Goal: Task Accomplishment & Management: Manage account settings

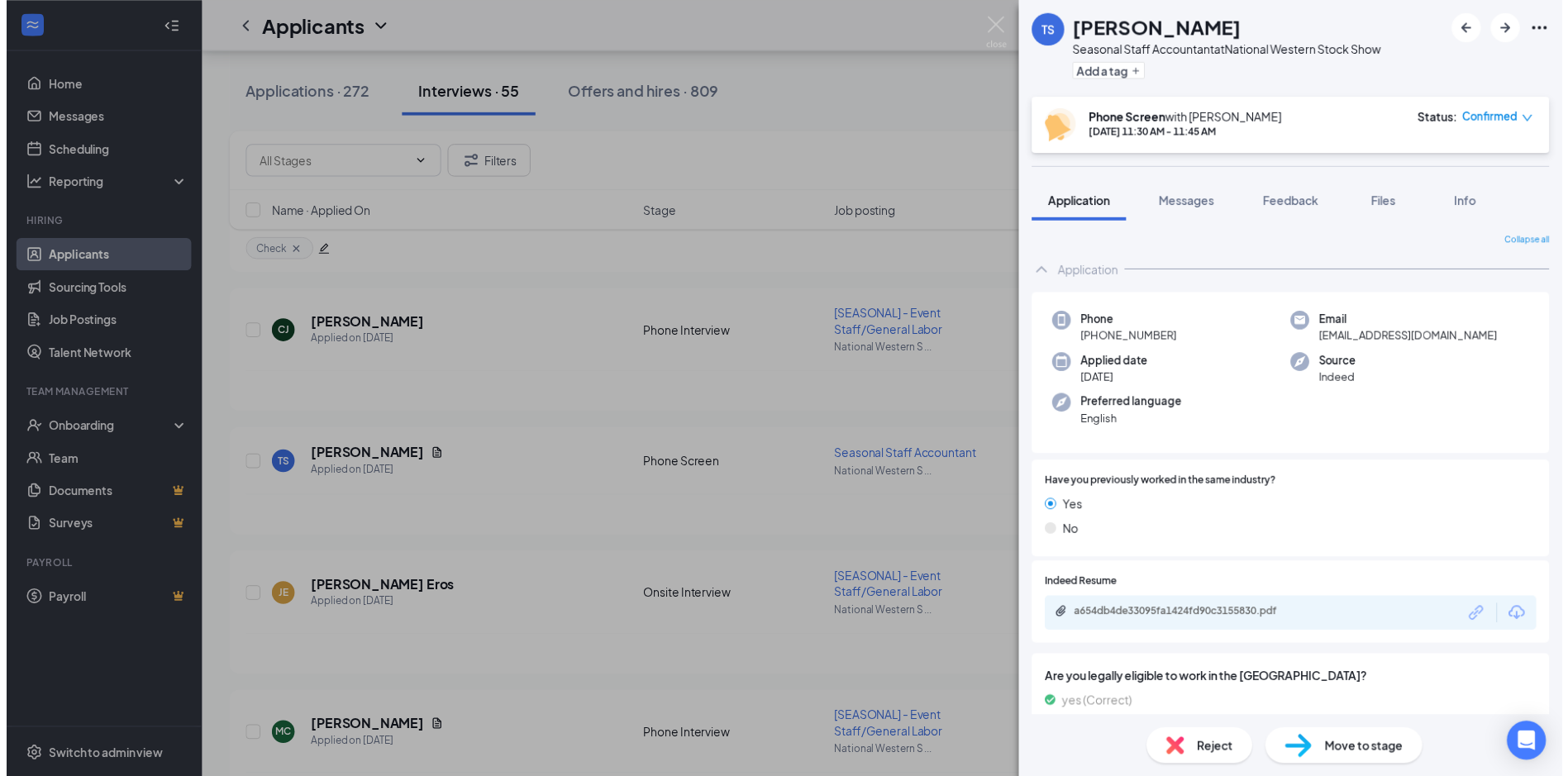
scroll to position [1552, 0]
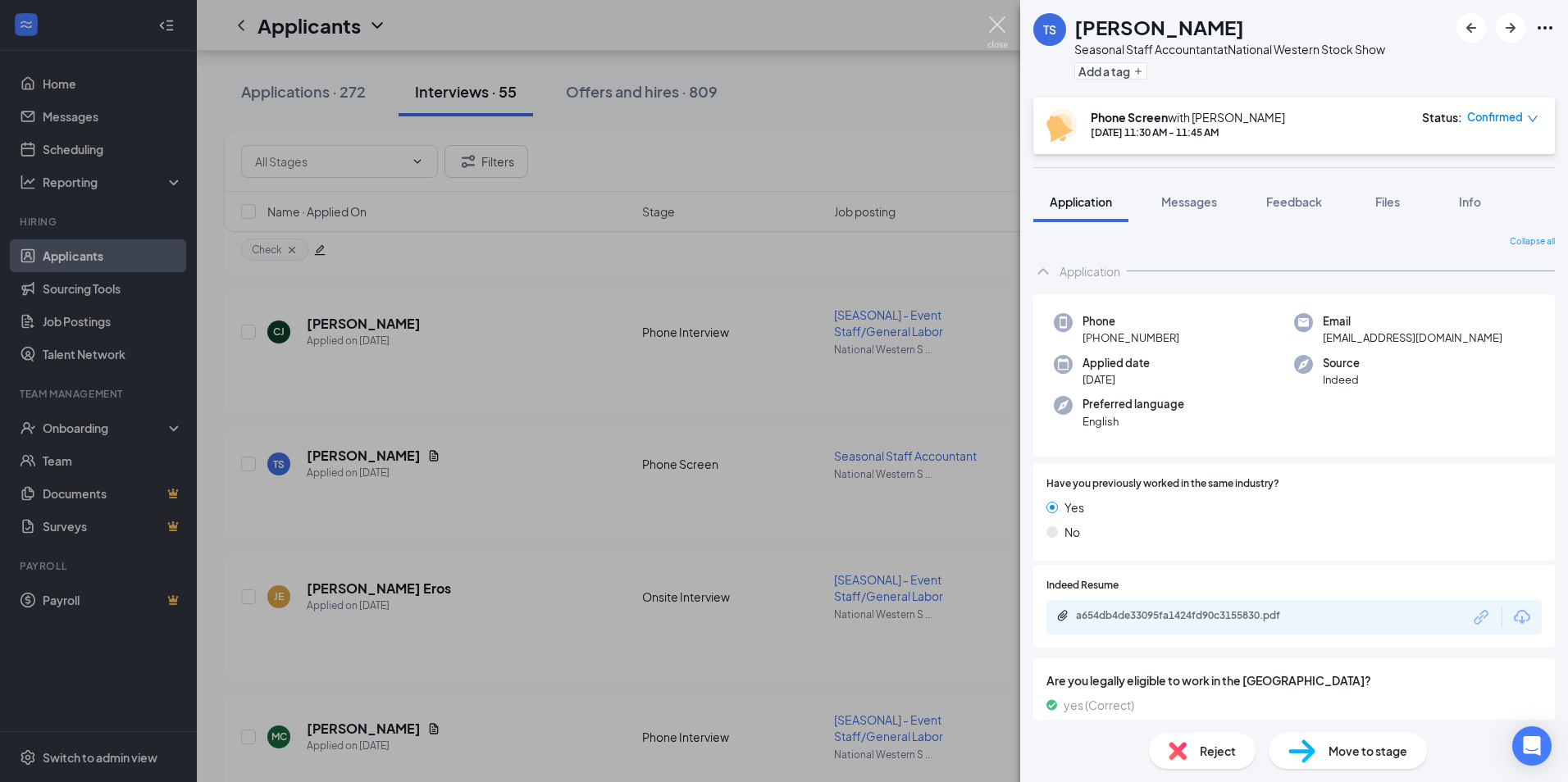
click at [996, 22] on img at bounding box center [998, 32] width 20 height 32
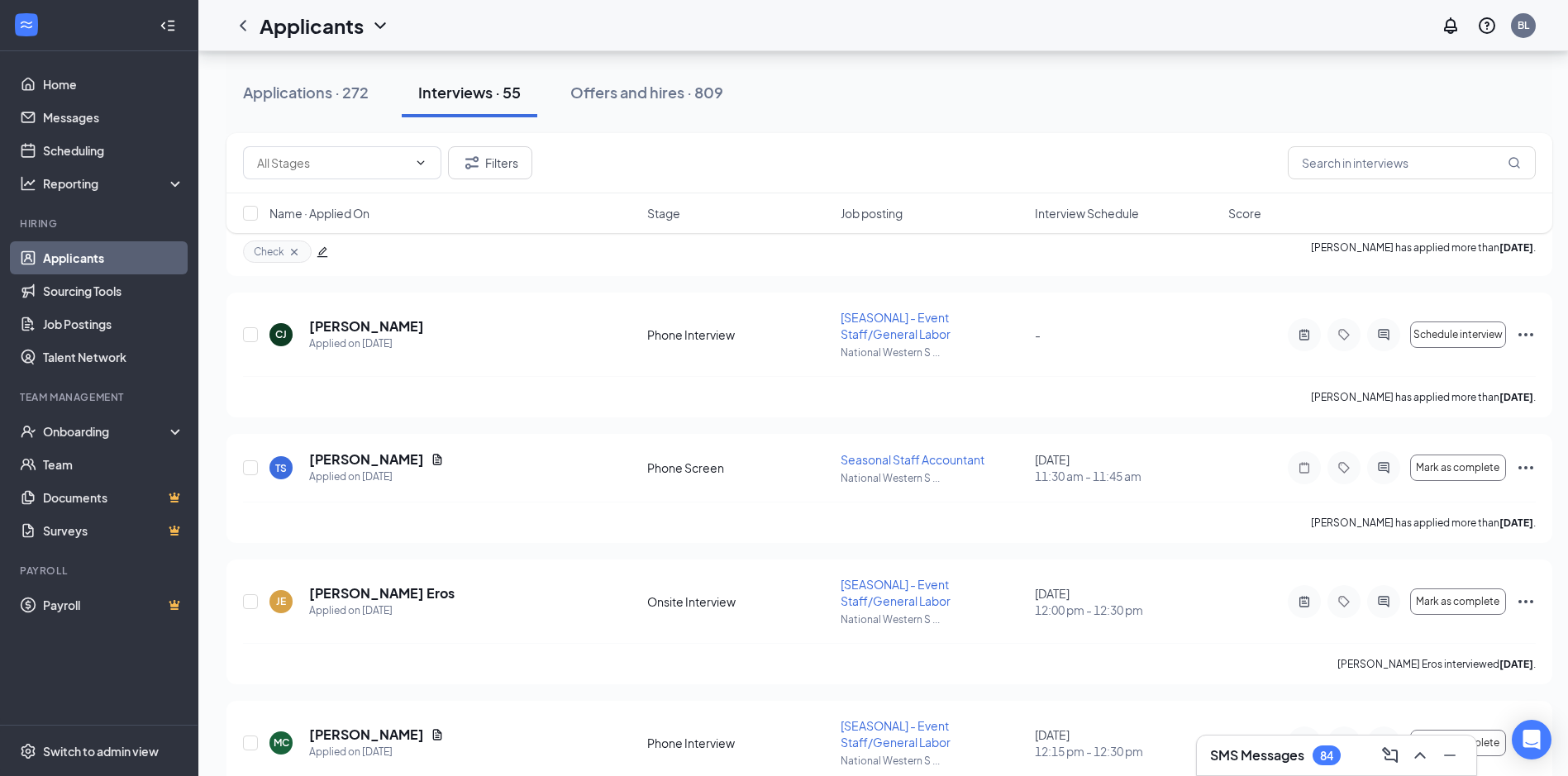
scroll to position [873, 0]
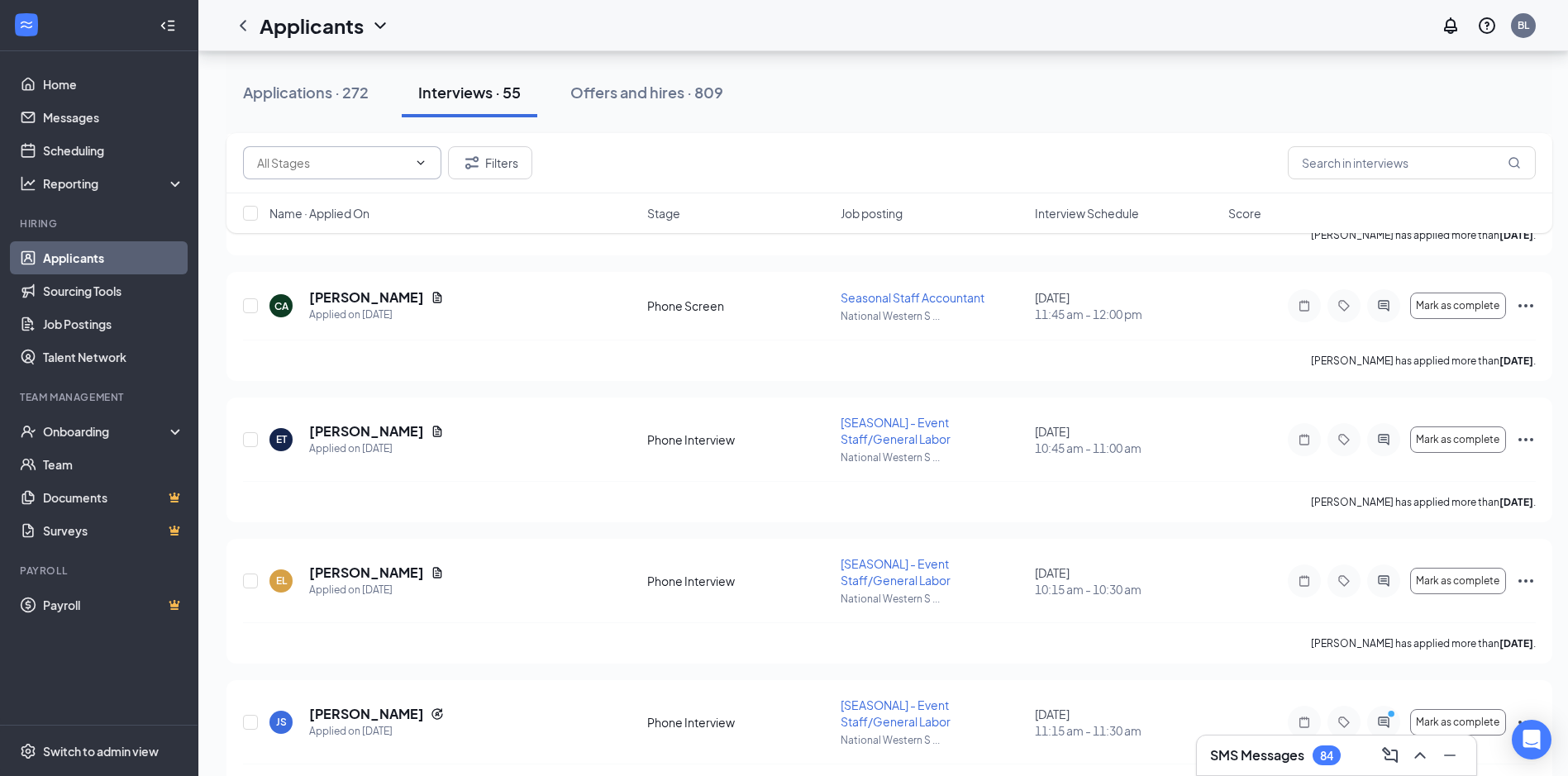
click at [419, 157] on icon "ChevronDown" at bounding box center [420, 163] width 13 height 13
click at [422, 167] on icon "ChevronDown" at bounding box center [420, 163] width 13 height 13
click at [290, 168] on input "text" at bounding box center [332, 163] width 151 height 18
click at [676, 153] on div "Onsite Interview (11) Phone Interview (22) Phone Screen (14) Phone screen (8) F…" at bounding box center [889, 163] width 1293 height 33
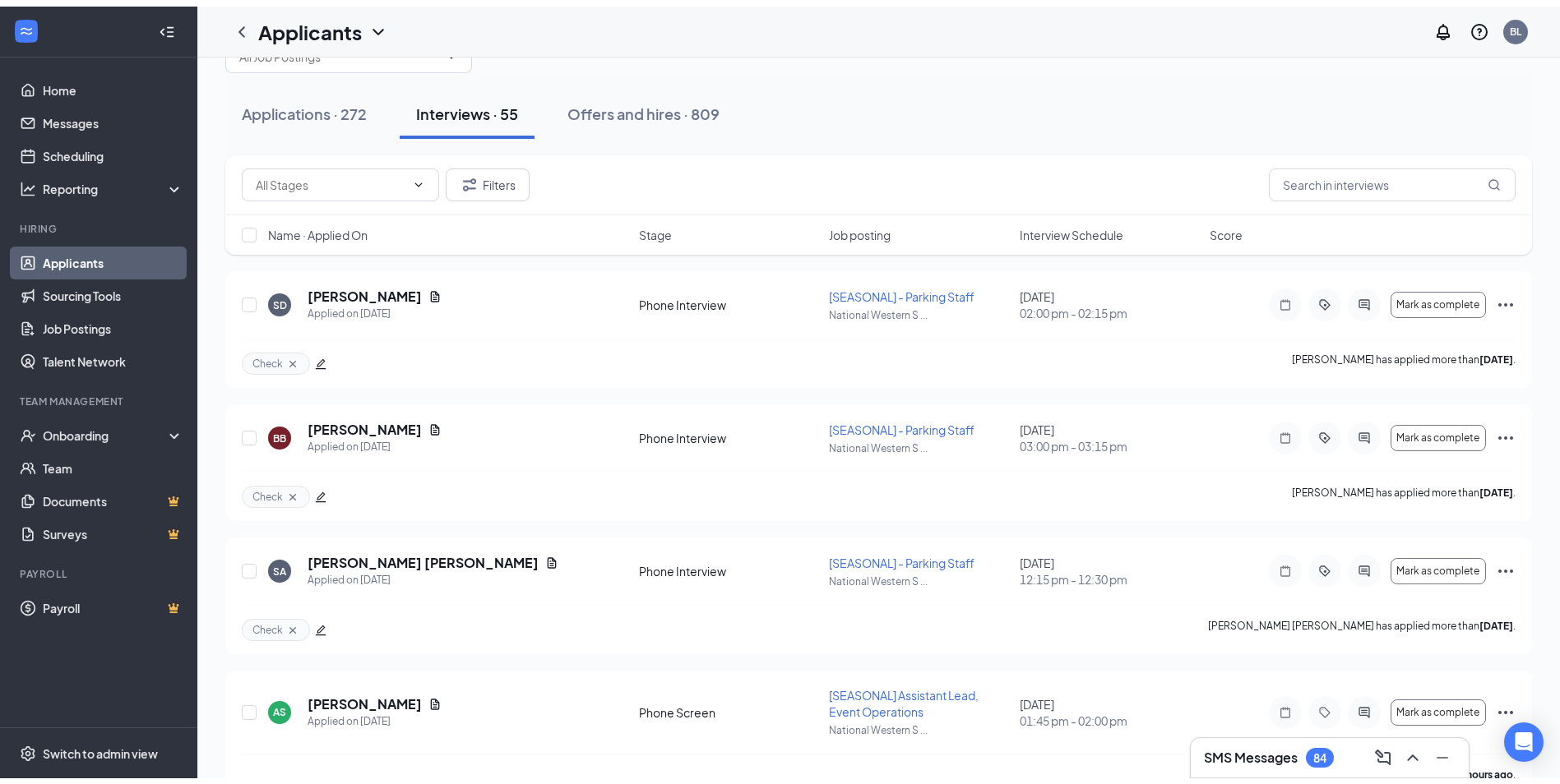
scroll to position [0, 0]
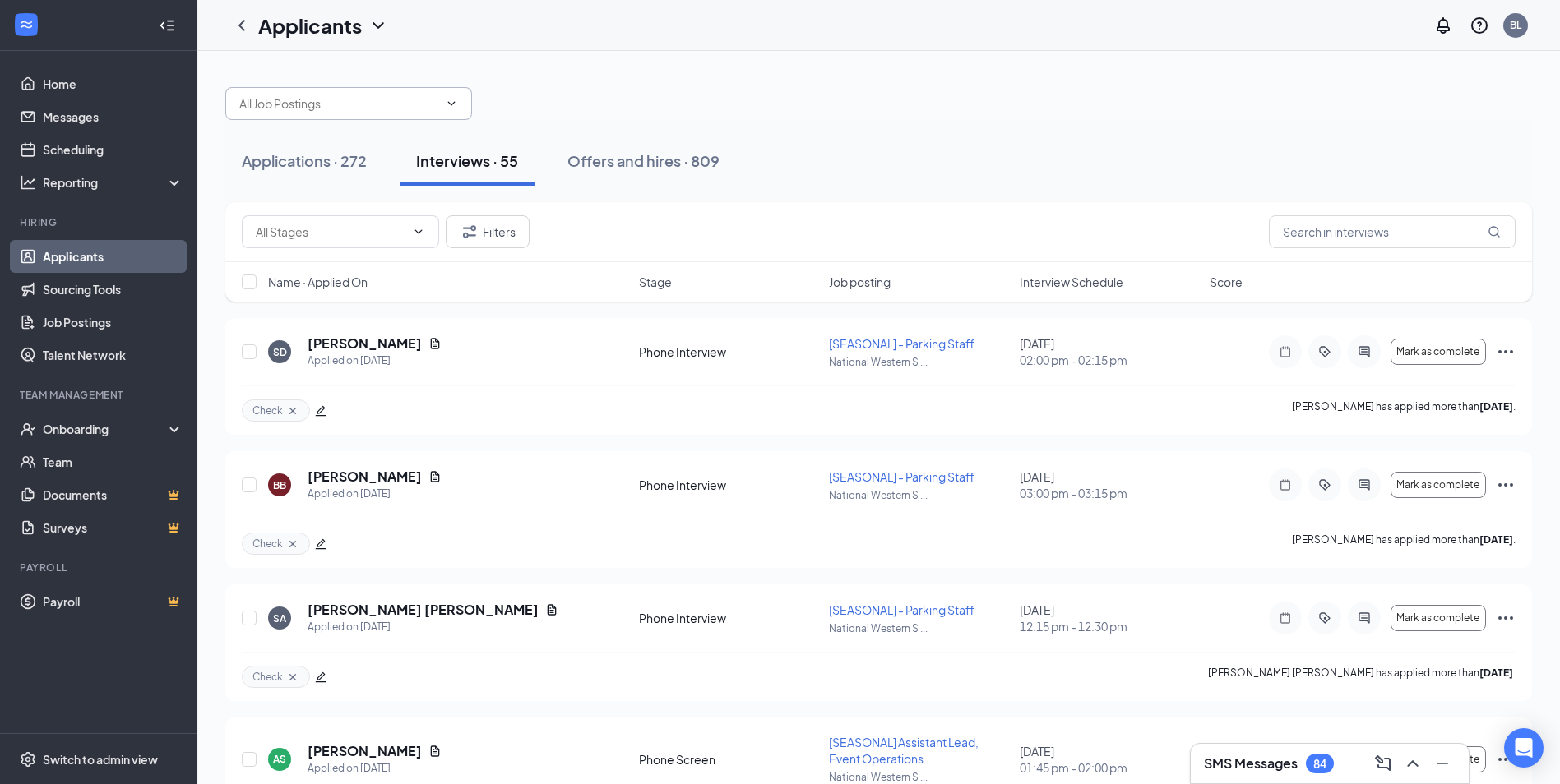
click at [450, 102] on icon "ChevronDown" at bounding box center [451, 103] width 13 height 13
type input "vice"
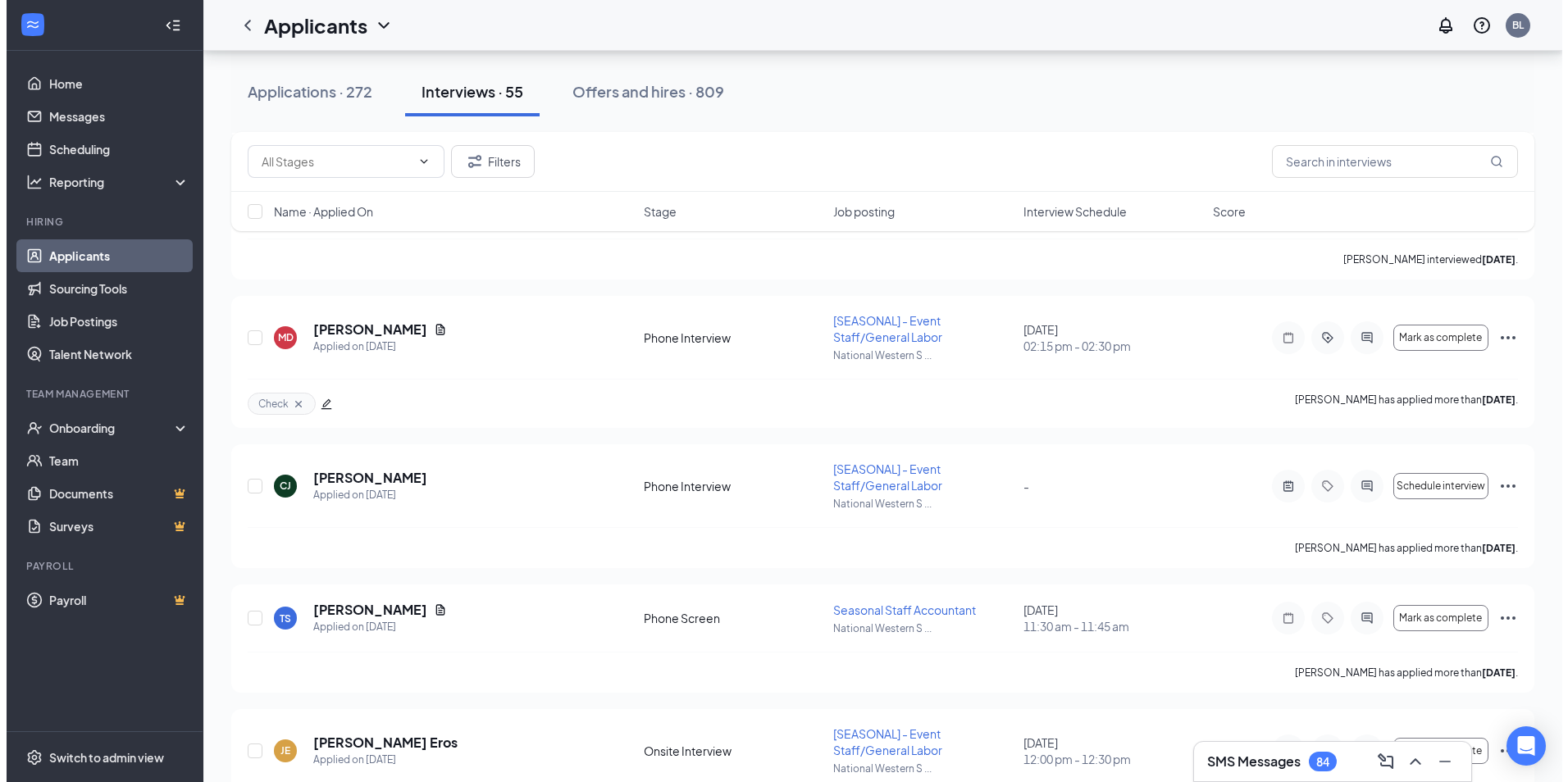
scroll to position [1419, 0]
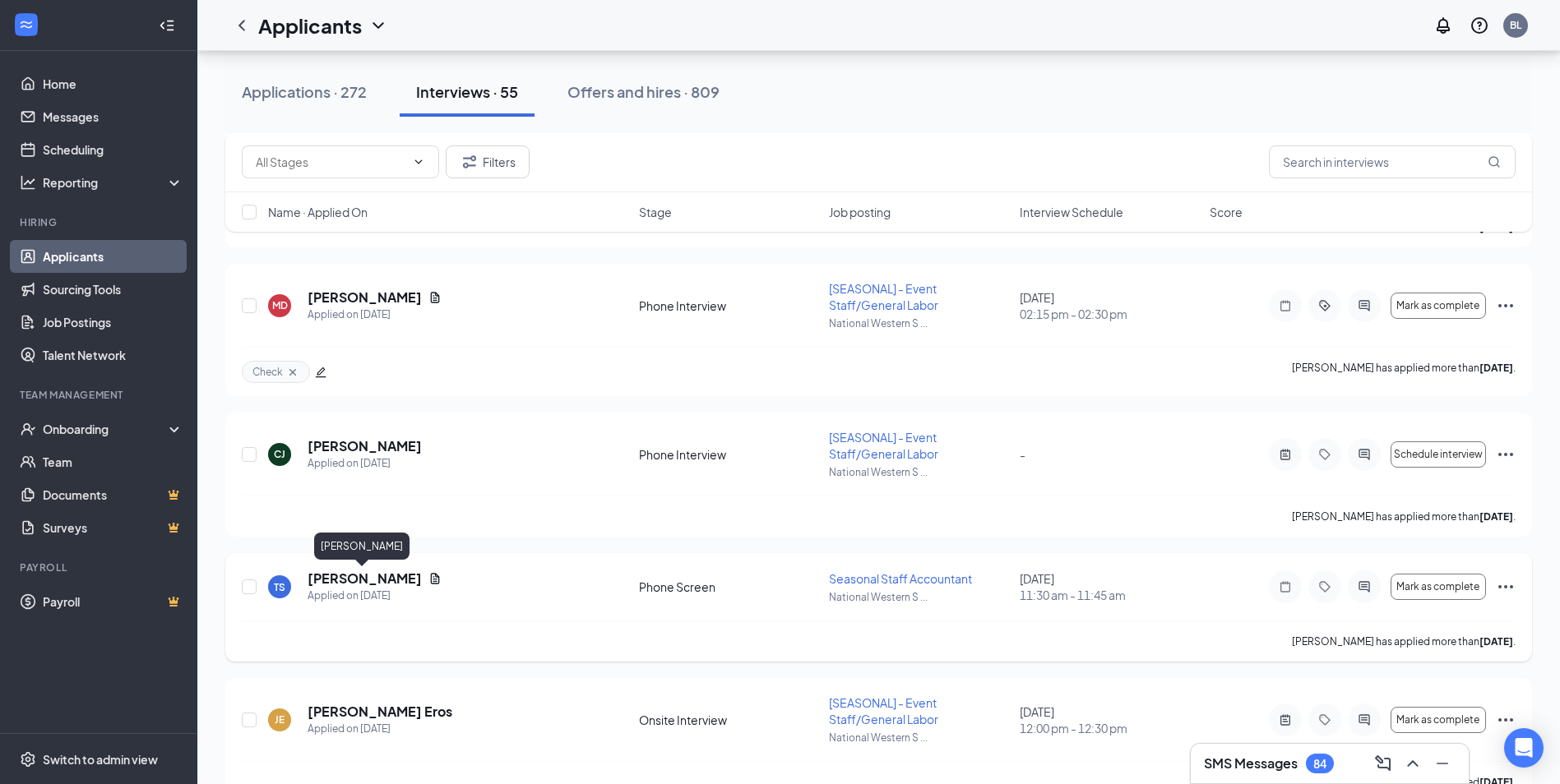
click at [344, 581] on h5 "[PERSON_NAME]" at bounding box center [365, 579] width 115 height 18
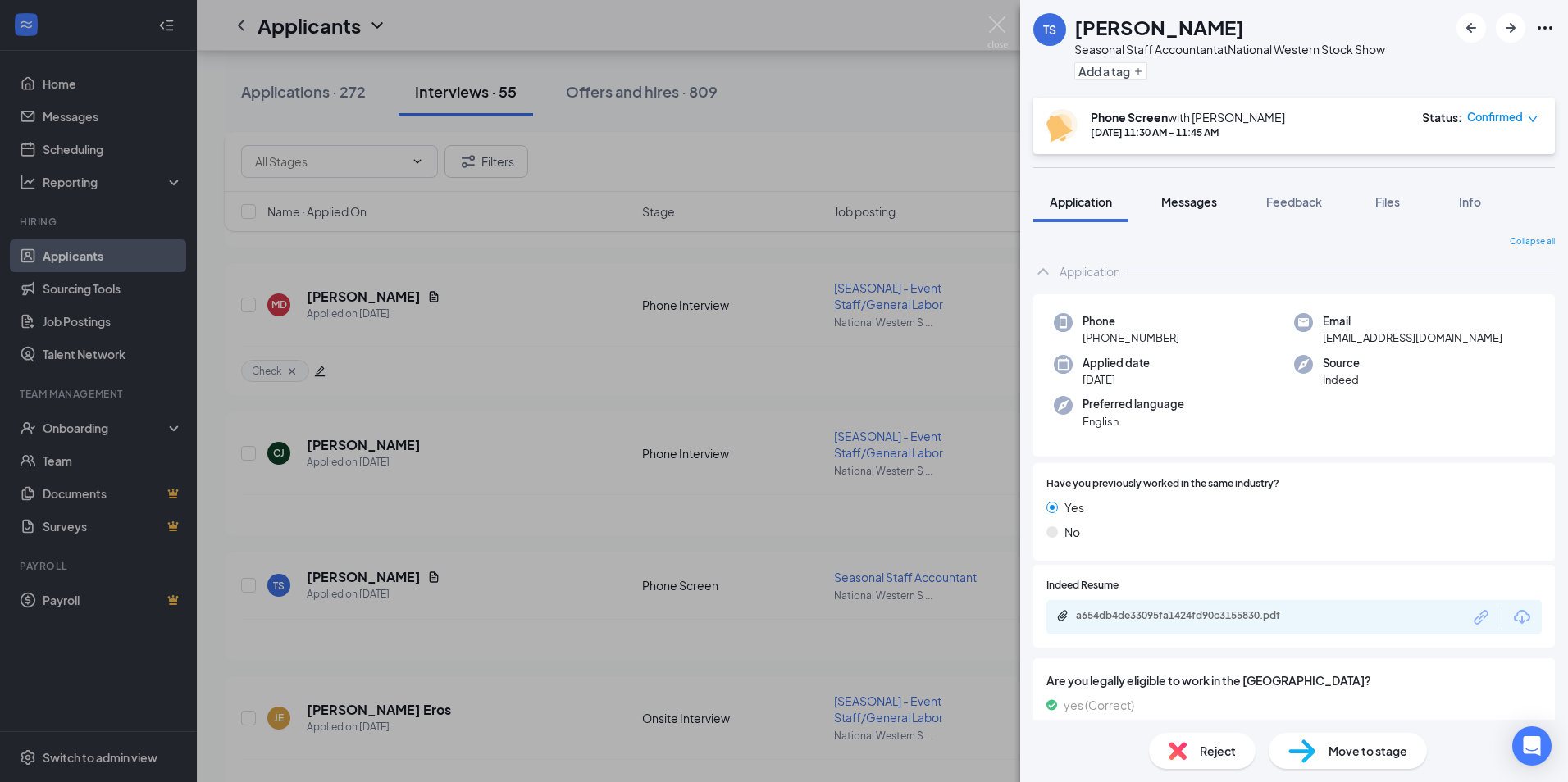
click at [1194, 198] on span "Messages" at bounding box center [1188, 201] width 55 height 15
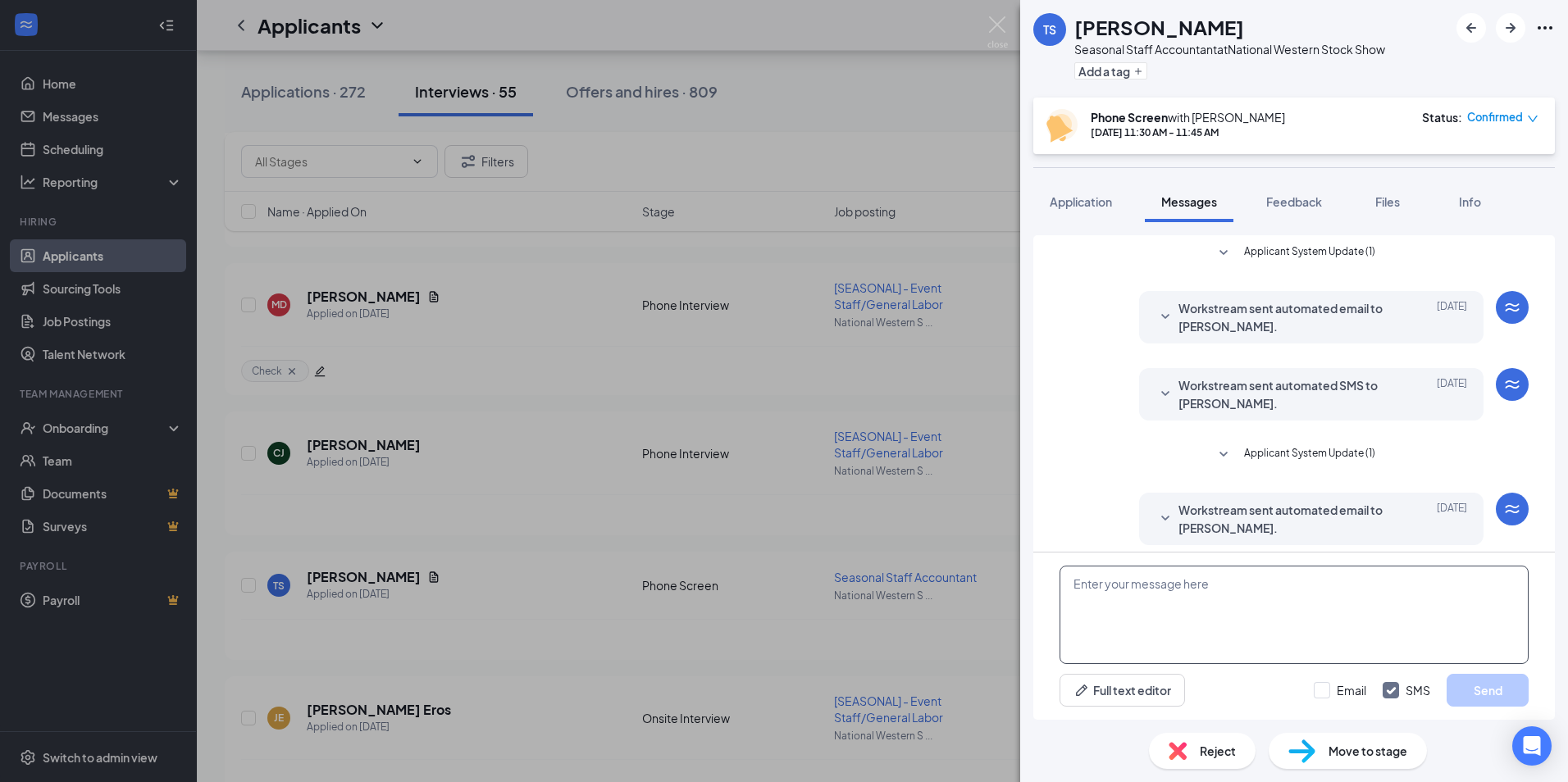
click at [1093, 581] on textarea at bounding box center [1293, 615] width 469 height 98
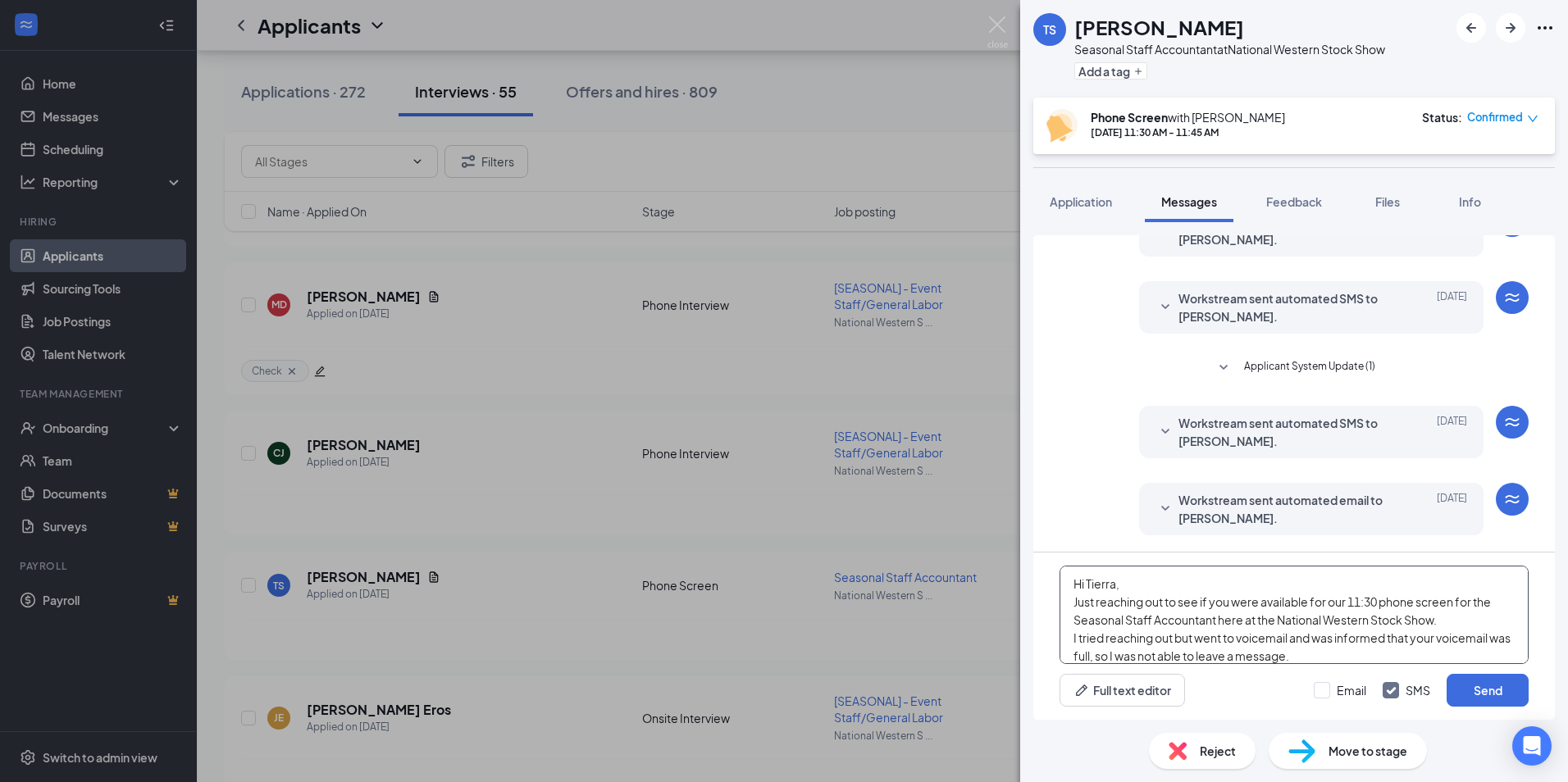
click at [1221, 622] on textarea "Hi Tierra, Just reaching out to see if you were available for our 11:30 phone s…" at bounding box center [1293, 615] width 469 height 98
click at [1202, 640] on textarea "Hi Tierra, Just reaching out to see if you were available for our 11:30 phone s…" at bounding box center [1293, 615] width 469 height 98
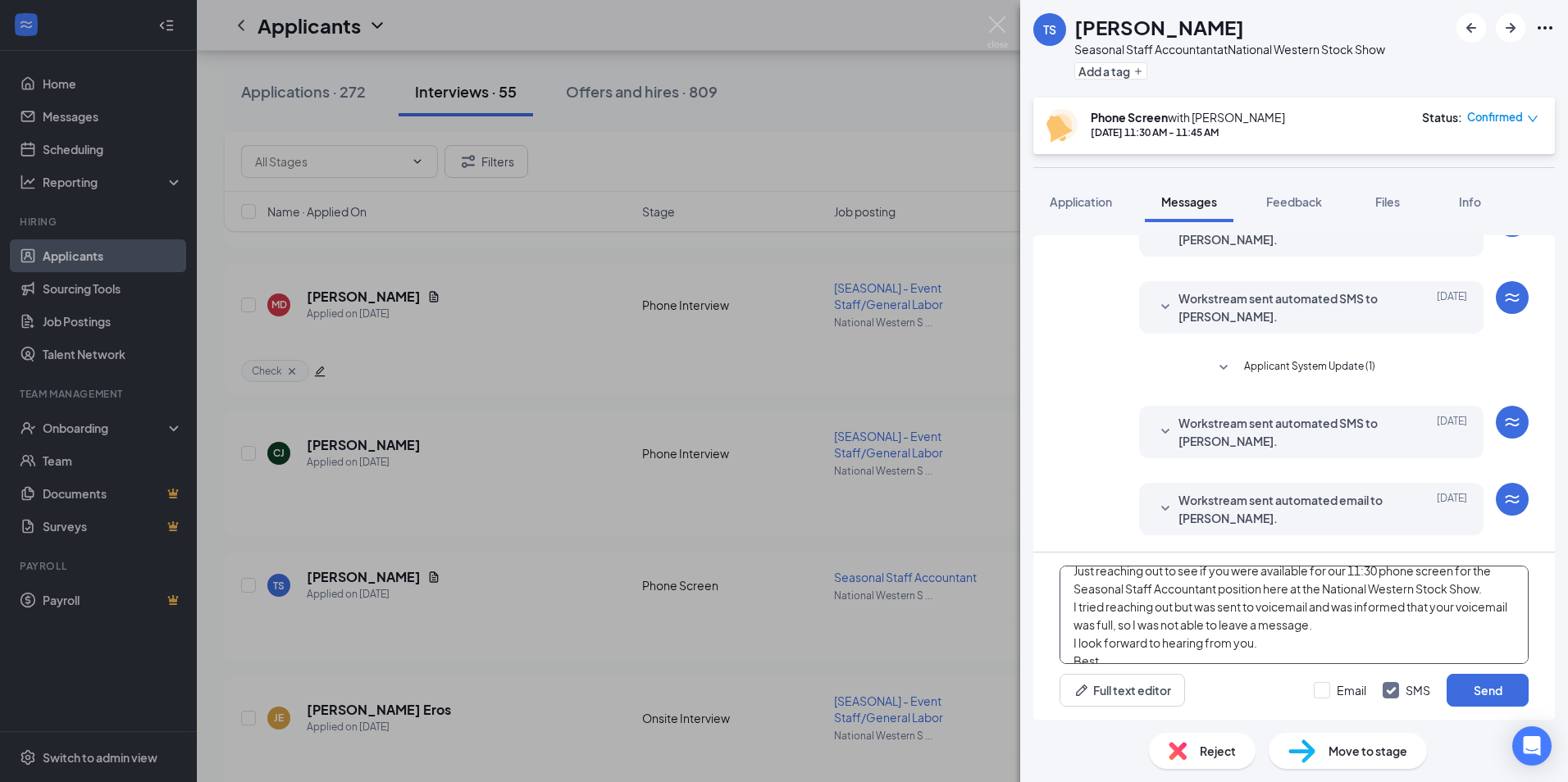
scroll to position [16, 0]
type textarea "Hi Tierra, Just reaching out to see if you were available for our 11:30 phone s…"
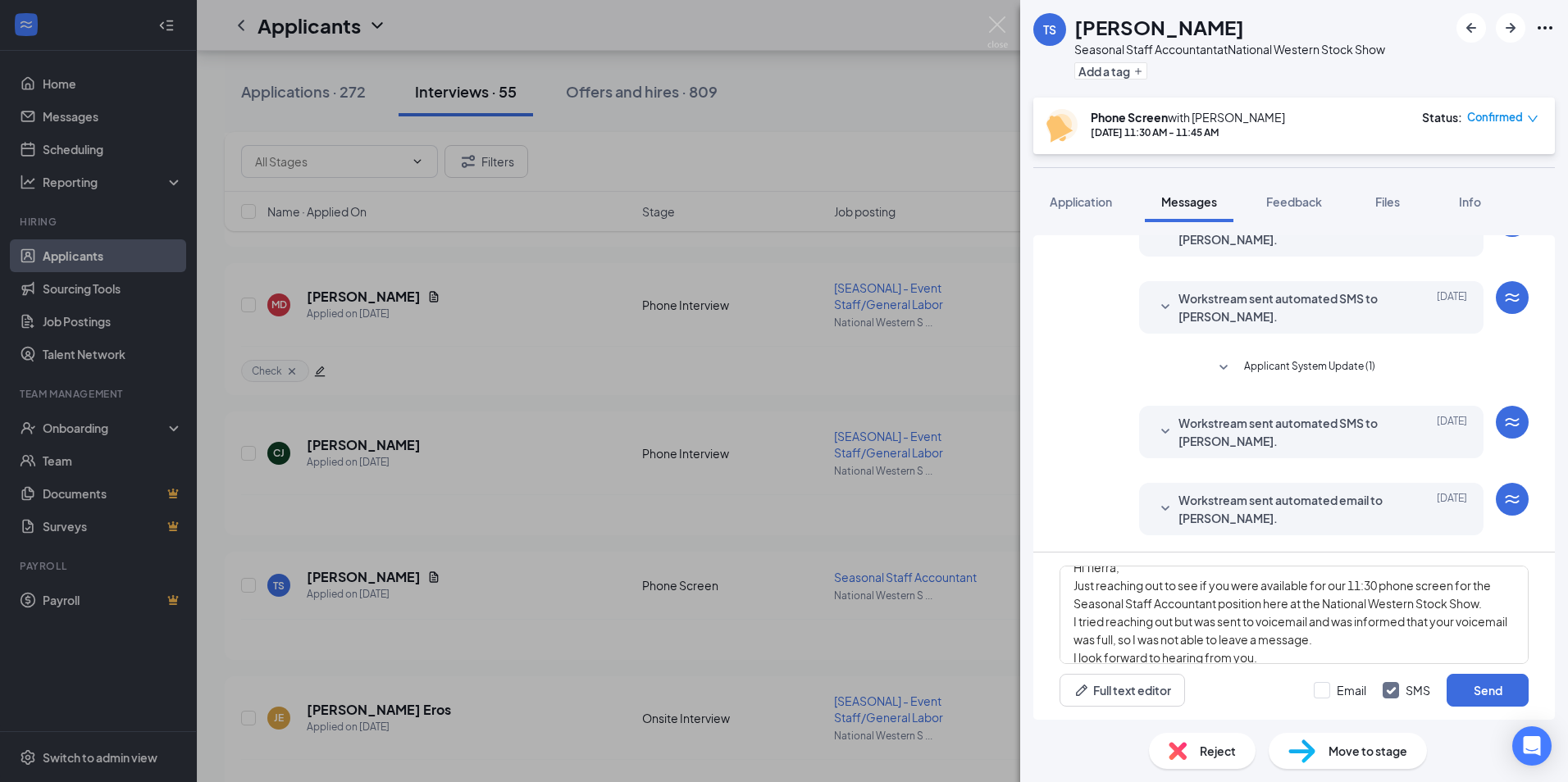
click at [1319, 499] on span "Workstream sent automated email to [PERSON_NAME]." at bounding box center [1285, 509] width 215 height 36
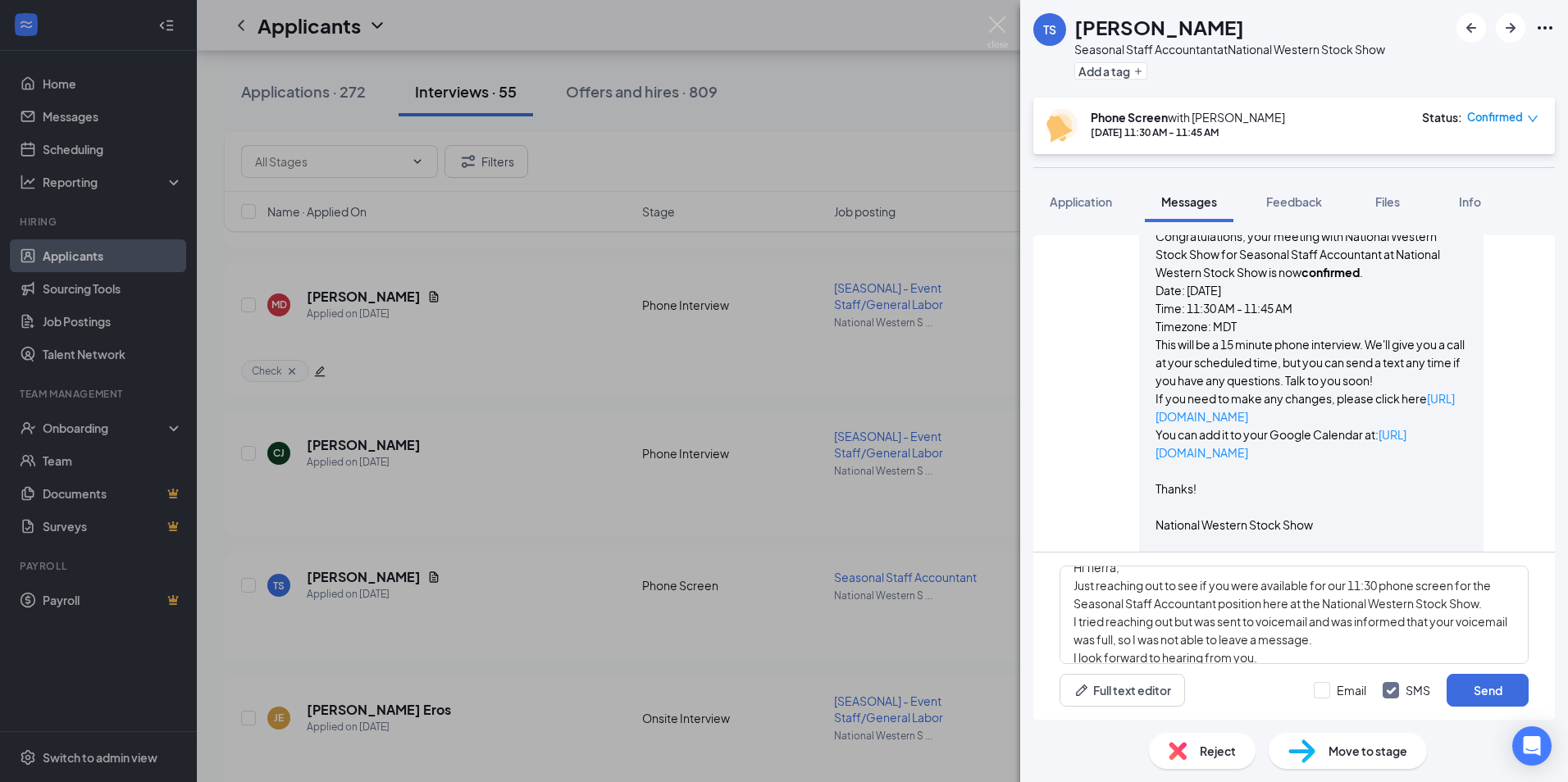
scroll to position [641, 0]
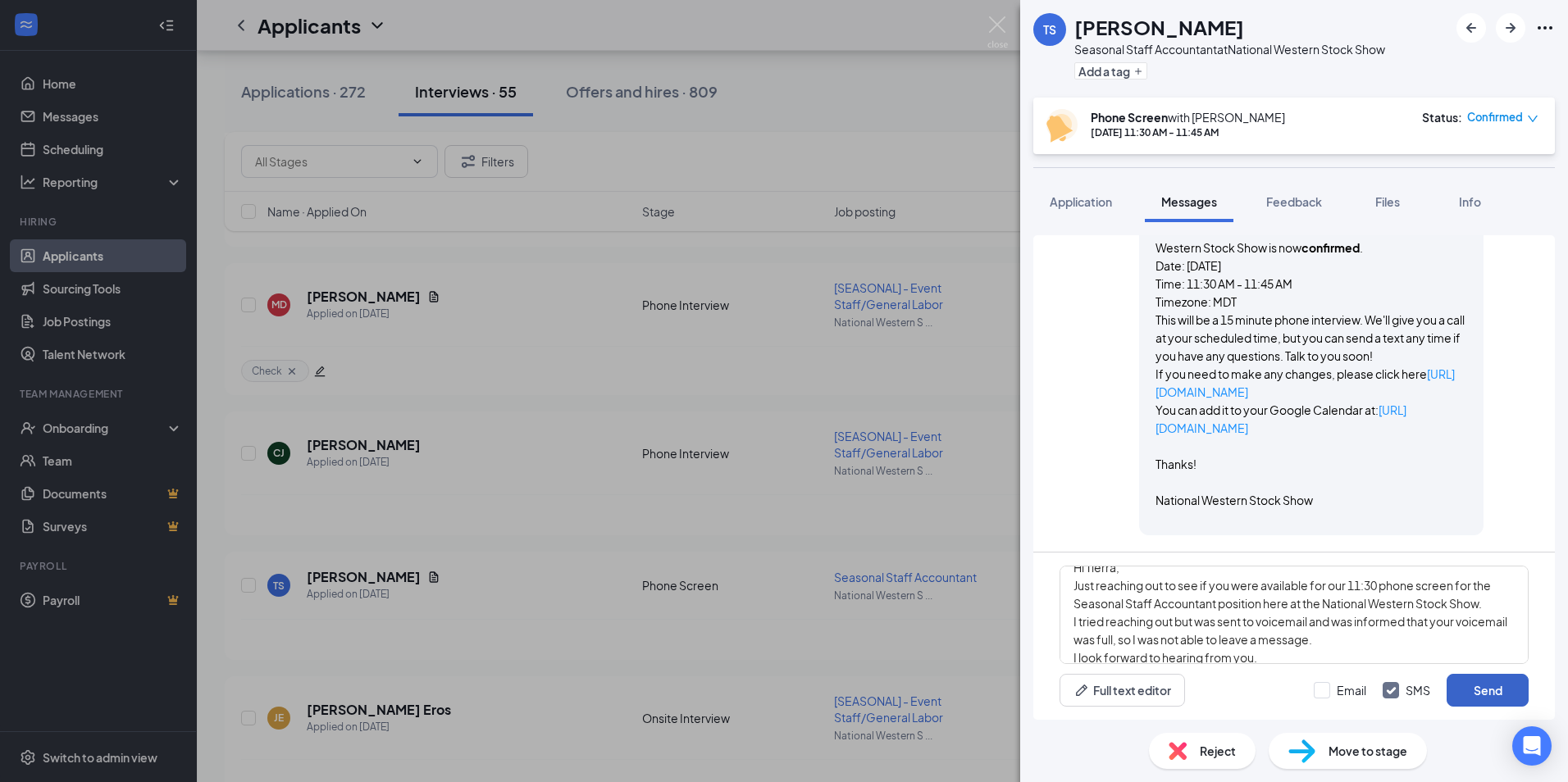
click at [1481, 689] on button "Send" at bounding box center [1487, 691] width 82 height 32
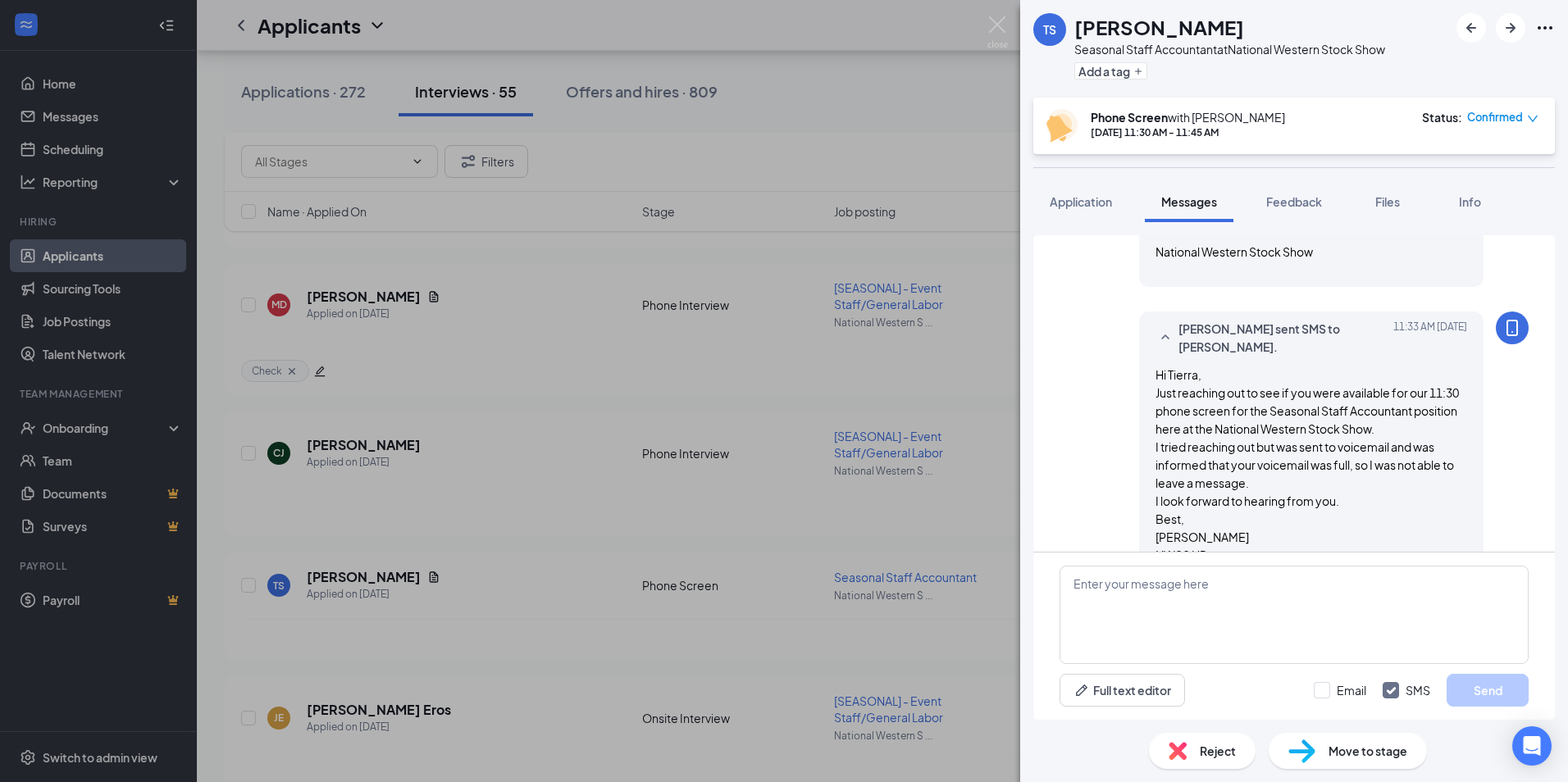
scroll to position [926, 0]
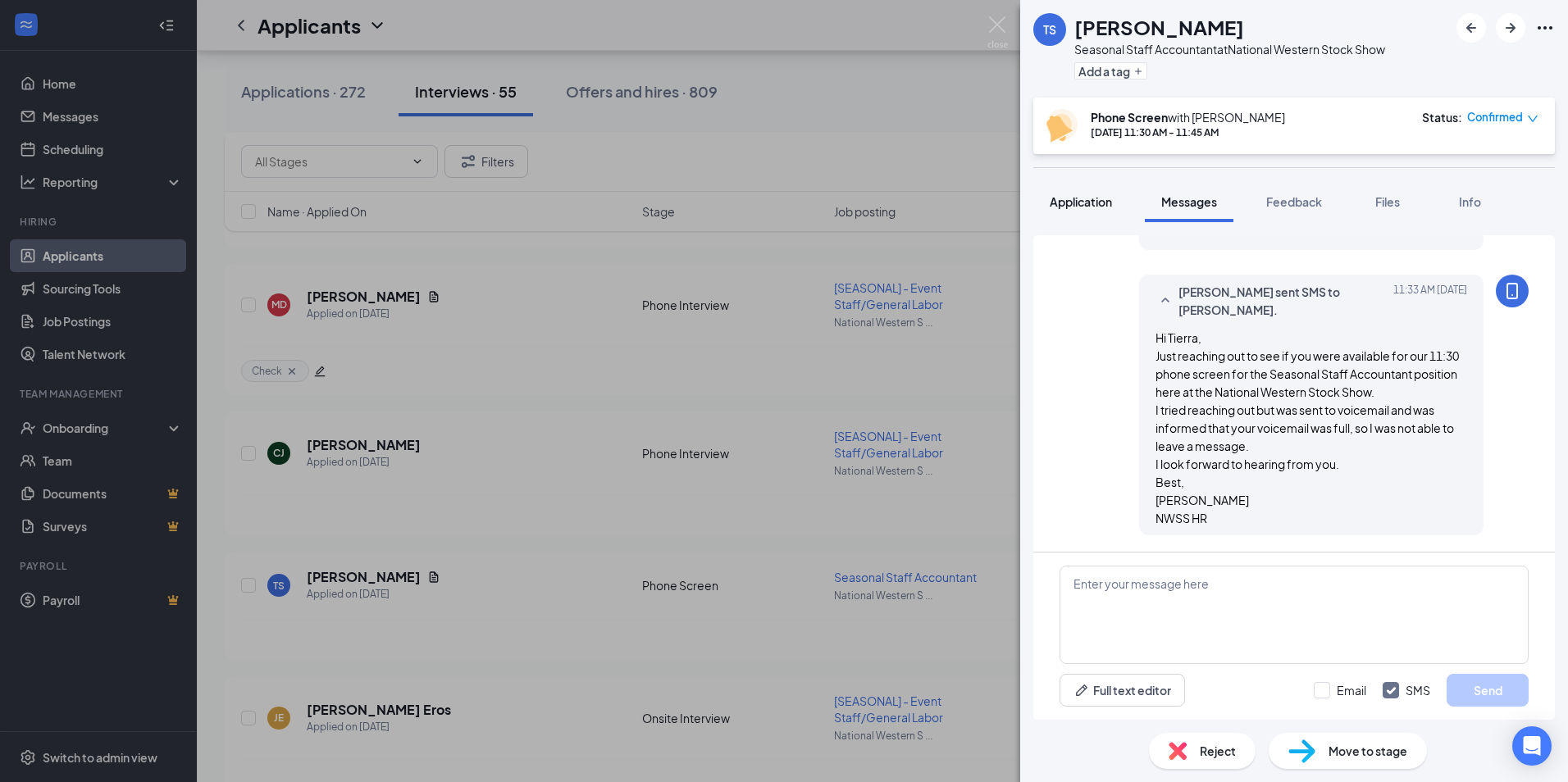
click at [1099, 201] on span "Application" at bounding box center [1081, 201] width 62 height 15
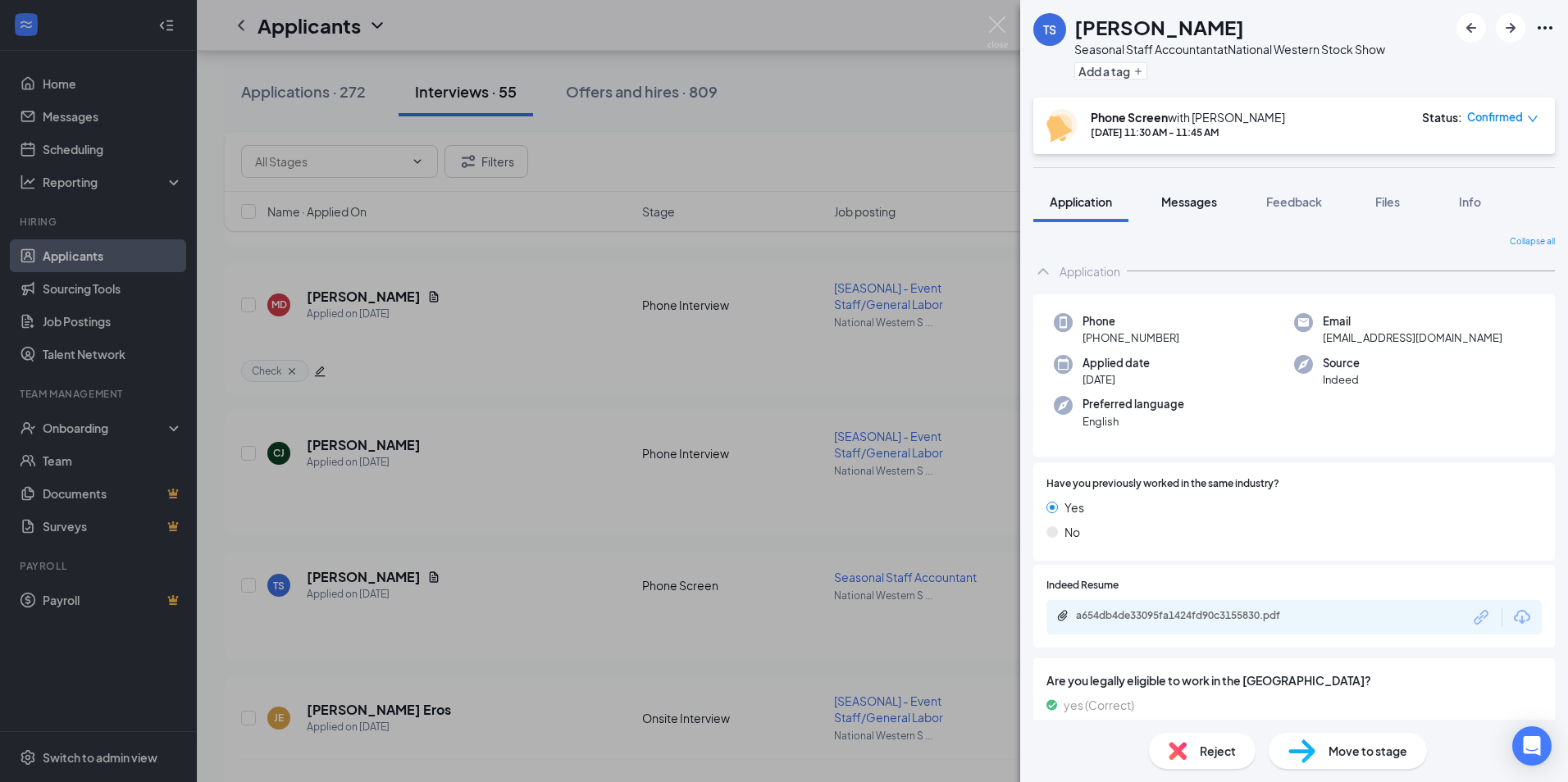
click at [1175, 207] on span "Messages" at bounding box center [1188, 201] width 55 height 15
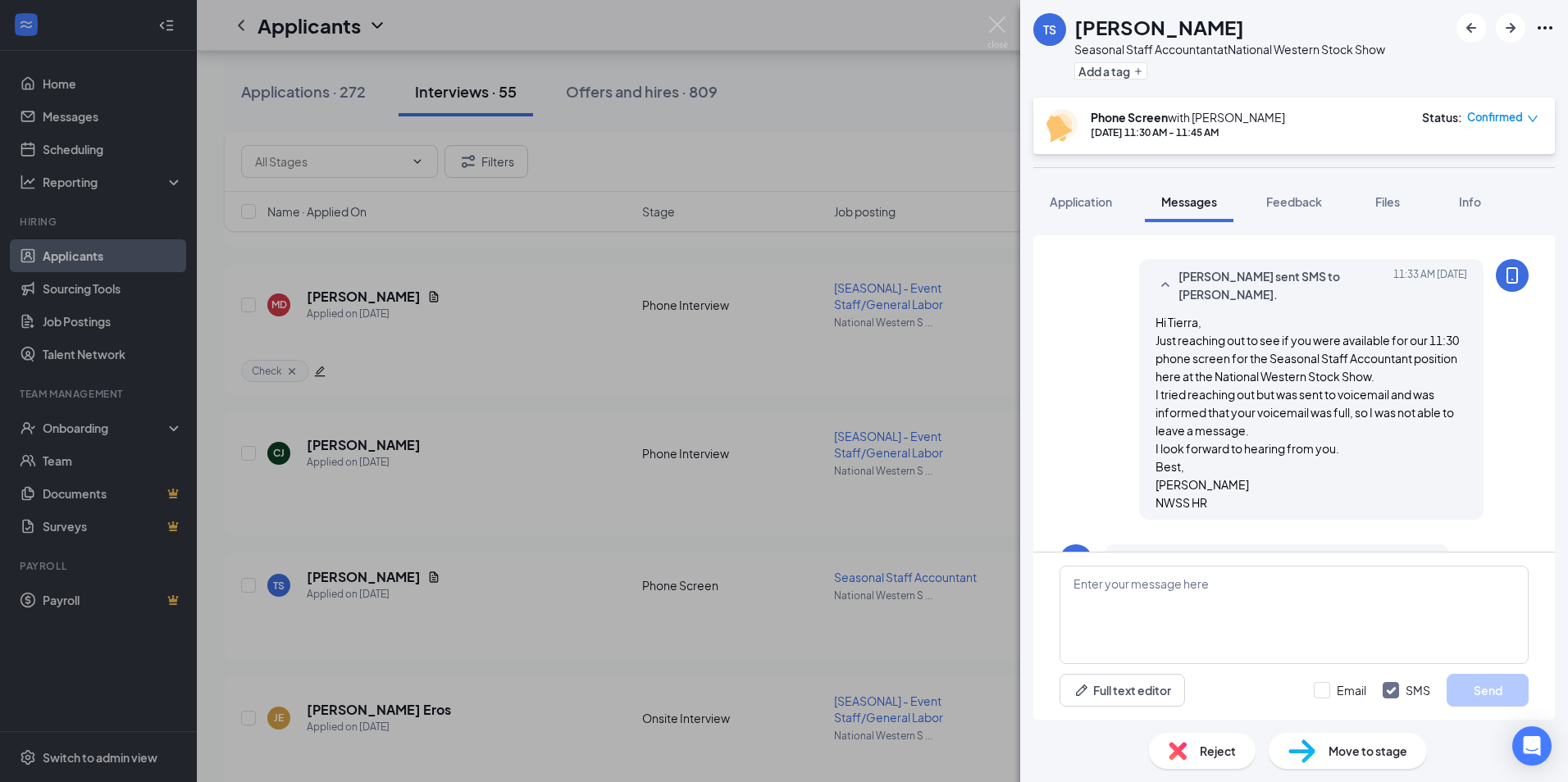
scroll to position [668, 0]
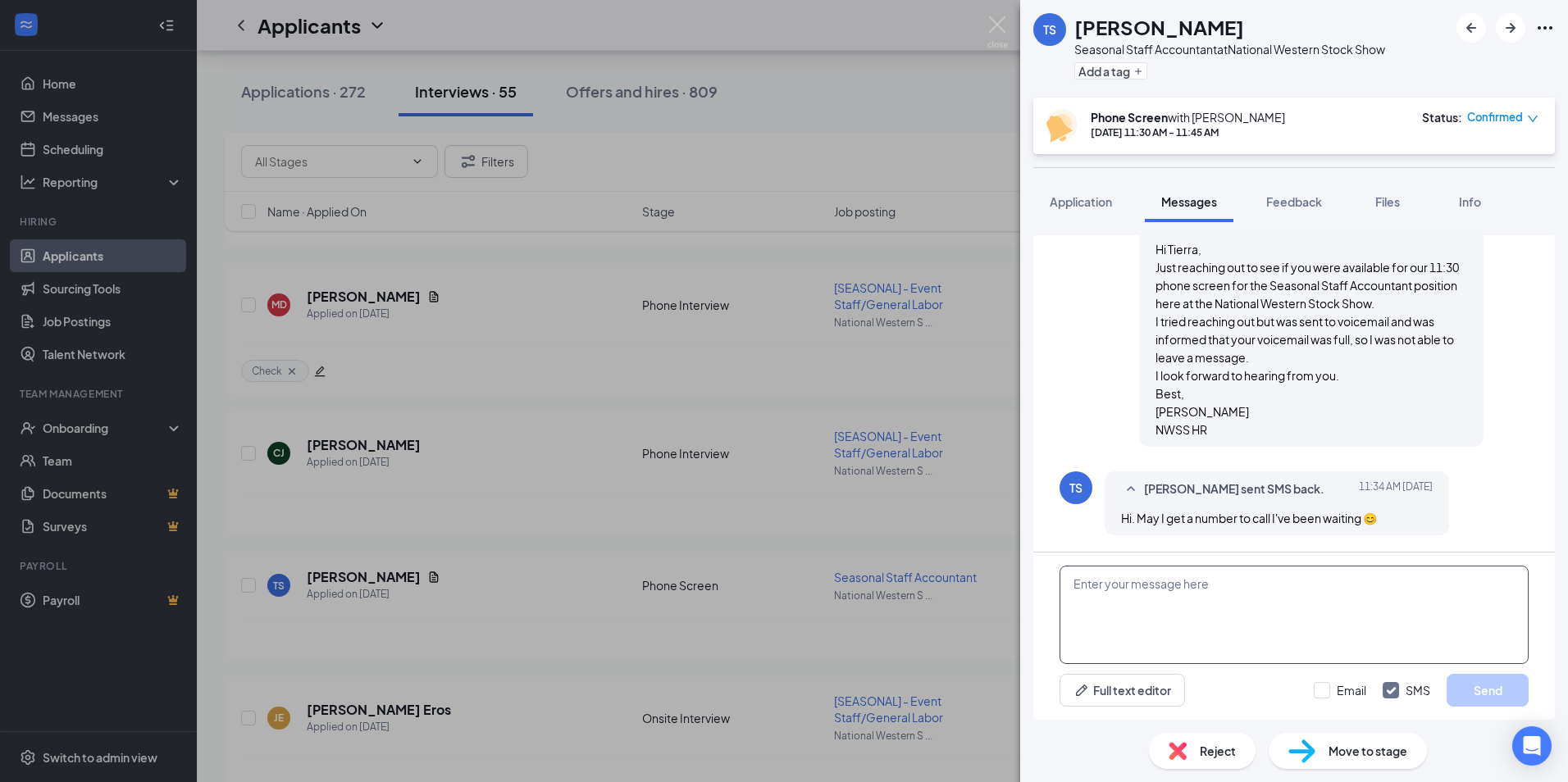
click at [1095, 587] on textarea at bounding box center [1293, 615] width 469 height 98
type textarea "Are you at [PHONE_NUMBER]"
click at [1092, 202] on span "Application" at bounding box center [1081, 201] width 62 height 15
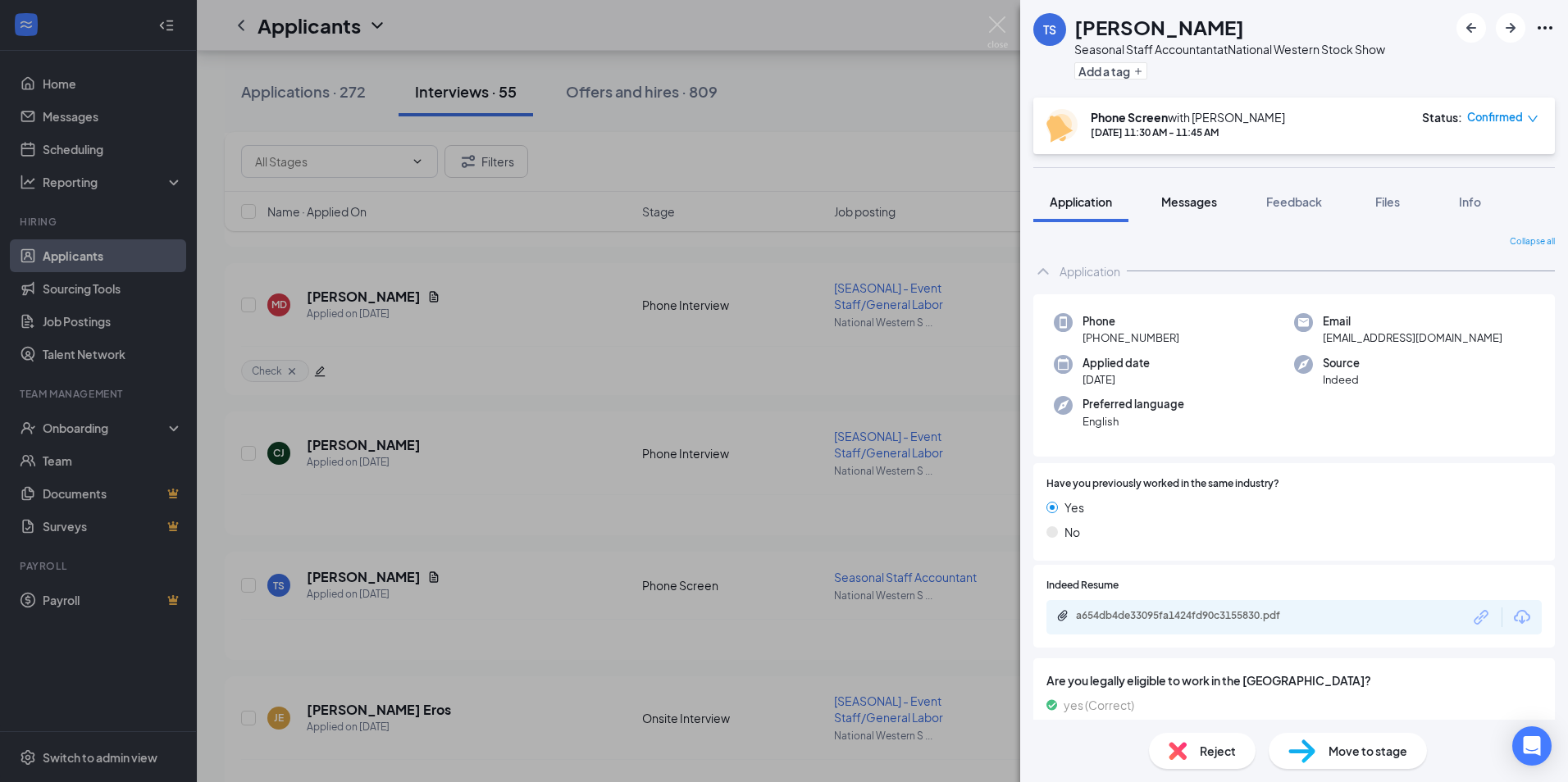
click at [1187, 200] on span "Messages" at bounding box center [1188, 201] width 55 height 15
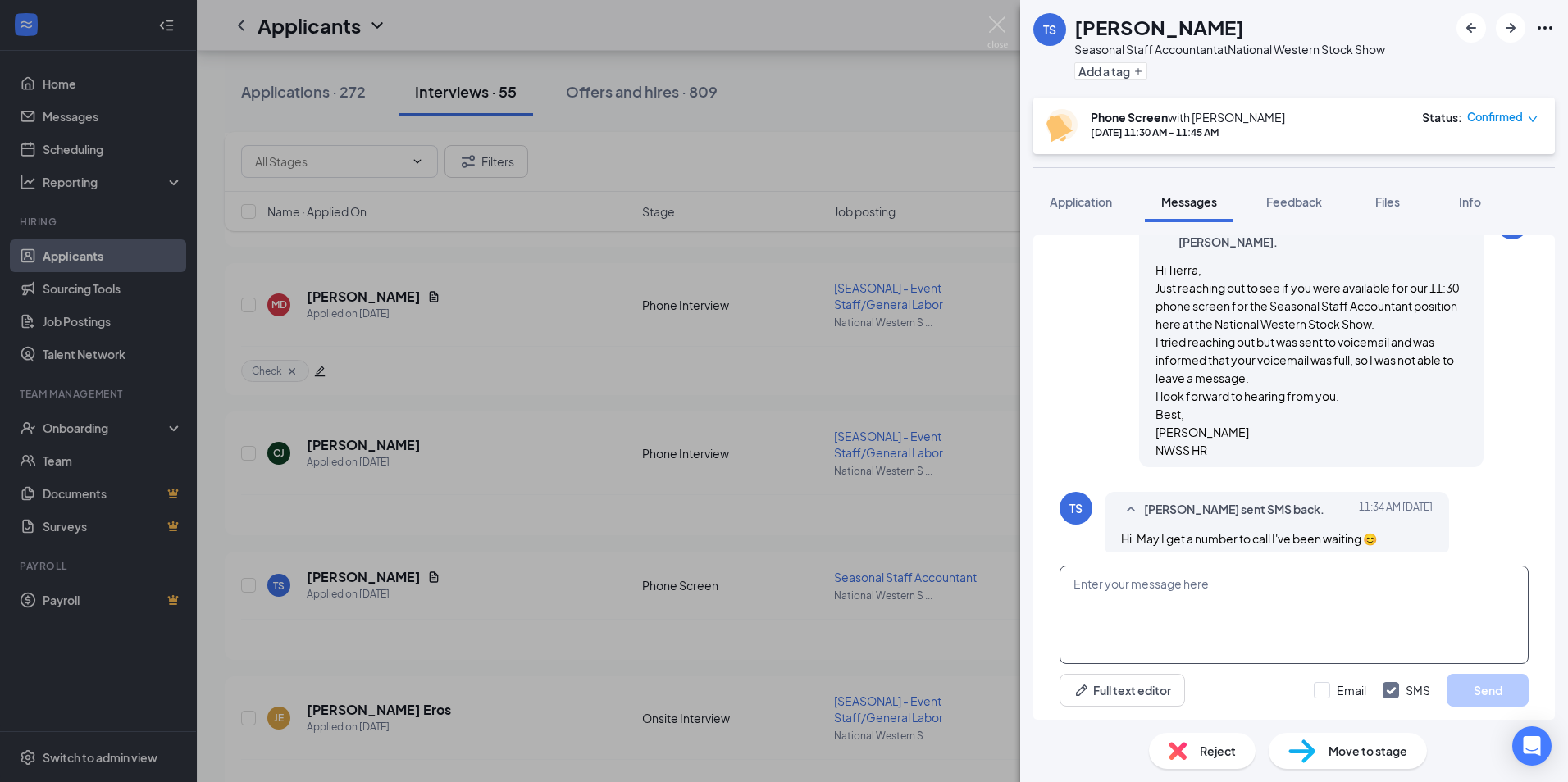
scroll to position [668, 0]
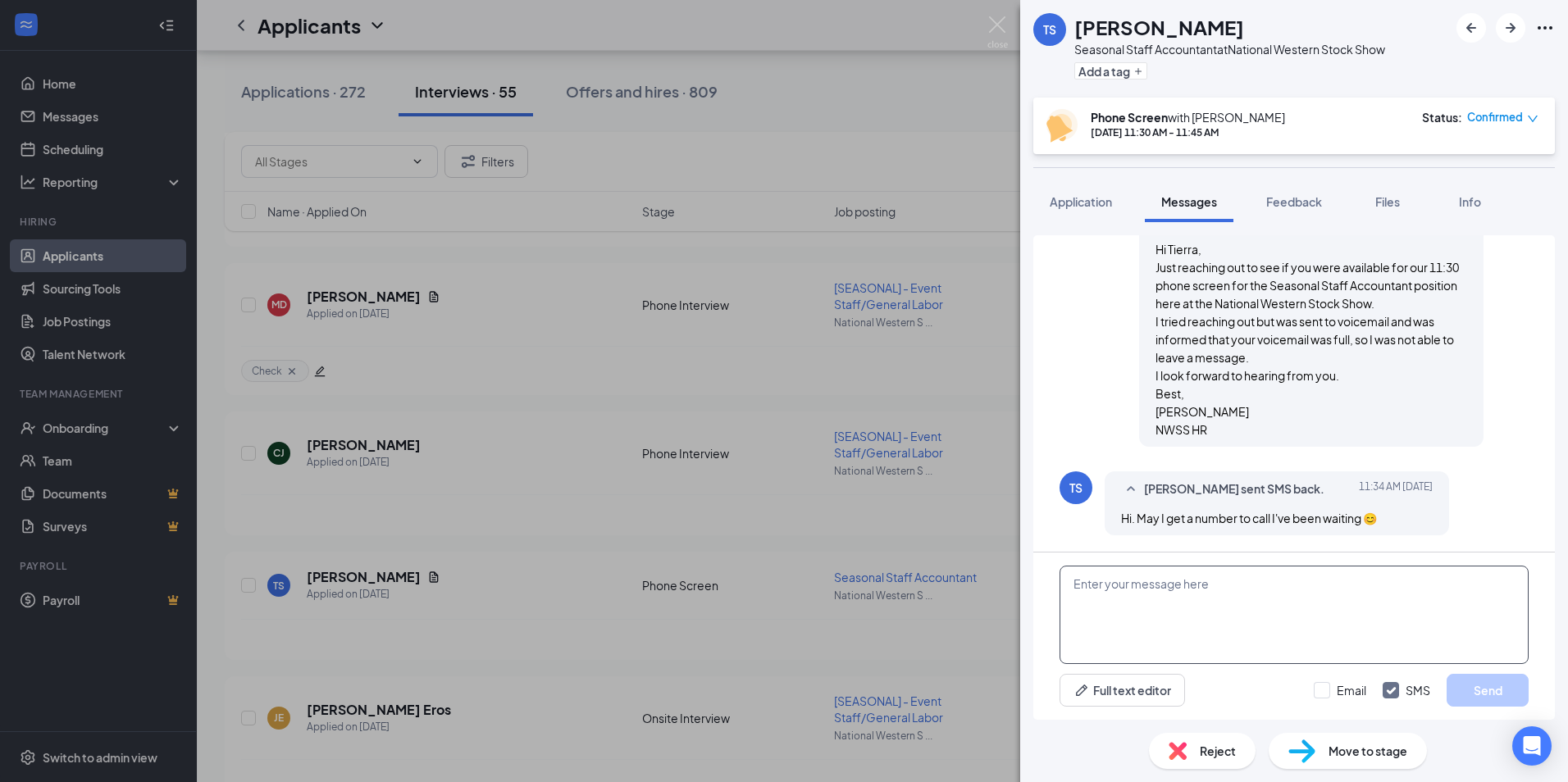
click at [1096, 581] on textarea at bounding box center [1293, 615] width 469 height 98
type textarea "A"
type textarea "Is [PHONE_NUMBER] still a good number to call?"
click at [1498, 696] on button "Send" at bounding box center [1487, 691] width 82 height 32
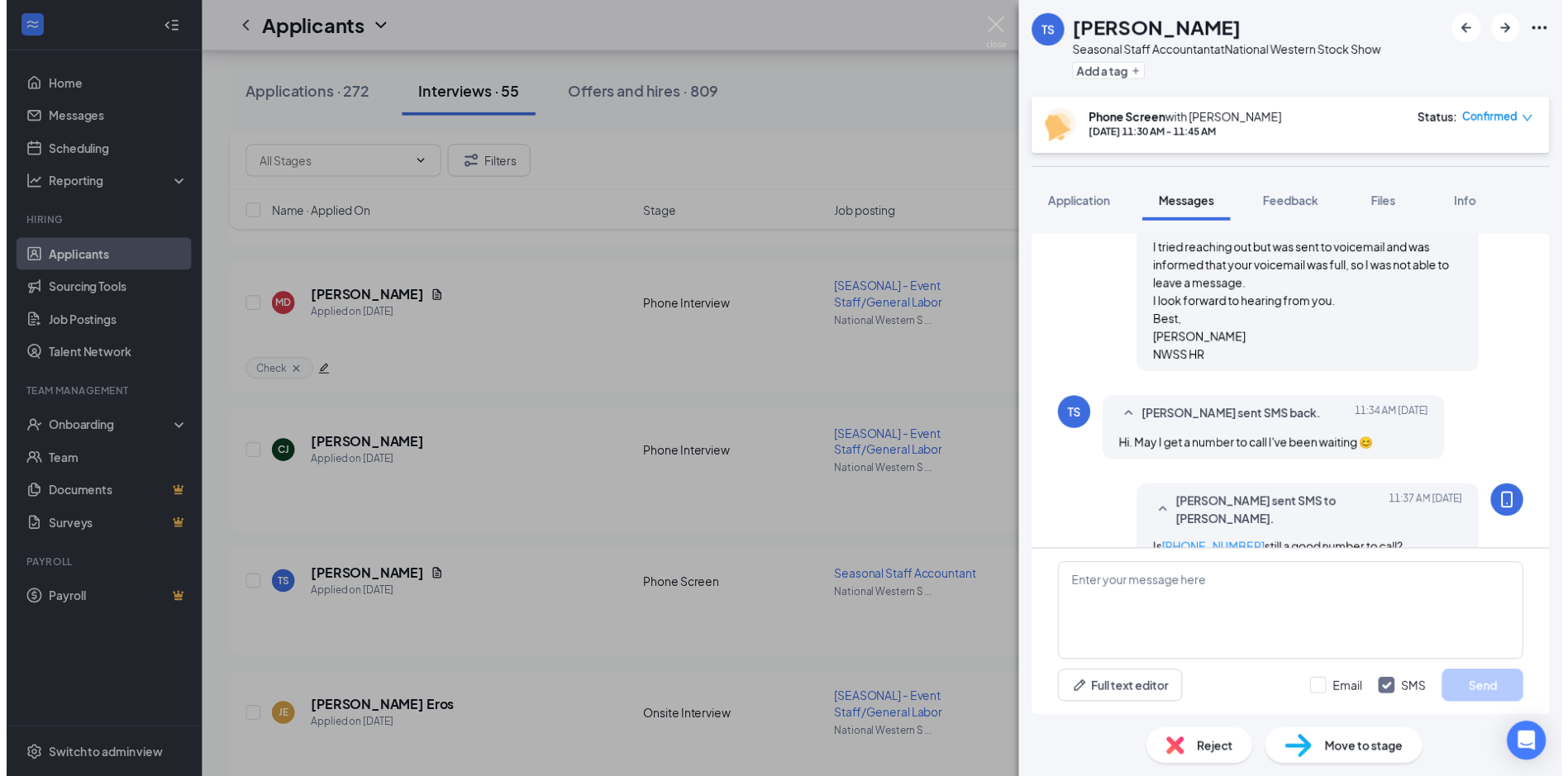
scroll to position [779, 0]
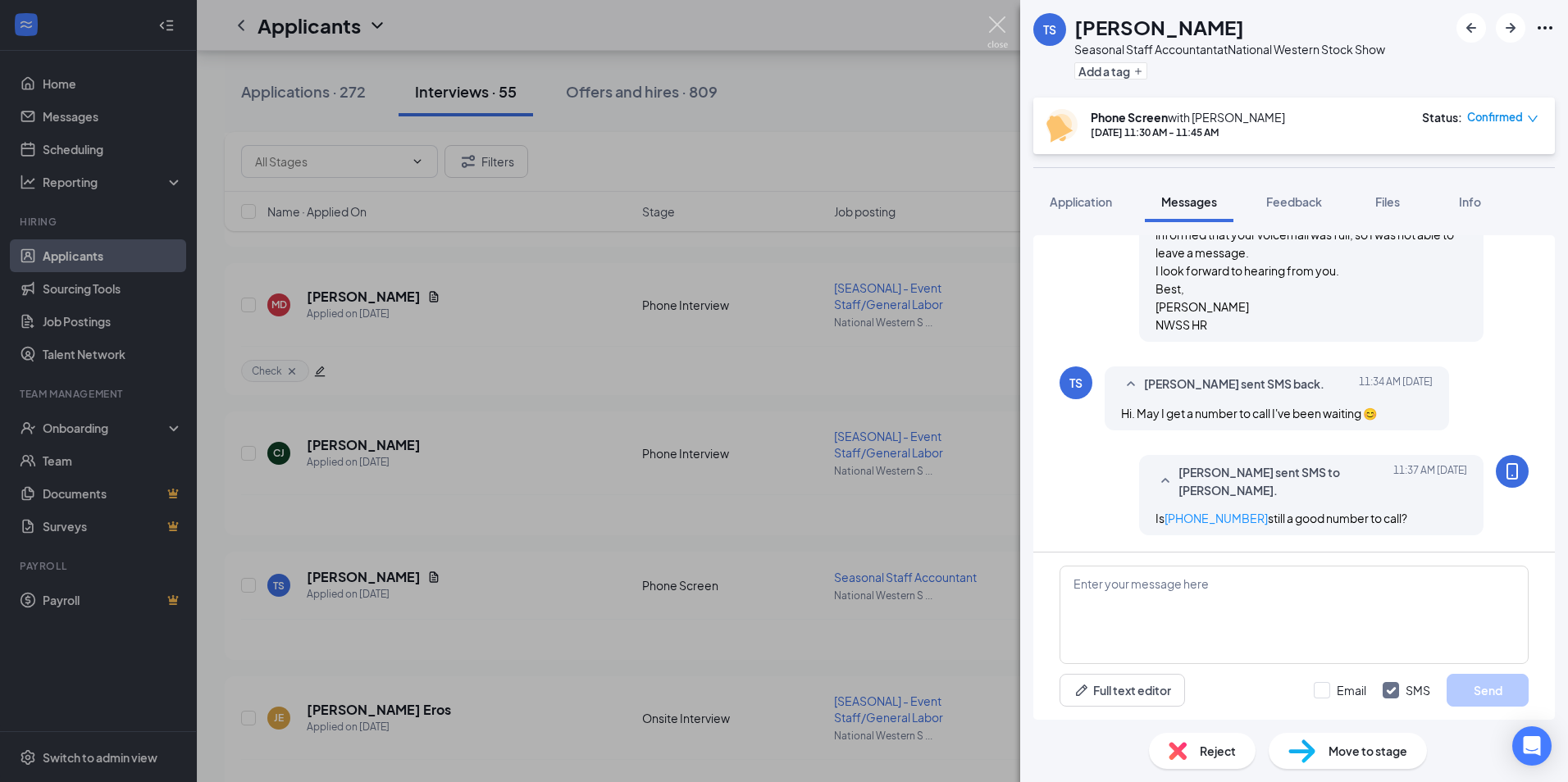
click at [995, 19] on img at bounding box center [998, 32] width 20 height 32
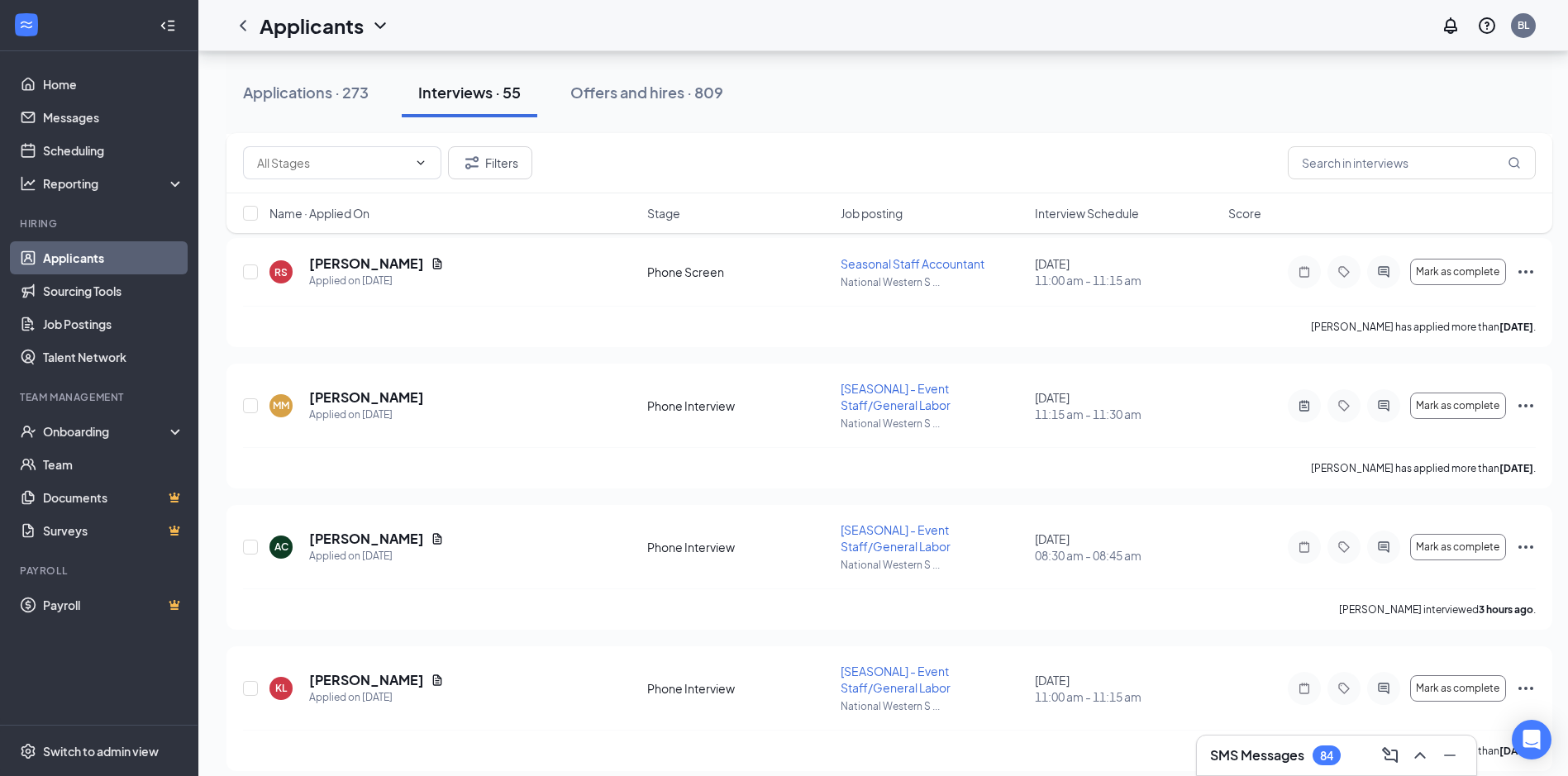
scroll to position [2729, 0]
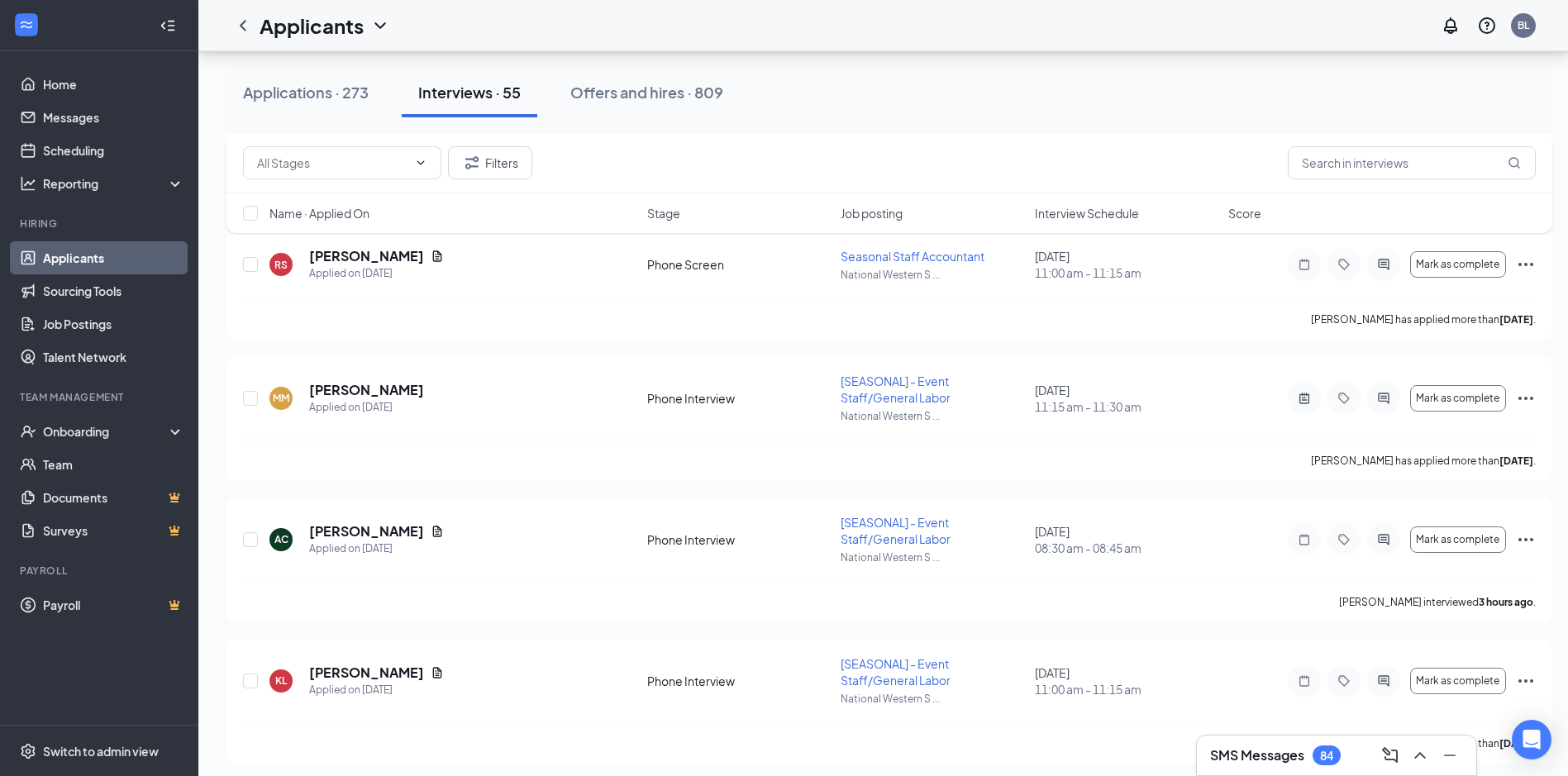
click at [515, 19] on div "Applicants BL" at bounding box center [884, 26] width 1370 height 52
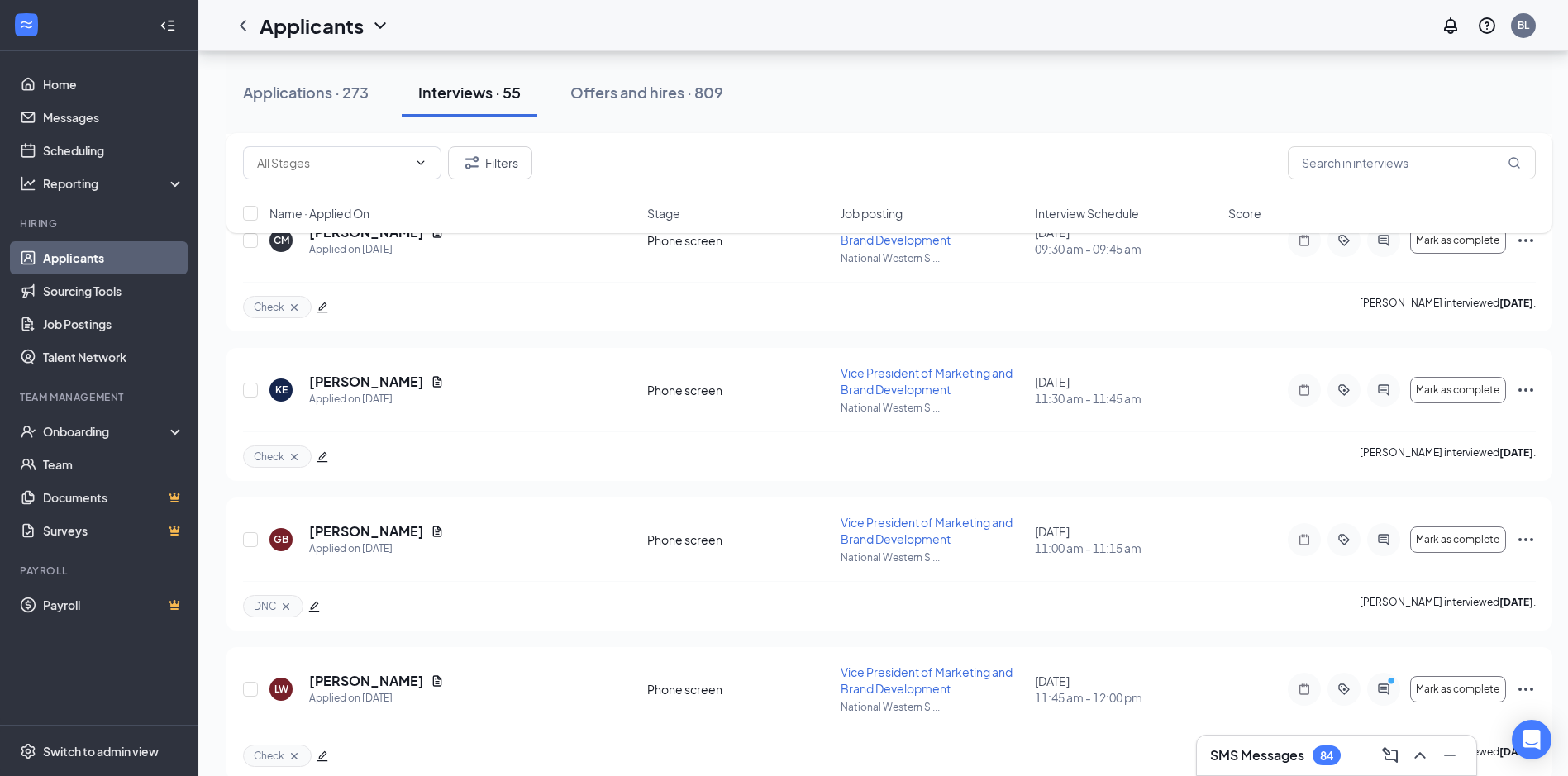
scroll to position [7283, 0]
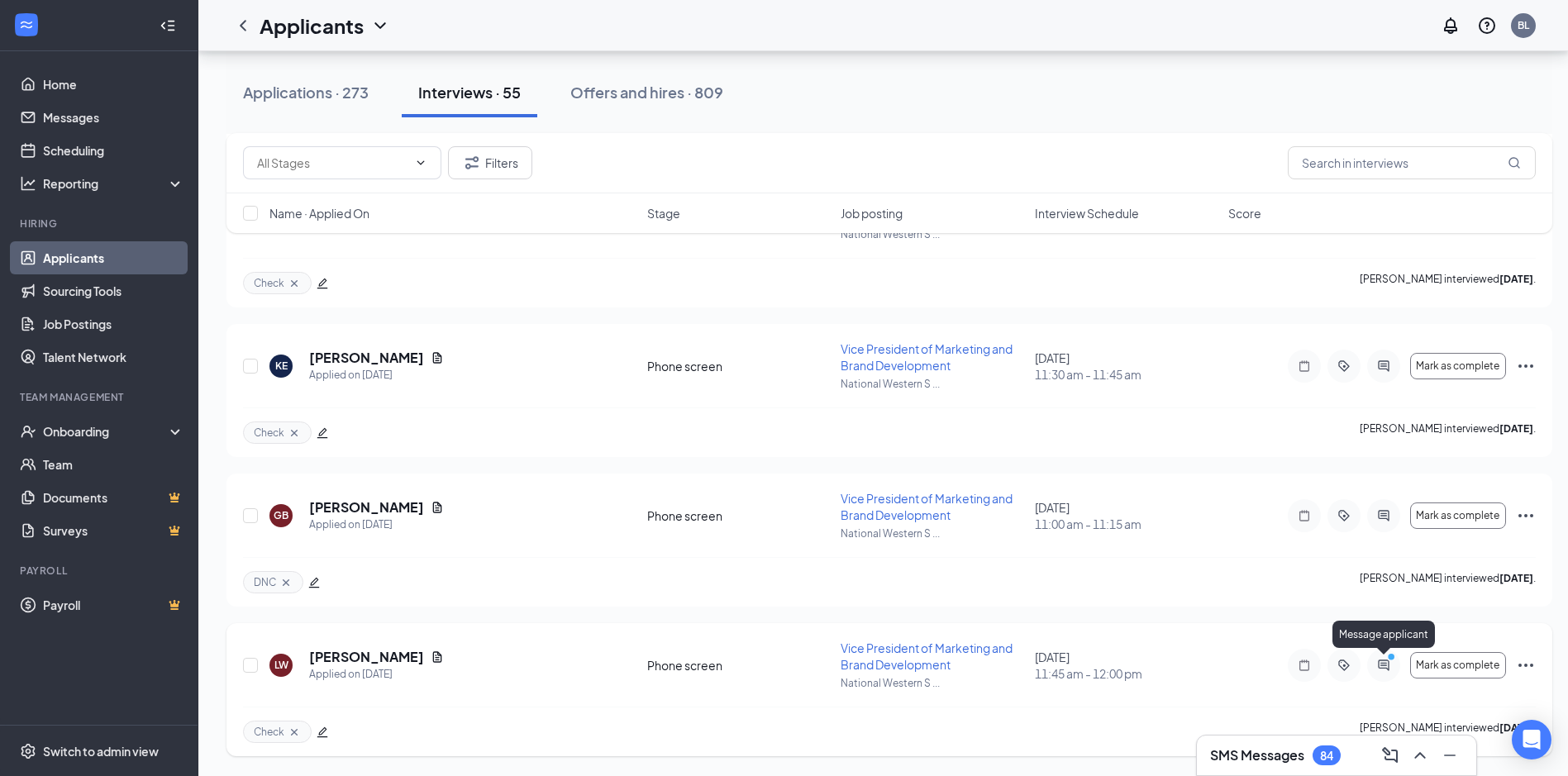
click at [1389, 659] on circle "PrimaryDot" at bounding box center [1391, 656] width 8 height 8
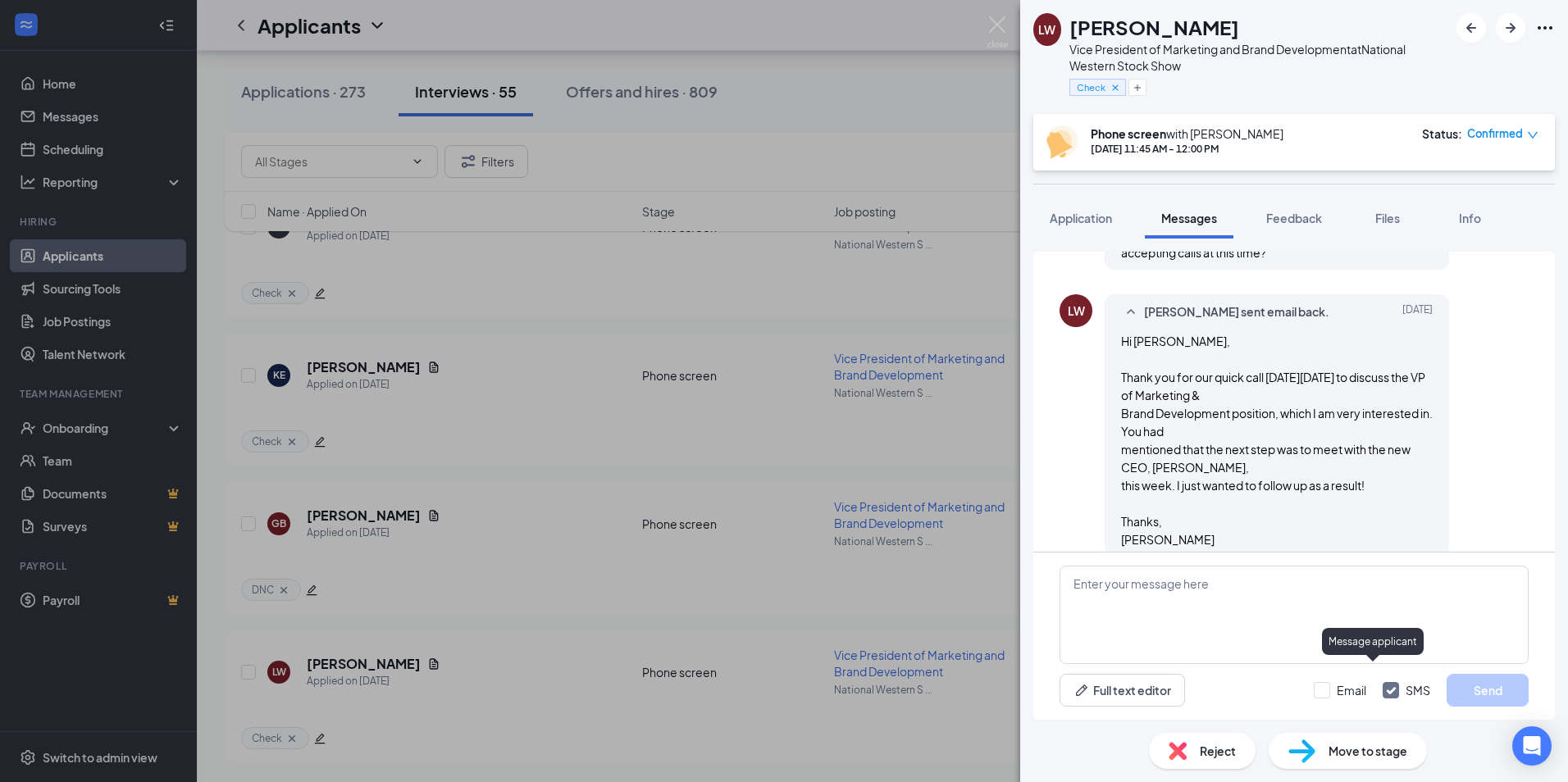
scroll to position [1036, 0]
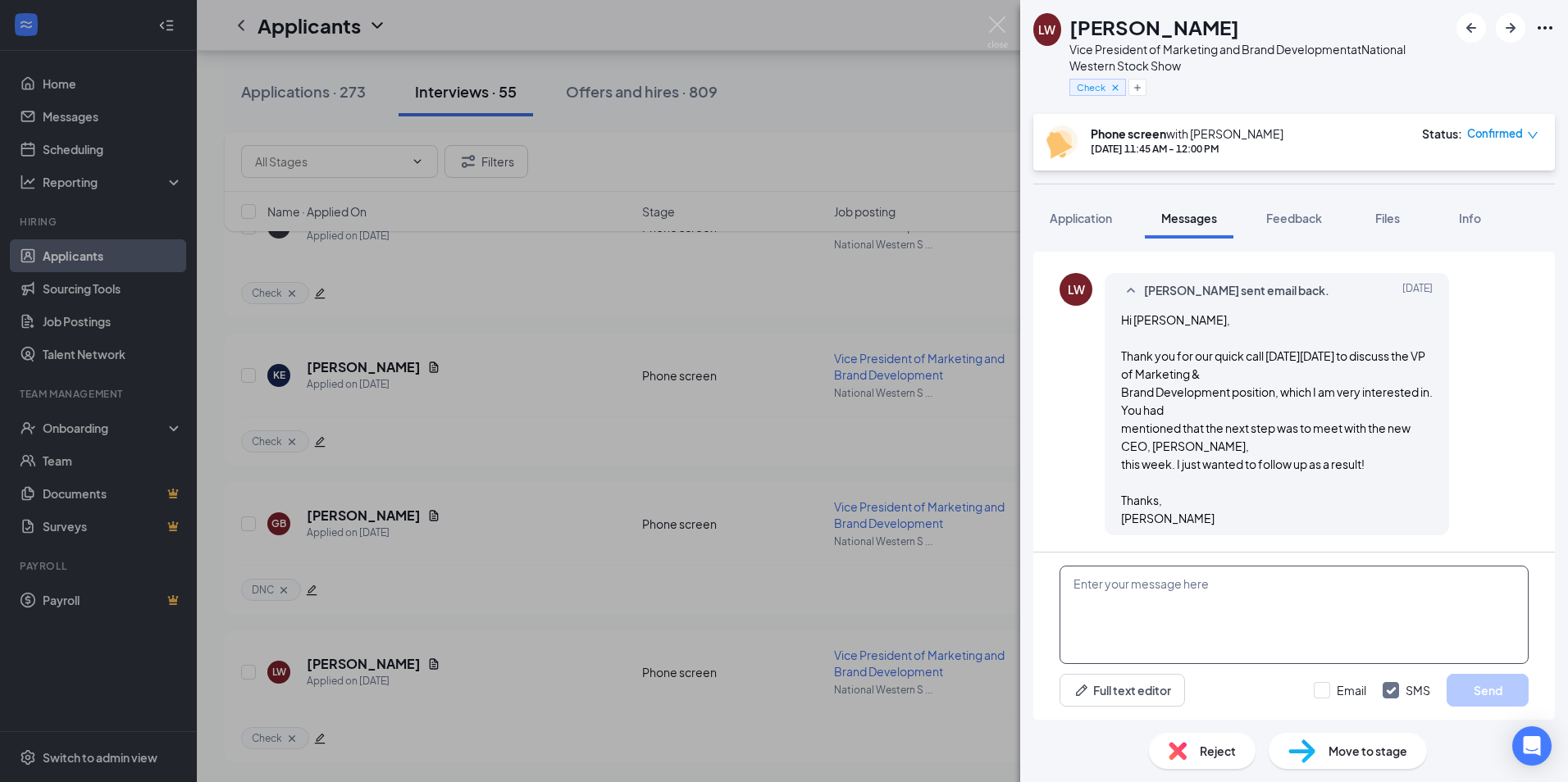
click at [1095, 582] on textarea at bounding box center [1293, 615] width 469 height 98
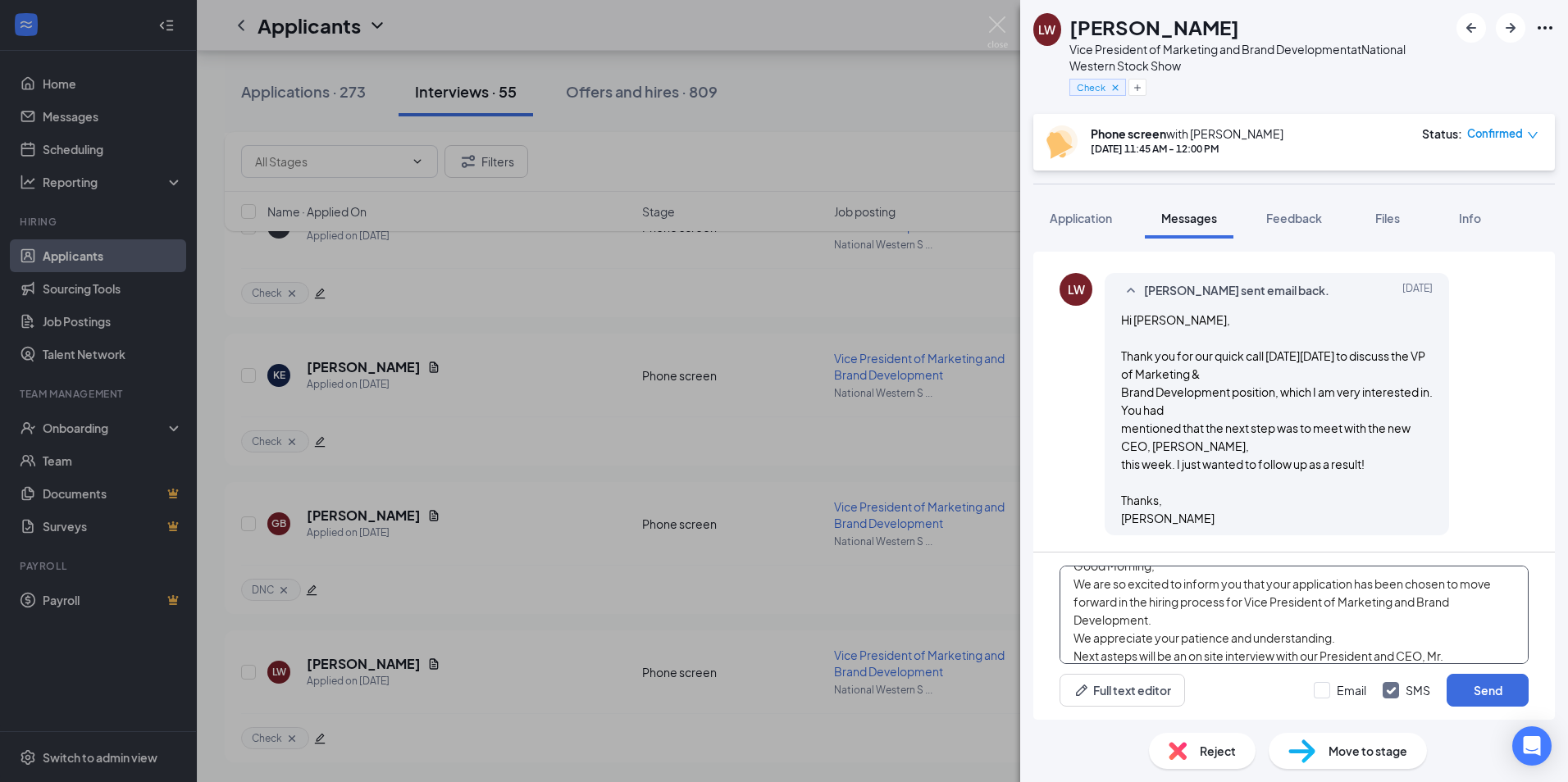
scroll to position [36, 0]
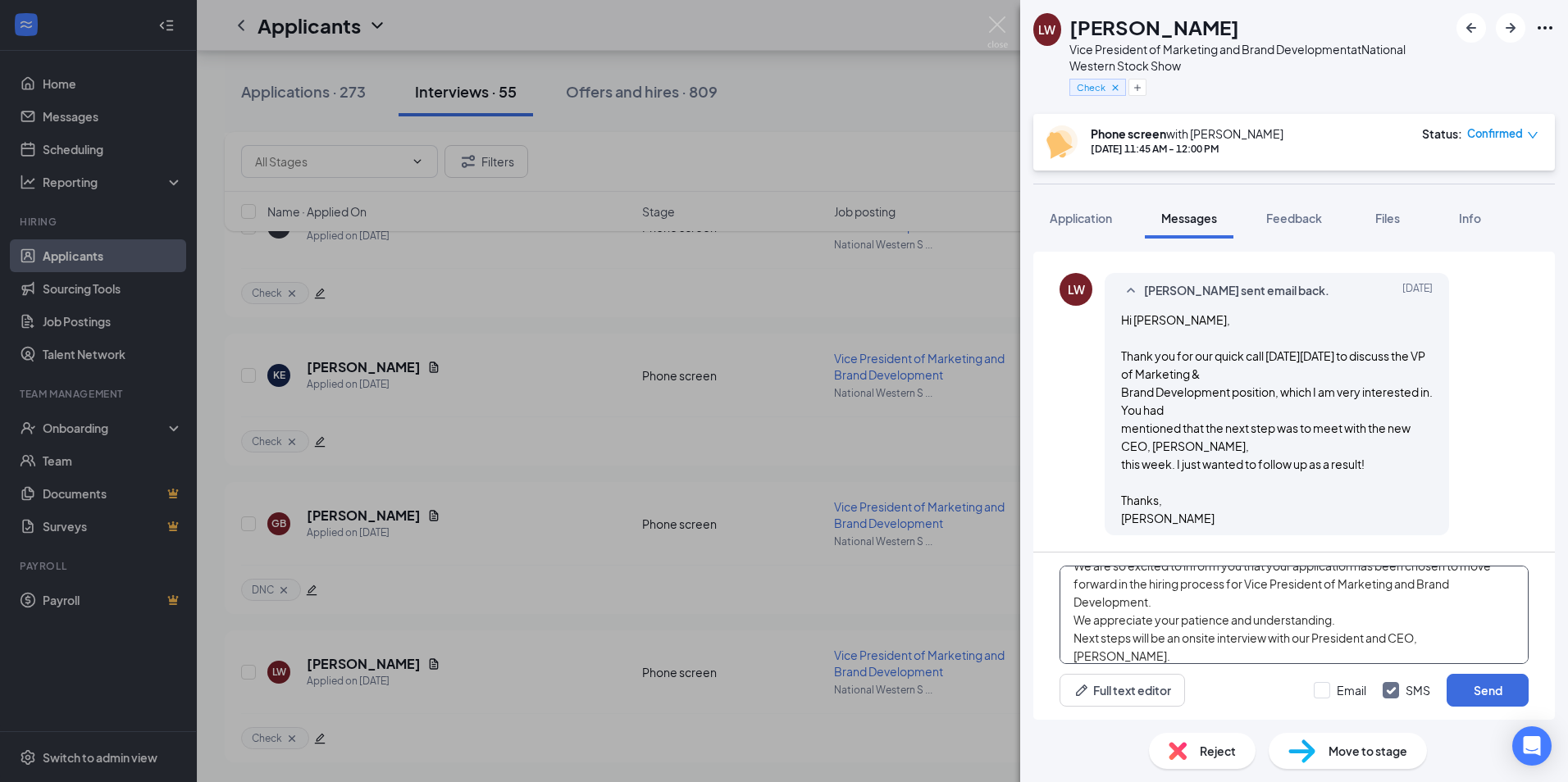
click at [1126, 654] on textarea "Good Morning, We are so excited to inform you that your application has been ch…" at bounding box center [1293, 615] width 469 height 98
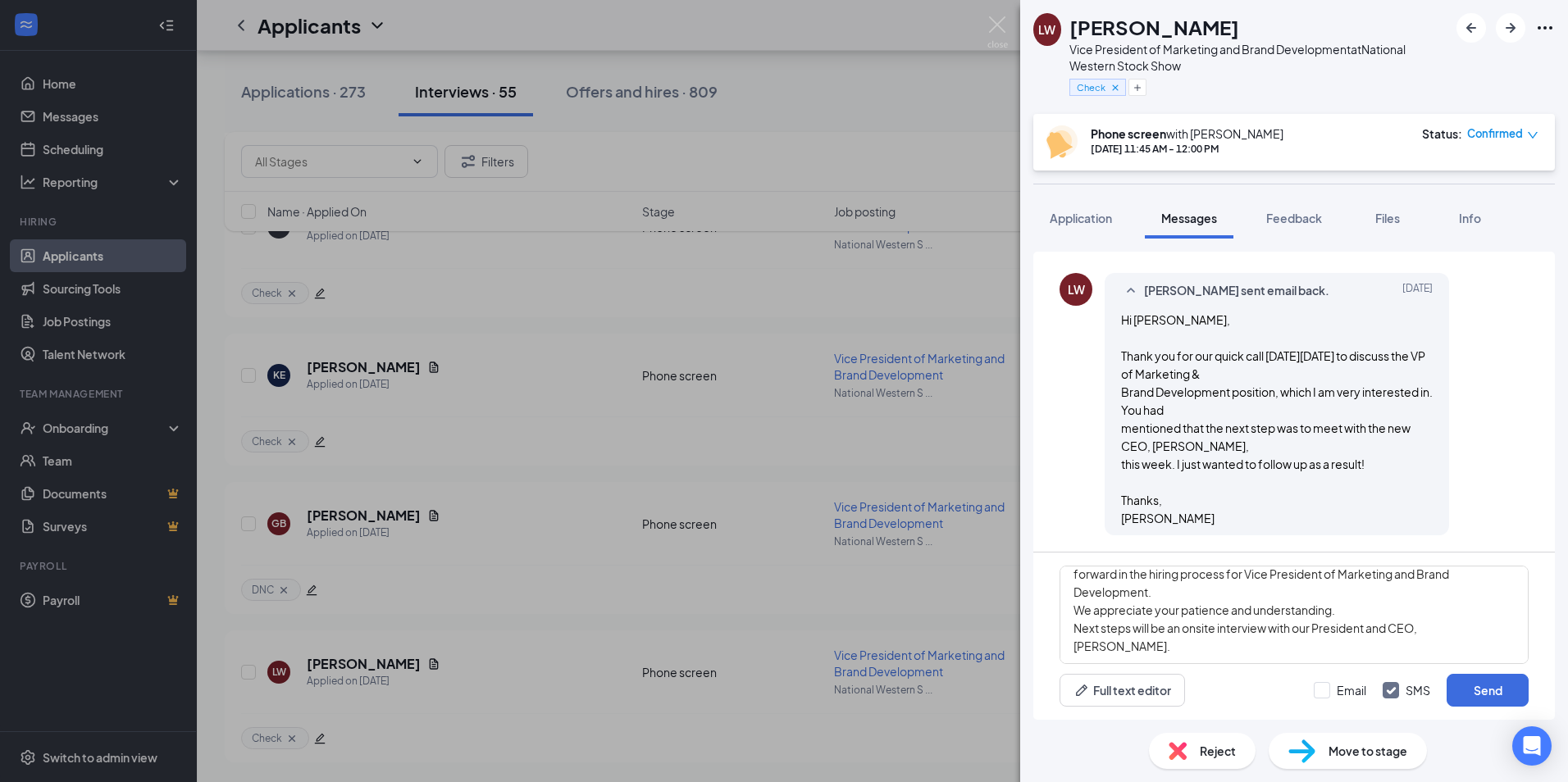
click at [1496, 460] on div "LW [PERSON_NAME] sent email back. [DATE] Hi [PERSON_NAME], Thank you for our qu…" at bounding box center [1293, 408] width 469 height 271
click at [1107, 650] on textarea "Good Morning, We are so excited to inform you that your application has been ch…" at bounding box center [1293, 615] width 469 height 98
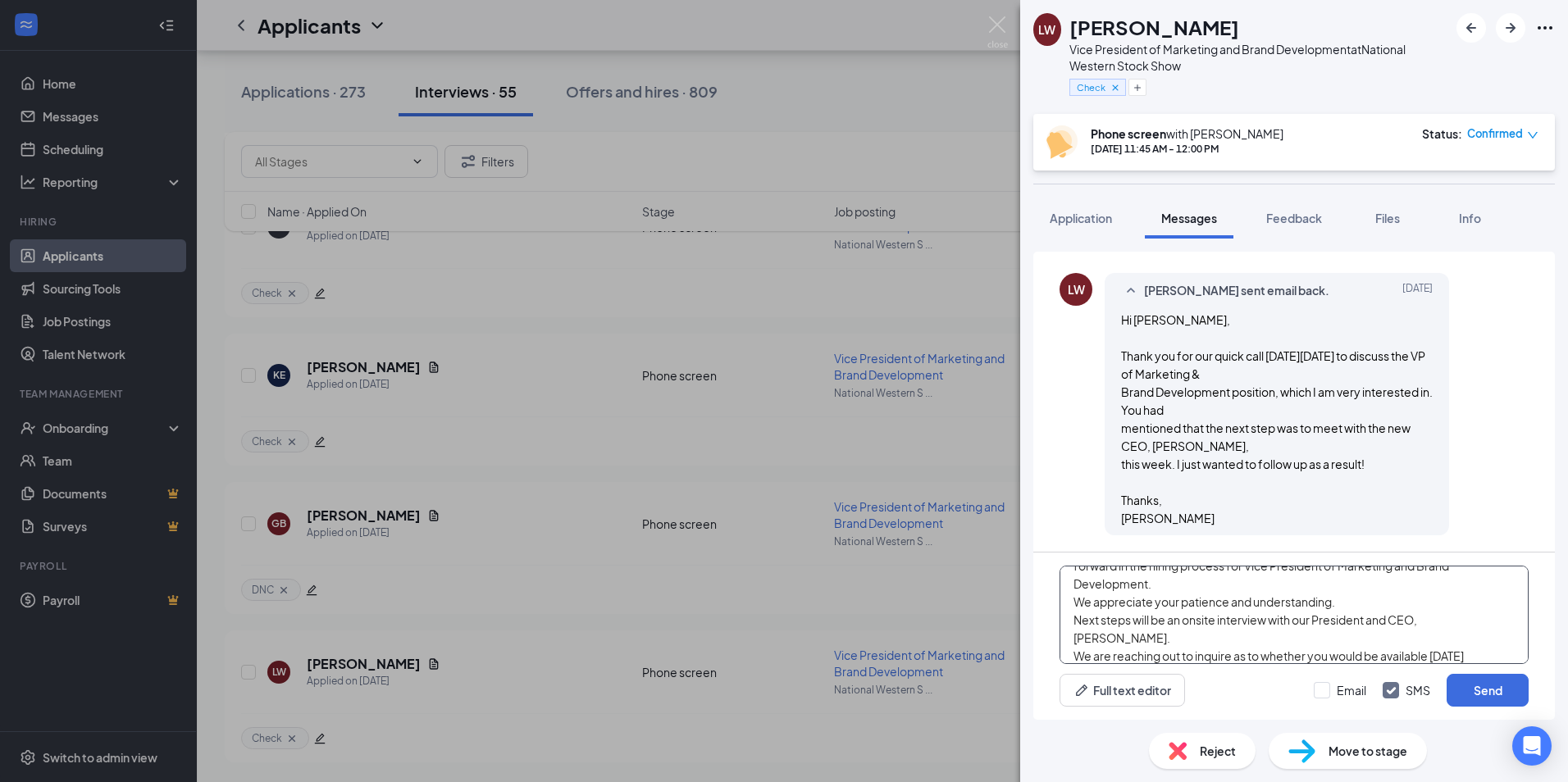
click at [1488, 633] on textarea "Good Morning, We are so excited to inform you that your application has been ch…" at bounding box center [1293, 615] width 469 height 98
click at [1482, 659] on textarea "Good Morning, We are so excited to inform you that your application has been ch…" at bounding box center [1293, 615] width 469 height 98
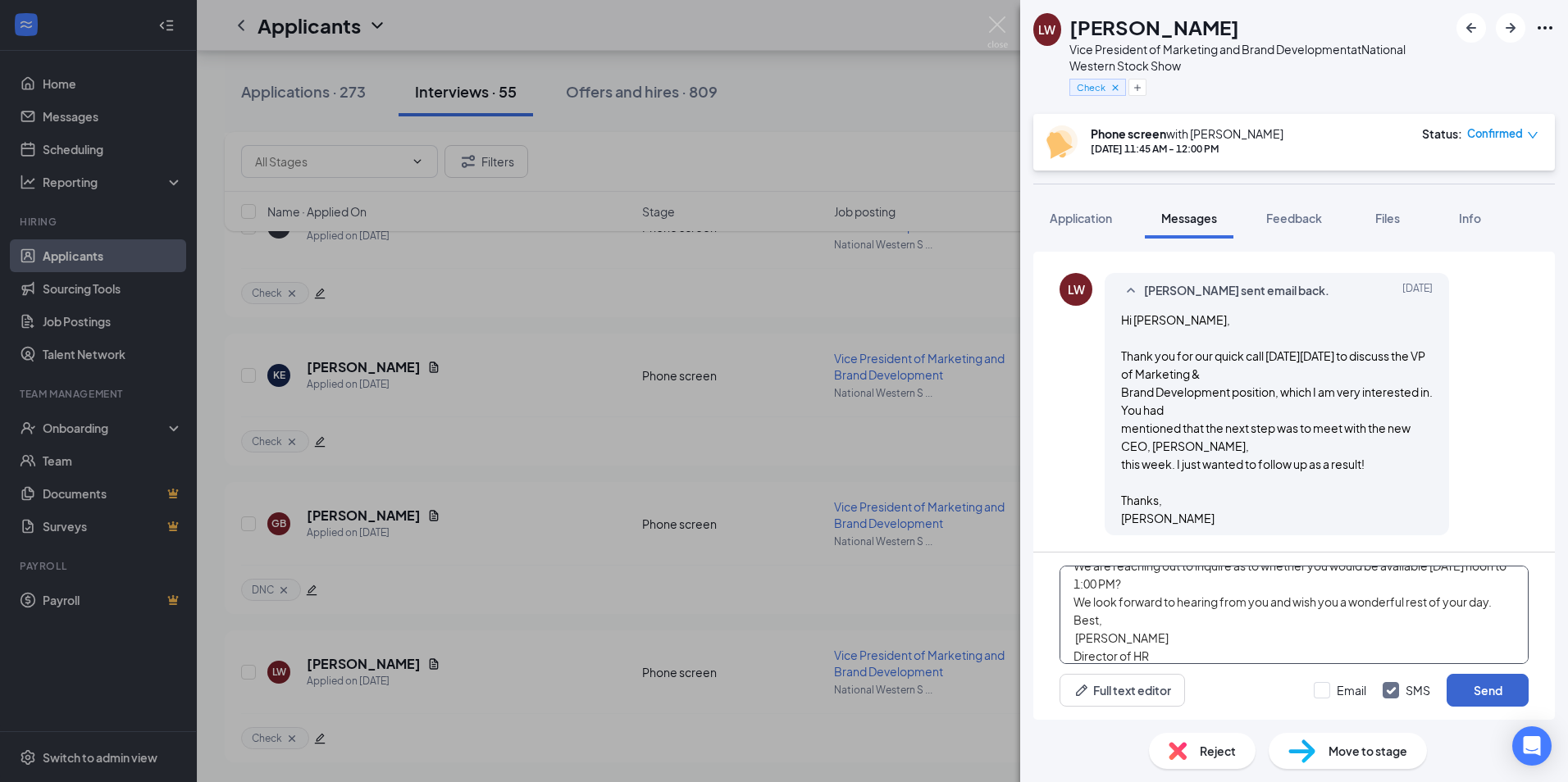
scroll to position [162, 0]
type textarea "Good Morning, We are so excited to inform you that your application has been ch…"
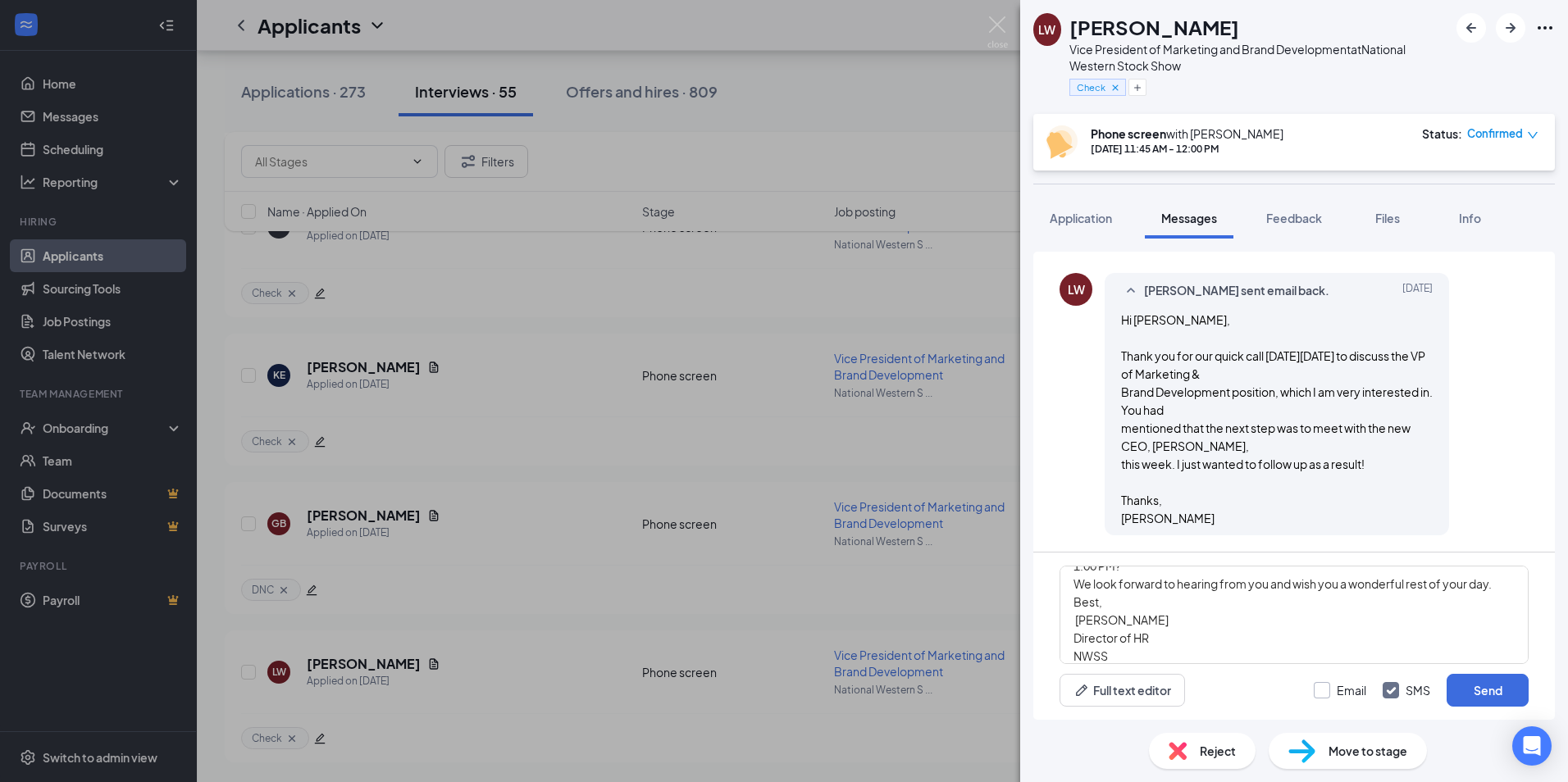
click at [1322, 688] on input "Email" at bounding box center [1339, 690] width 52 height 16
checkbox input "true"
click at [1388, 693] on input "SMS" at bounding box center [1407, 690] width 48 height 16
checkbox input "false"
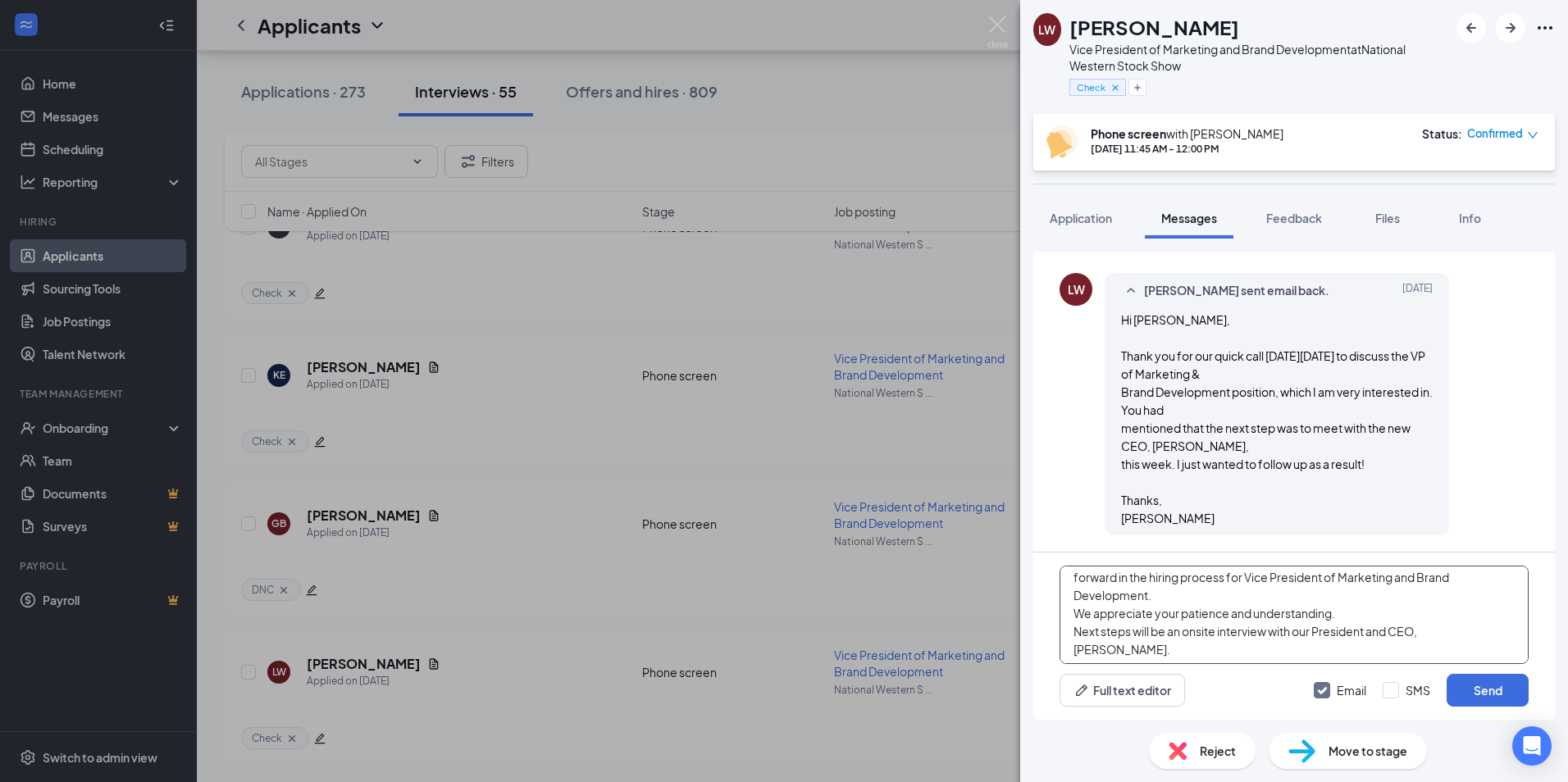
scroll to position [0, 0]
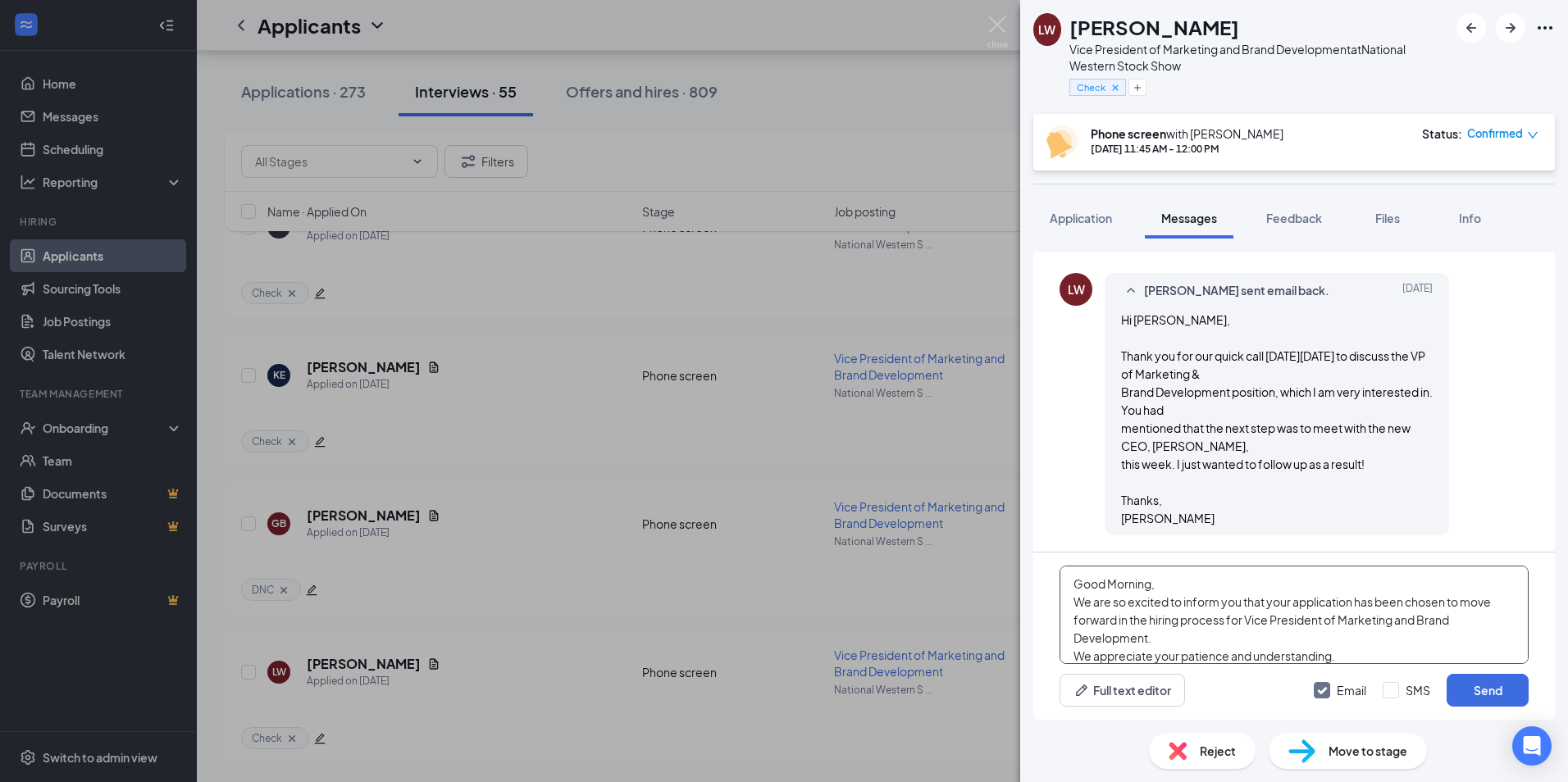
click at [1163, 643] on textarea "Good Morning, We are so excited to inform you that your application has been ch…" at bounding box center [1293, 615] width 469 height 98
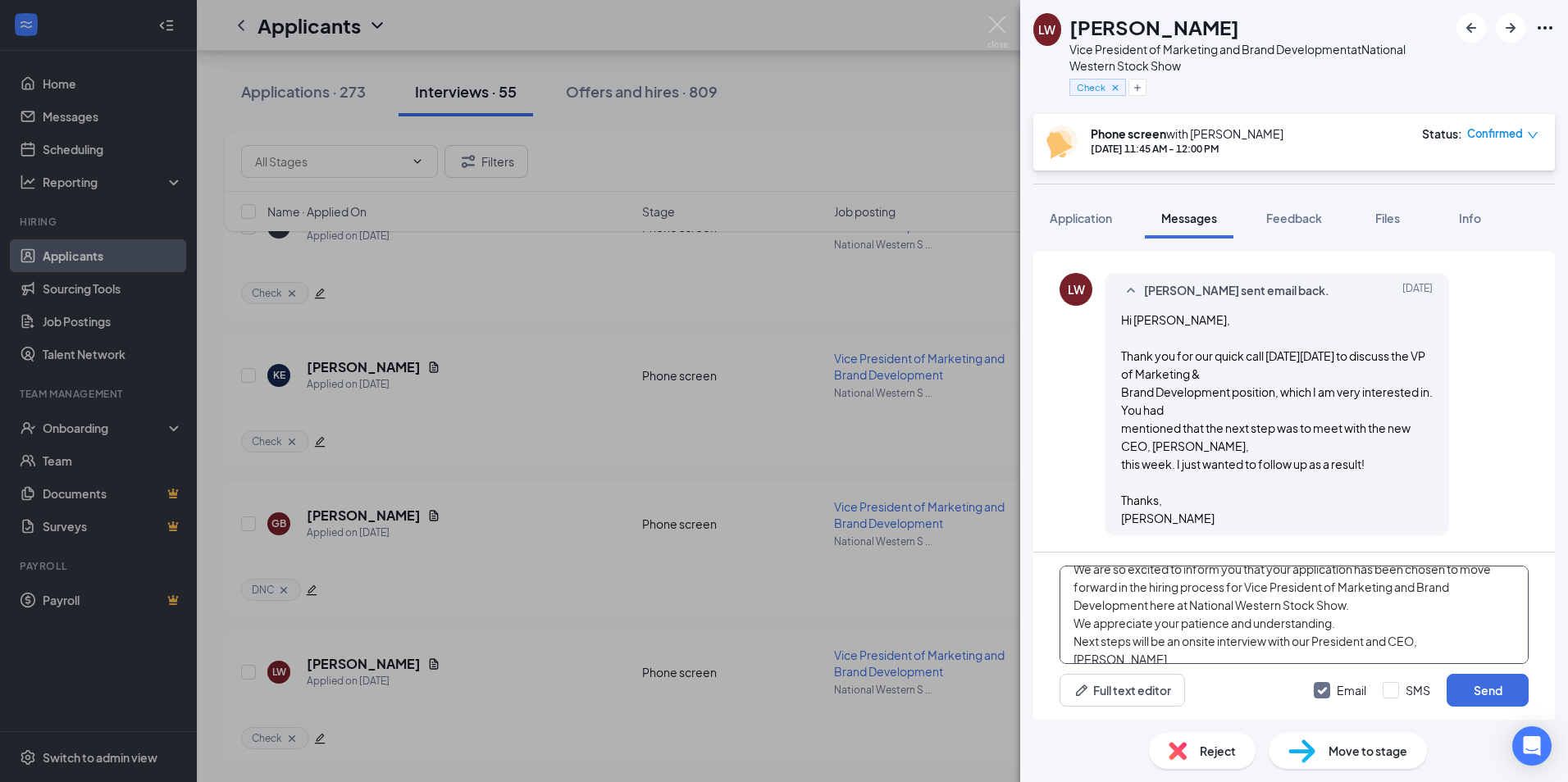
click at [1345, 624] on textarea "Good Morning, We are so excited to inform you that your application has been ch…" at bounding box center [1293, 615] width 469 height 98
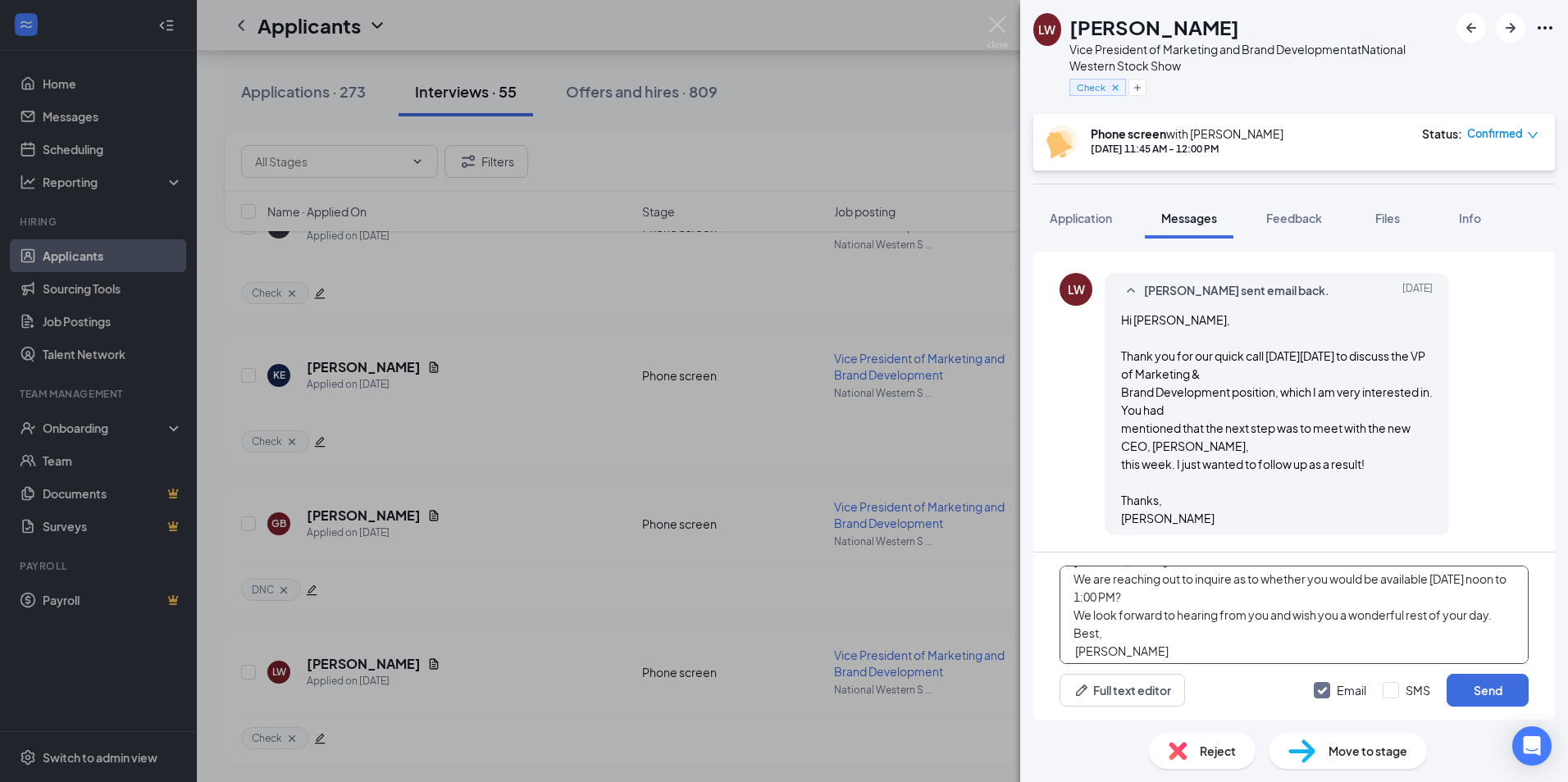
scroll to position [164, 0]
type textarea "Good morning, We are so excited to inform you that your application has been ch…"
click at [1512, 195] on div "LW [PERSON_NAME] Vice President of Marketing and Brand Development at National …" at bounding box center [1294, 391] width 548 height 782
click at [1478, 684] on button "Send" at bounding box center [1487, 691] width 82 height 32
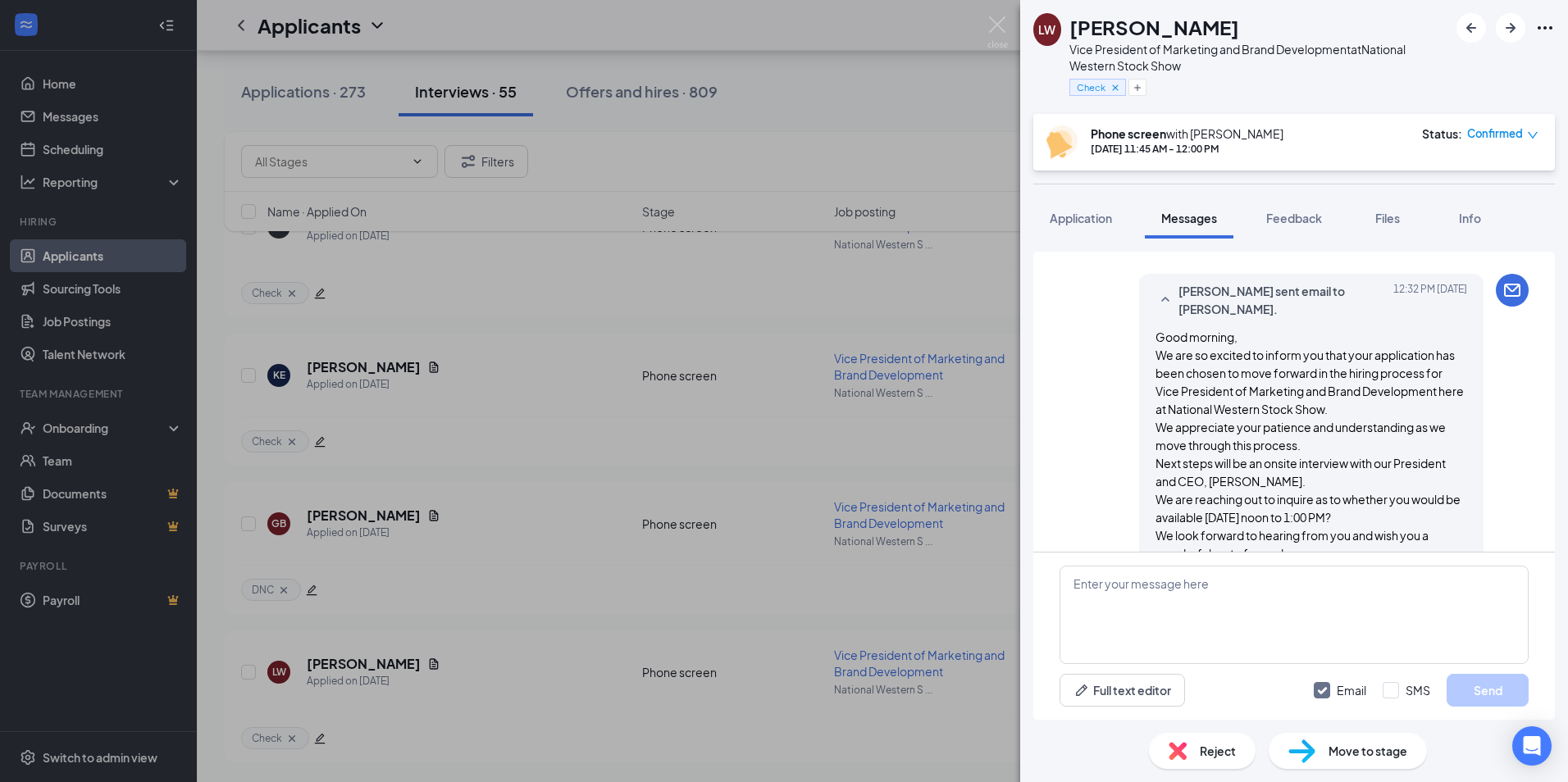
scroll to position [1430, 0]
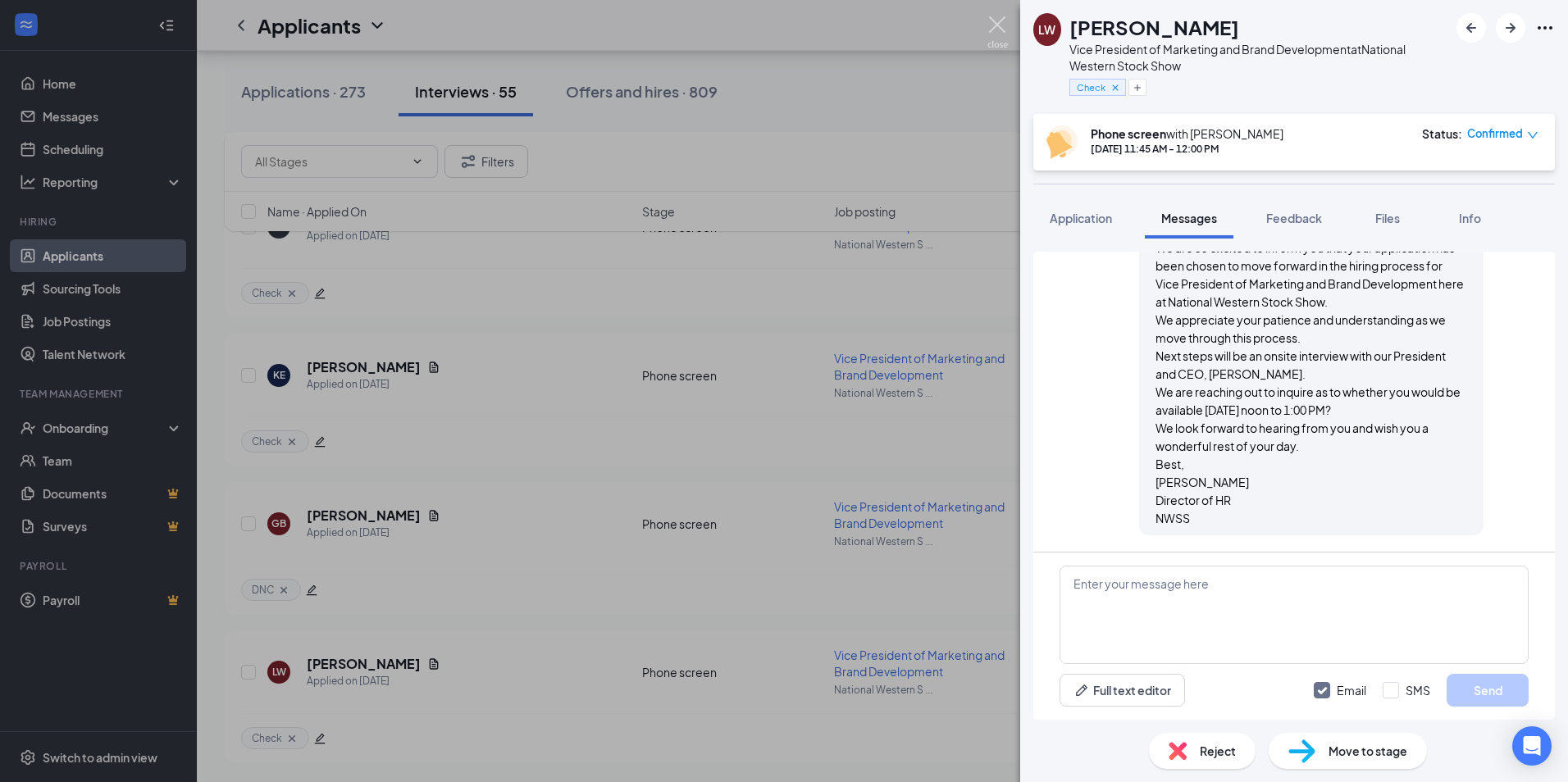
click at [998, 21] on img at bounding box center [998, 32] width 20 height 32
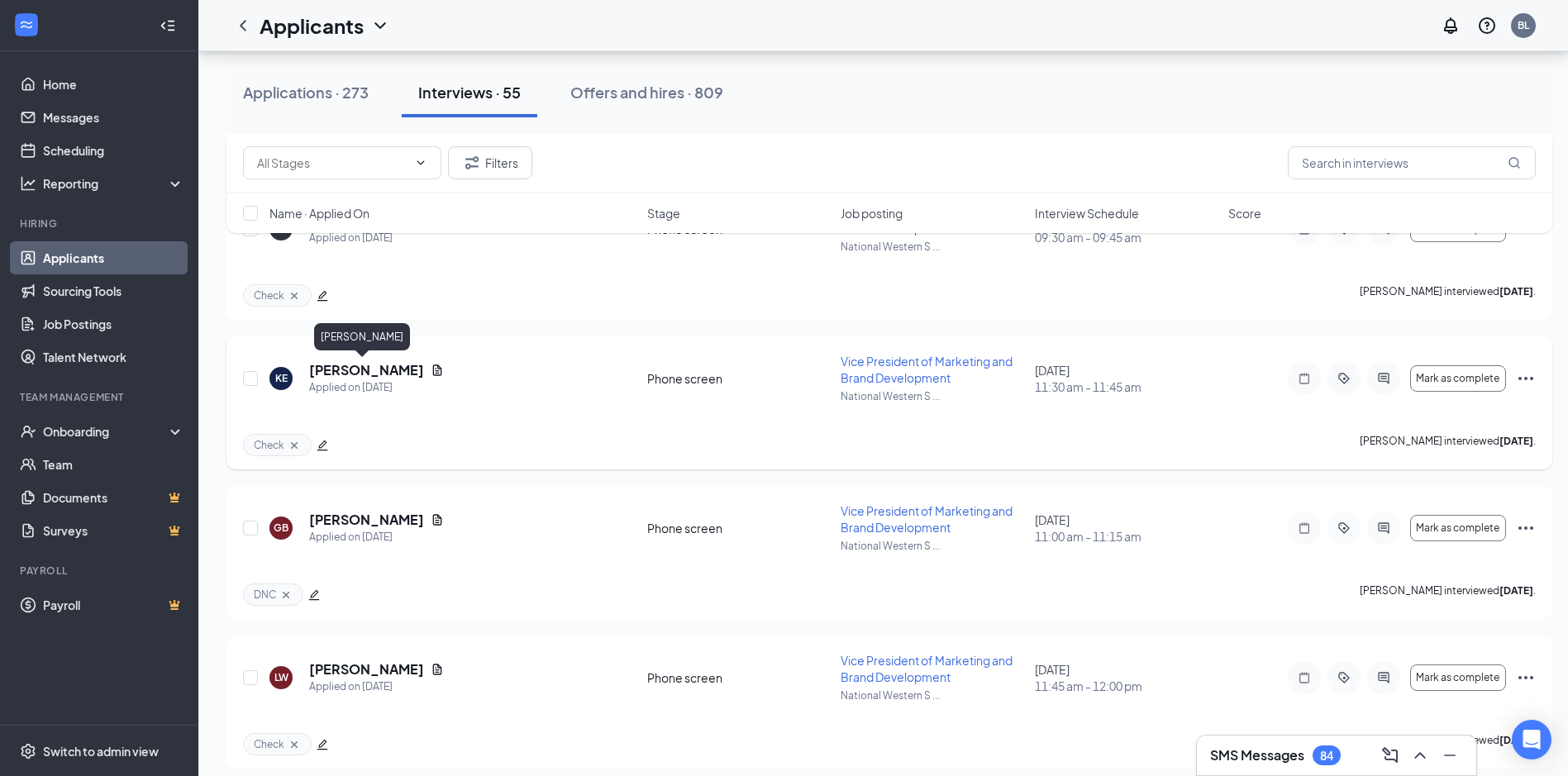
click at [326, 371] on h5 "[PERSON_NAME]" at bounding box center [367, 370] width 115 height 18
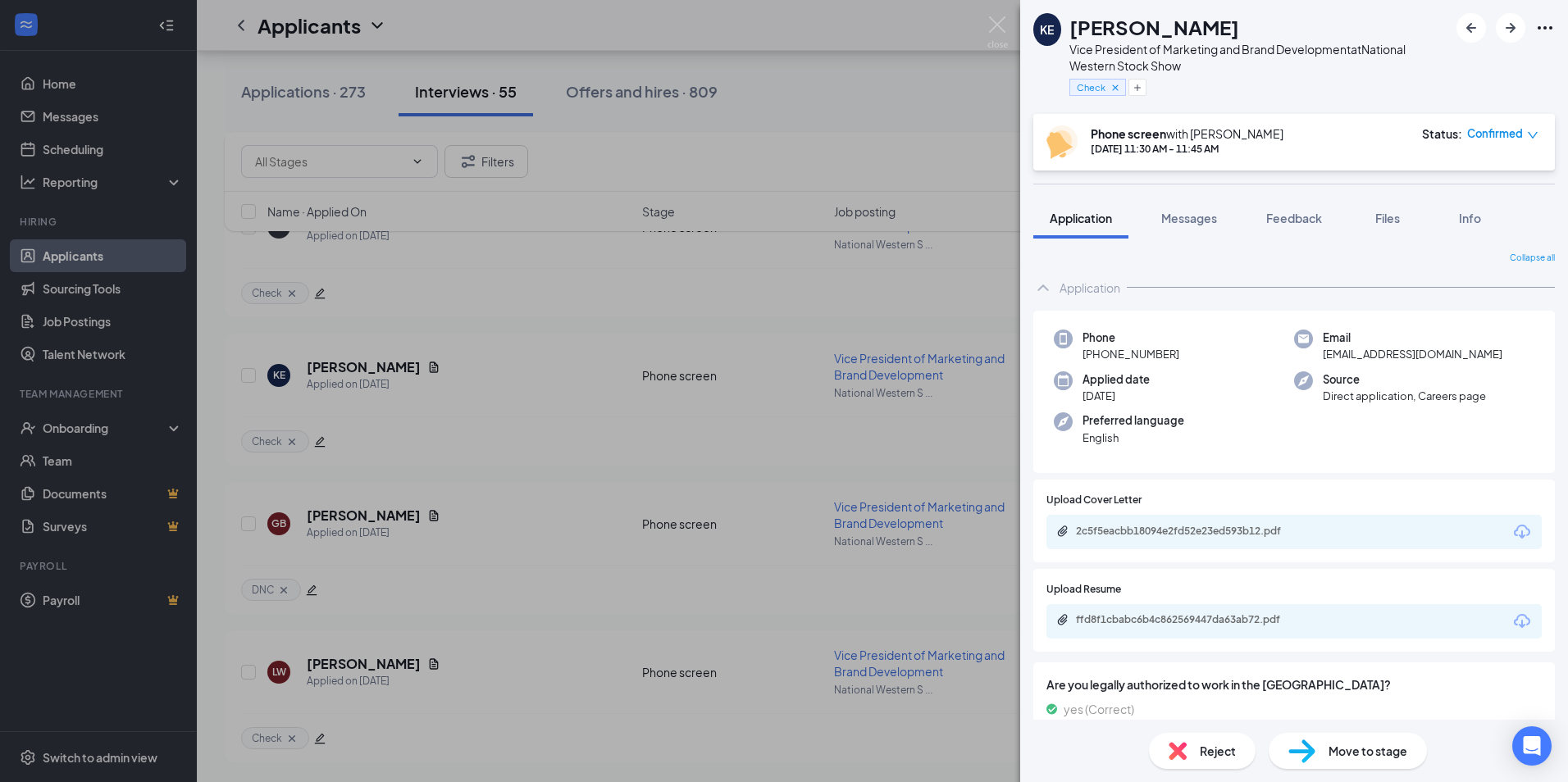
click at [351, 662] on div "KE [PERSON_NAME] Vice President of Marketing and Brand Development at National …" at bounding box center [784, 391] width 1568 height 782
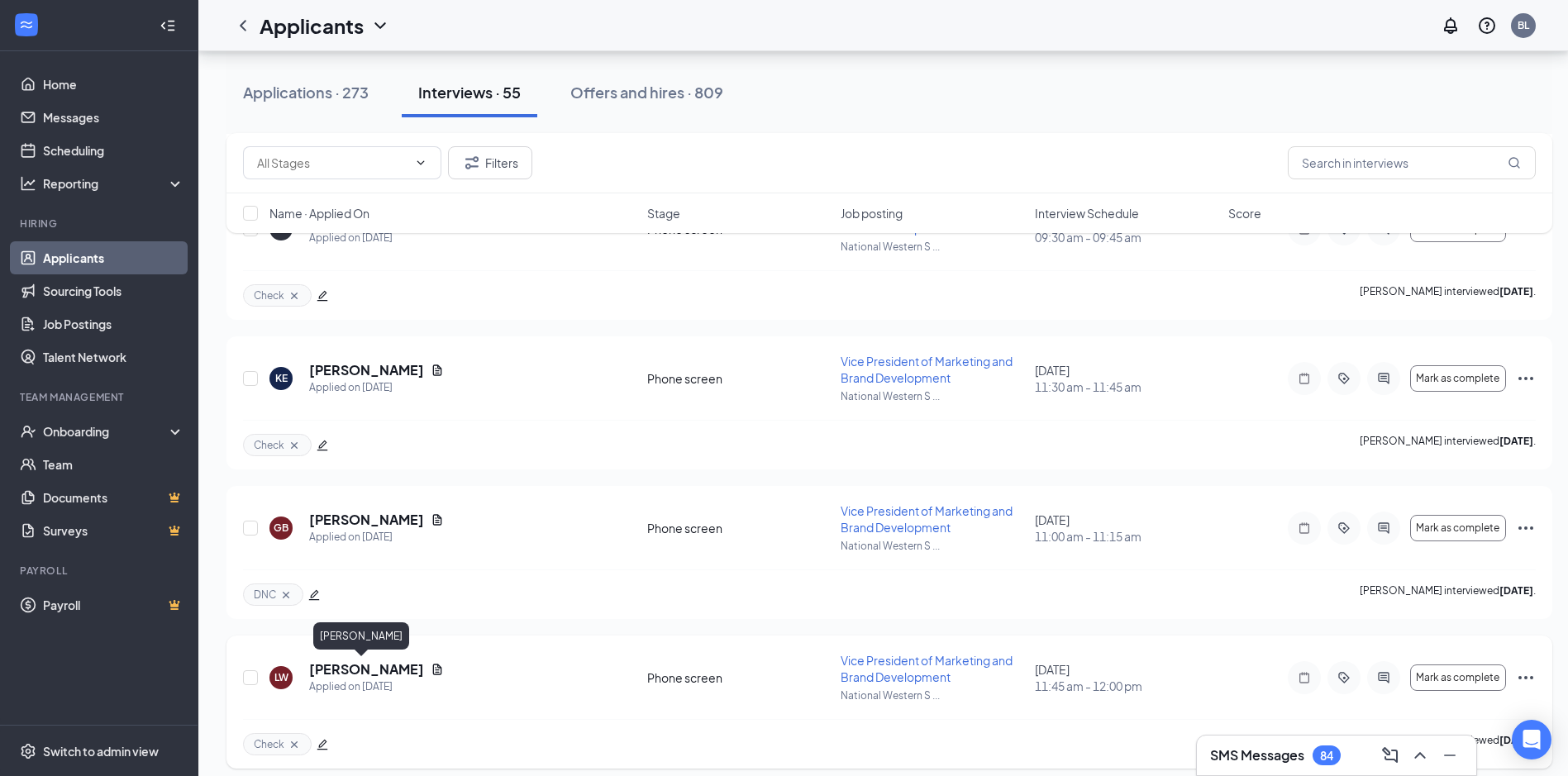
click at [343, 668] on h5 "[PERSON_NAME]" at bounding box center [367, 669] width 115 height 18
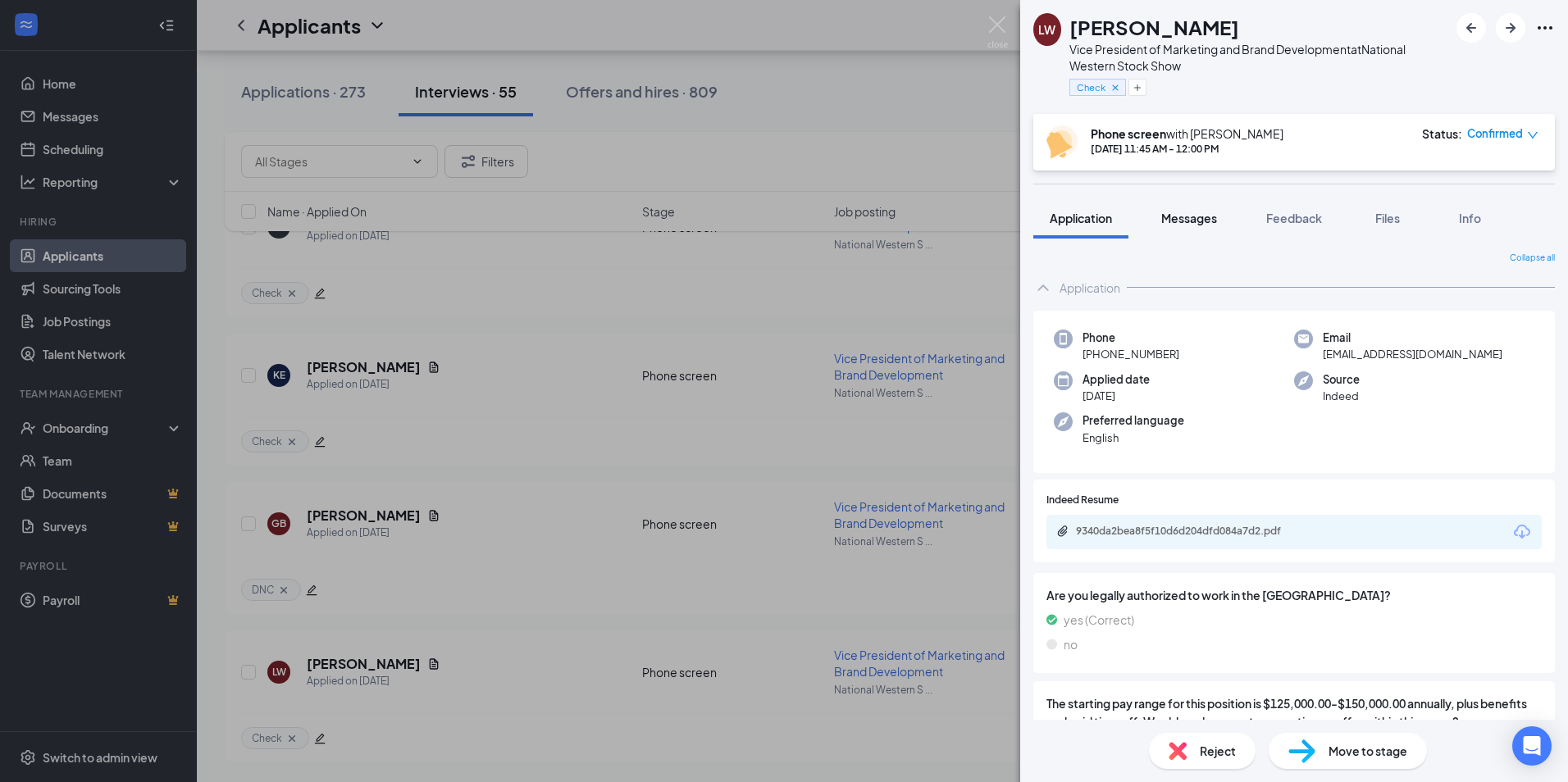
click at [1175, 219] on span "Messages" at bounding box center [1188, 218] width 55 height 15
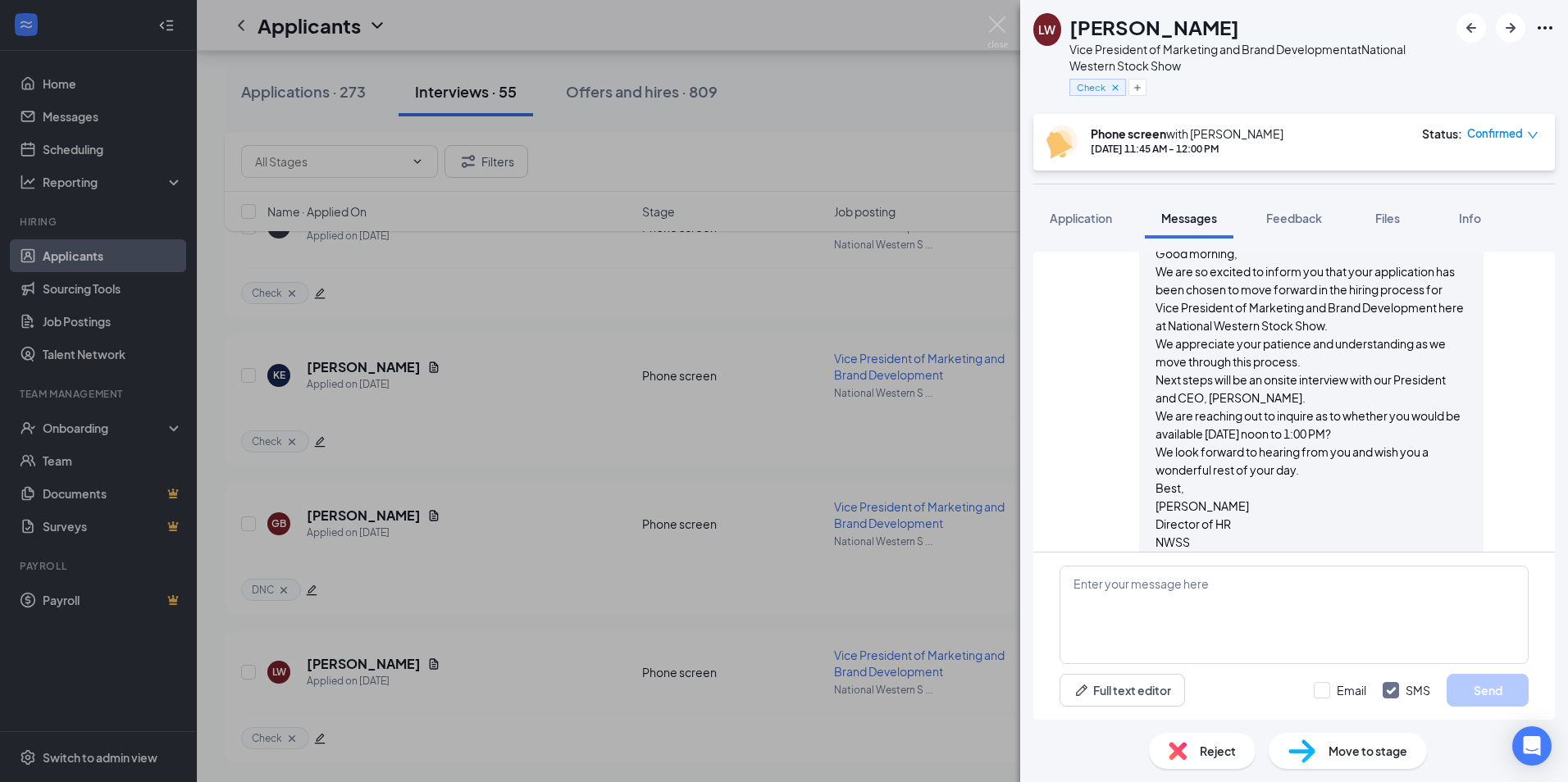
scroll to position [1353, 0]
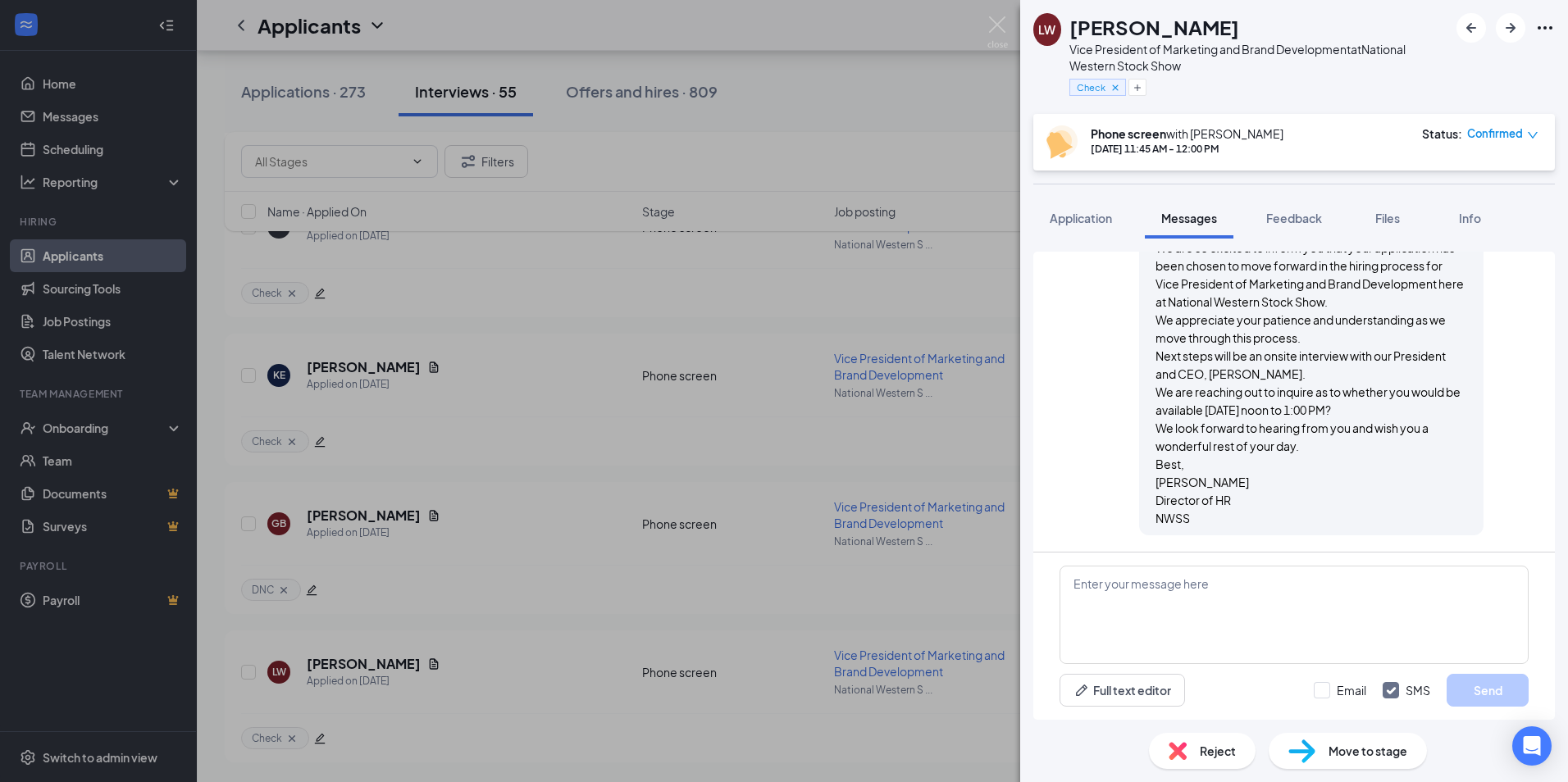
drag, startPoint x: 1143, startPoint y: 294, endPoint x: 1250, endPoint y: 518, distance: 248.2
click at [1250, 518] on div "Good morning, We are so excited to inform you that your application has been ch…" at bounding box center [1310, 373] width 312 height 306
copy span "Good morning, We are so excited to inform you that your application has been ch…"
click at [996, 17] on img at bounding box center [998, 32] width 20 height 32
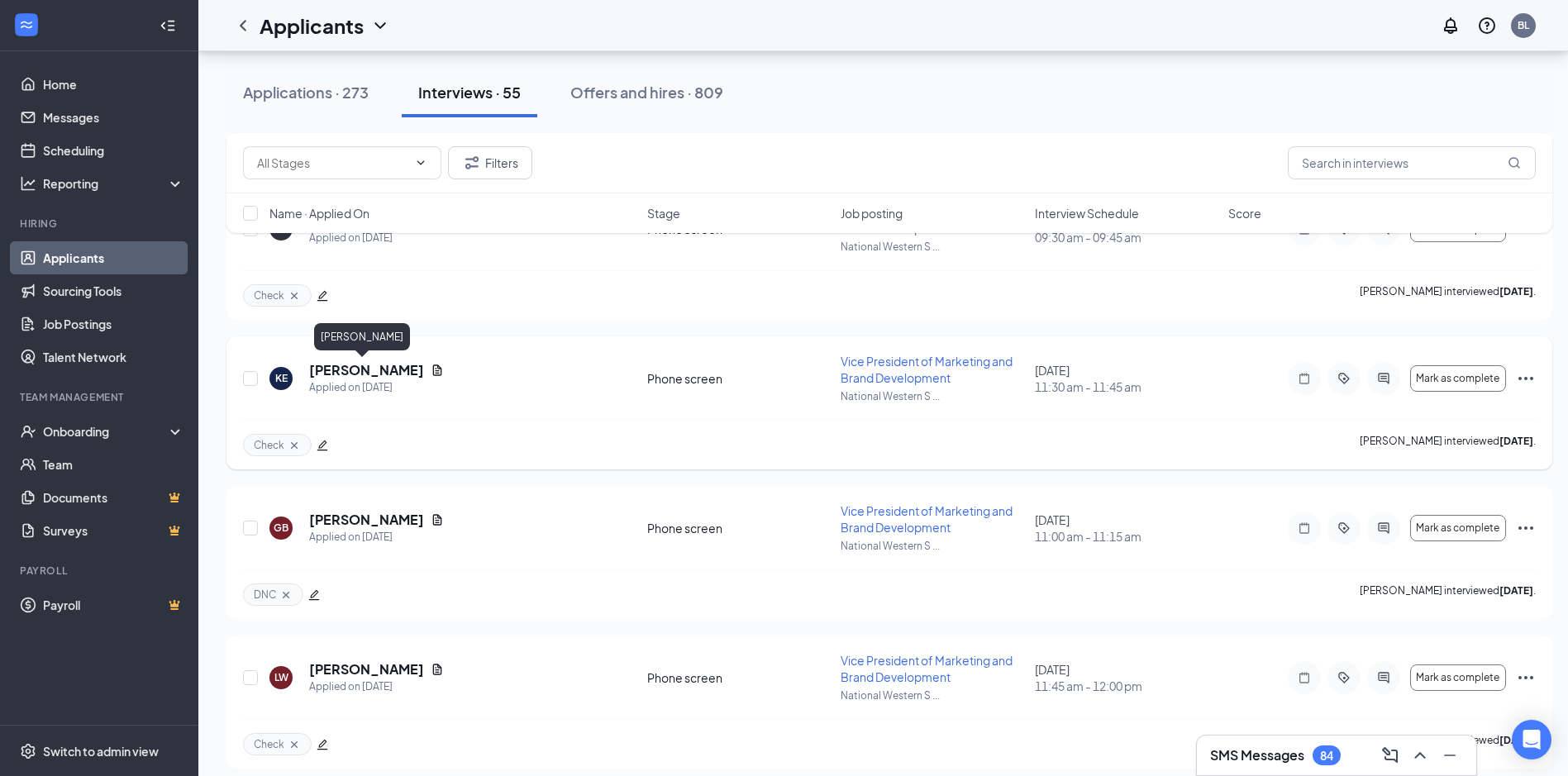
click at [336, 367] on h5 "[PERSON_NAME]" at bounding box center [367, 370] width 115 height 18
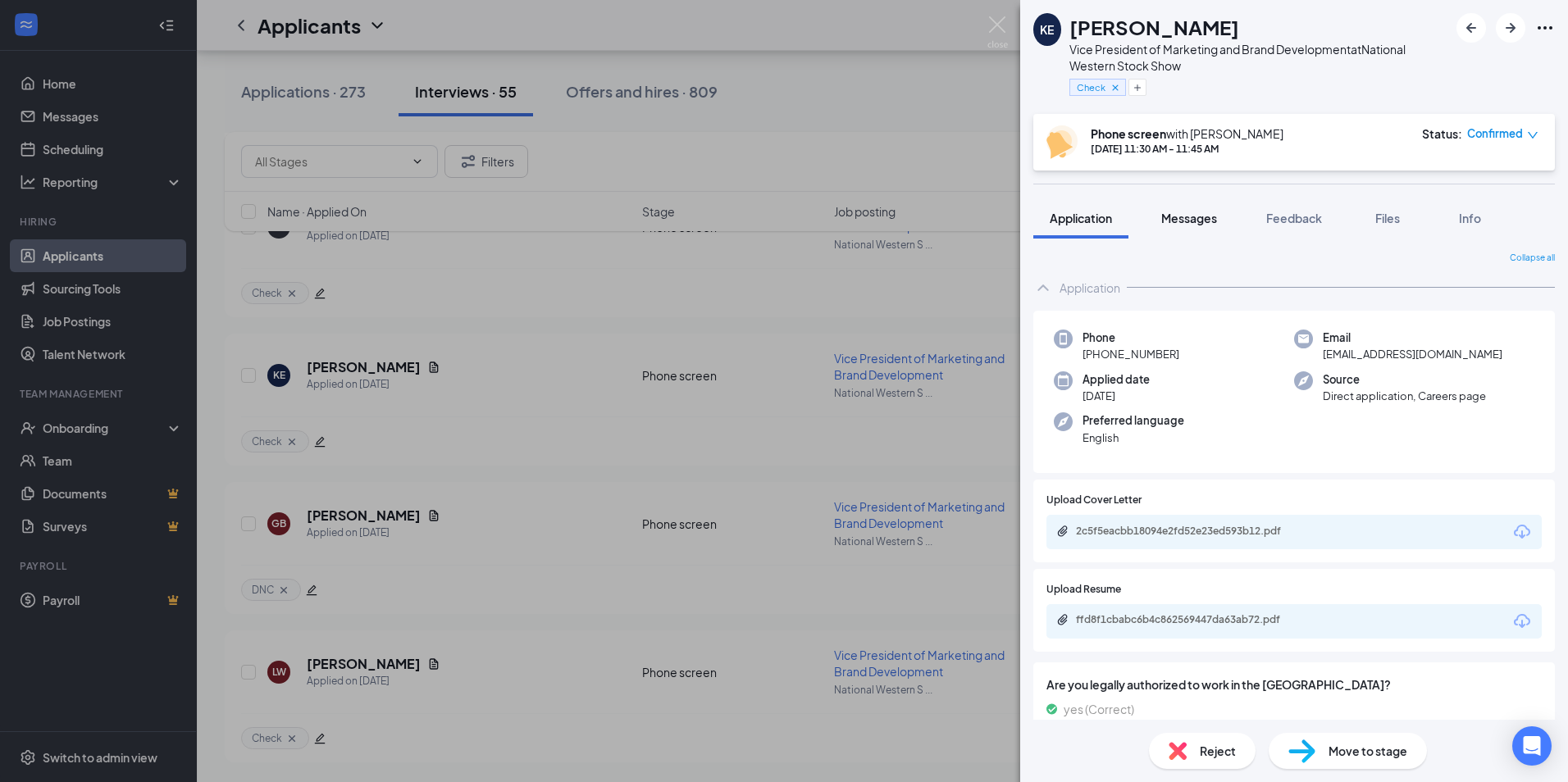
click at [1170, 219] on span "Messages" at bounding box center [1188, 218] width 55 height 15
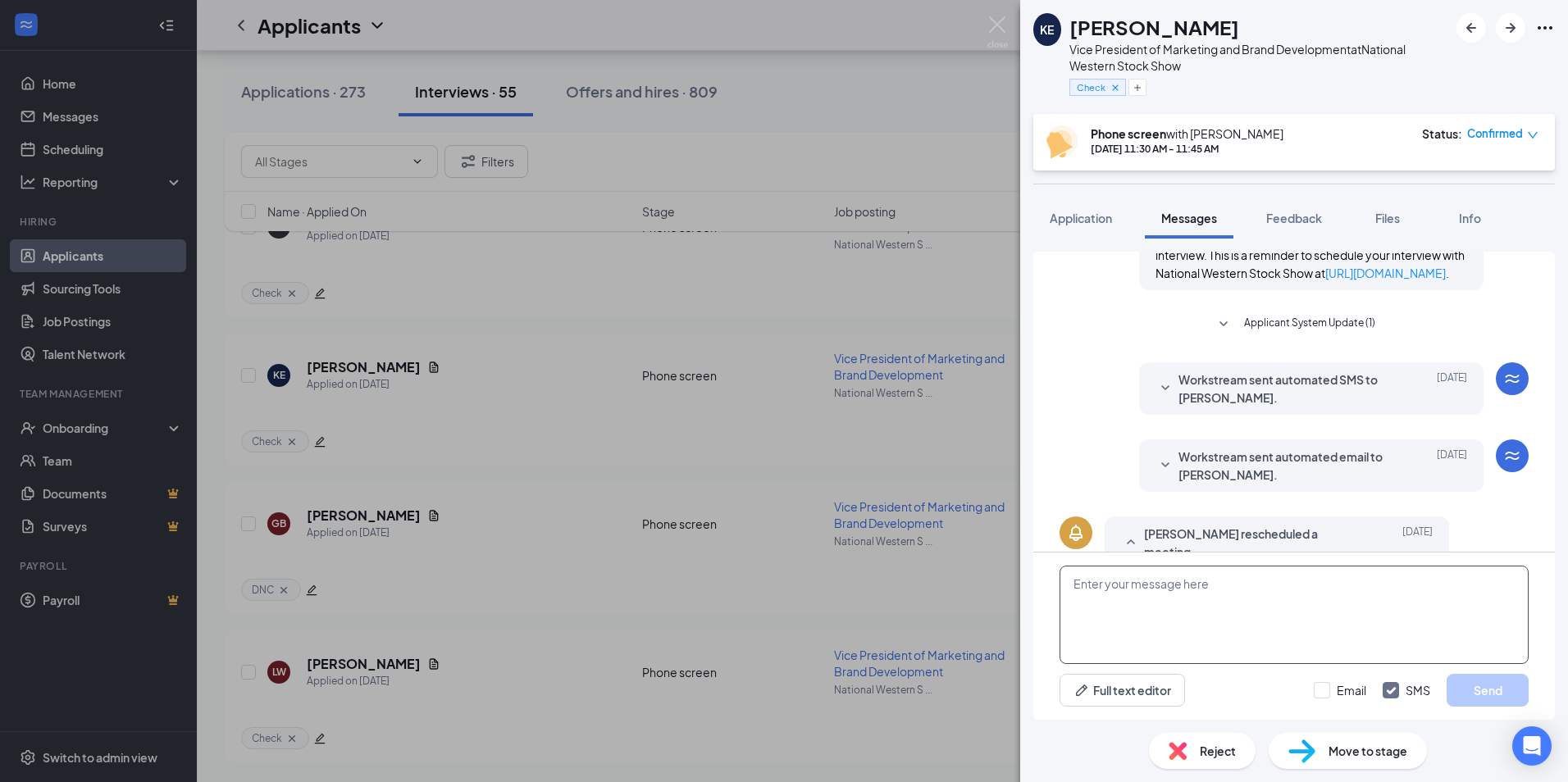
scroll to position [651, 0]
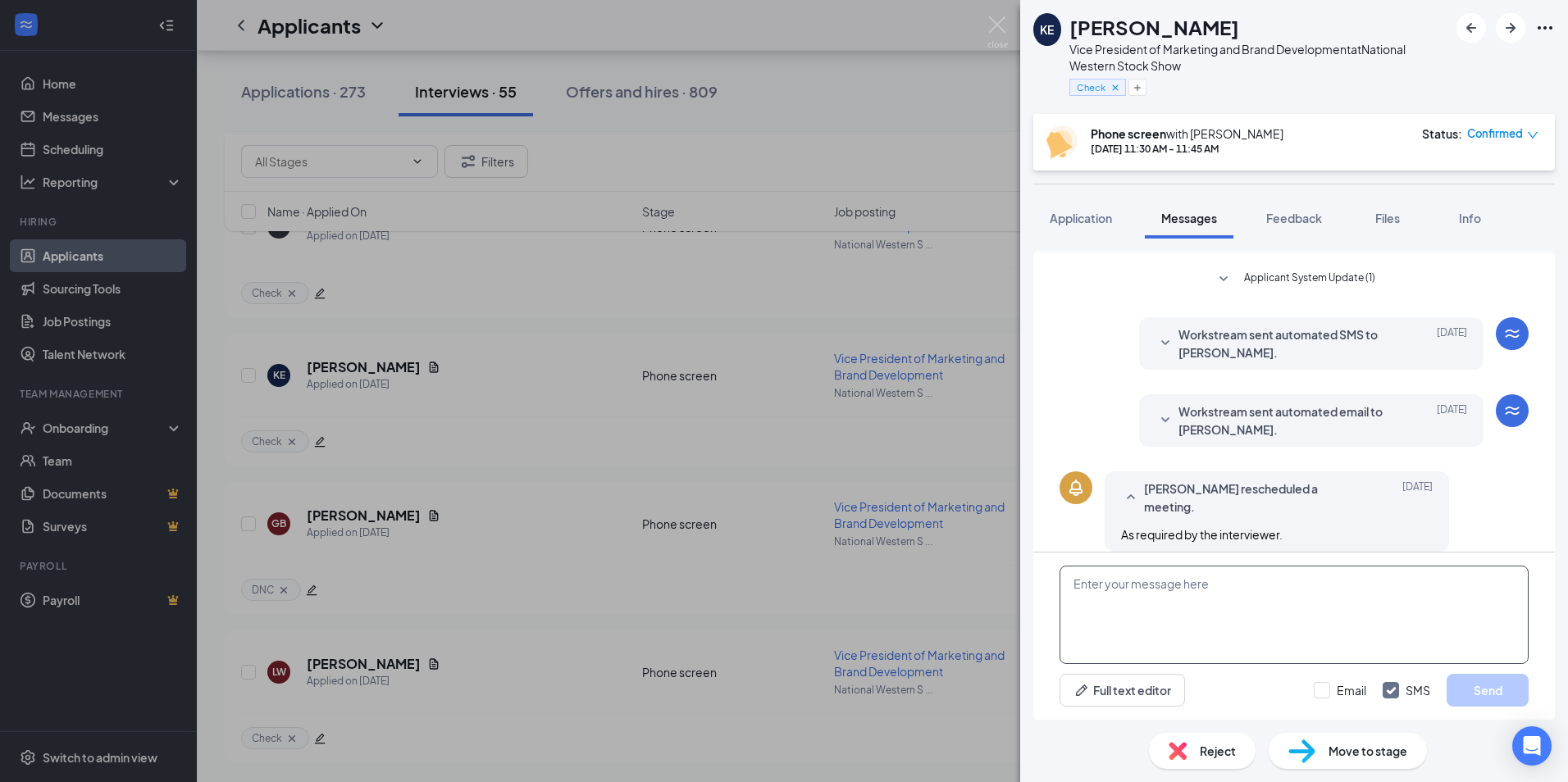
click at [1081, 582] on textarea at bounding box center [1293, 615] width 469 height 98
paste textarea "Good morning, We are so excited to inform you that your application has been ch…"
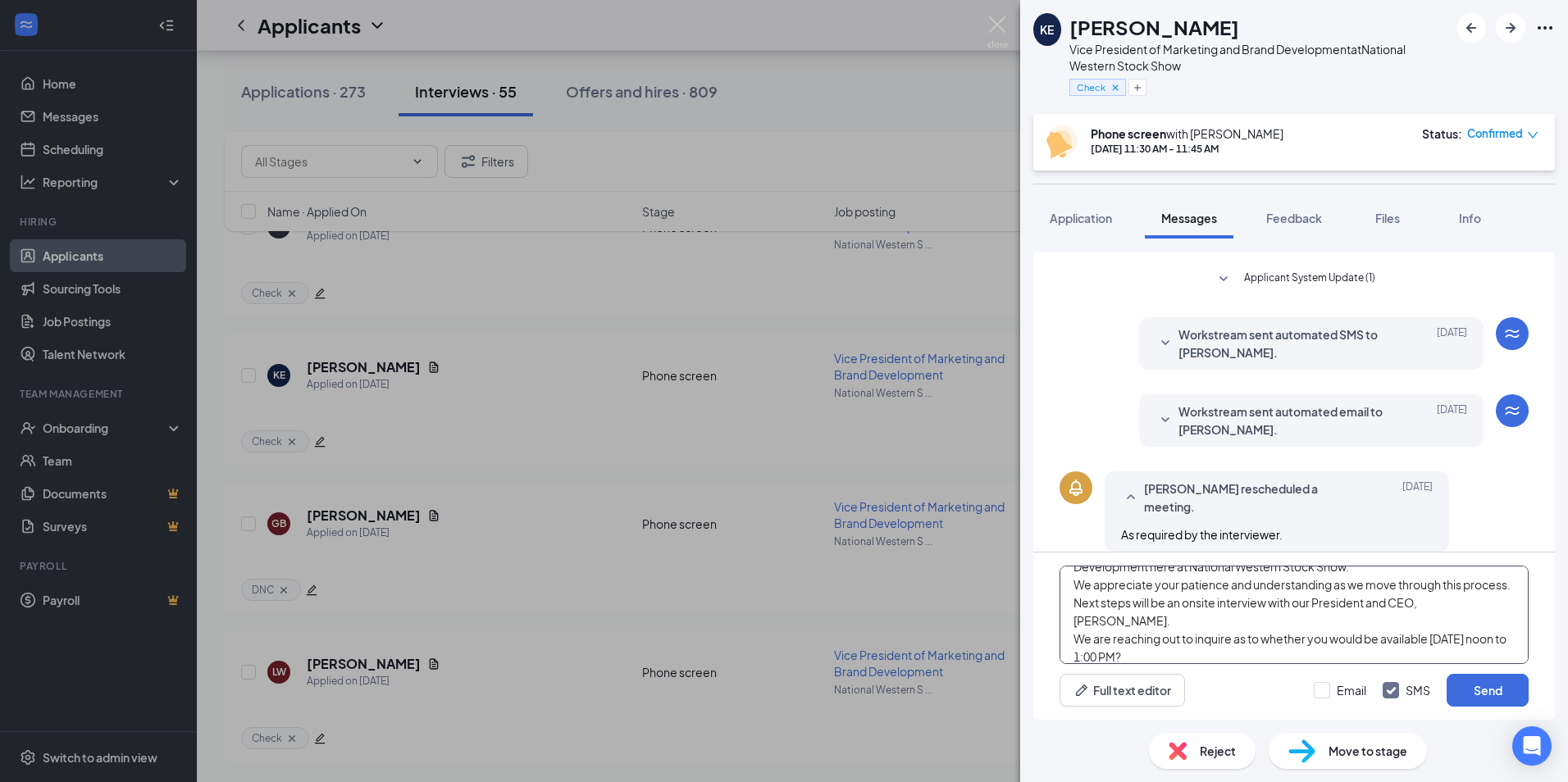
scroll to position [0, 0]
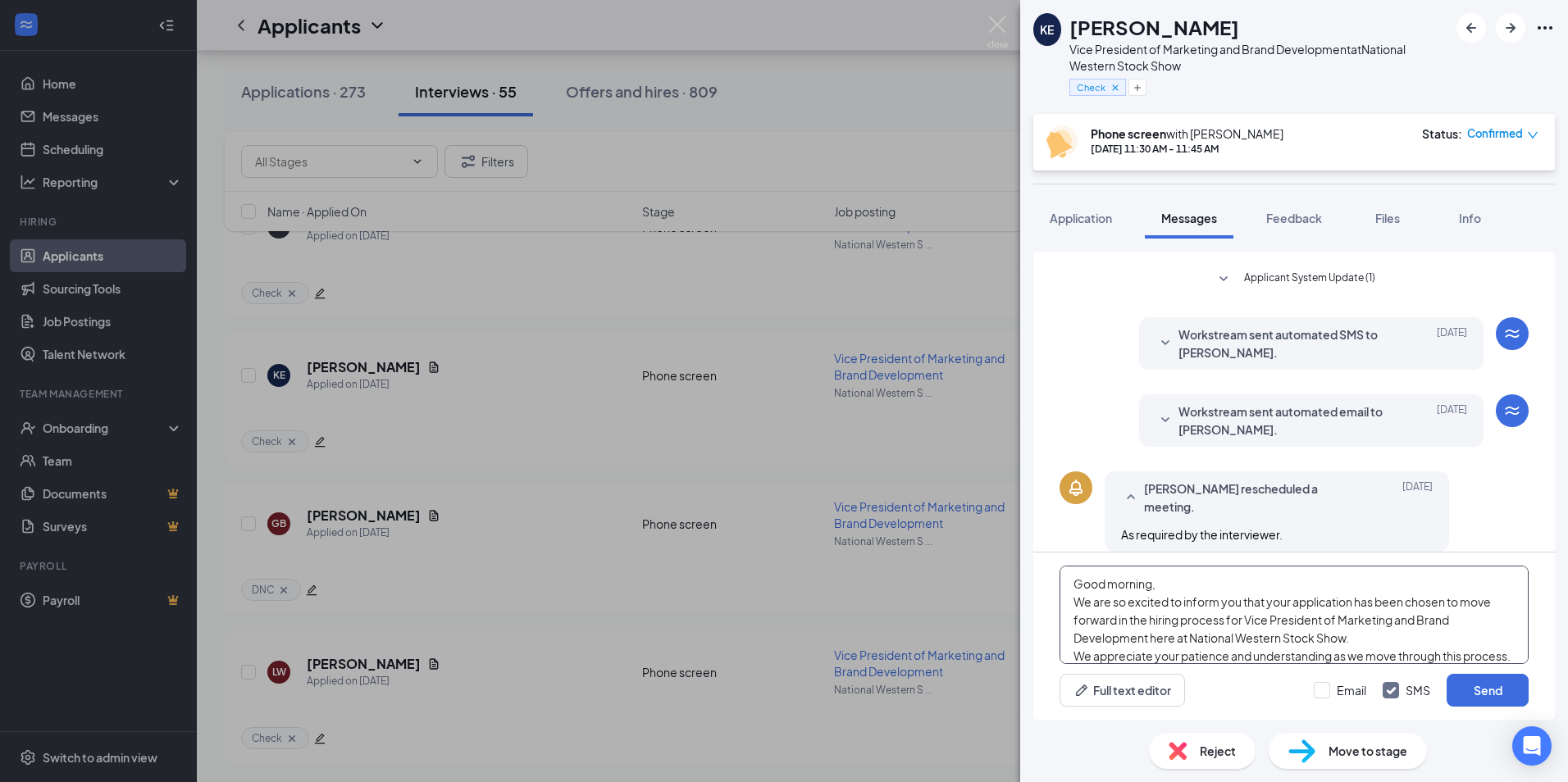
click at [1150, 581] on textarea "Good morning, We are so excited to inform you that your application has been ch…" at bounding box center [1293, 615] width 469 height 98
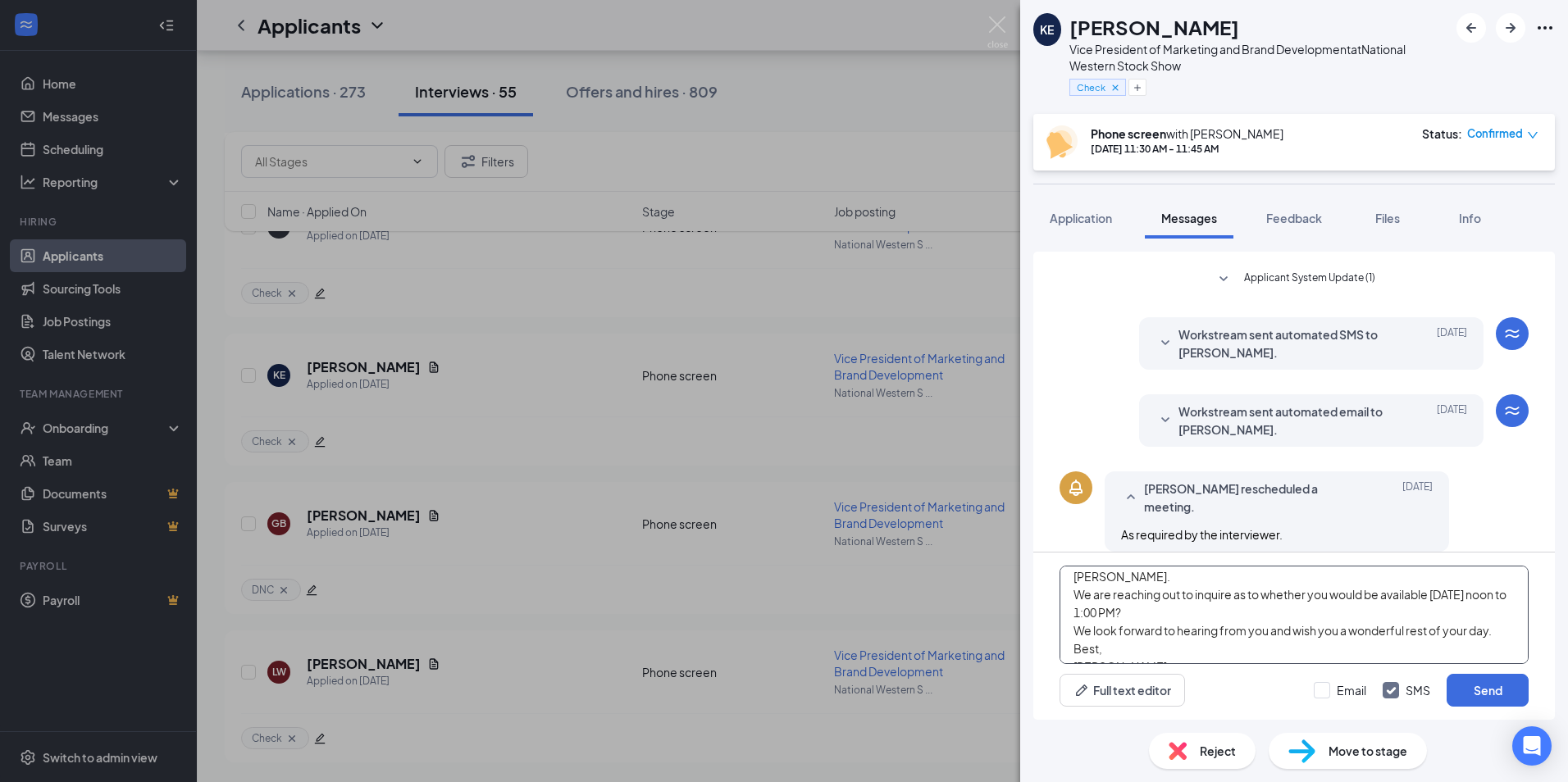
scroll to position [131, 0]
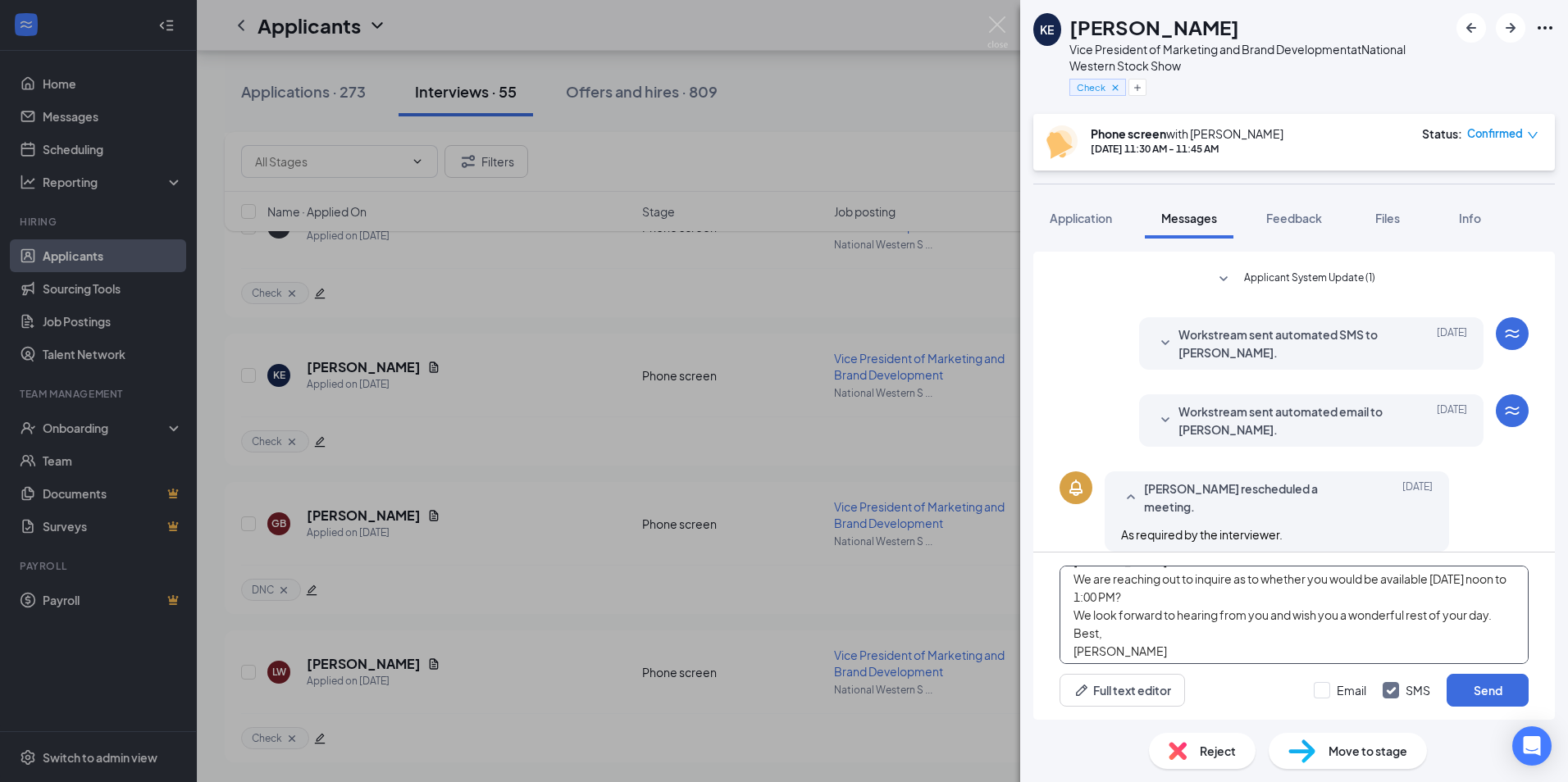
click at [1454, 605] on textarea "Good afternoon, We are so excited to inform you that your application has been …" at bounding box center [1293, 615] width 469 height 98
click at [1279, 617] on textarea "Good afternoon, We are so excited to inform you that your application has been …" at bounding box center [1293, 615] width 469 height 98
click at [1481, 584] on textarea "Good afternoon, We are so excited to inform you that your application has been …" at bounding box center [1293, 615] width 469 height 98
type textarea "Good afternoon, We are so excited to inform you that your application has been …"
drag, startPoint x: 1483, startPoint y: 714, endPoint x: 1326, endPoint y: 683, distance: 160.0
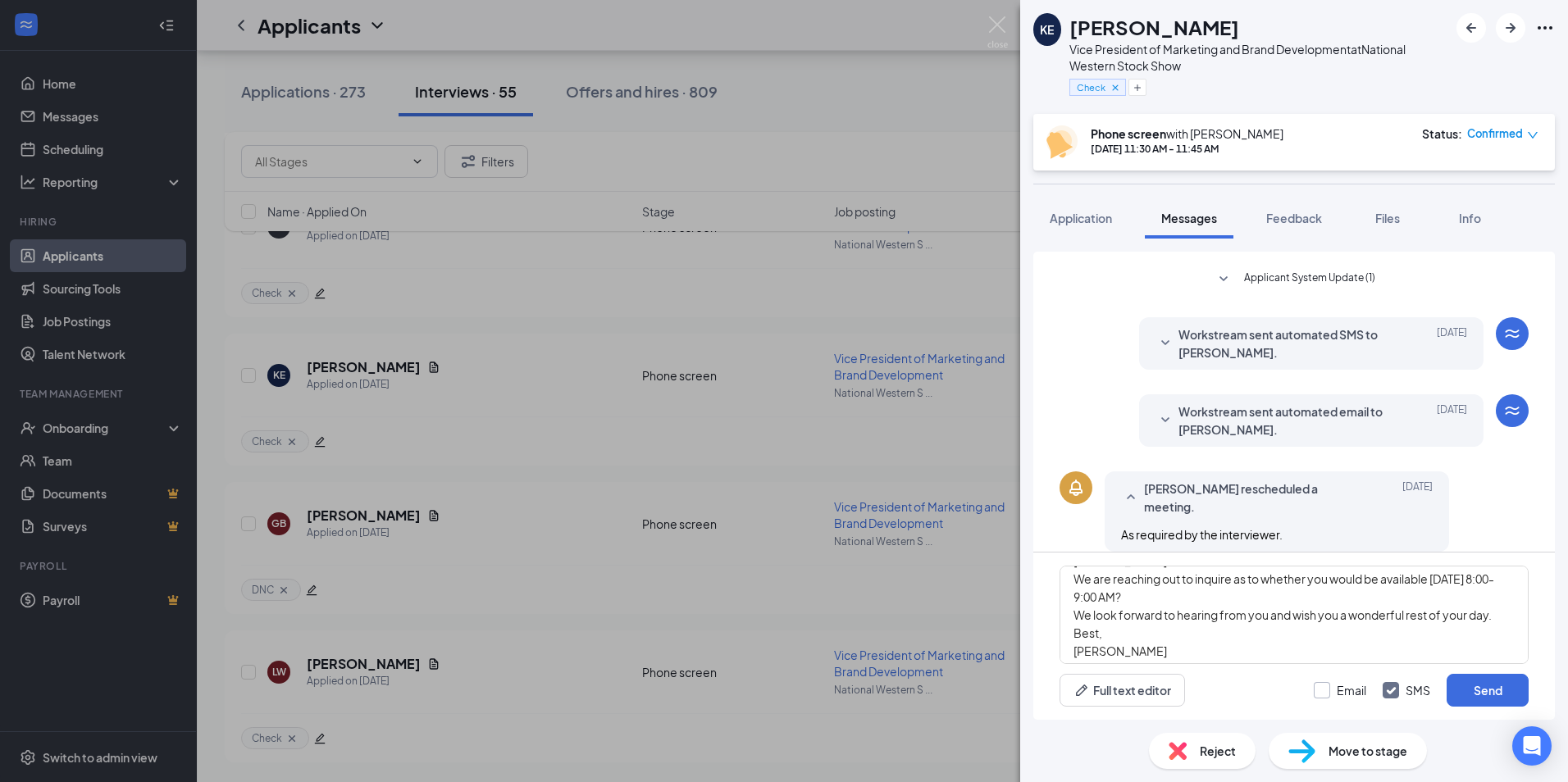
click at [1483, 714] on div "Good afternoon, We are so excited to inform you that your application has been …" at bounding box center [1293, 636] width 522 height 167
click at [1319, 693] on input "Email" at bounding box center [1339, 690] width 52 height 16
checkbox input "true"
click at [1389, 691] on input "SMS" at bounding box center [1407, 690] width 48 height 16
checkbox input "false"
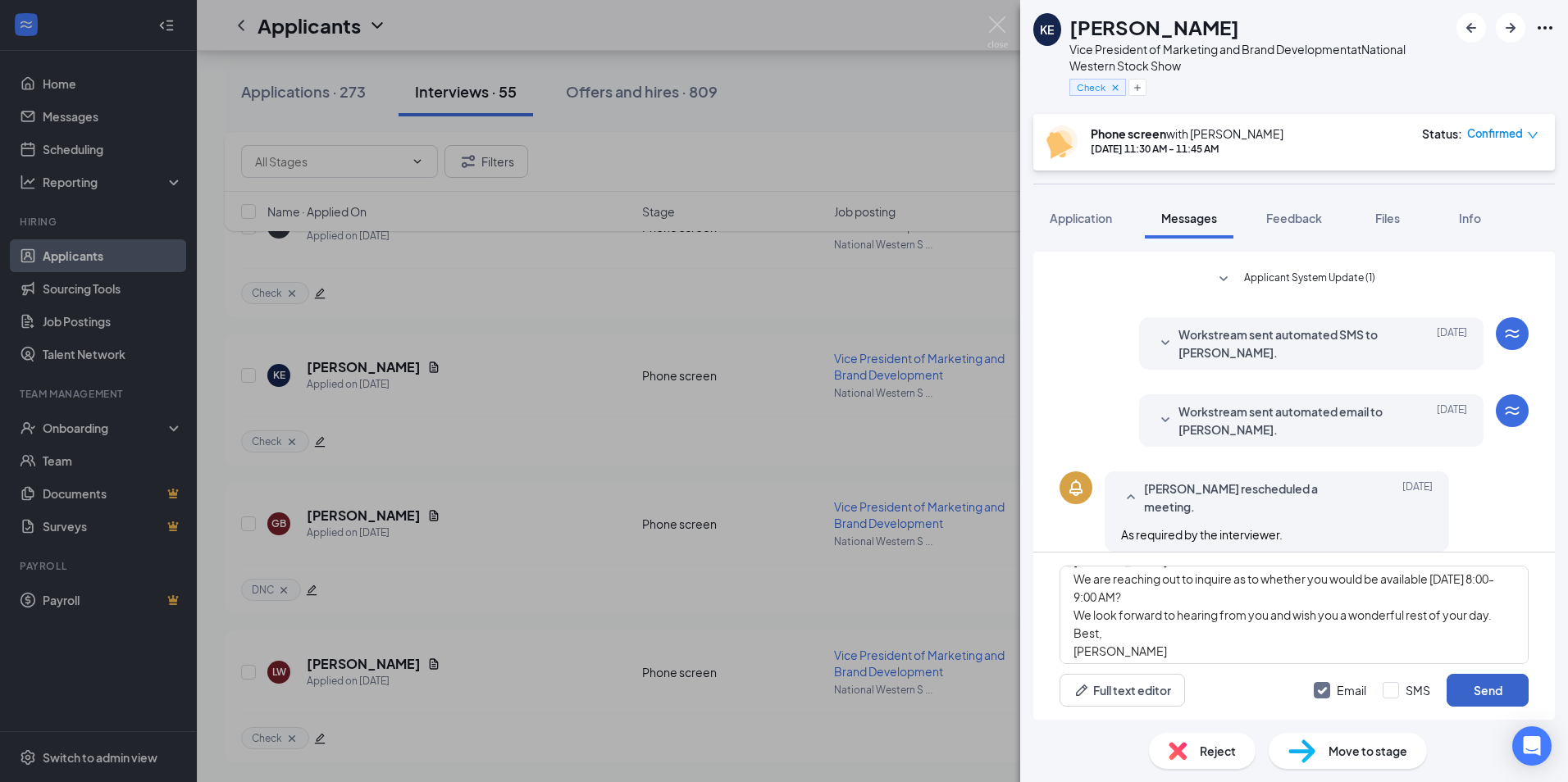
click at [1481, 682] on button "Send" at bounding box center [1487, 691] width 82 height 32
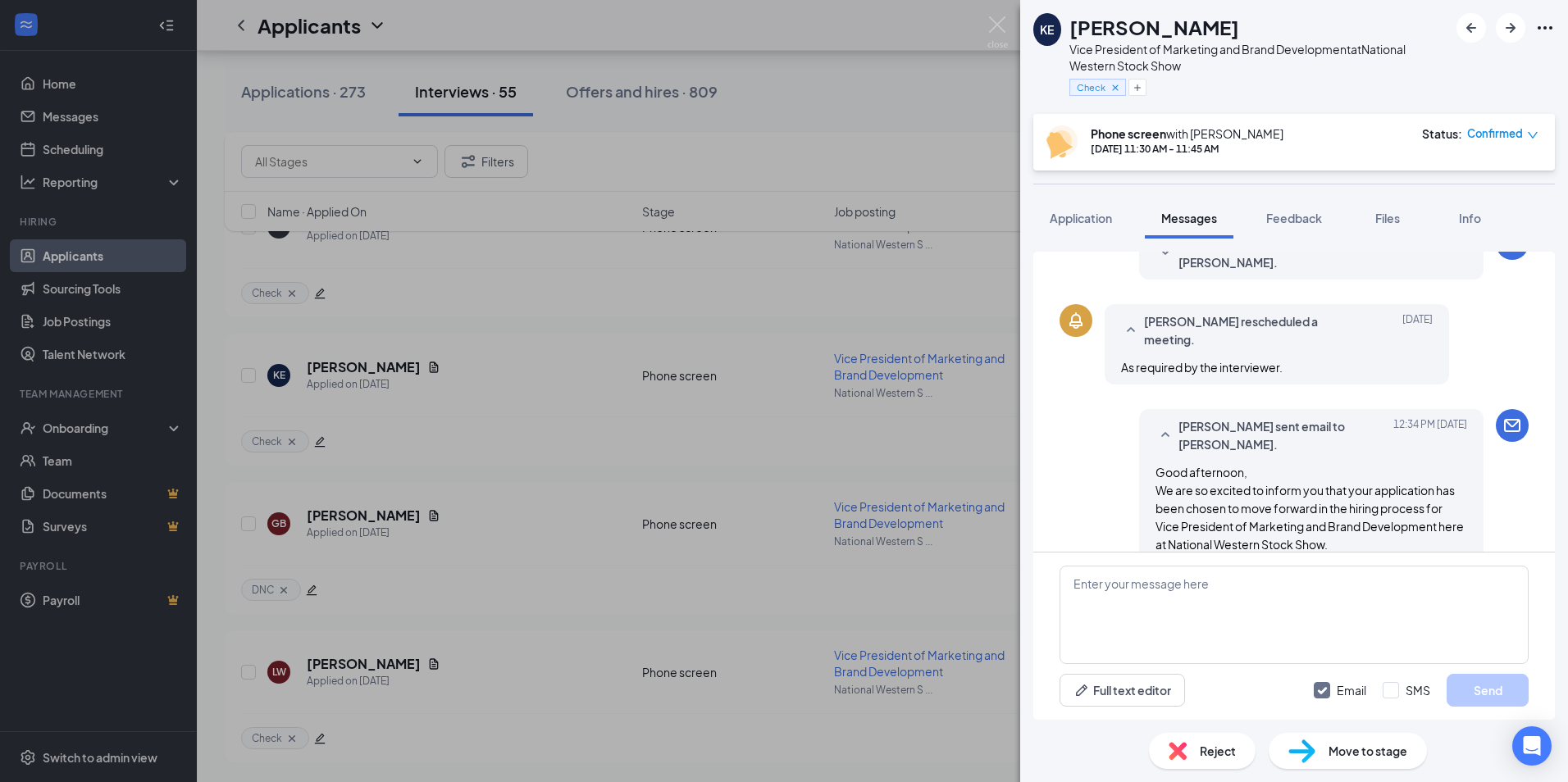
scroll to position [782, 0]
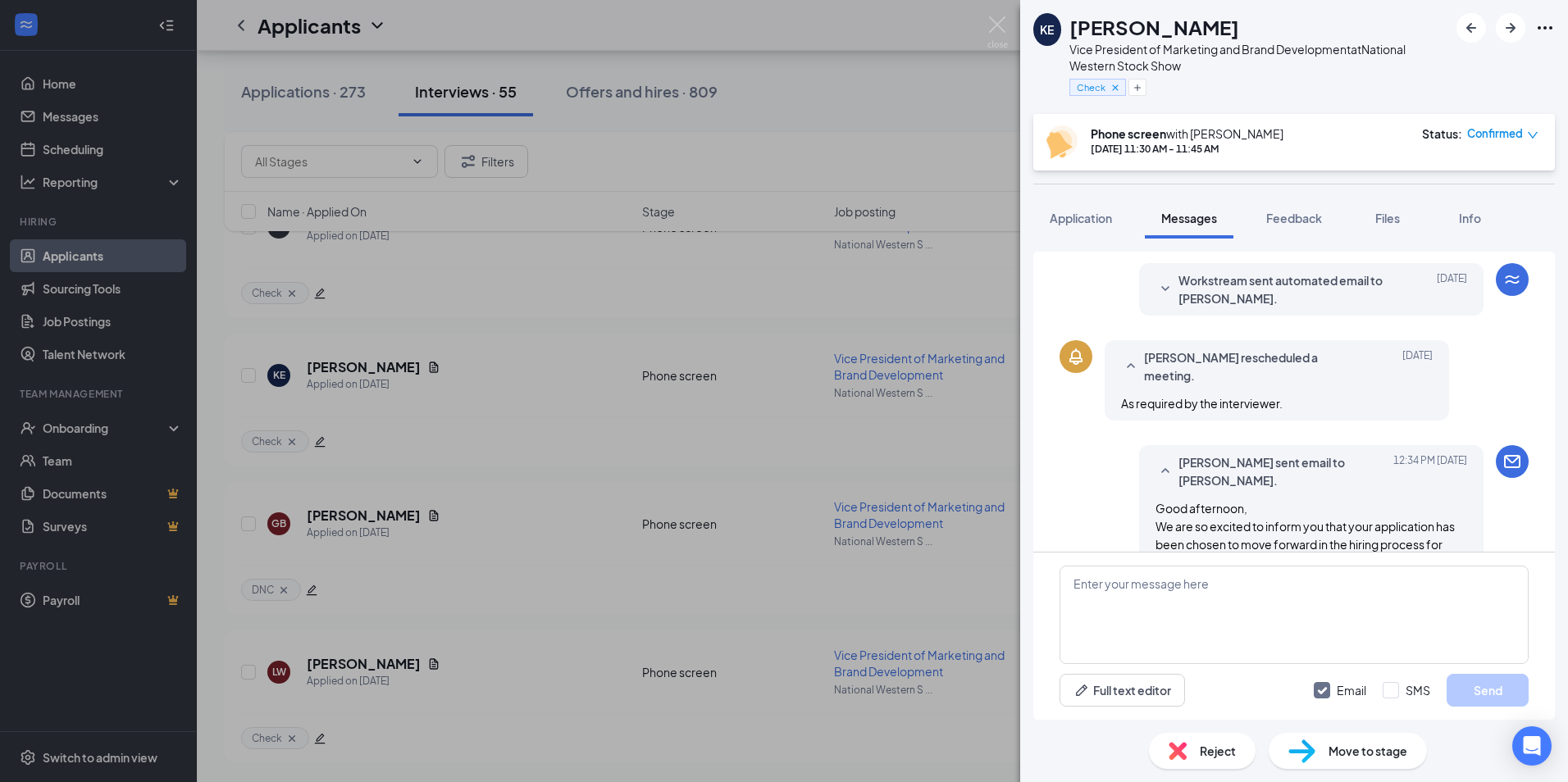
click at [1155, 499] on div "Good afternoon, We are so excited to inform you that your application has been …" at bounding box center [1310, 652] width 312 height 306
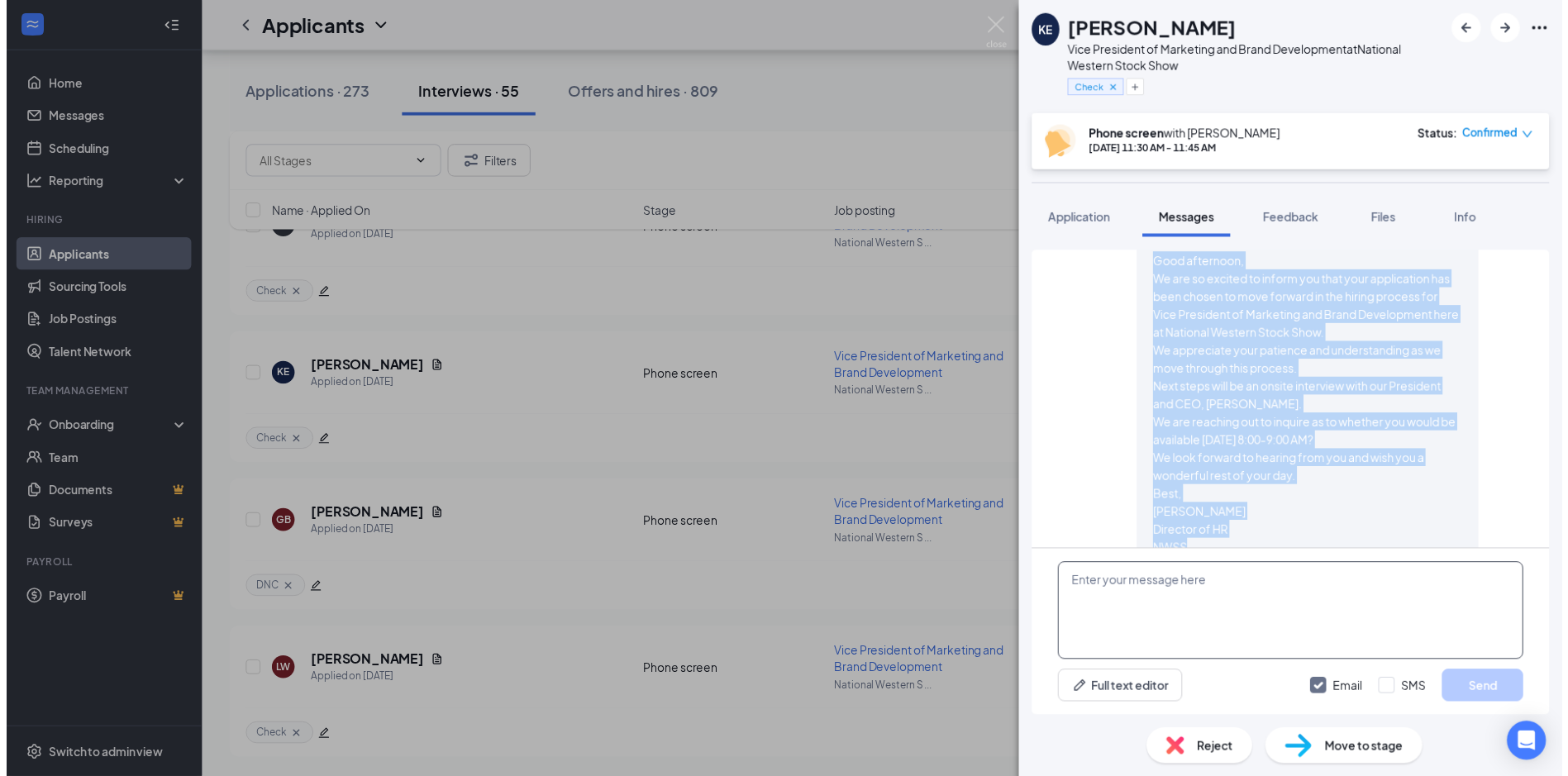
scroll to position [1053, 0]
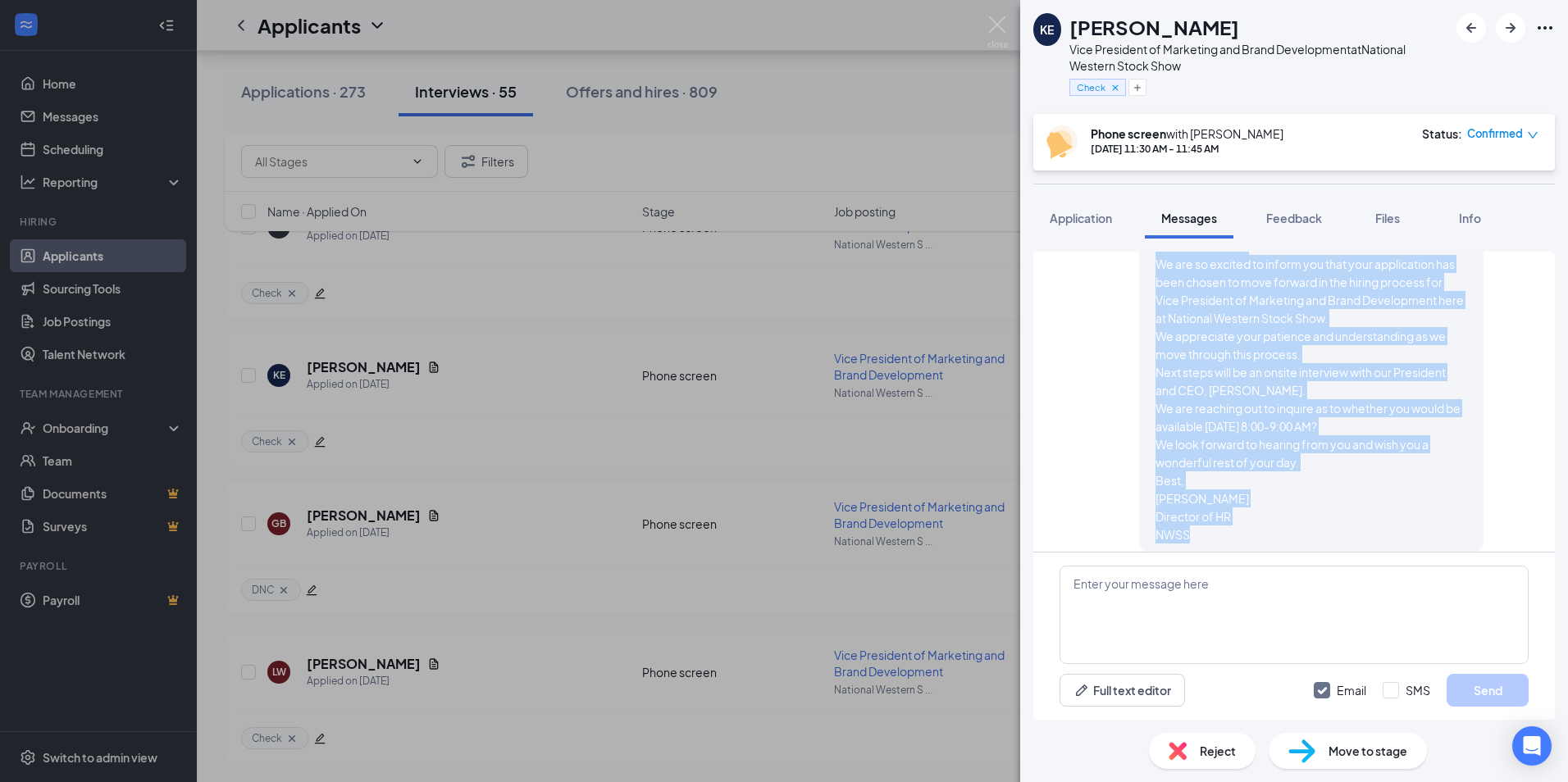
drag, startPoint x: 1143, startPoint y: 493, endPoint x: 1262, endPoint y: 518, distance: 121.6
click at [1262, 518] on div "Good afternoon, We are so excited to inform you that your application has been …" at bounding box center [1310, 390] width 312 height 306
copy span "Good afternoon, We are so excited to inform you that your application has been …"
click at [994, 16] on img at bounding box center [998, 32] width 20 height 32
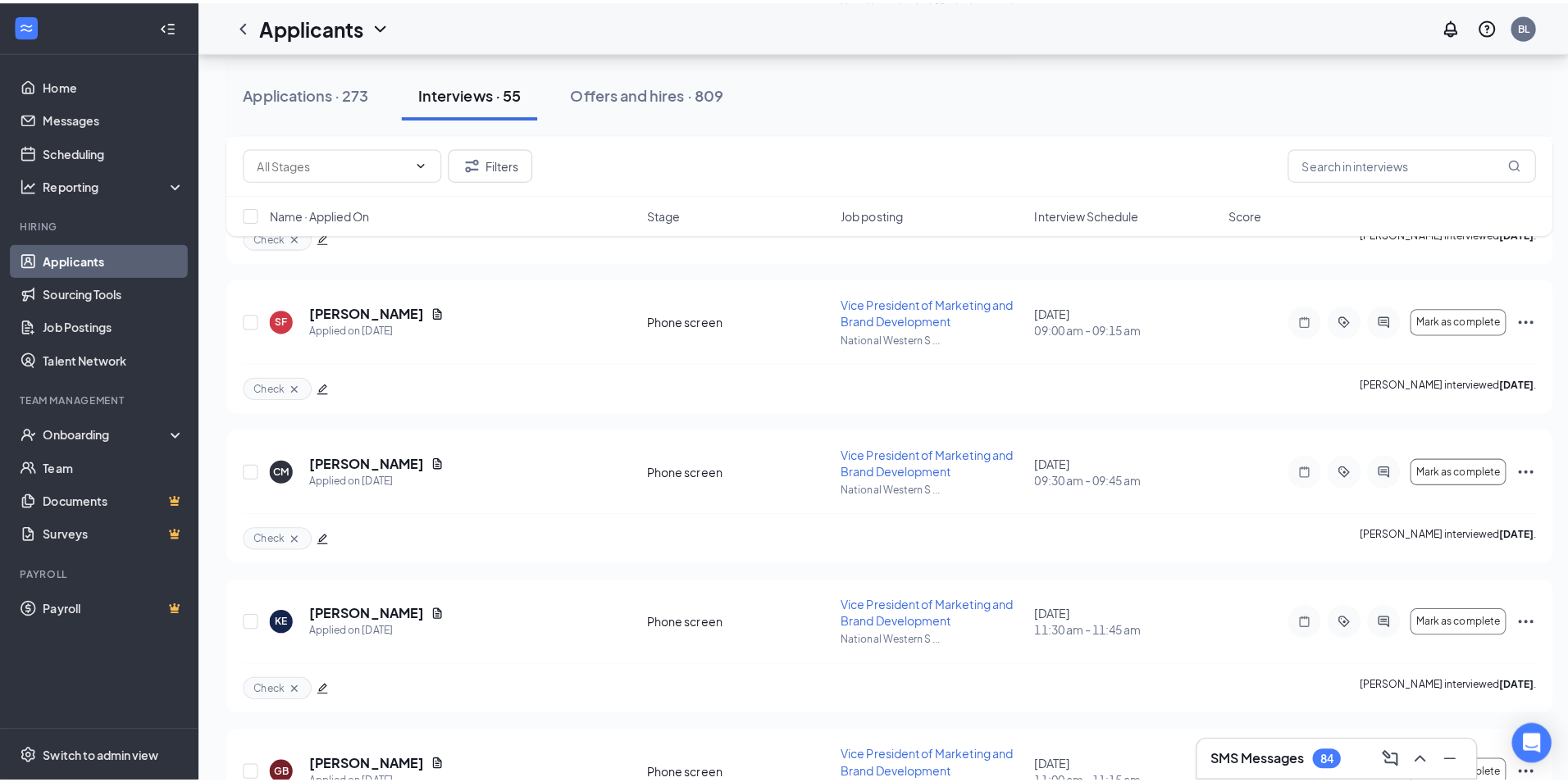
scroll to position [6952, 0]
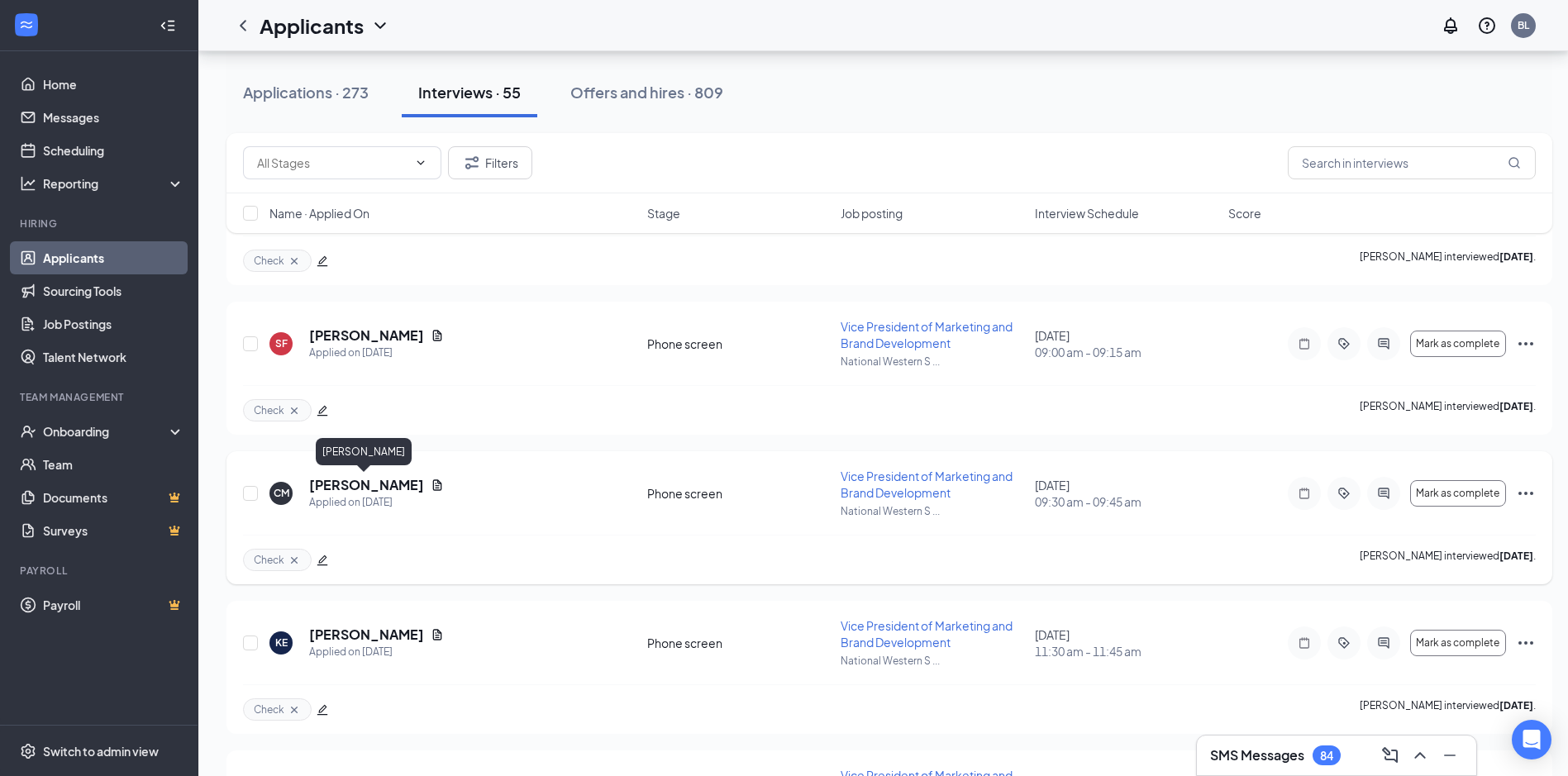
click at [326, 489] on h5 "[PERSON_NAME]" at bounding box center [367, 484] width 115 height 18
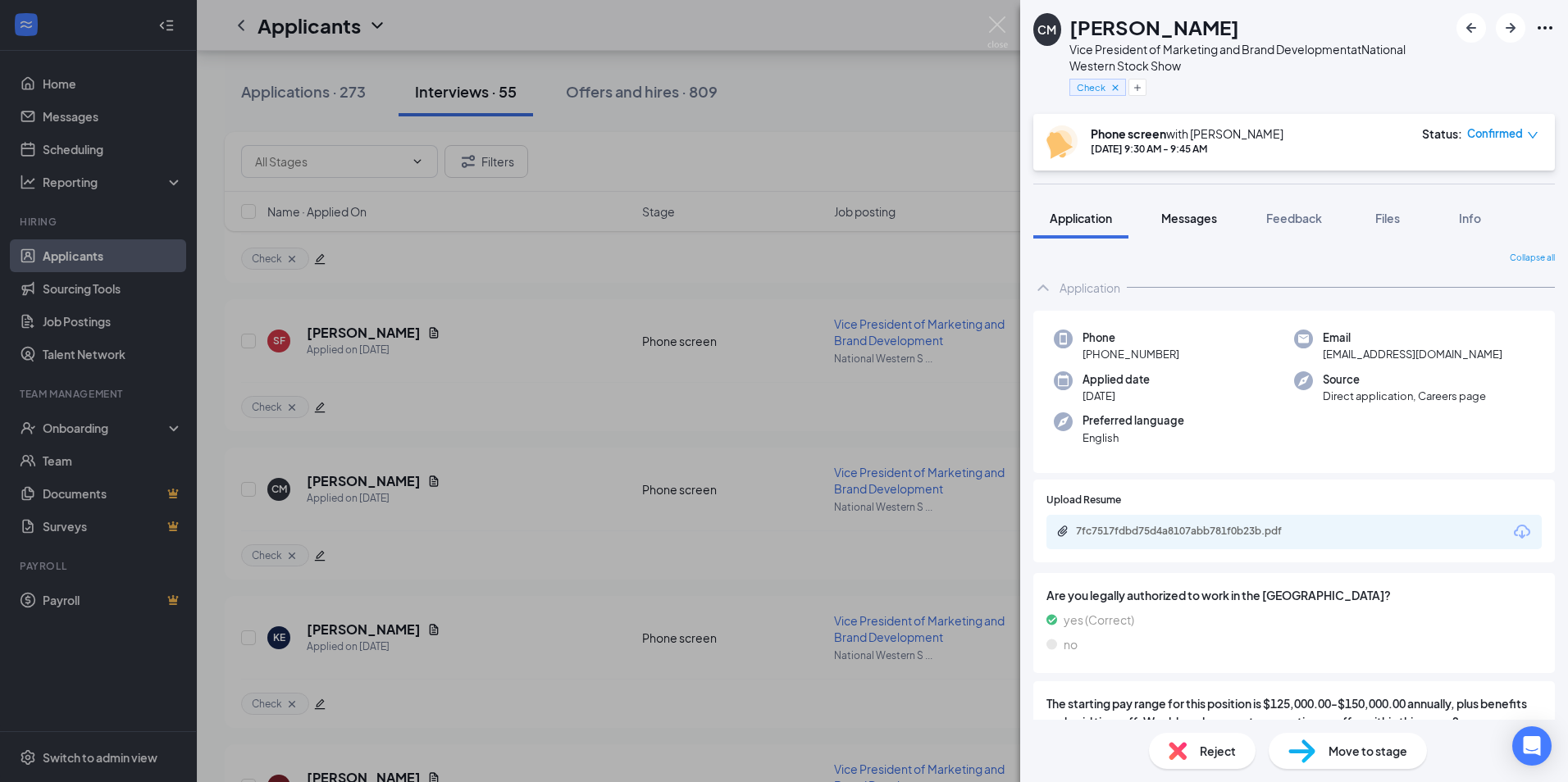
click at [1205, 225] on span "Messages" at bounding box center [1188, 218] width 55 height 15
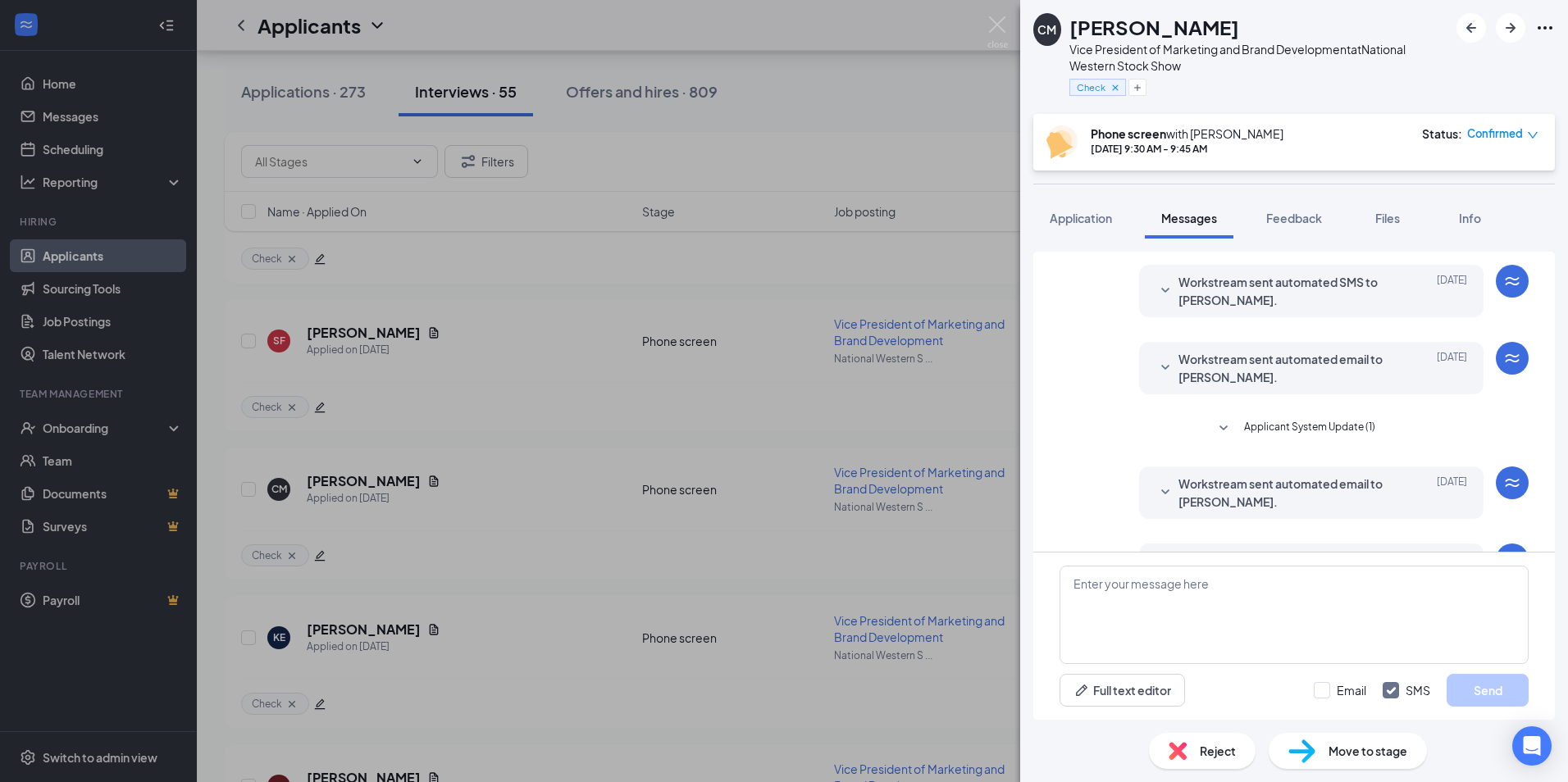
scroll to position [305, 0]
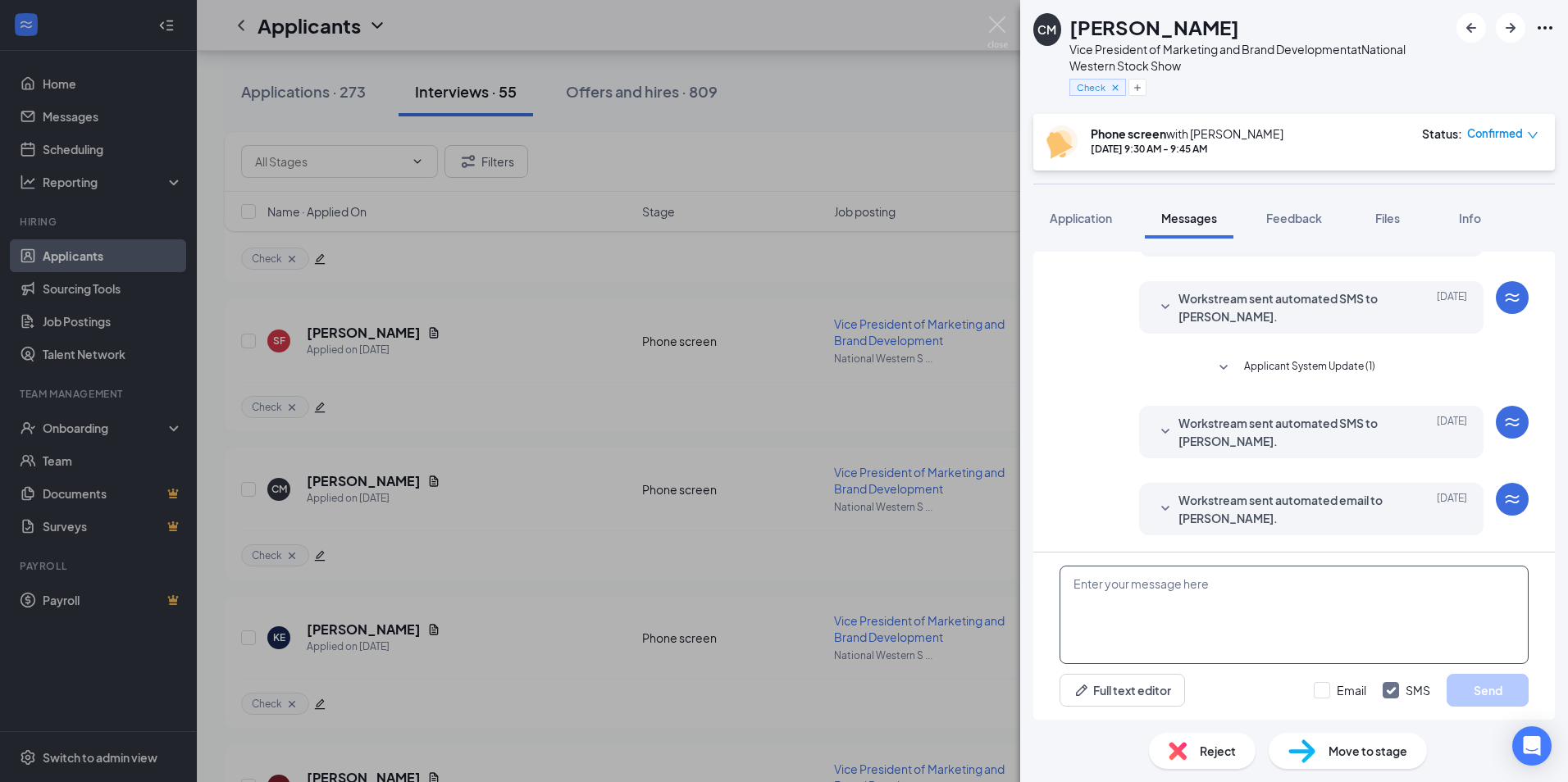
click at [1075, 583] on textarea at bounding box center [1293, 615] width 469 height 98
paste textarea "Good afternoon, We are so excited to inform you that your application has been …"
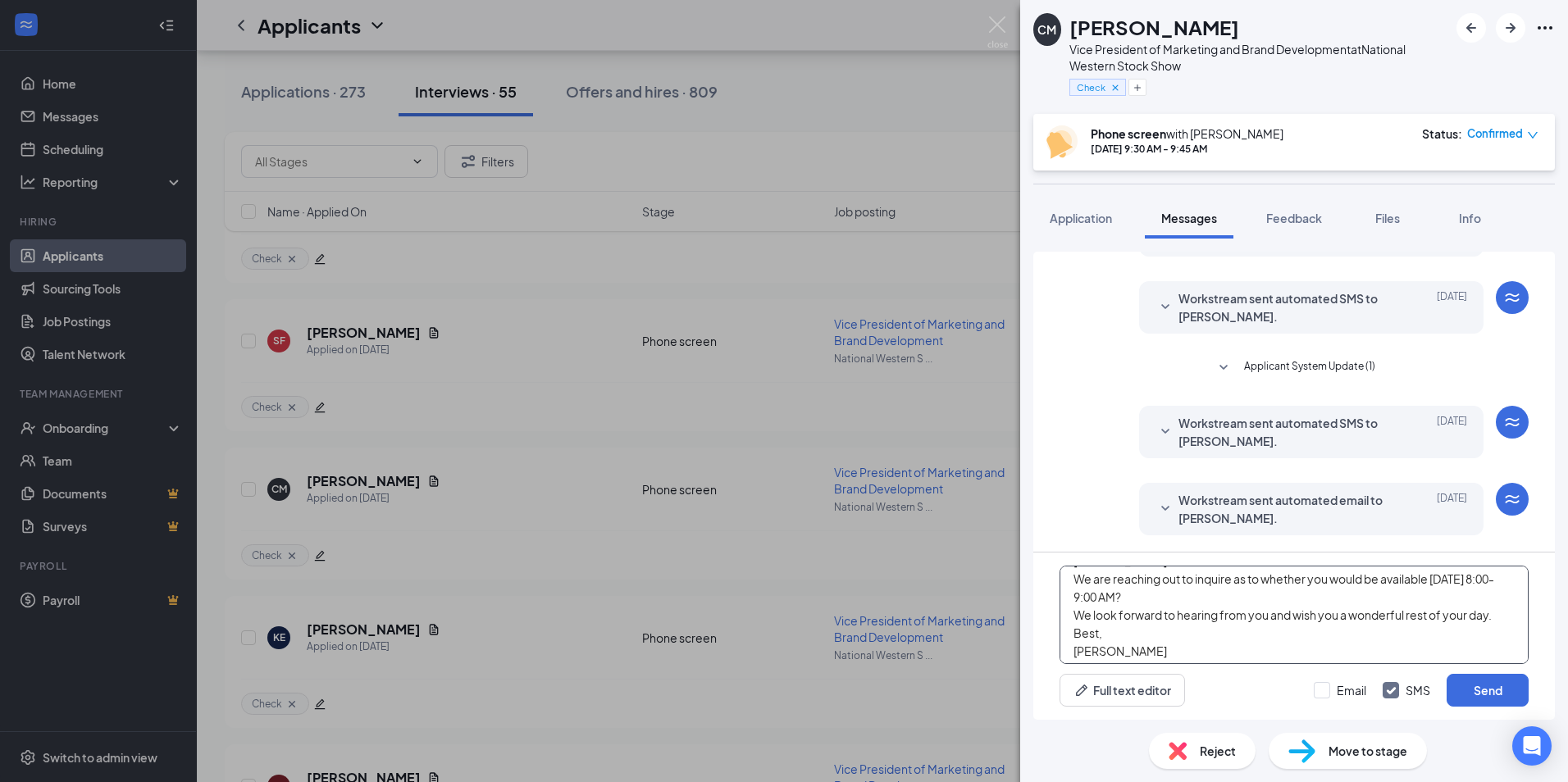
scroll to position [143, 0]
drag, startPoint x: 1547, startPoint y: 591, endPoint x: 1473, endPoint y: 585, distance: 74.2
click at [1547, 591] on div "Good afternoon, We are so excited to inform you that your application has been …" at bounding box center [1293, 636] width 522 height 167
click at [1314, 606] on textarea "Good afternoon, We are so excited to inform you that your application has been …" at bounding box center [1293, 615] width 469 height 98
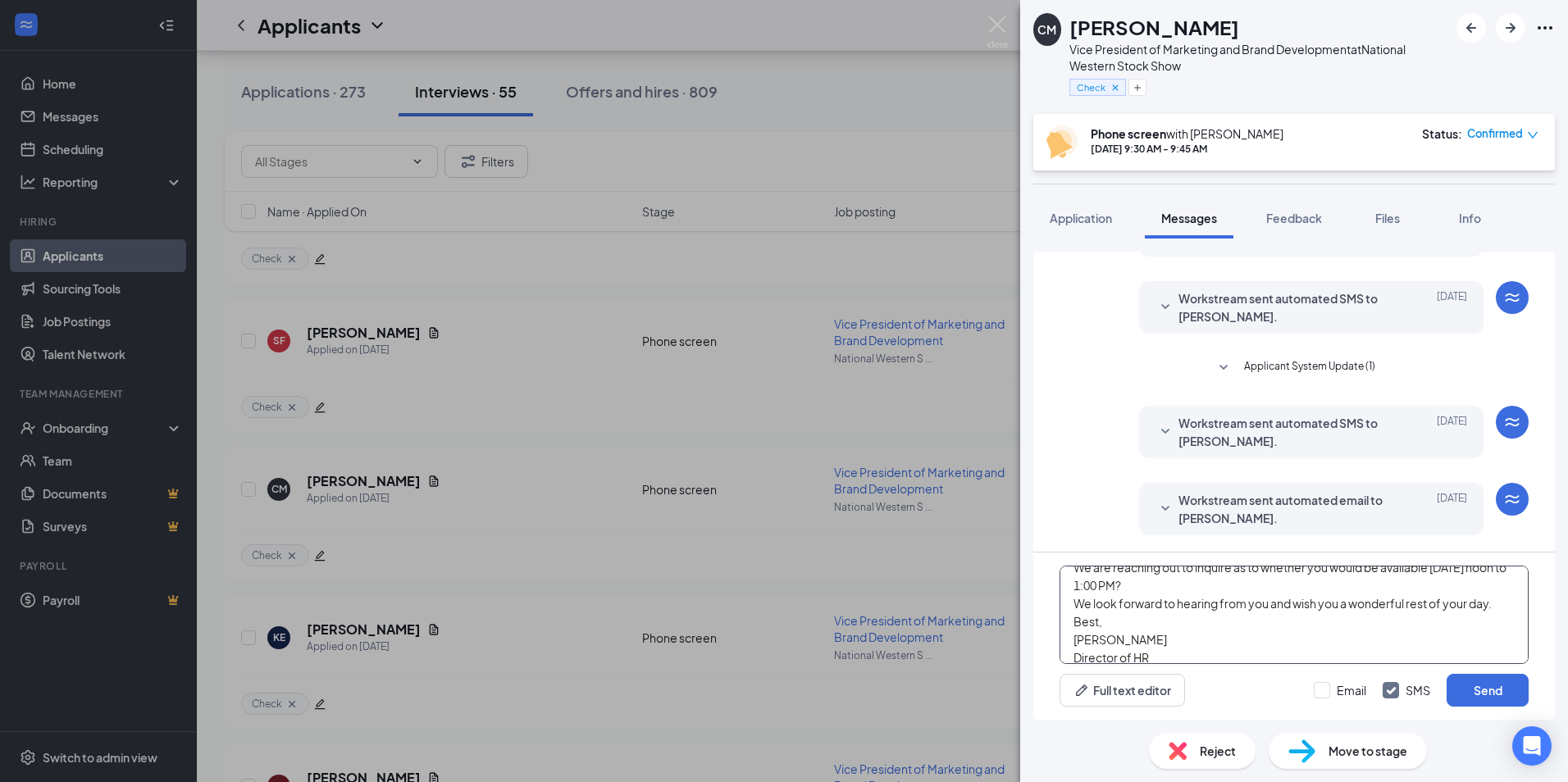
type textarea "Good afternoon, We are so excited to inform you that your application has been …"
click at [1384, 690] on input "SMS" at bounding box center [1407, 690] width 48 height 16
checkbox input "false"
click at [1326, 694] on input "Email" at bounding box center [1339, 690] width 52 height 16
checkbox input "true"
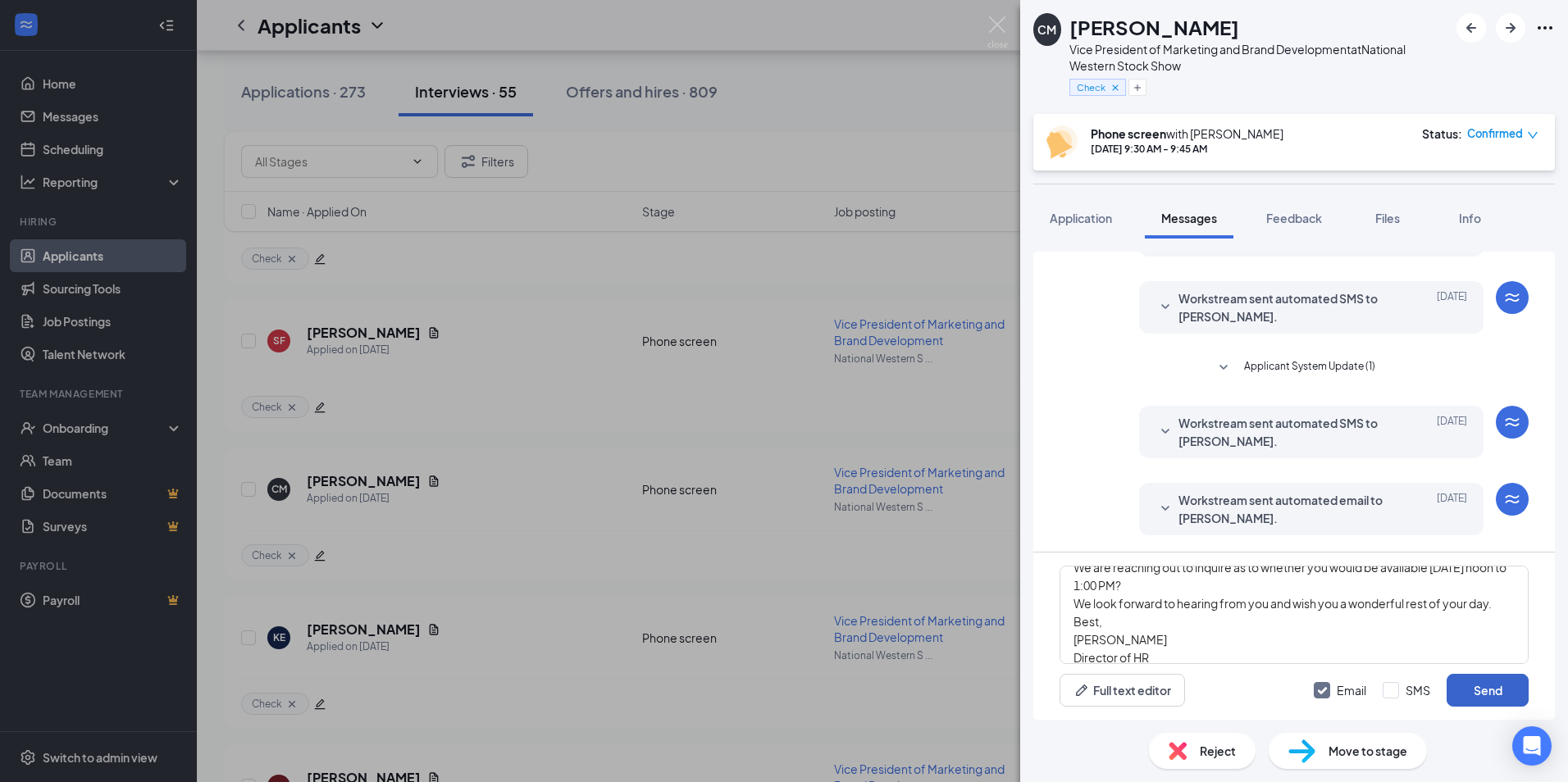
click at [1495, 689] on button "Send" at bounding box center [1487, 691] width 82 height 32
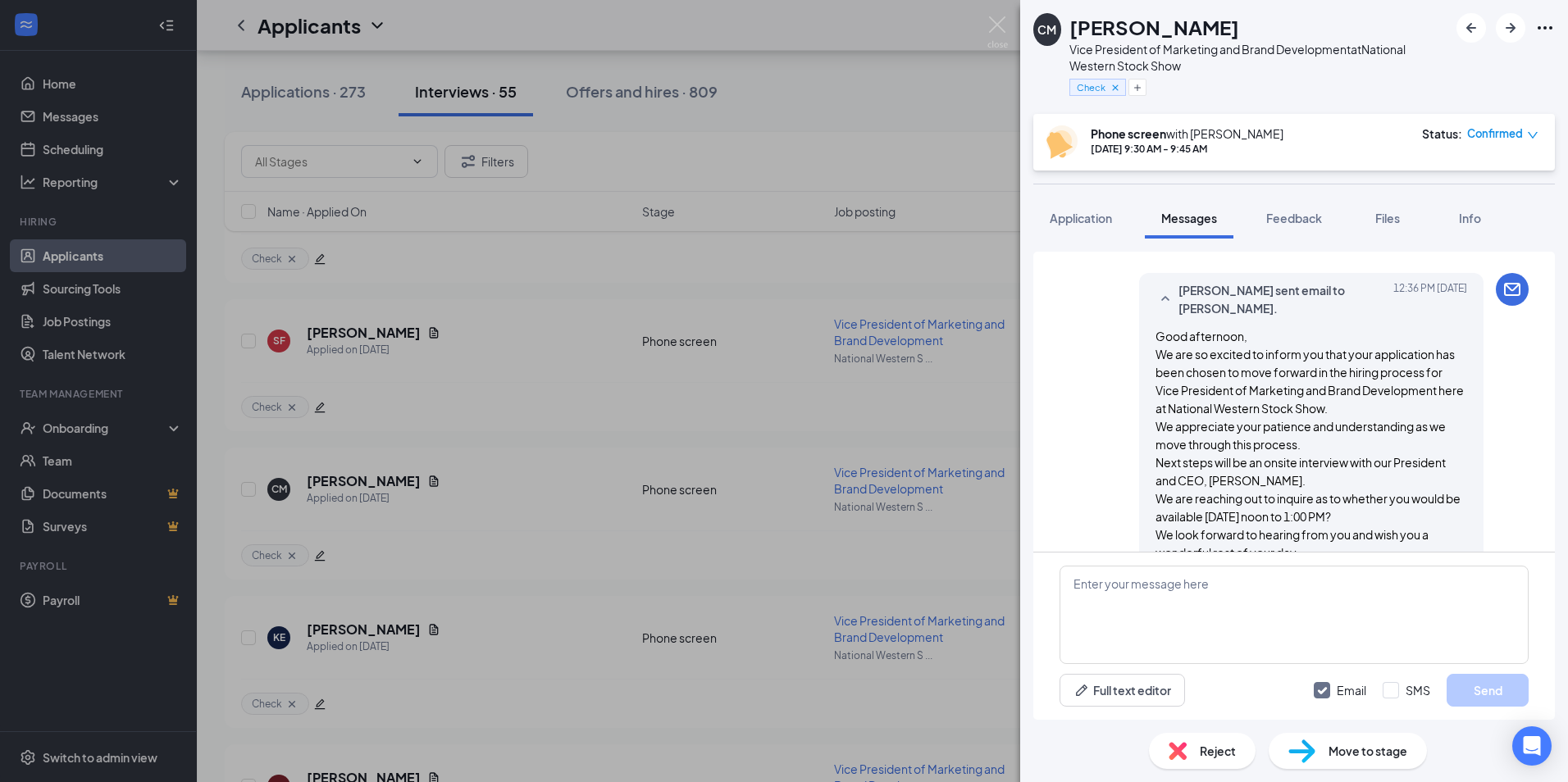
scroll to position [698, 0]
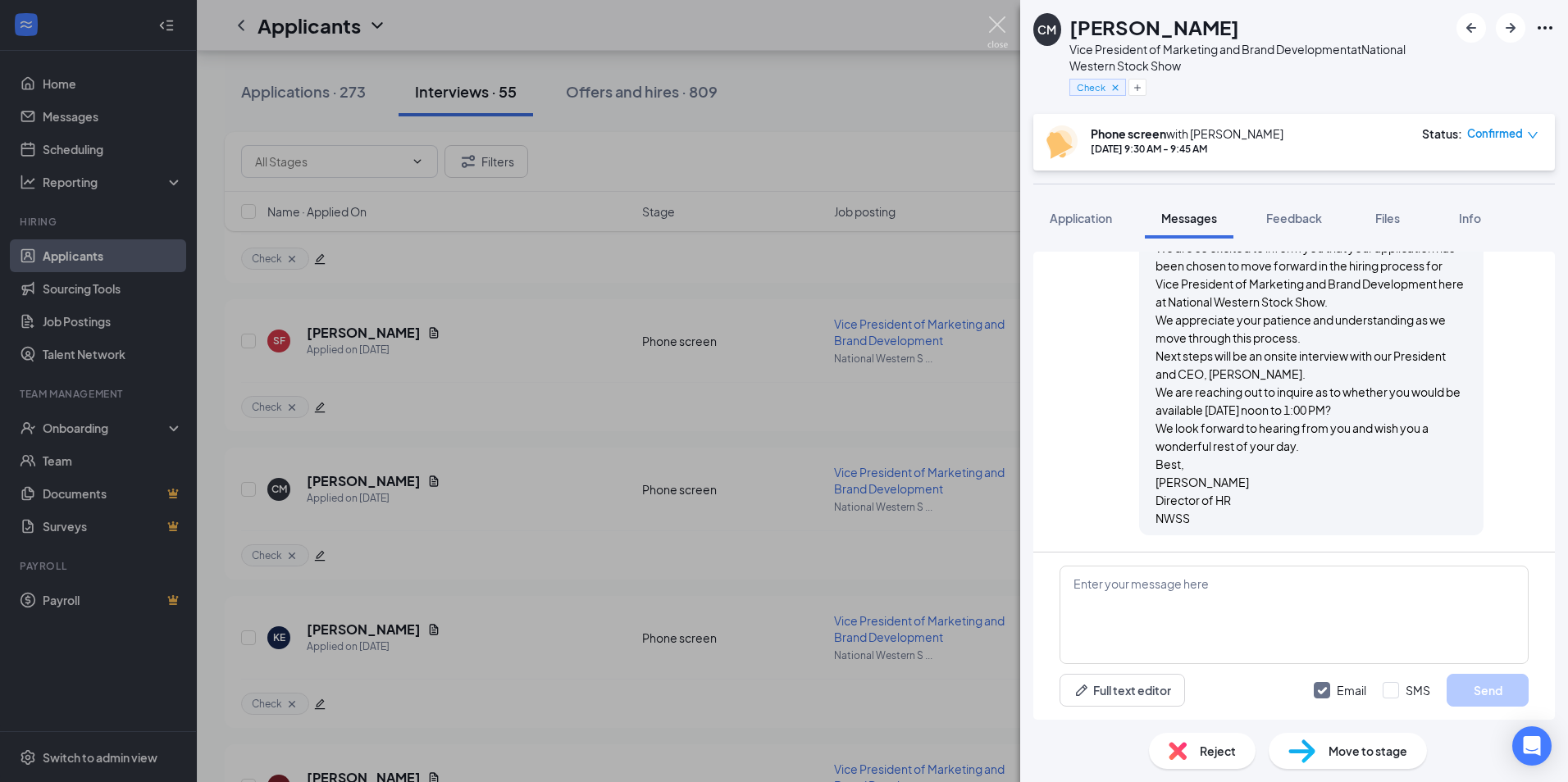
click at [995, 26] on img at bounding box center [998, 32] width 20 height 32
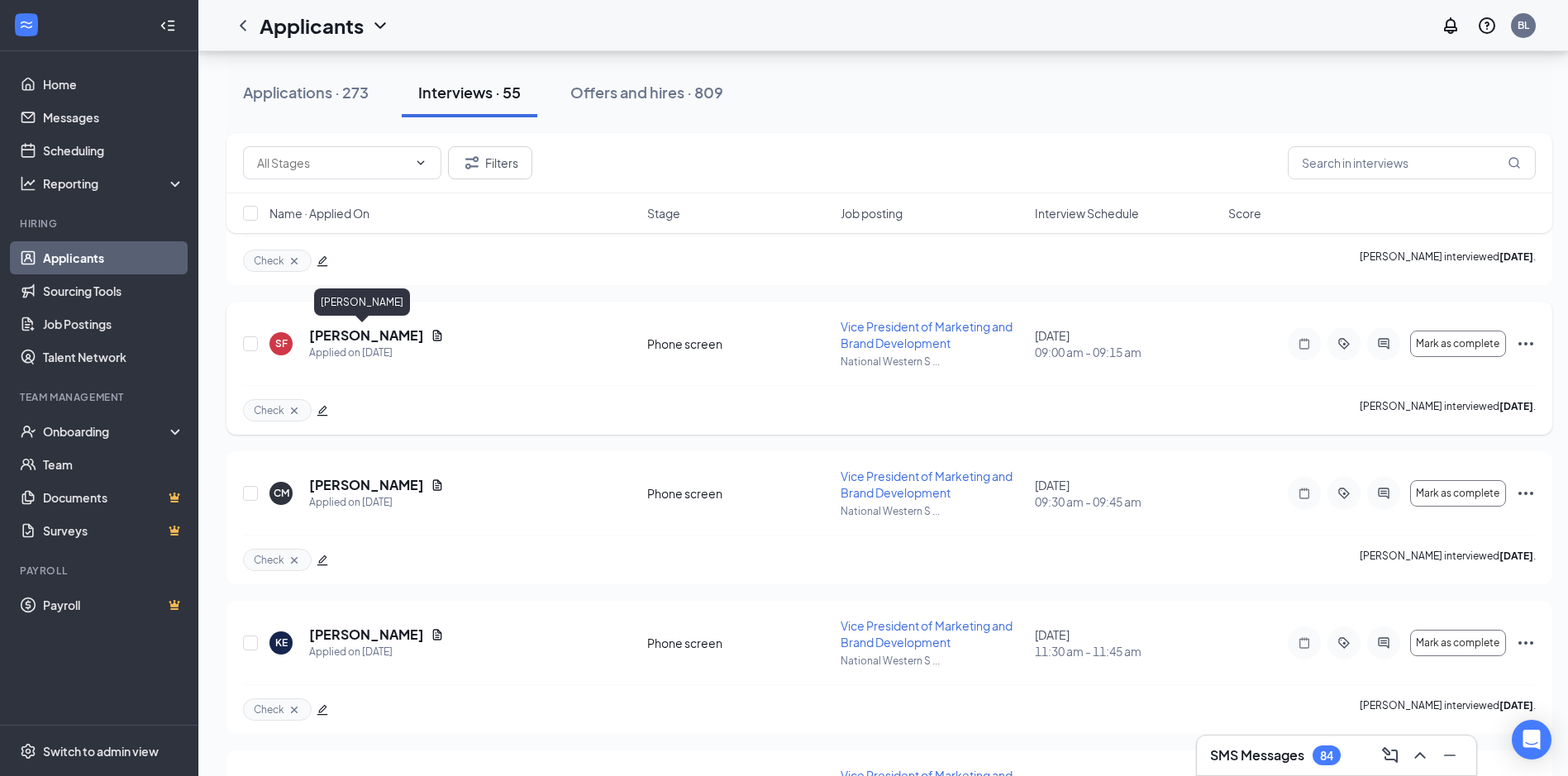
click at [326, 338] on h5 "[PERSON_NAME]" at bounding box center [367, 335] width 115 height 18
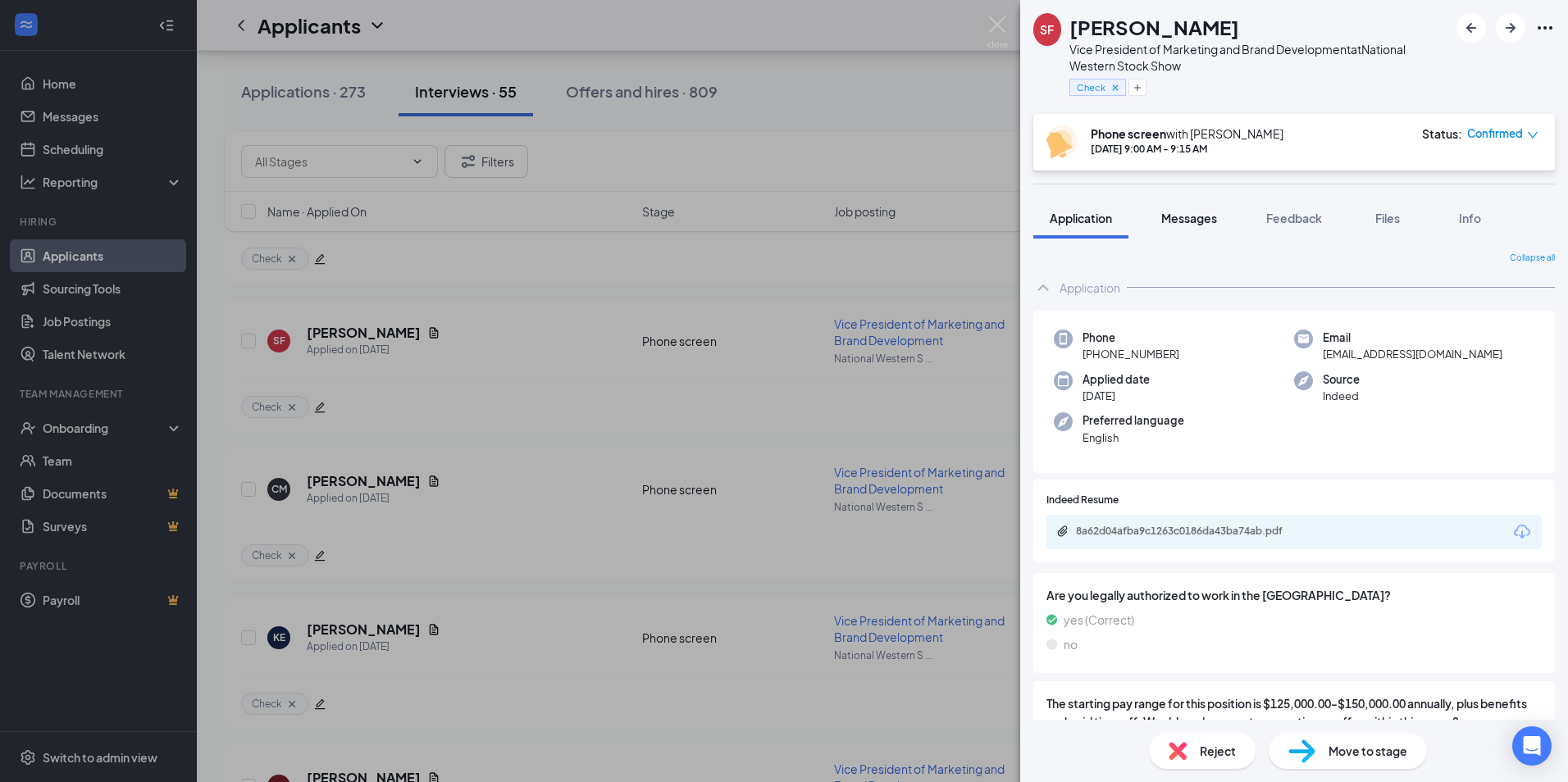
click at [1186, 222] on span "Messages" at bounding box center [1188, 218] width 55 height 15
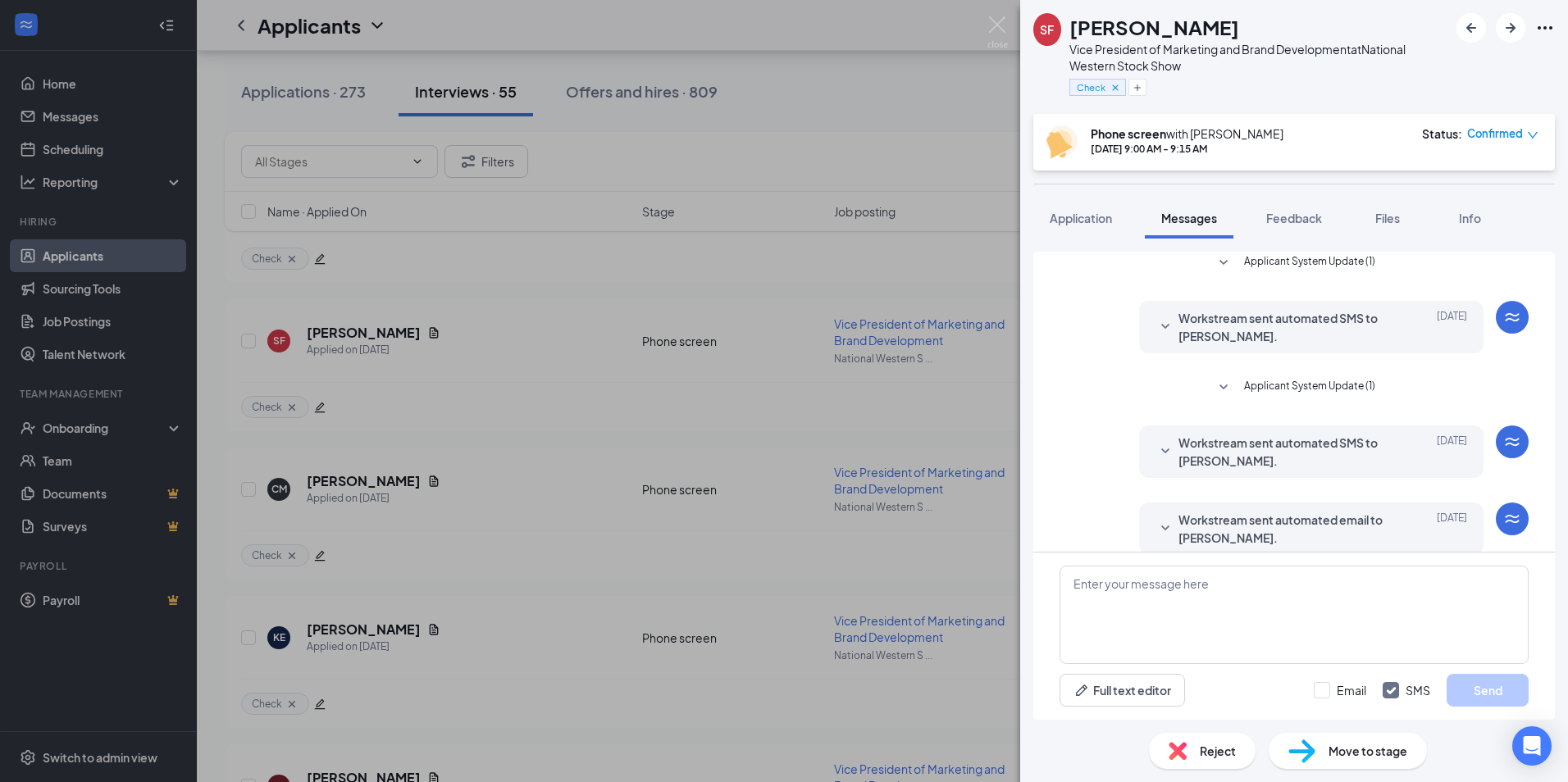
scroll to position [305, 0]
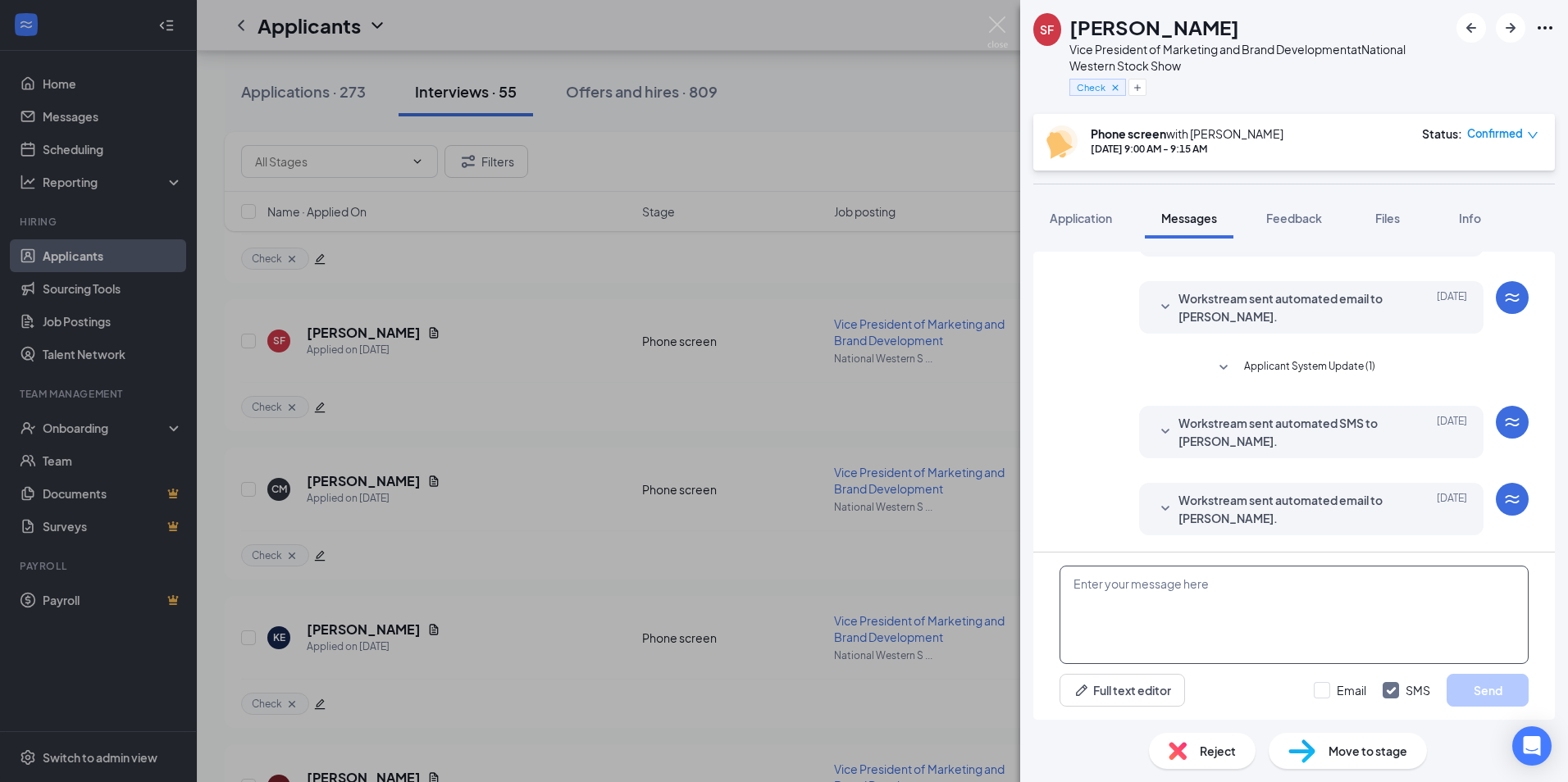
click at [1071, 581] on textarea at bounding box center [1293, 615] width 469 height 98
paste textarea "Good afternoon, We are so excited to inform you that your application has been …"
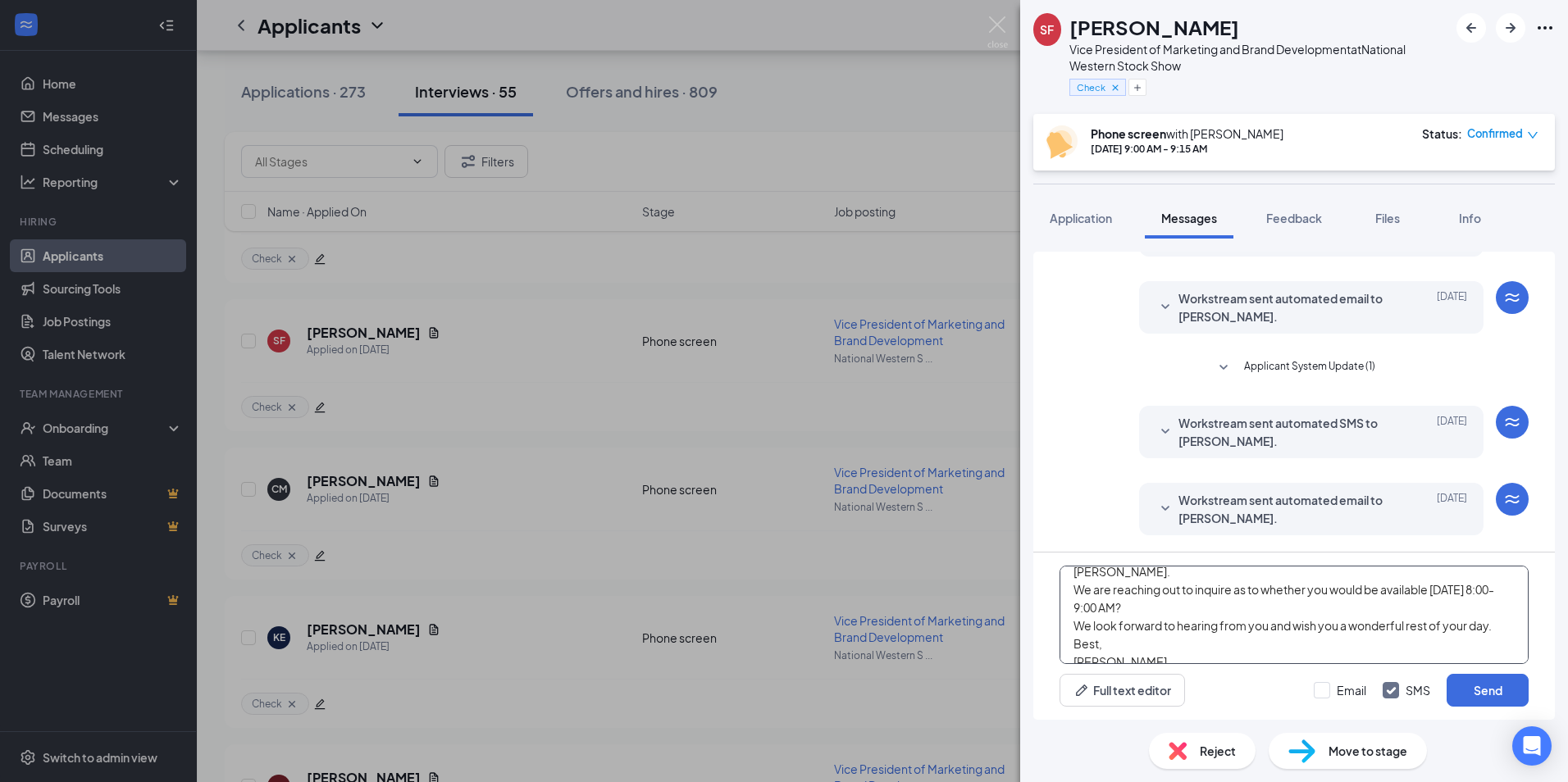
click at [1314, 622] on textarea "Good afternoon, We are so excited to inform you that your application has been …" at bounding box center [1293, 615] width 469 height 98
click at [1542, 604] on div "Good afternoon, We are so excited to inform you that your application has been …" at bounding box center [1293, 636] width 522 height 167
type textarea "Good afternoon, We are so excited to inform you that your application has been …"
click at [1329, 693] on input "Email" at bounding box center [1339, 690] width 52 height 16
checkbox input "true"
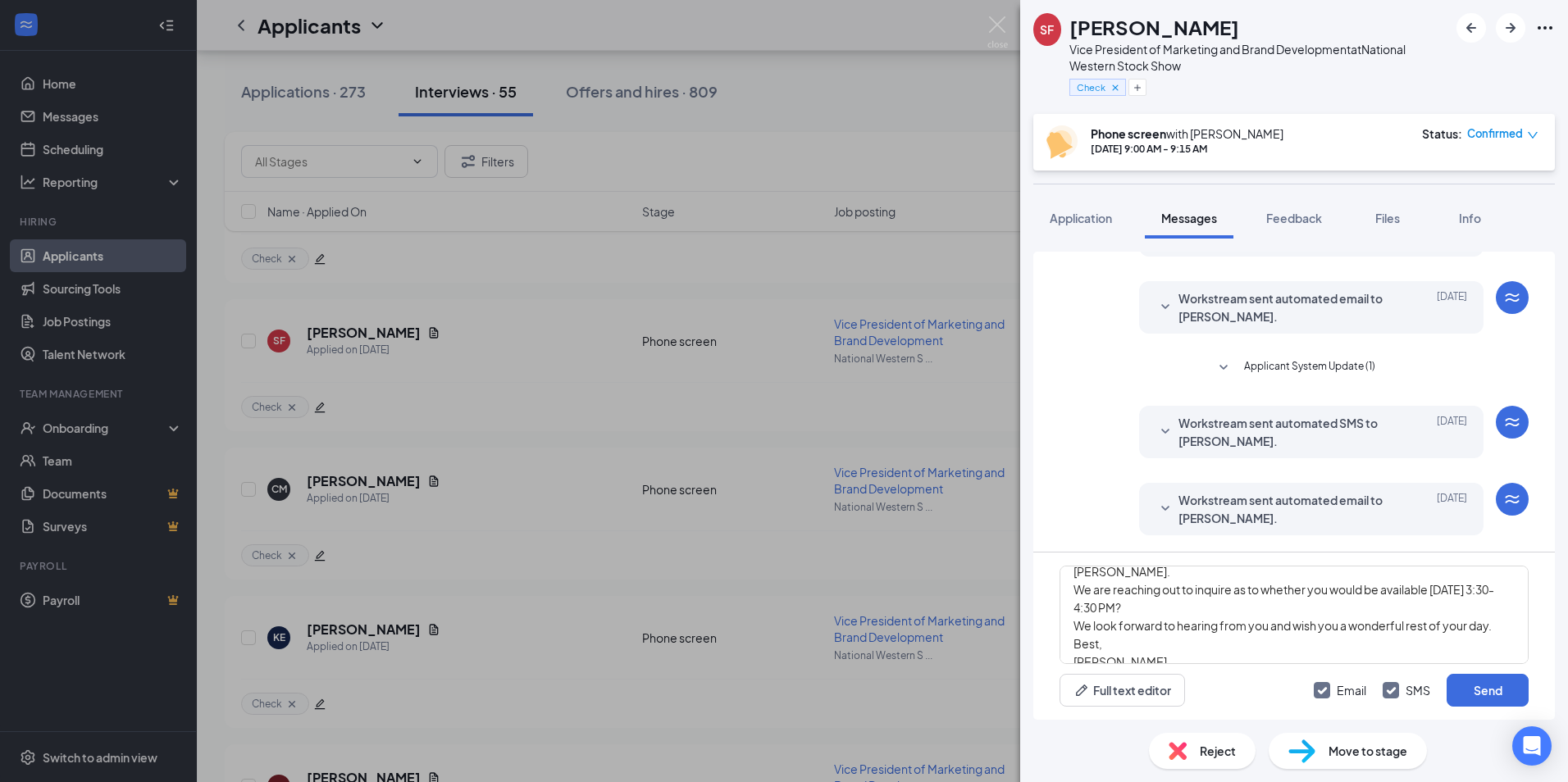
click at [1390, 690] on input "SMS" at bounding box center [1407, 690] width 48 height 16
checkbox input "false"
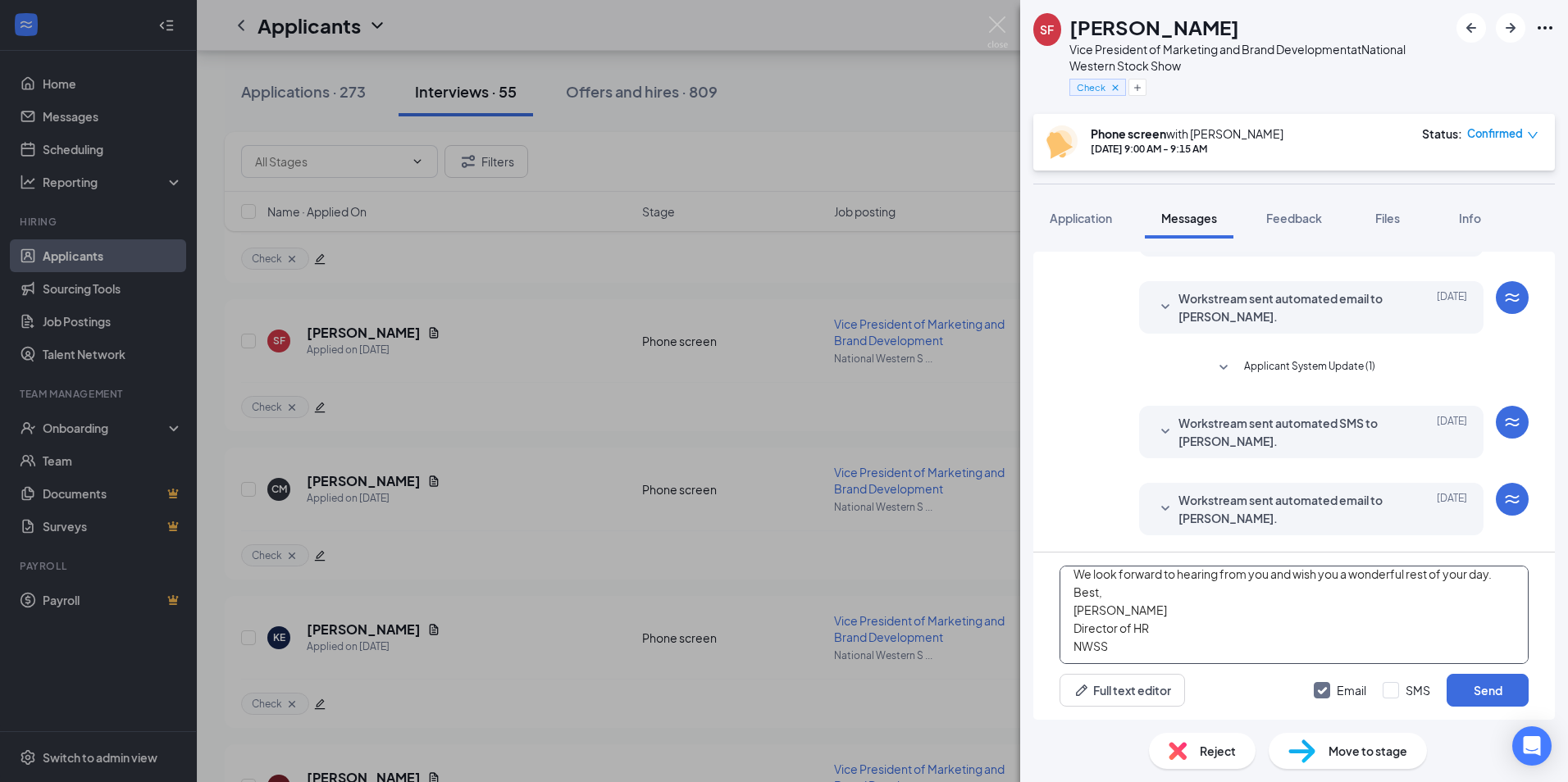
scroll to position [186, 0]
click at [1490, 690] on button "Send" at bounding box center [1487, 691] width 82 height 32
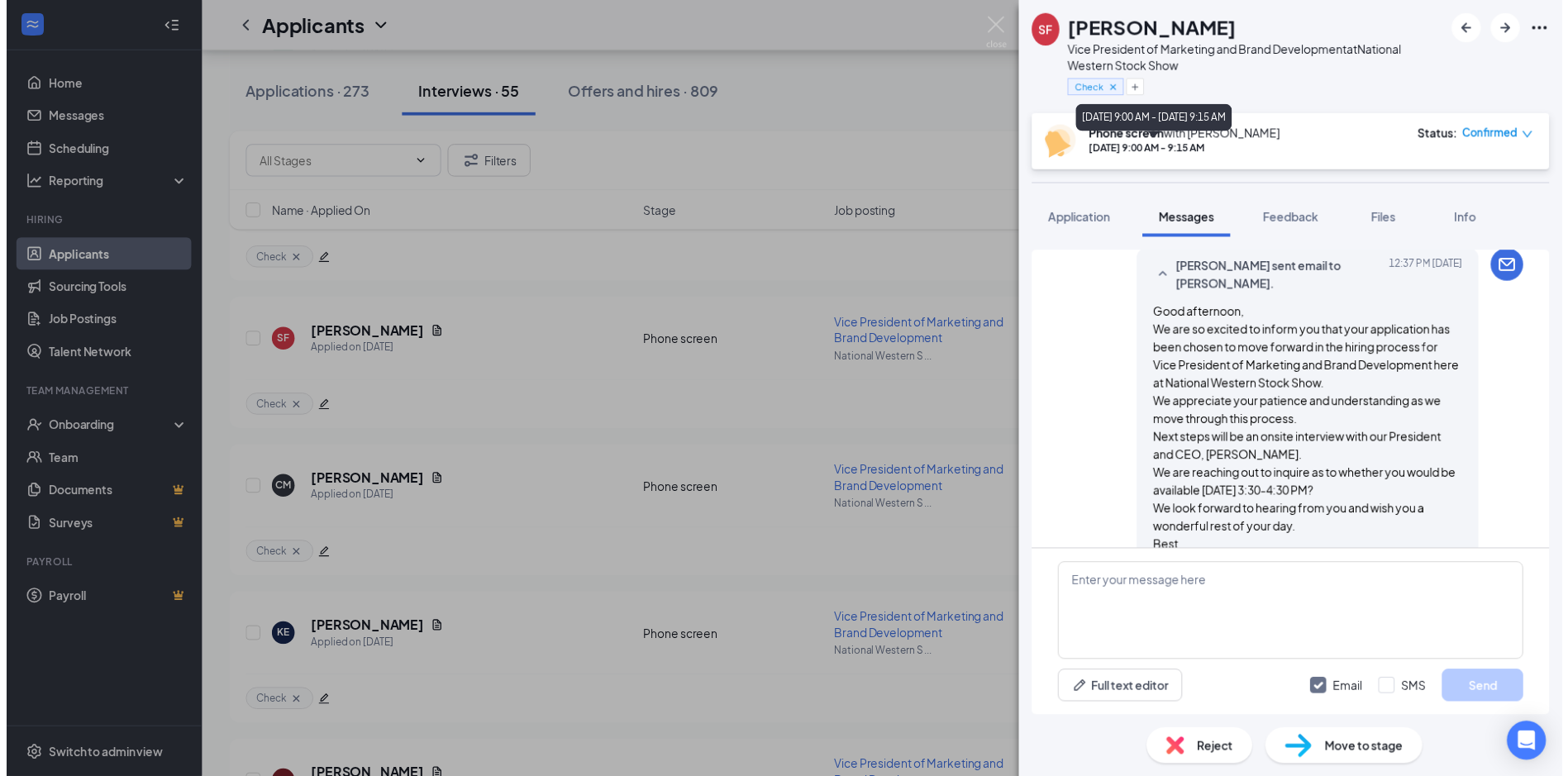
scroll to position [704, 0]
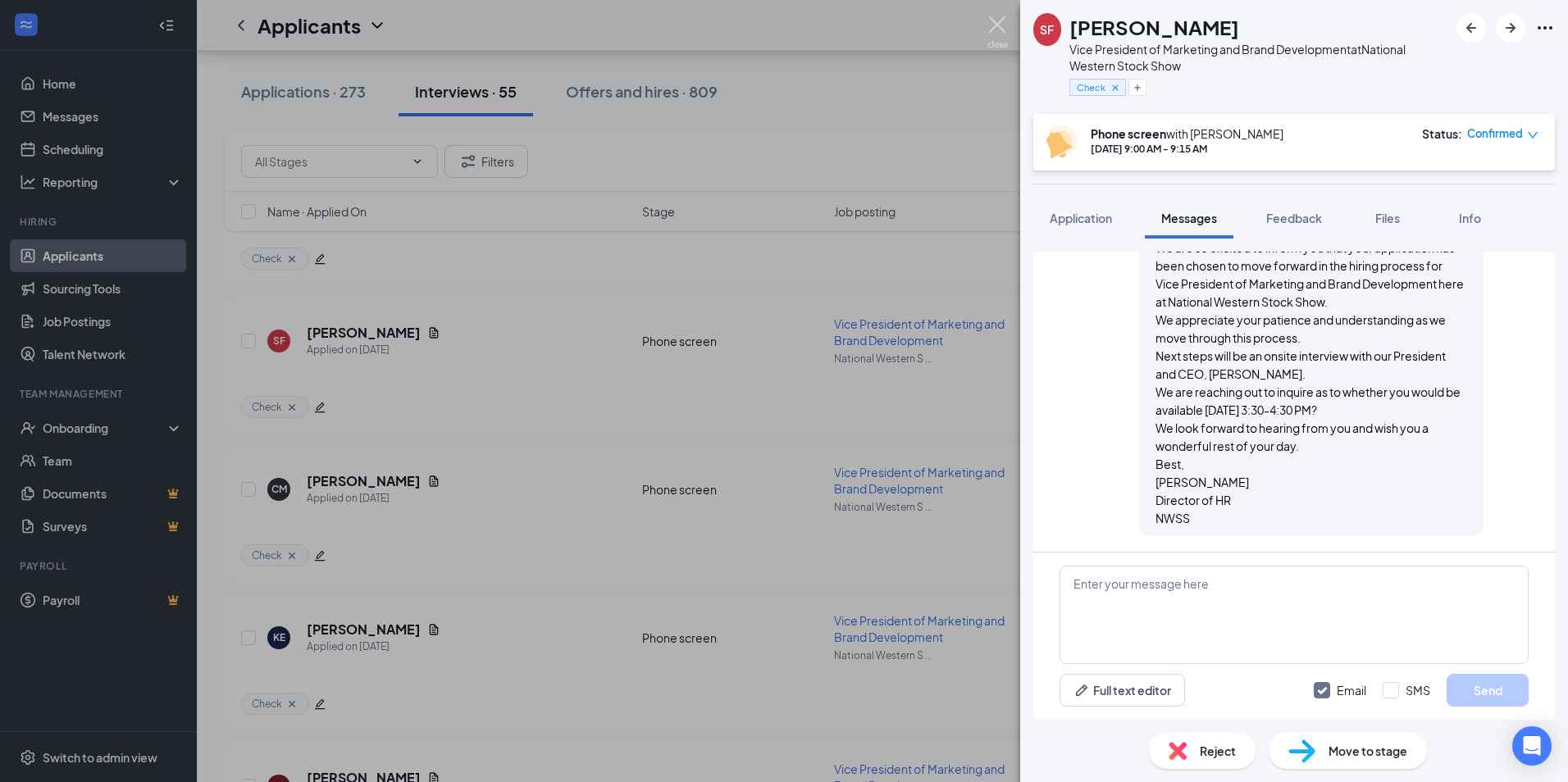
click at [999, 22] on img at bounding box center [998, 32] width 20 height 32
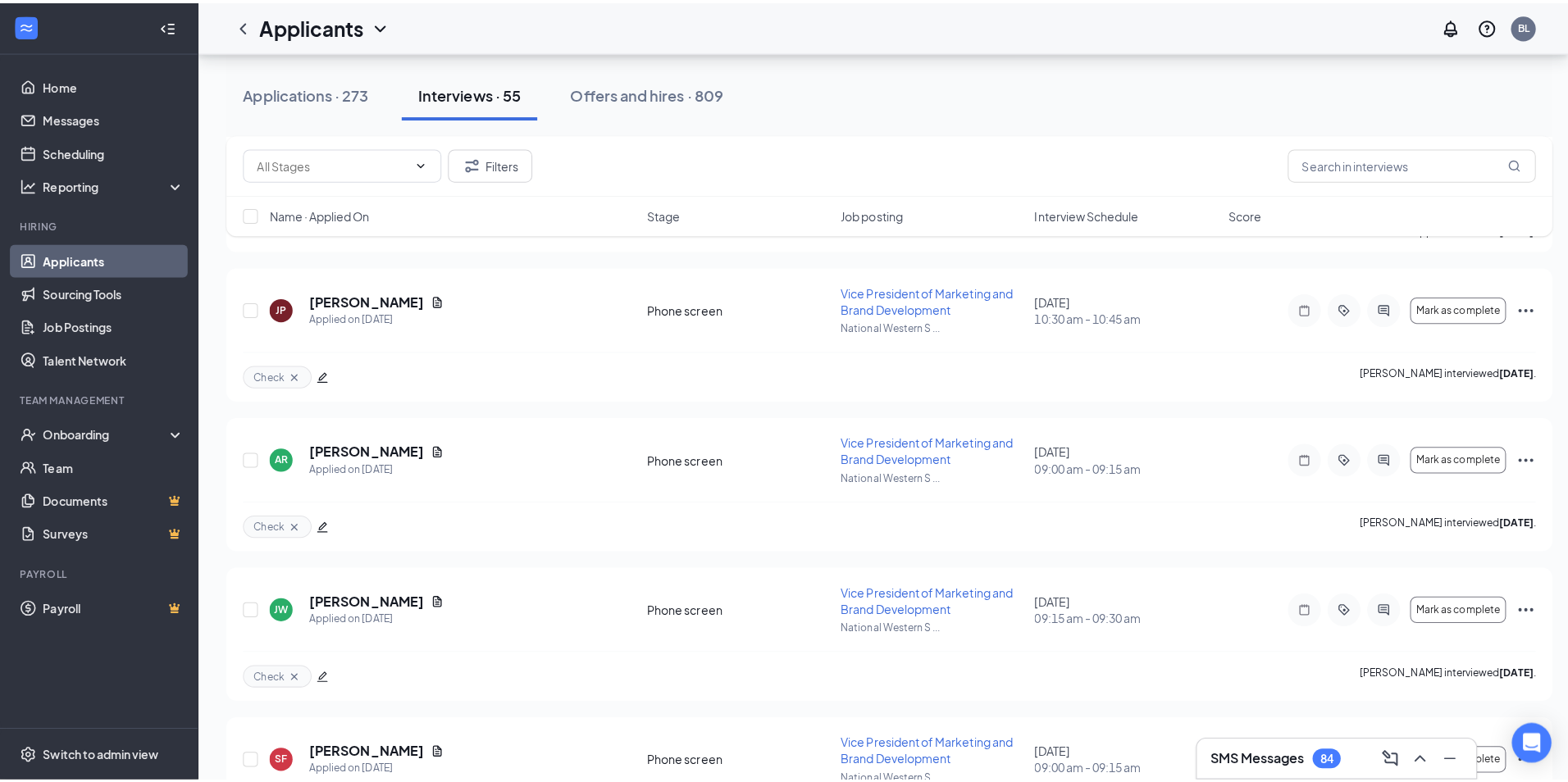
scroll to position [6558, 0]
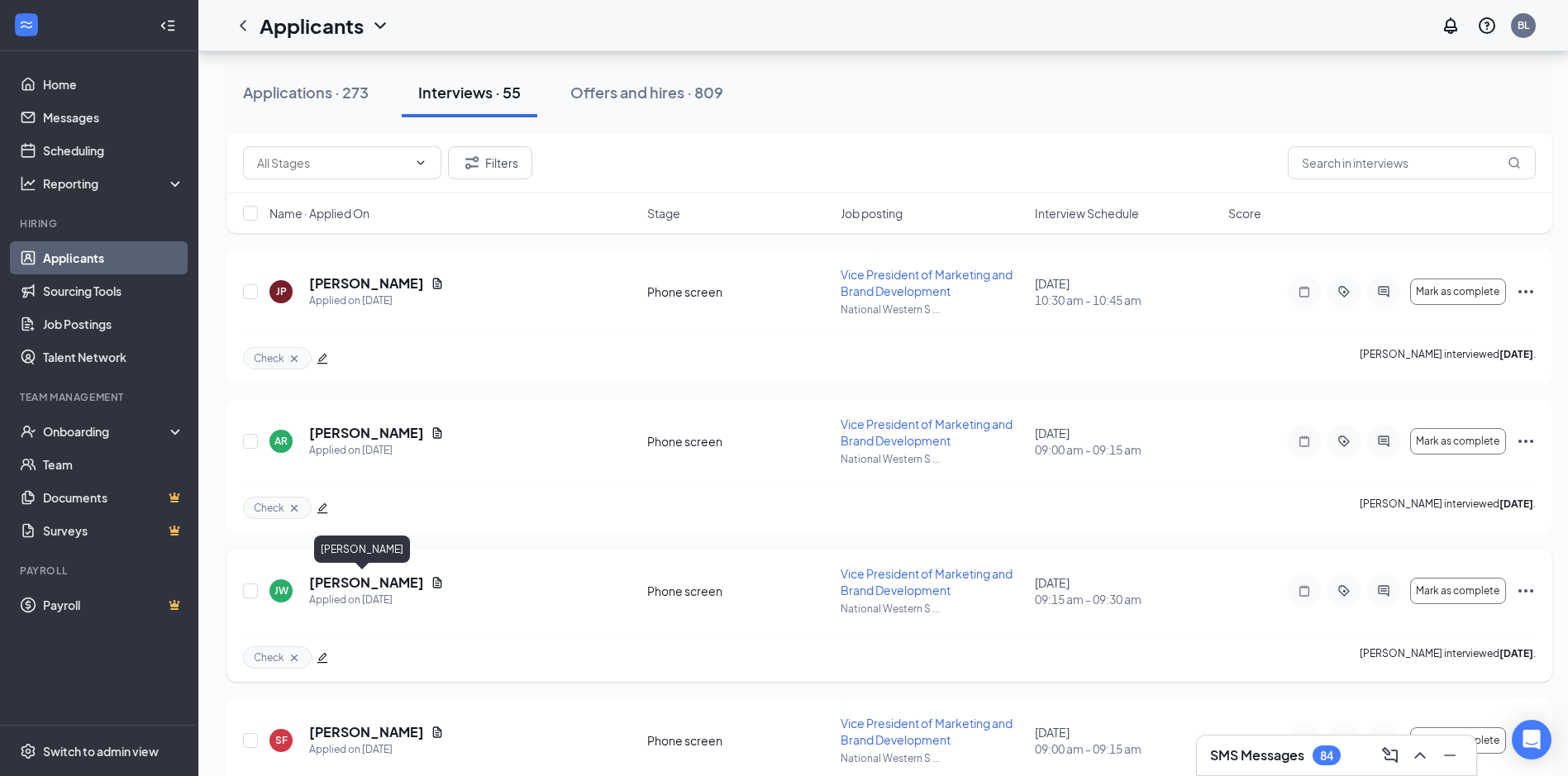
click at [343, 586] on h5 "[PERSON_NAME]" at bounding box center [367, 582] width 115 height 18
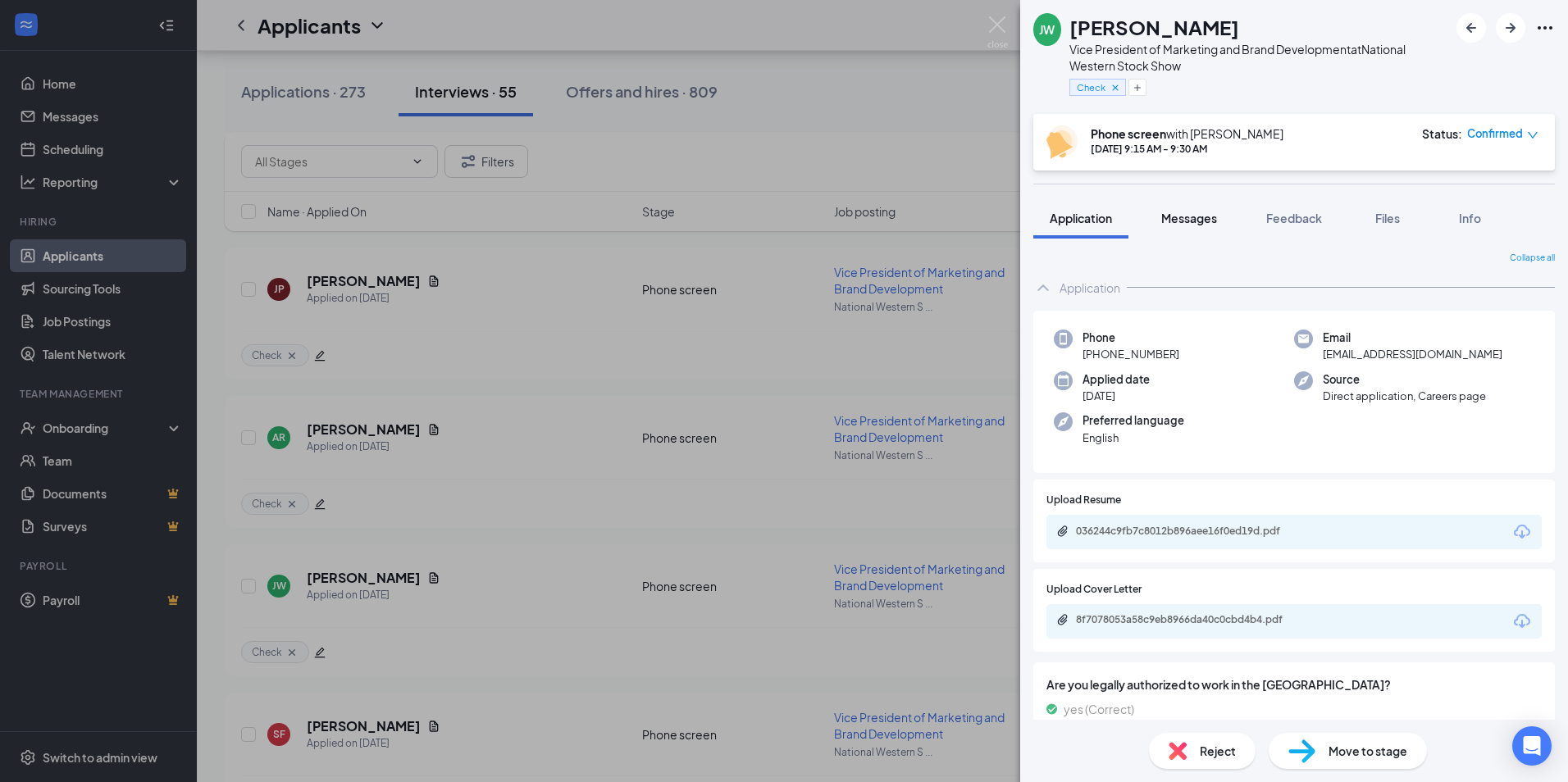
click at [1180, 215] on span "Messages" at bounding box center [1188, 218] width 55 height 15
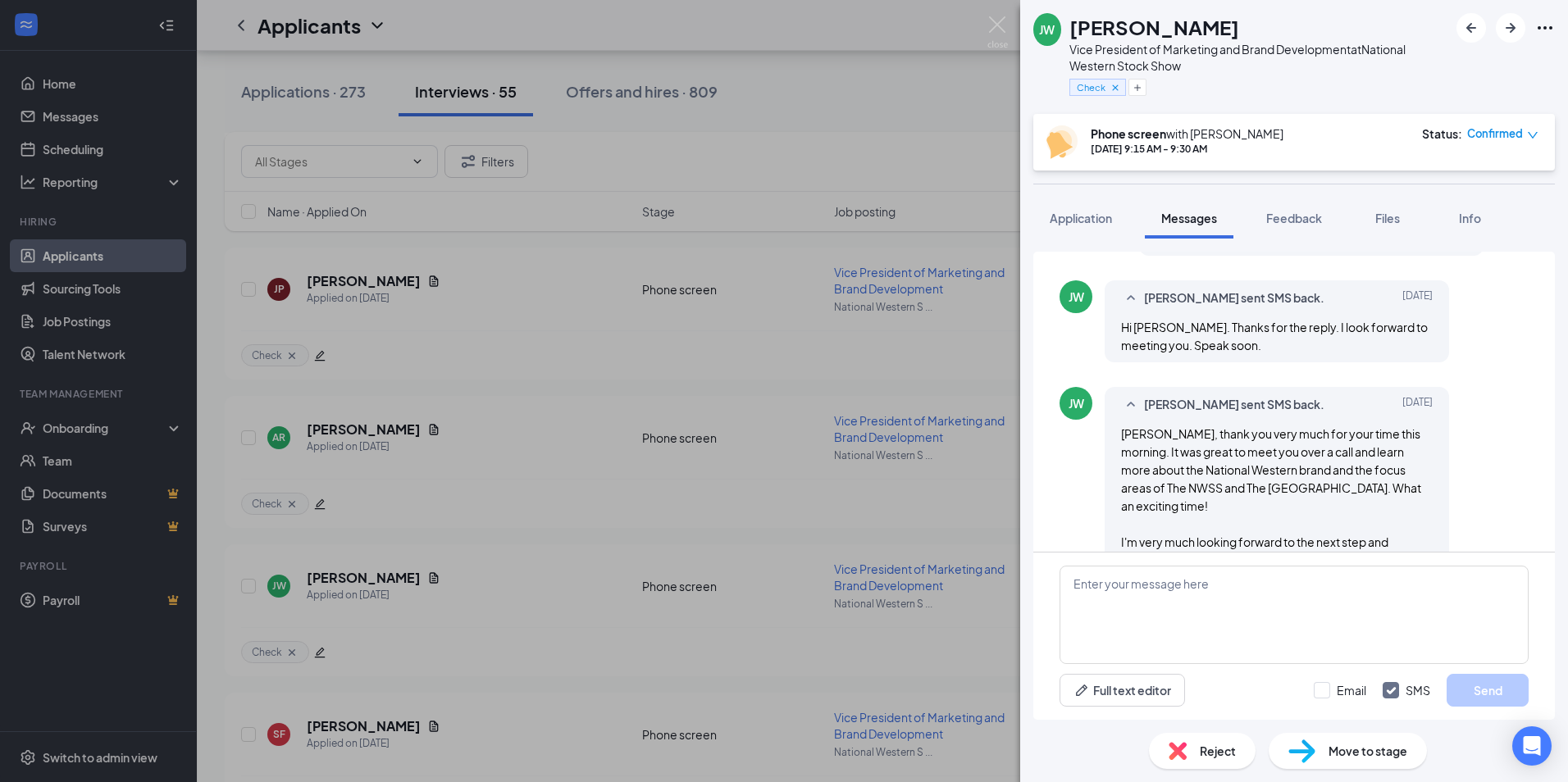
scroll to position [1111, 0]
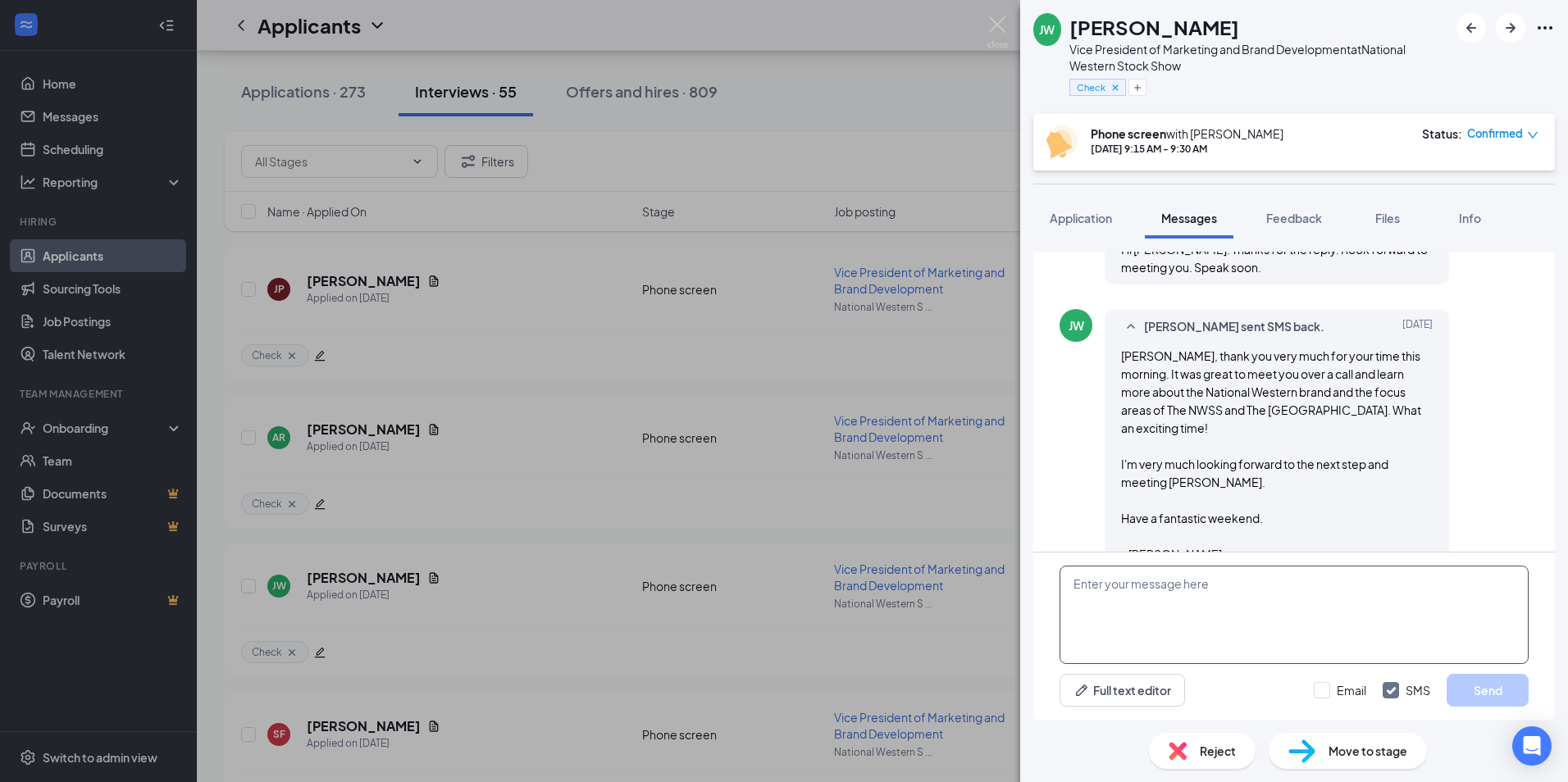
click at [1073, 583] on textarea at bounding box center [1293, 615] width 469 height 98
paste textarea "Good afternoon, We are so excited to inform you that your application has been …"
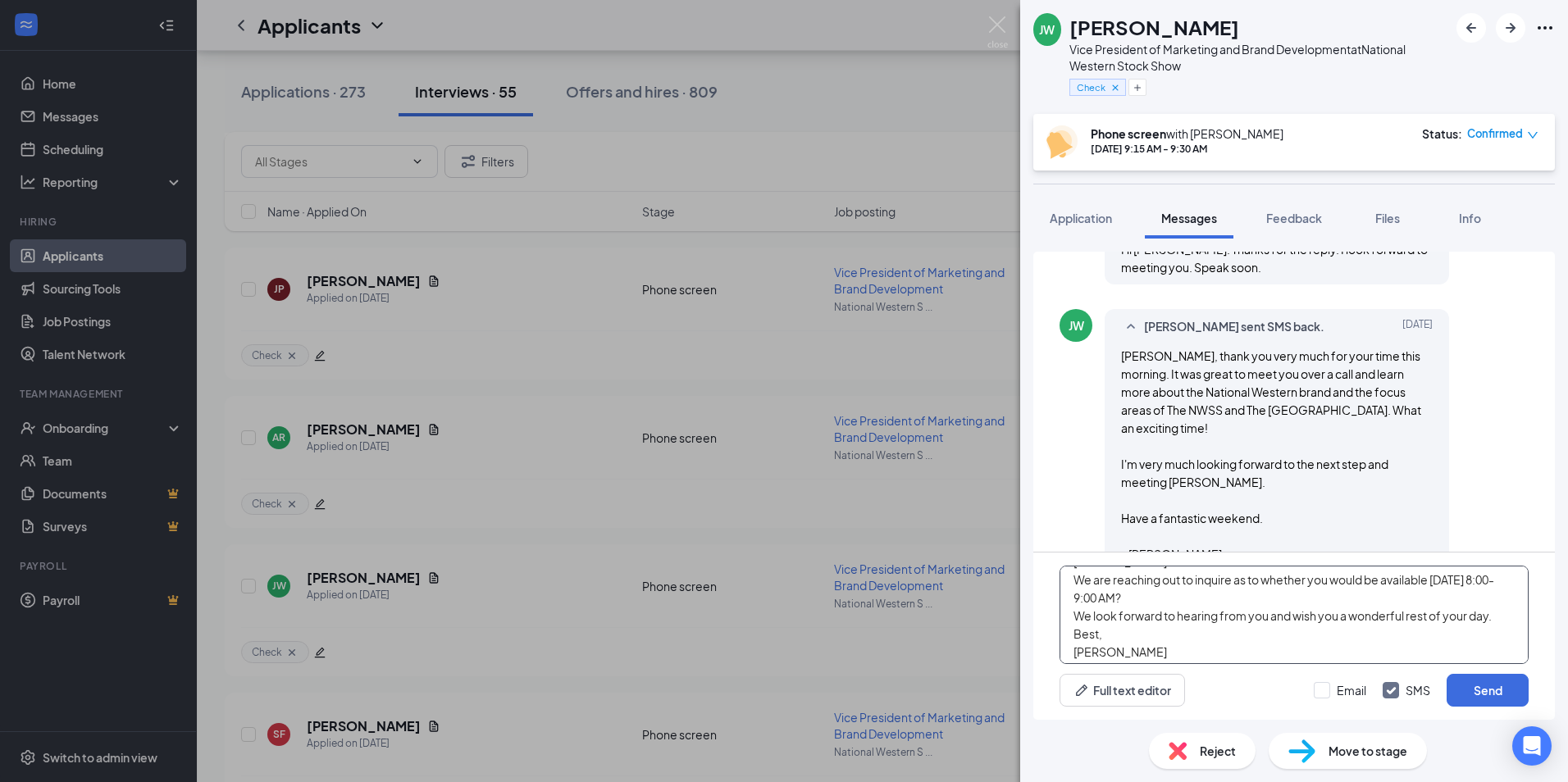
scroll to position [114, 0]
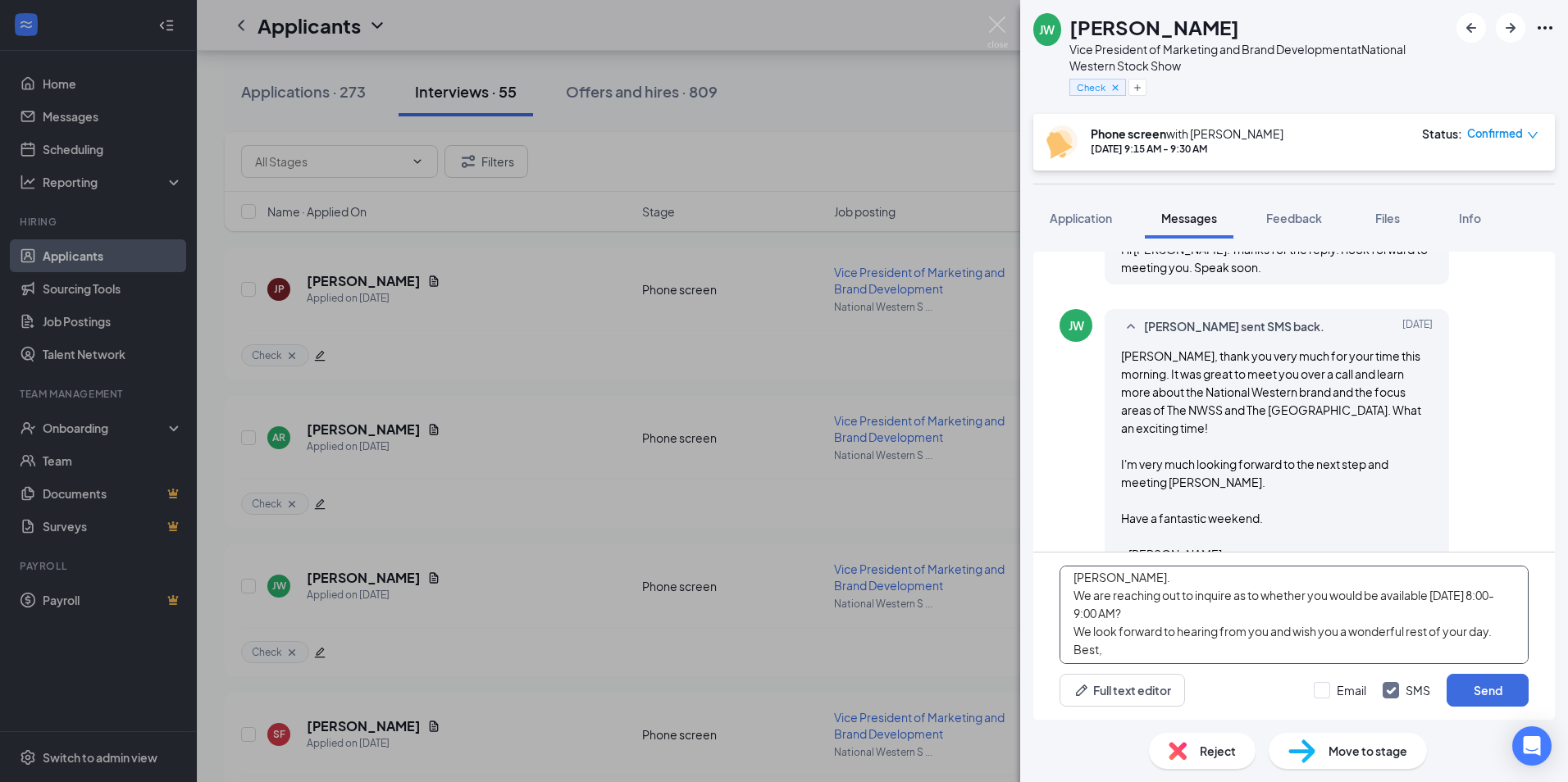
drag, startPoint x: 1542, startPoint y: 608, endPoint x: 1489, endPoint y: 611, distance: 53.1
click at [1542, 608] on div "Good afternoon, We are so excited to inform you that your application has been …" at bounding box center [1293, 636] width 522 height 167
click at [1134, 633] on textarea "Good afternoon, We are so excited to inform you that your application has been …" at bounding box center [1293, 615] width 469 height 98
click at [1114, 633] on textarea "Good afternoon, We are so excited to inform you that your application has been …" at bounding box center [1293, 615] width 469 height 98
click at [1139, 632] on textarea "Good afternoon, We are so excited to inform you that your application has been …" at bounding box center [1293, 615] width 469 height 98
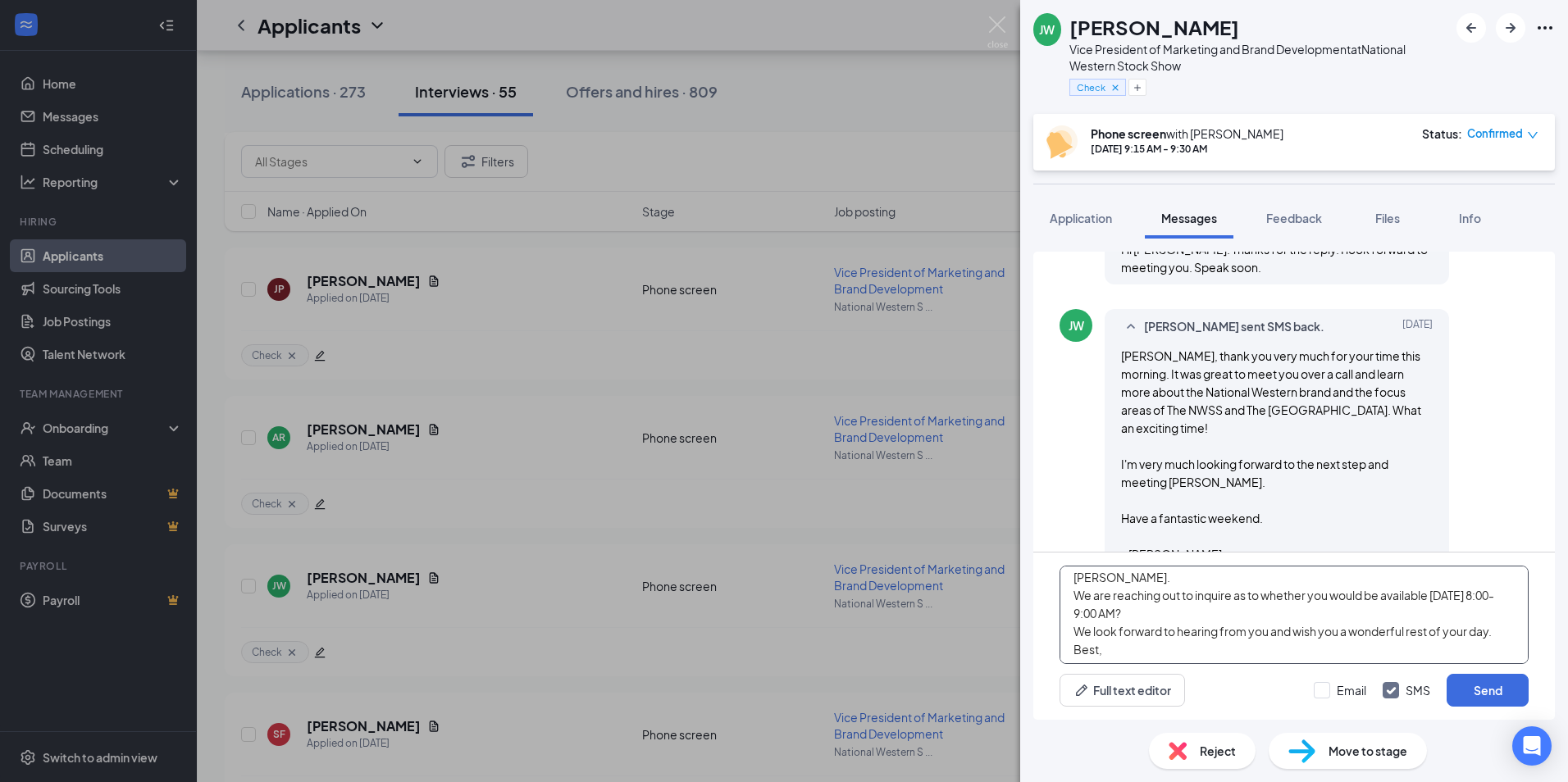
click at [1244, 633] on textarea "Good afternoon, We are so excited to inform you that your application has been …" at bounding box center [1293, 615] width 469 height 98
click at [1539, 597] on div "Good afternoon, We are so excited to inform you that your application has been …" at bounding box center [1293, 636] width 522 height 167
type textarea "Good afternoon, We are so excited to inform you that your application has been …"
drag, startPoint x: 1466, startPoint y: 752, endPoint x: 1350, endPoint y: 715, distance: 121.8
click at [1466, 752] on div "Reject Move to stage" at bounding box center [1294, 750] width 548 height 62
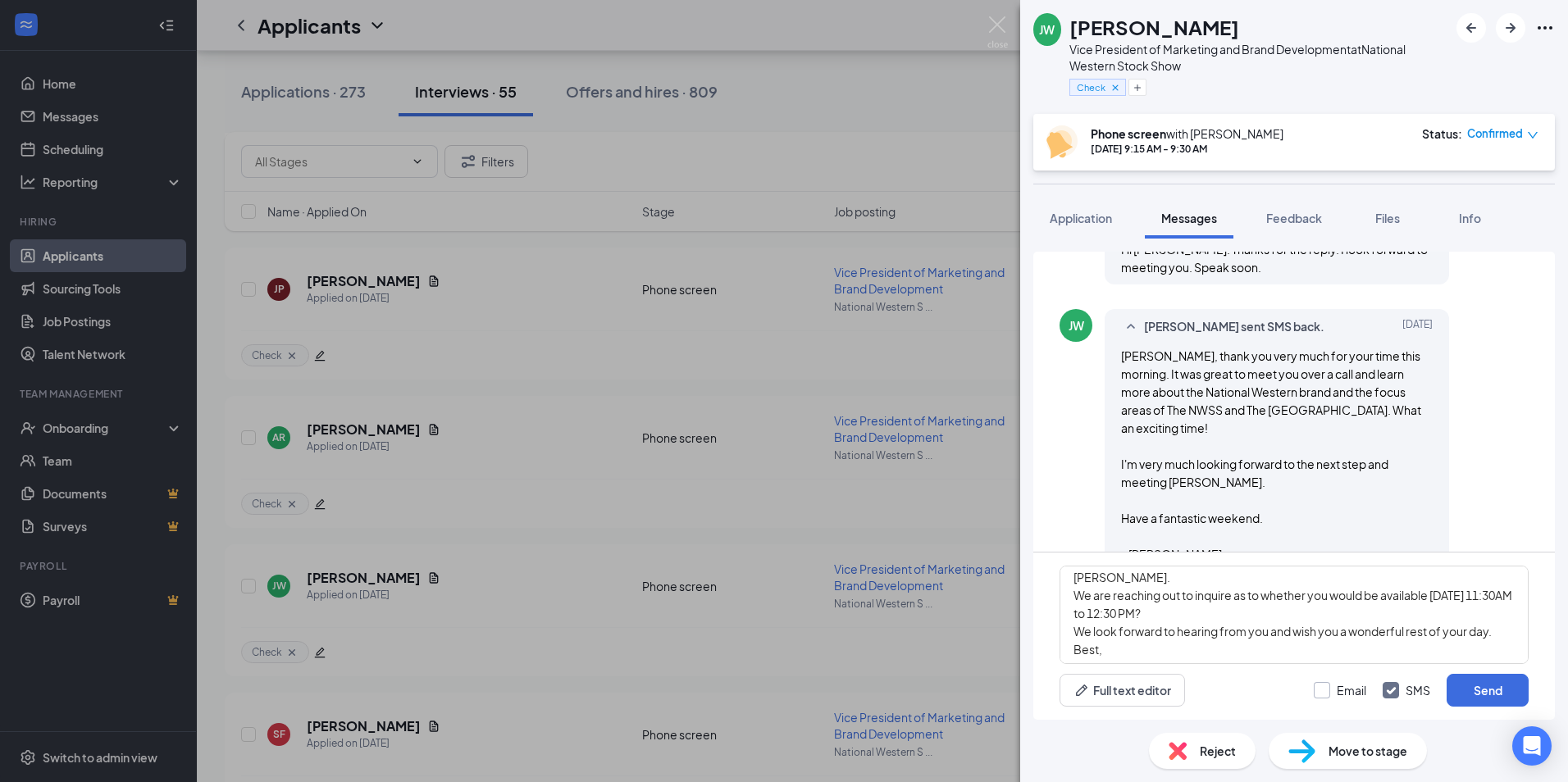
click at [1322, 693] on input "Email" at bounding box center [1339, 690] width 52 height 16
checkbox input "true"
click at [1391, 685] on input "SMS" at bounding box center [1407, 690] width 48 height 16
checkbox input "false"
click at [1478, 689] on button "Send" at bounding box center [1487, 691] width 82 height 32
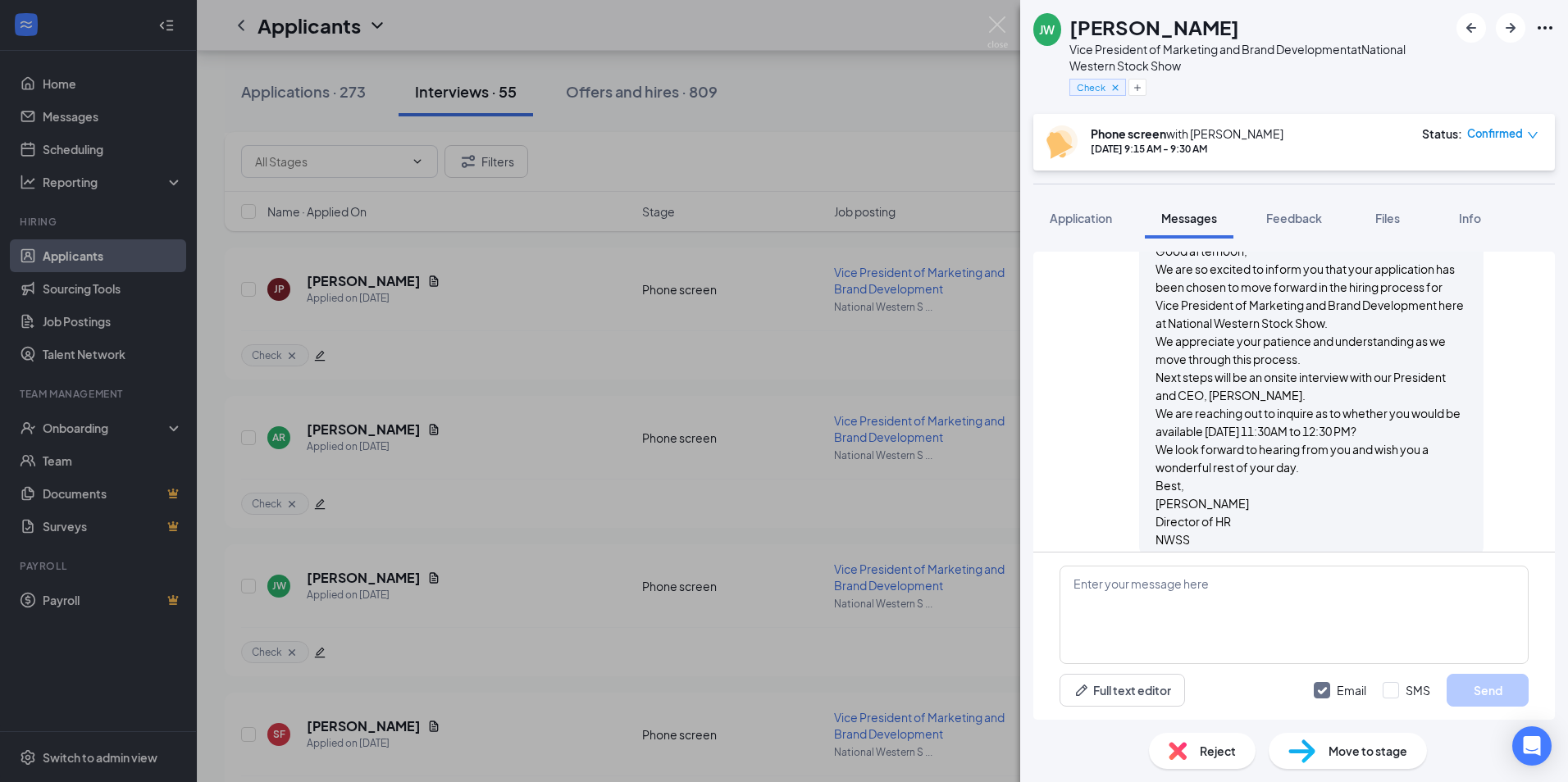
scroll to position [1522, 0]
click at [999, 25] on img at bounding box center [998, 32] width 20 height 32
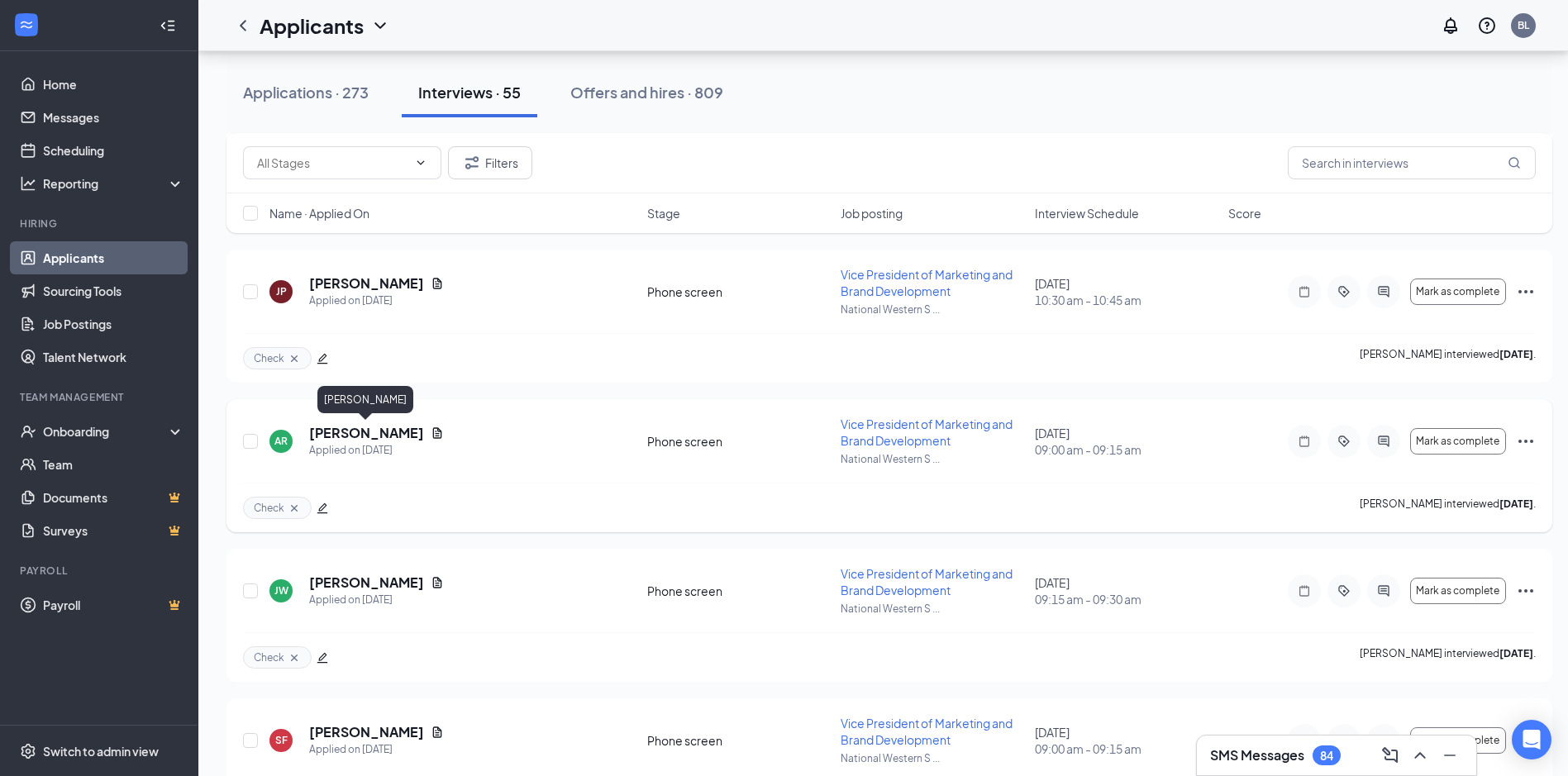
click at [335, 431] on h5 "[PERSON_NAME]" at bounding box center [367, 433] width 115 height 18
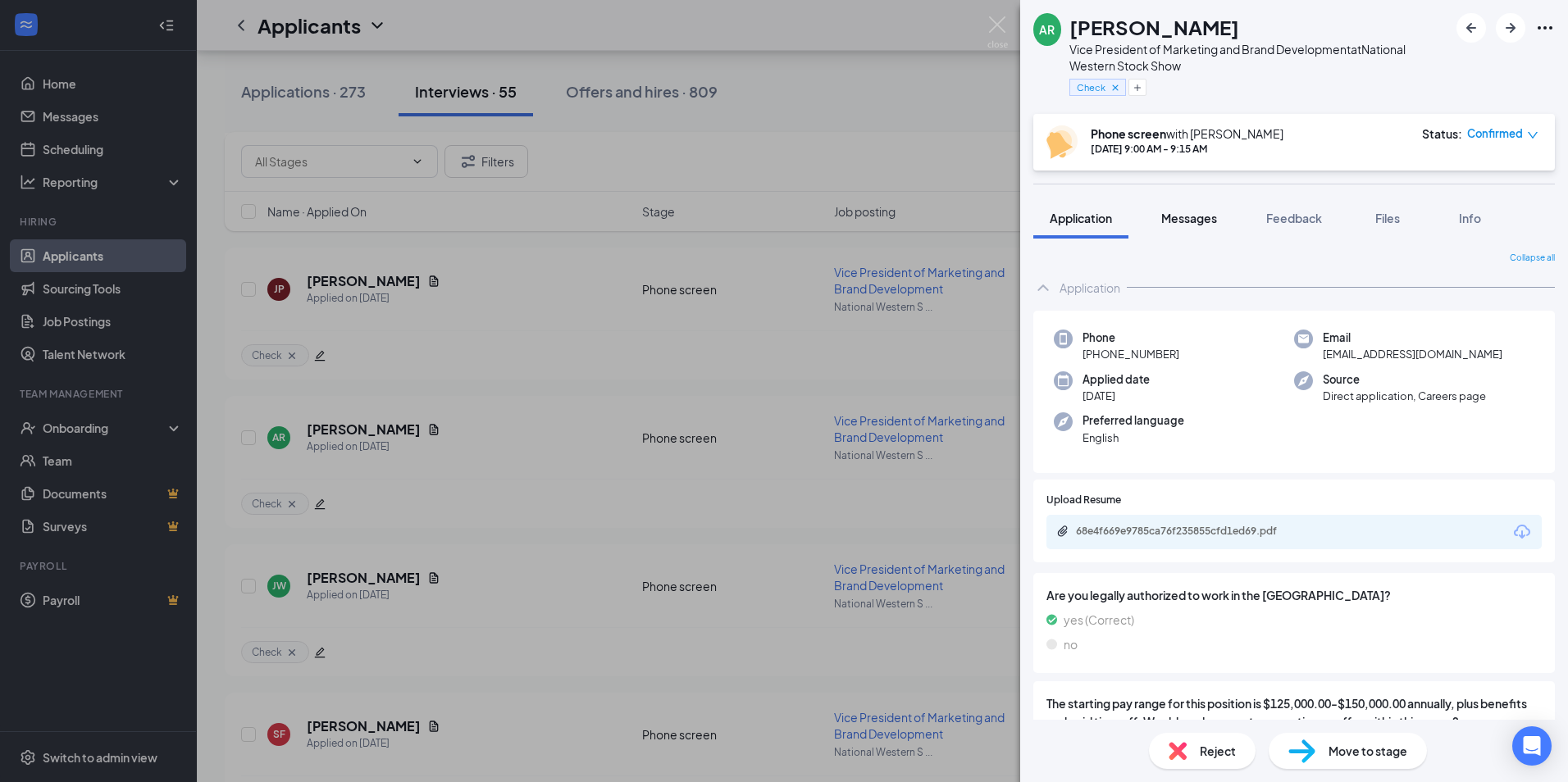
click at [1182, 218] on span "Messages" at bounding box center [1188, 218] width 55 height 15
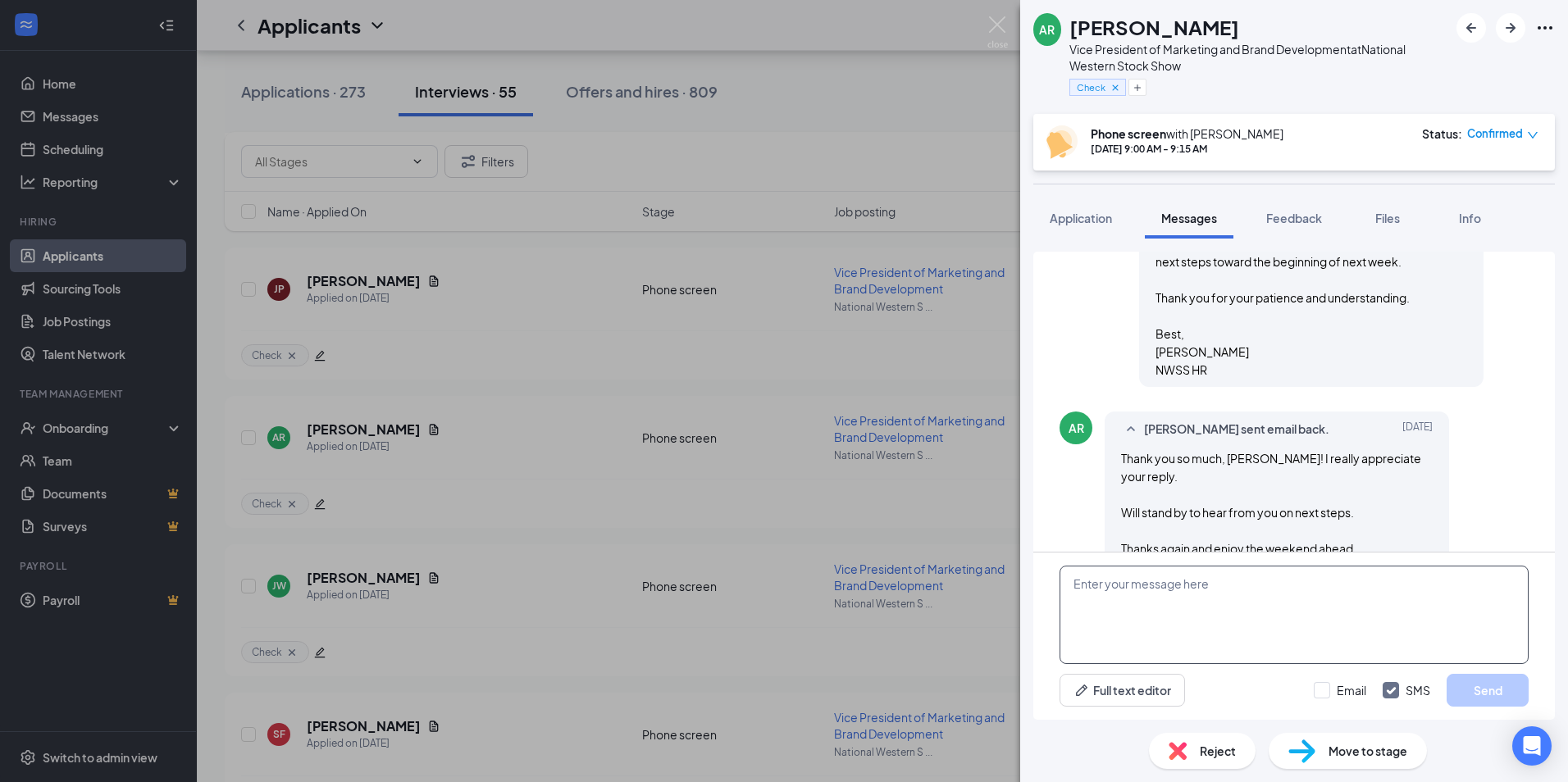
scroll to position [2012, 0]
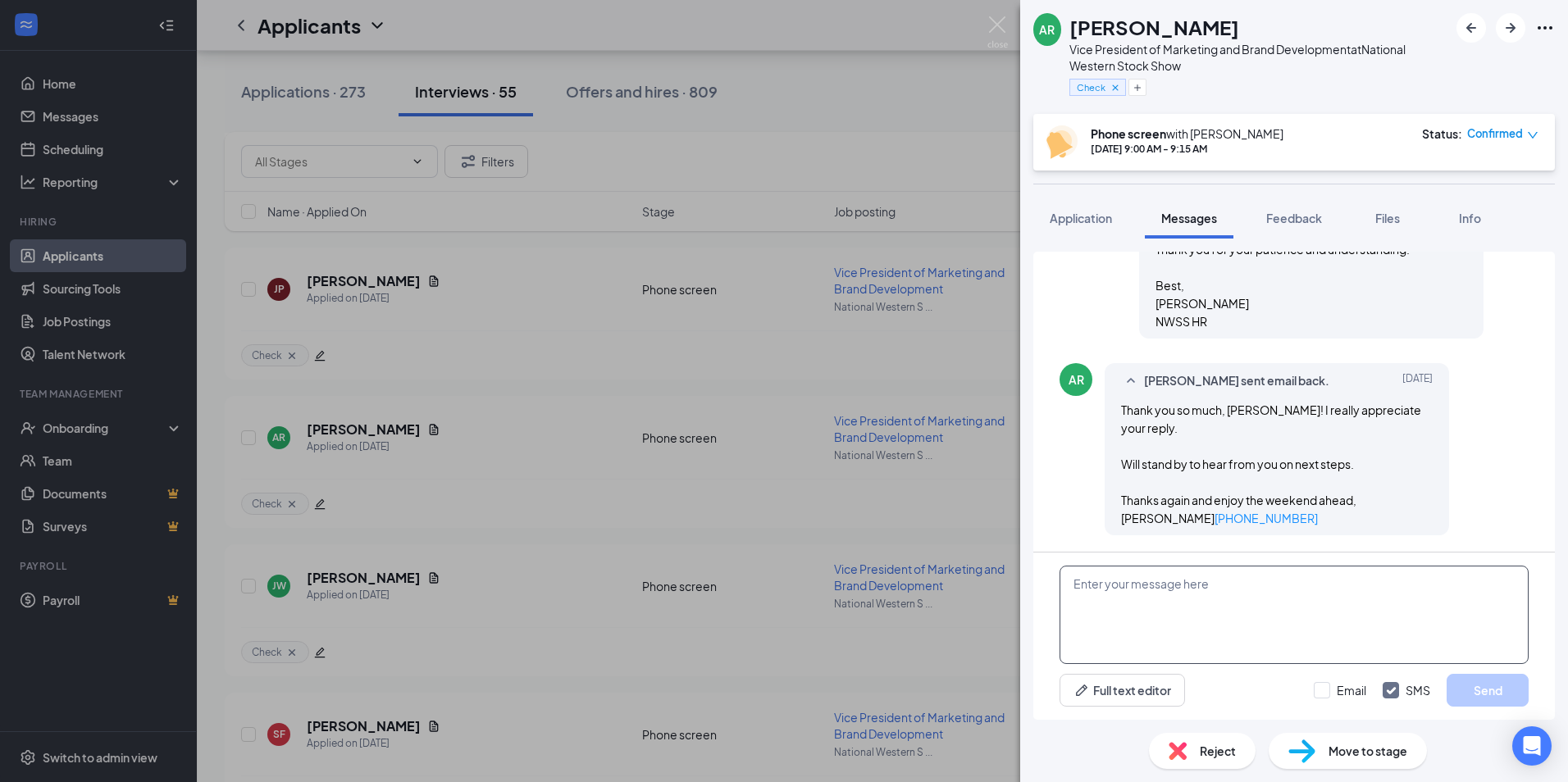
click at [1076, 586] on textarea at bounding box center [1293, 615] width 469 height 98
paste textarea "Good afternoon, We are so excited to inform you that your application has been …"
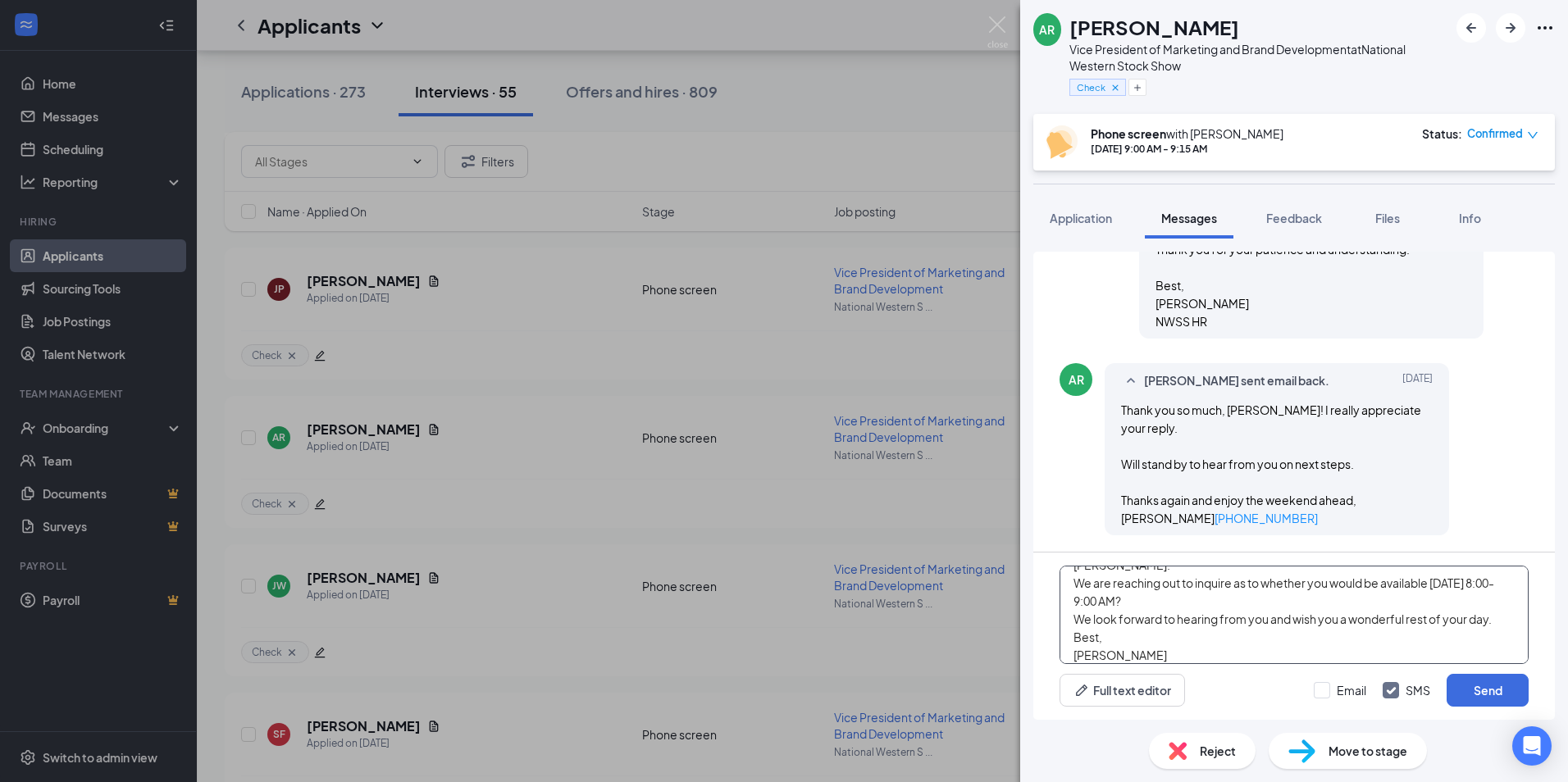
scroll to position [143, 0]
click at [1111, 605] on textarea "Good afternoon, We are so excited to inform you that your application has been …" at bounding box center [1293, 615] width 469 height 98
click at [1142, 605] on textarea "Good afternoon, We are so excited to inform you that your application has been …" at bounding box center [1293, 615] width 469 height 98
click at [1246, 605] on textarea "Good afternoon, We are so excited to inform you that your application has been …" at bounding box center [1293, 615] width 469 height 98
type textarea "Good afternoon, We are so excited to inform you that your application has been …"
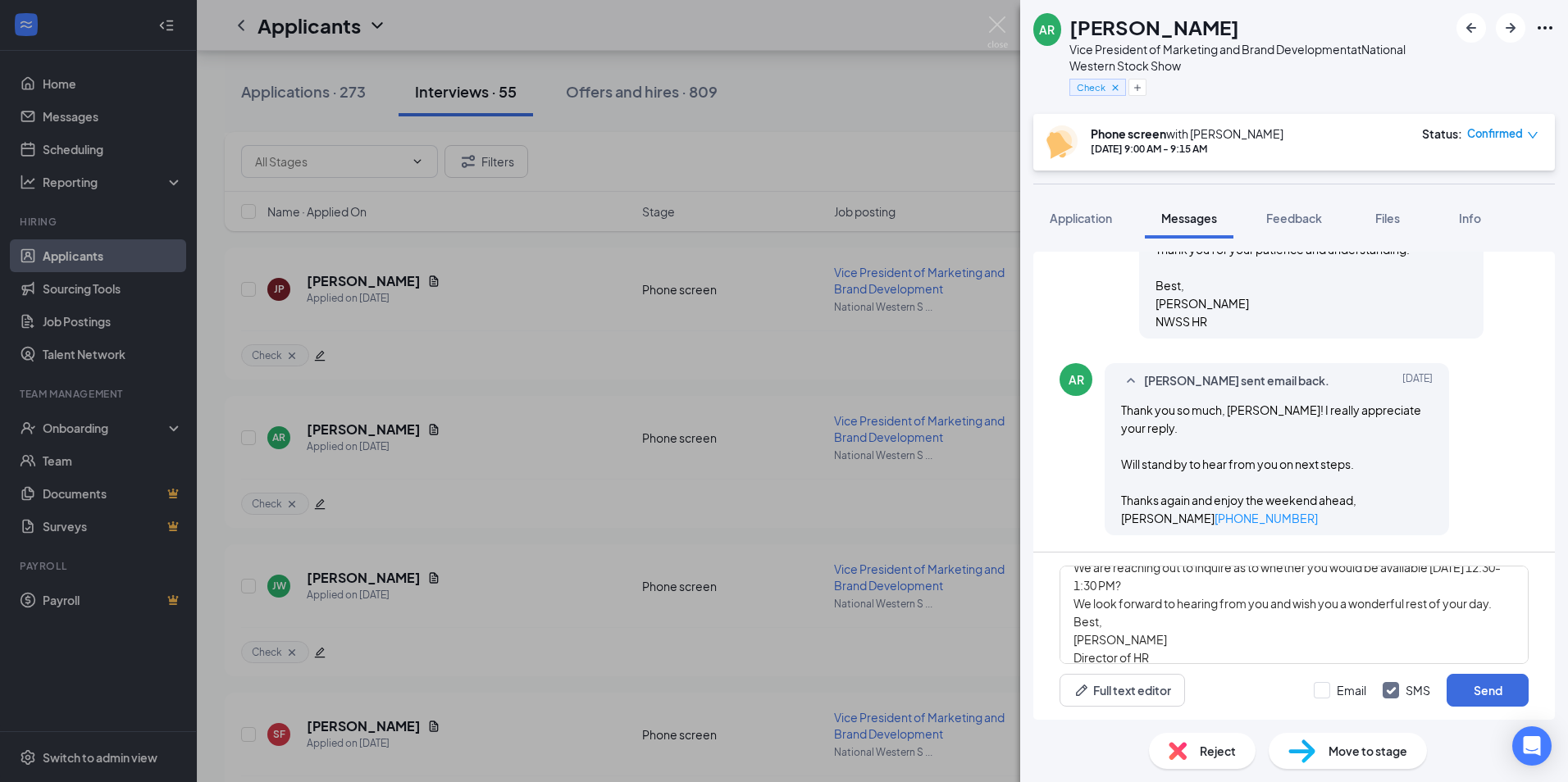
click at [1422, 709] on div "Good afternoon, We are so excited to inform you that your application has been …" at bounding box center [1293, 636] width 522 height 167
click at [1318, 689] on input "Email" at bounding box center [1339, 690] width 52 height 16
checkbox input "true"
click at [1390, 690] on input "SMS" at bounding box center [1407, 690] width 48 height 16
checkbox input "false"
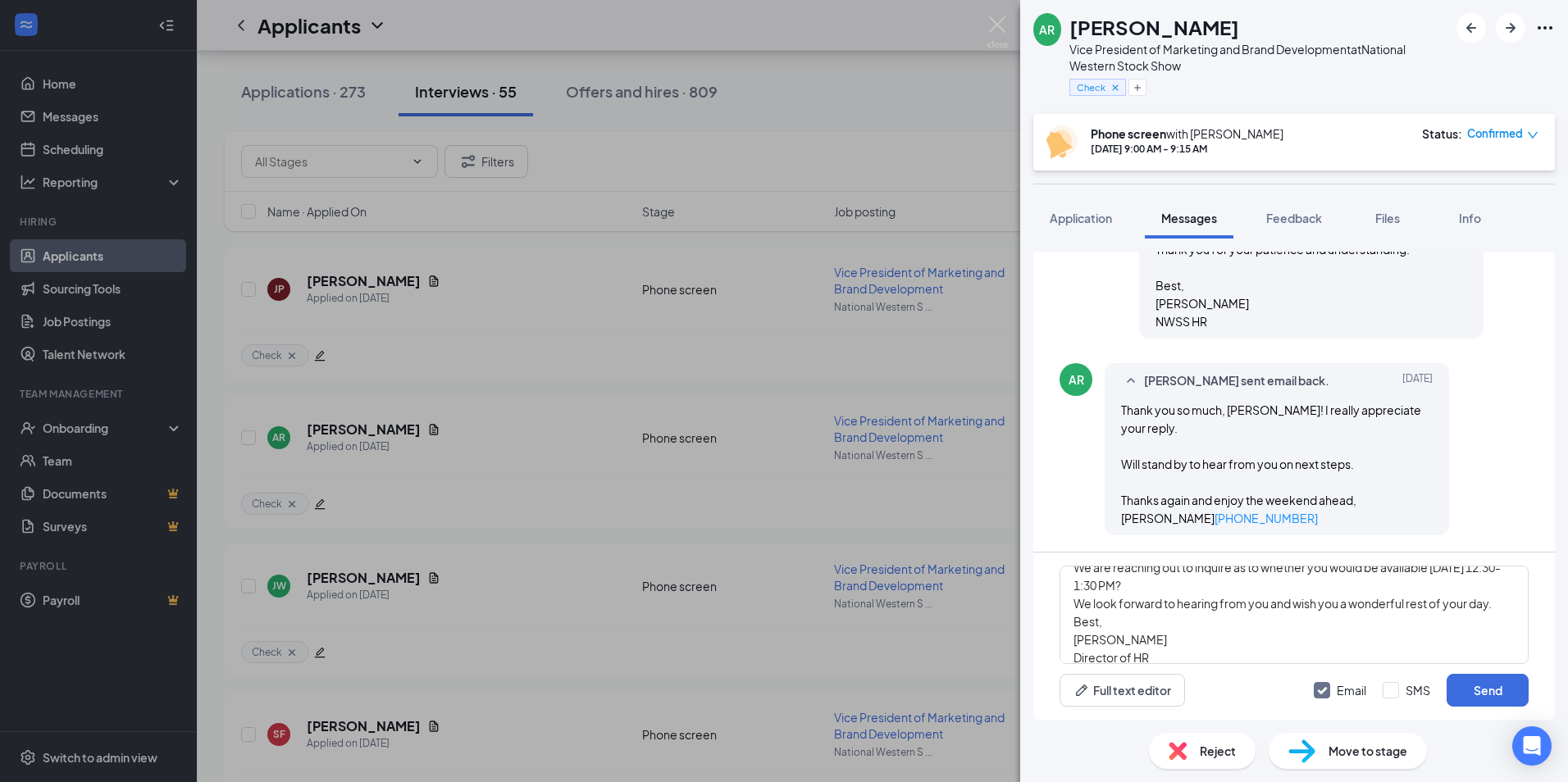
click at [1489, 748] on div "Reject Move to stage" at bounding box center [1294, 750] width 548 height 62
click at [1486, 692] on button "Send" at bounding box center [1487, 691] width 82 height 32
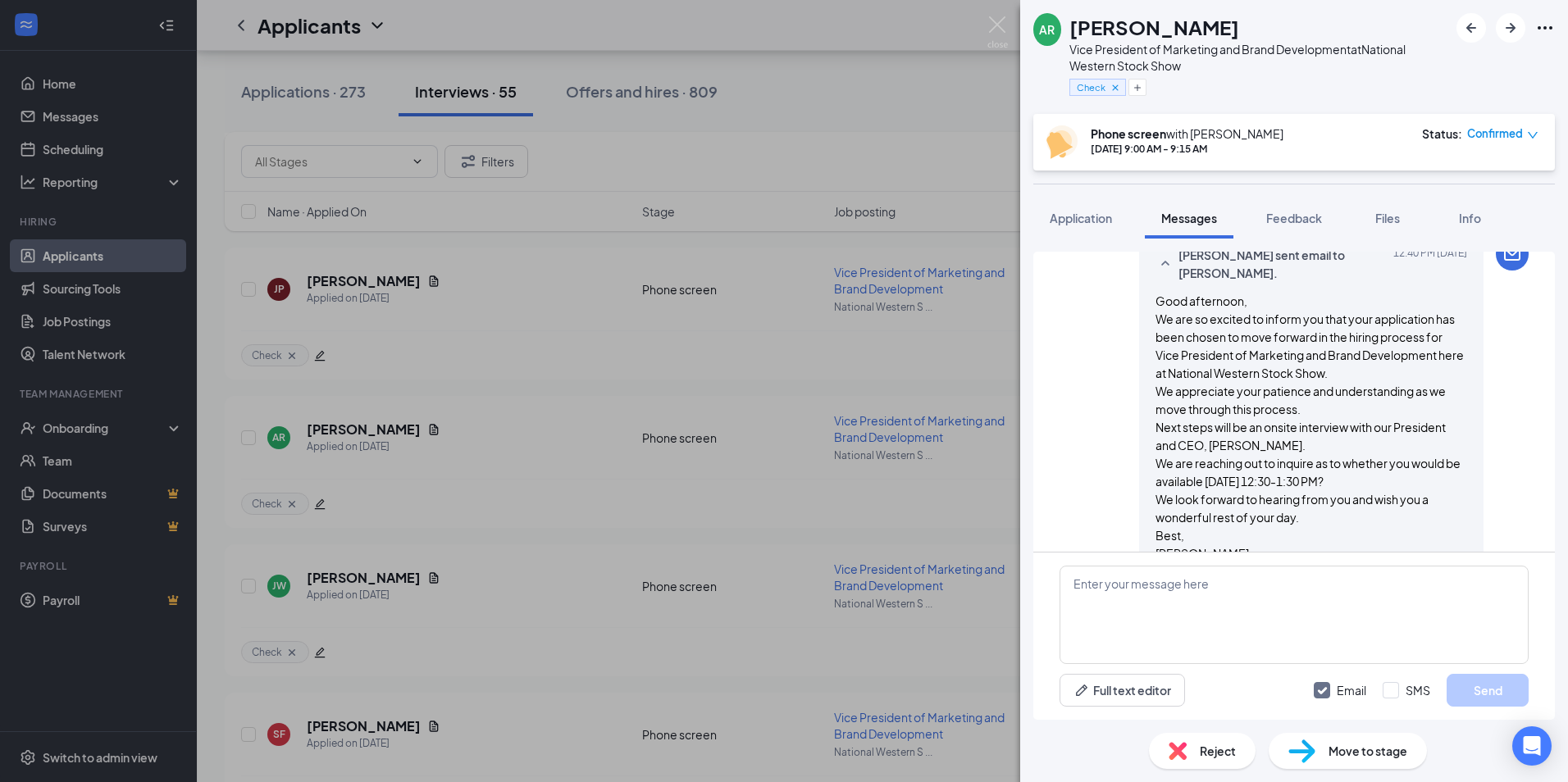
scroll to position [2406, 0]
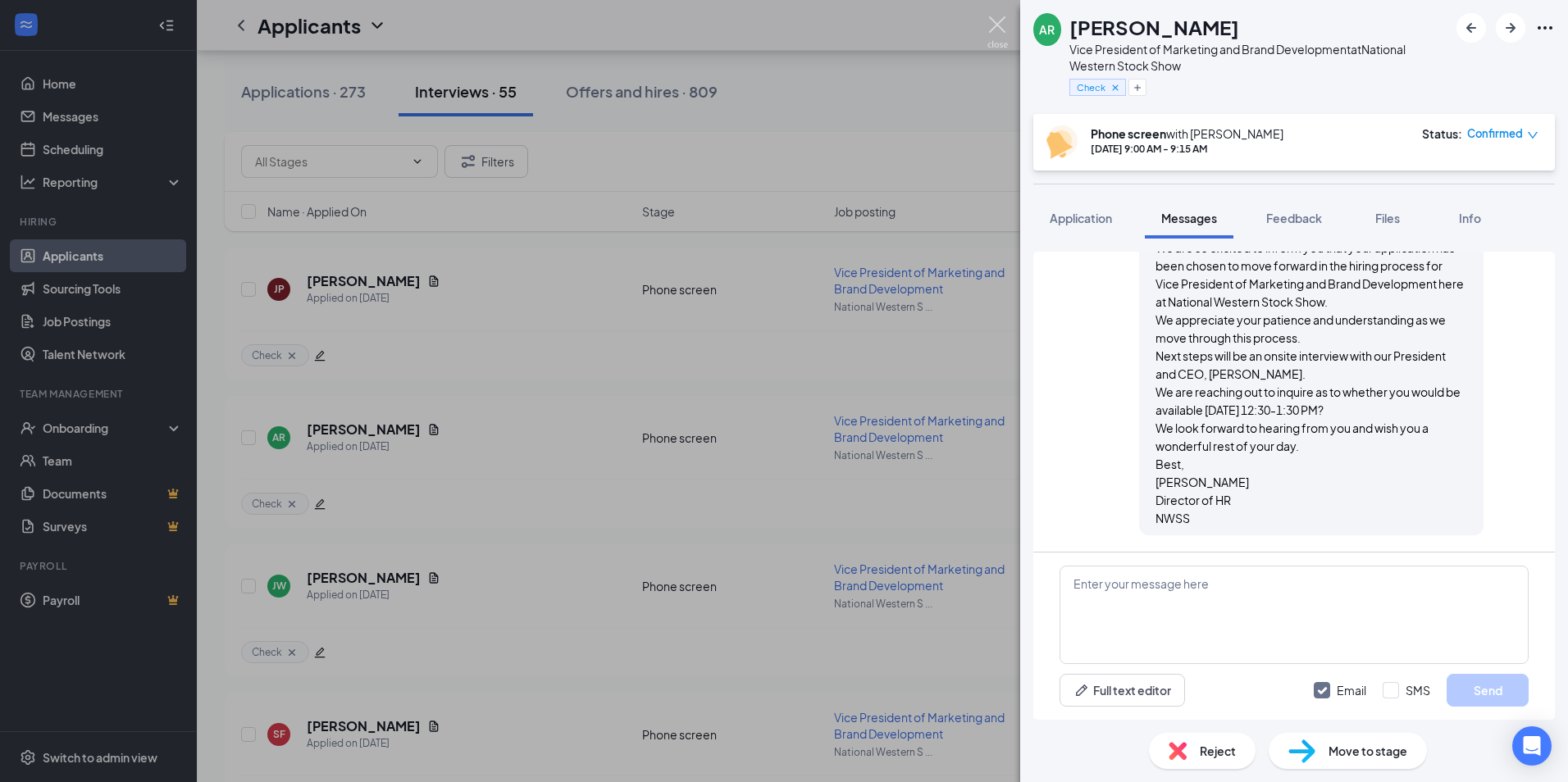
click at [994, 23] on img at bounding box center [998, 32] width 20 height 32
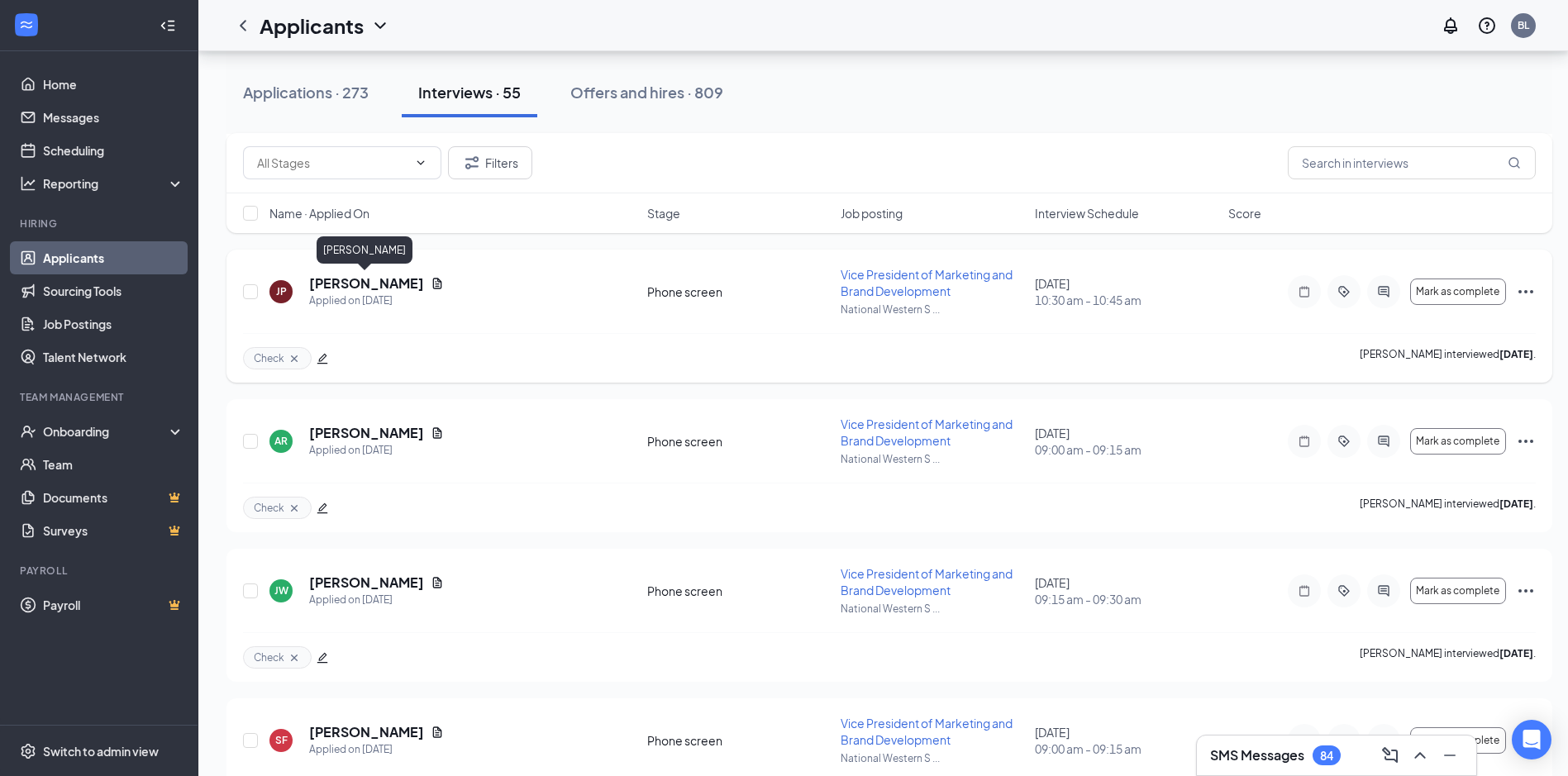
click at [330, 285] on h5 "[PERSON_NAME]" at bounding box center [367, 283] width 115 height 18
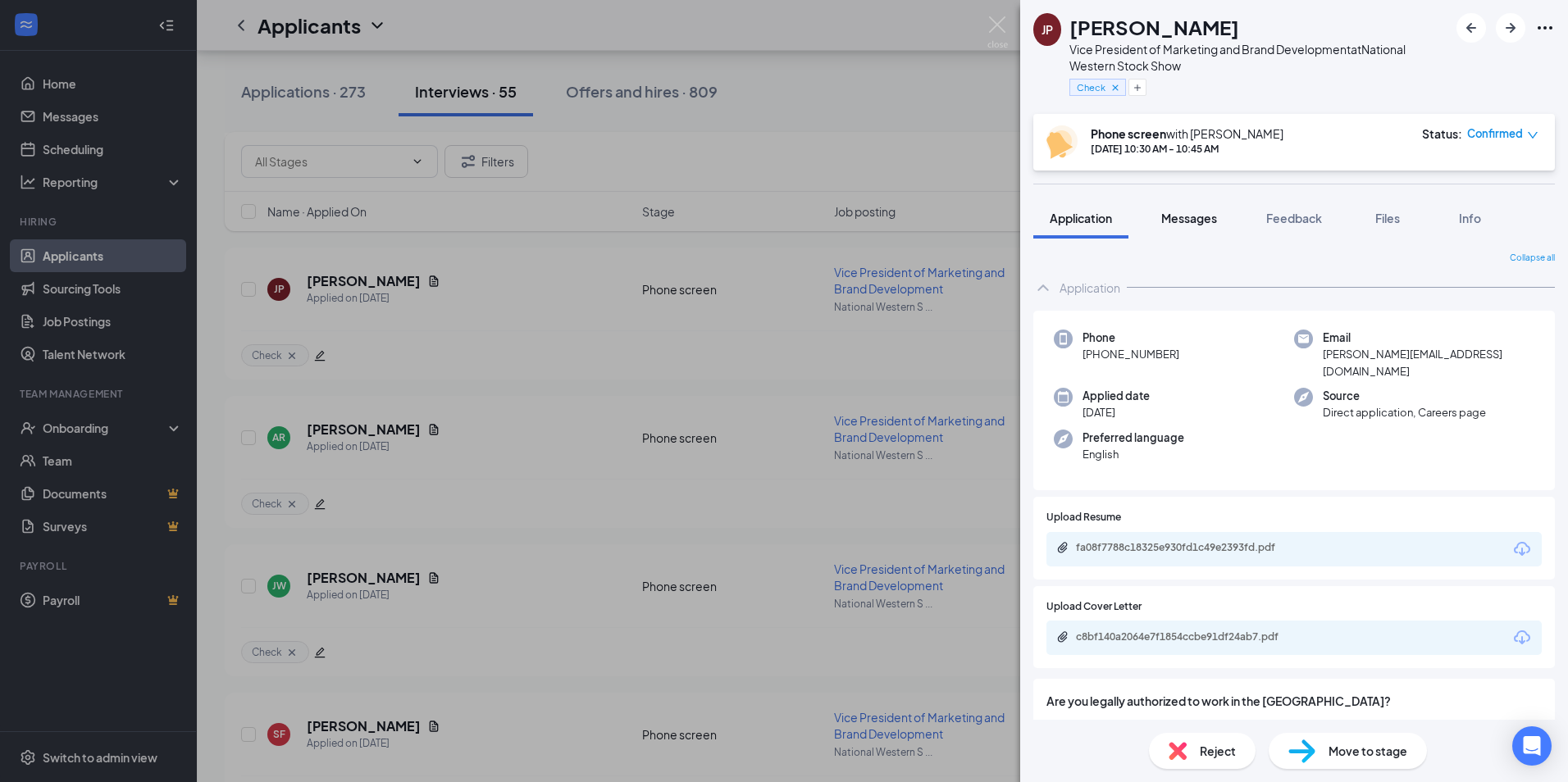
click at [1198, 220] on span "Messages" at bounding box center [1188, 218] width 55 height 15
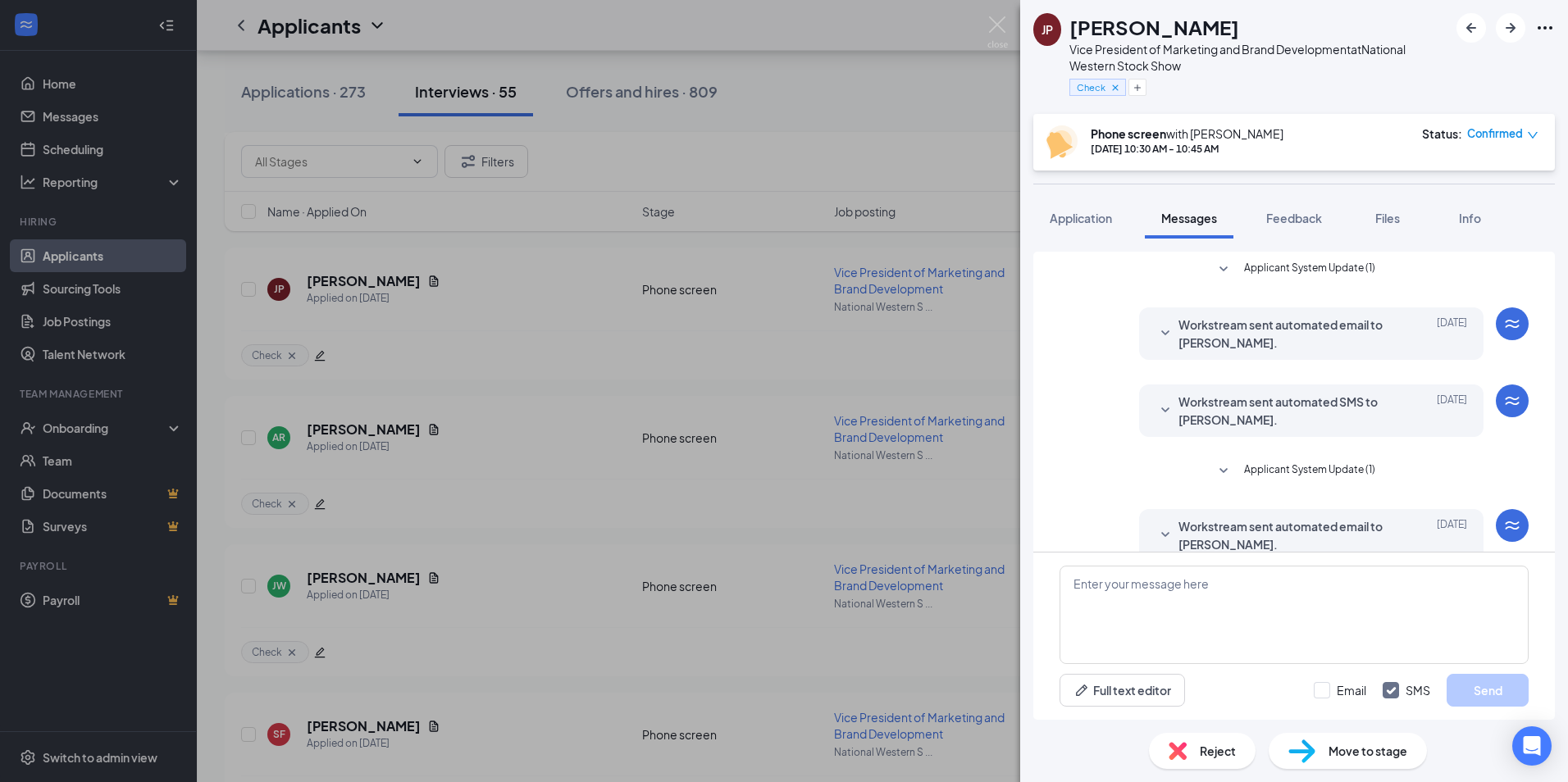
scroll to position [305, 0]
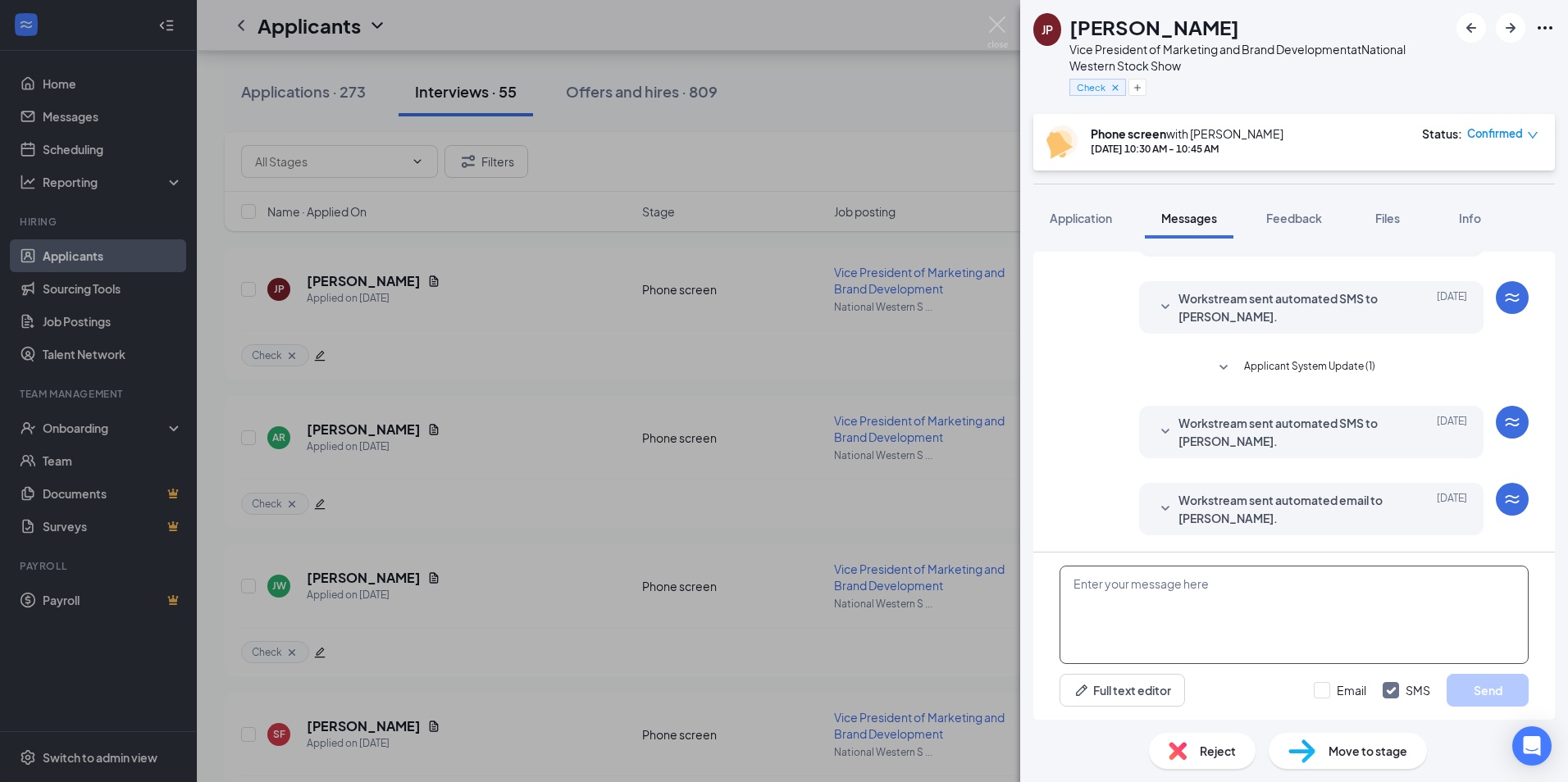
click at [1087, 589] on textarea at bounding box center [1293, 615] width 469 height 98
paste textarea "Good afternoon, We are so excited to inform you that your application has been …"
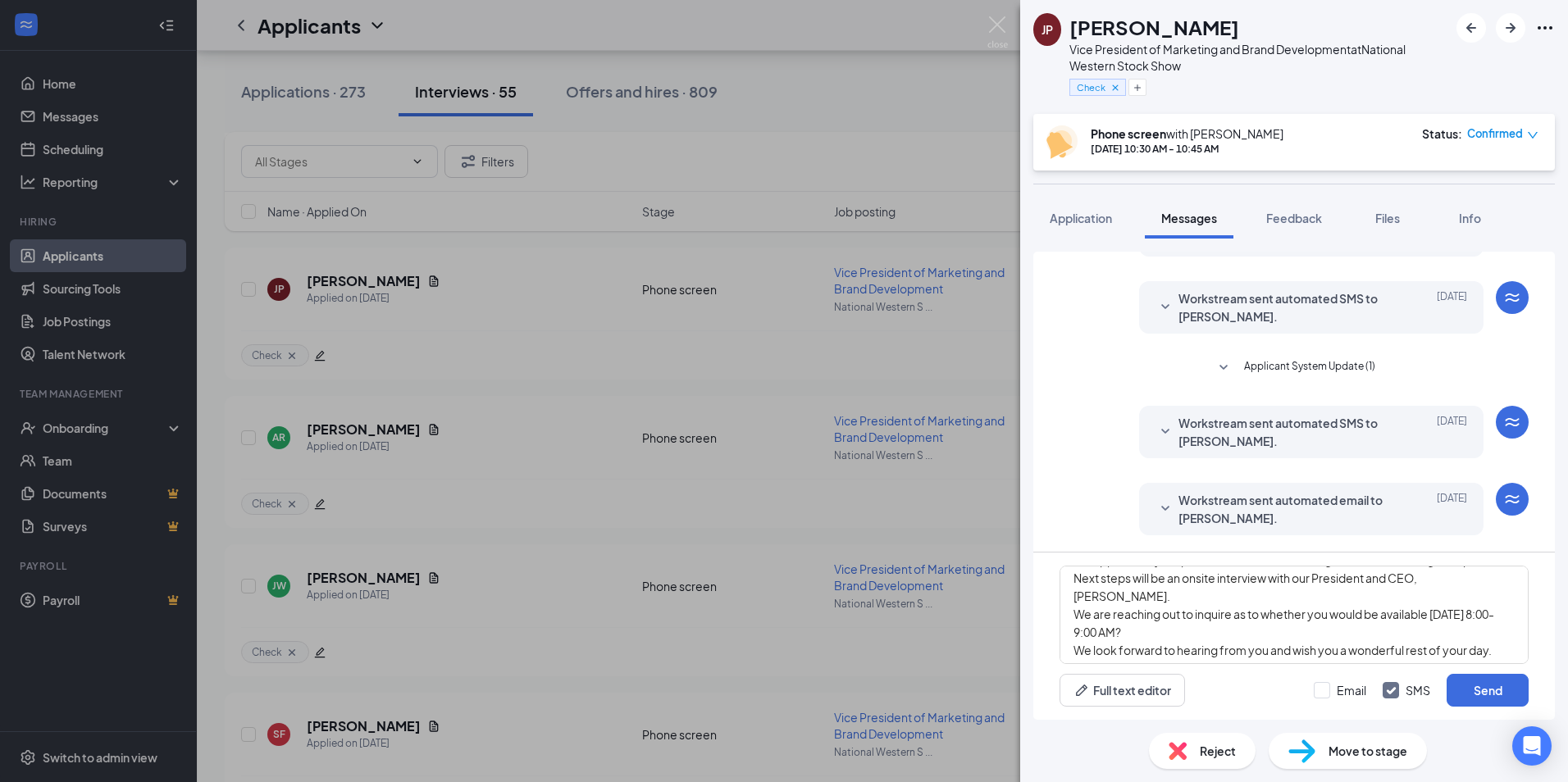
click at [1543, 641] on div "Good afternoon, We are so excited to inform you that your application has been …" at bounding box center [1293, 636] width 522 height 167
click at [1118, 651] on textarea "Good afternoon, We are so excited to inform you that your application has been …" at bounding box center [1293, 615] width 469 height 98
click at [1139, 645] on textarea "Good afternoon, We are so excited to inform you that your application has been …" at bounding box center [1293, 615] width 469 height 98
click at [1225, 651] on textarea "Good afternoon, We are so excited to inform you that your application has been …" at bounding box center [1293, 615] width 469 height 98
type textarea "Good afternoon, We are so excited to inform you that your application has been …"
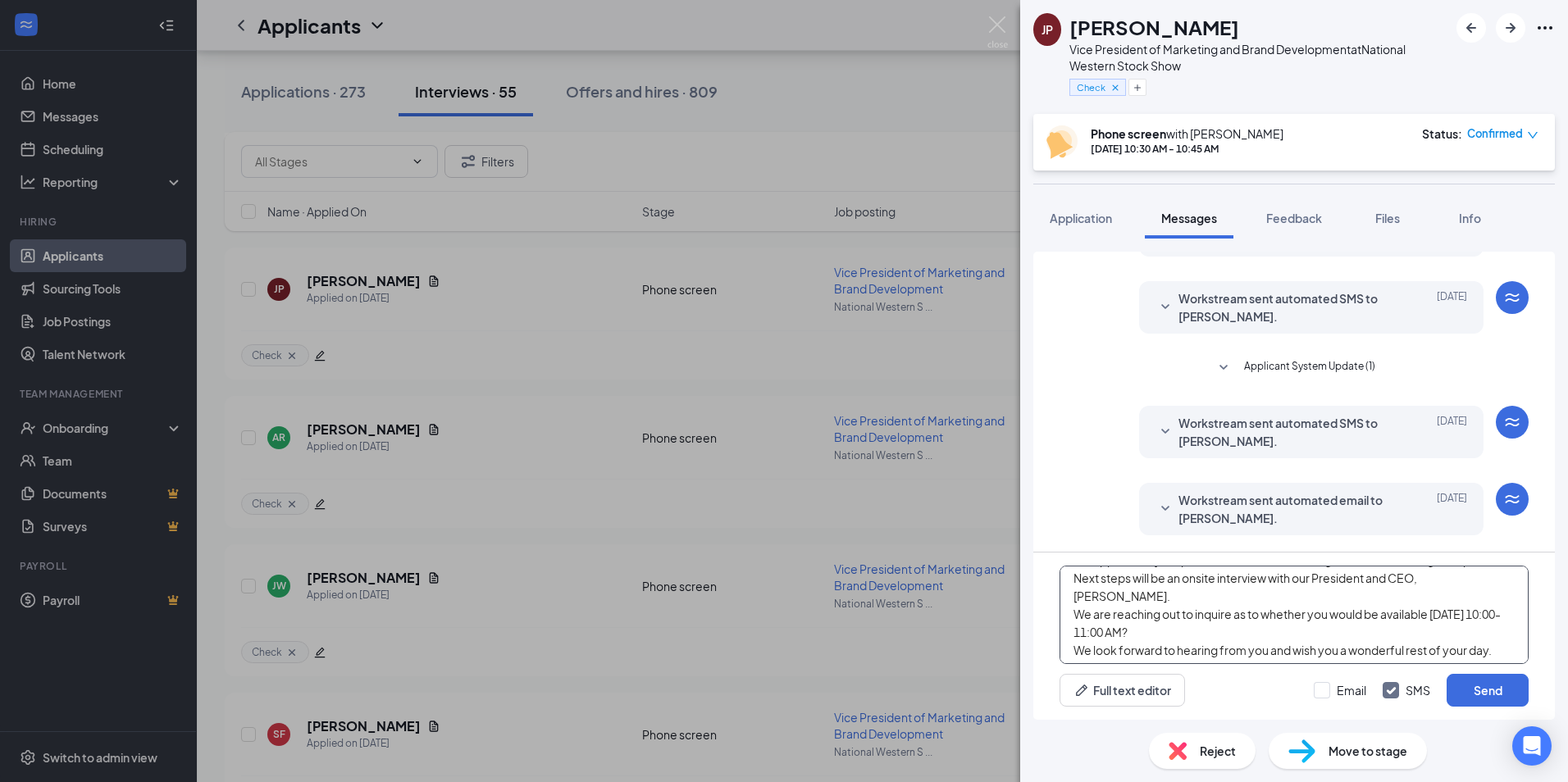
drag, startPoint x: 1550, startPoint y: 590, endPoint x: 1514, endPoint y: 621, distance: 47.5
click at [1550, 590] on div "Good afternoon, We are so excited to inform you that your application has been …" at bounding box center [1293, 636] width 522 height 167
click at [1322, 690] on input "Email" at bounding box center [1339, 690] width 52 height 16
checkbox input "true"
click at [1392, 689] on input "SMS" at bounding box center [1407, 690] width 48 height 16
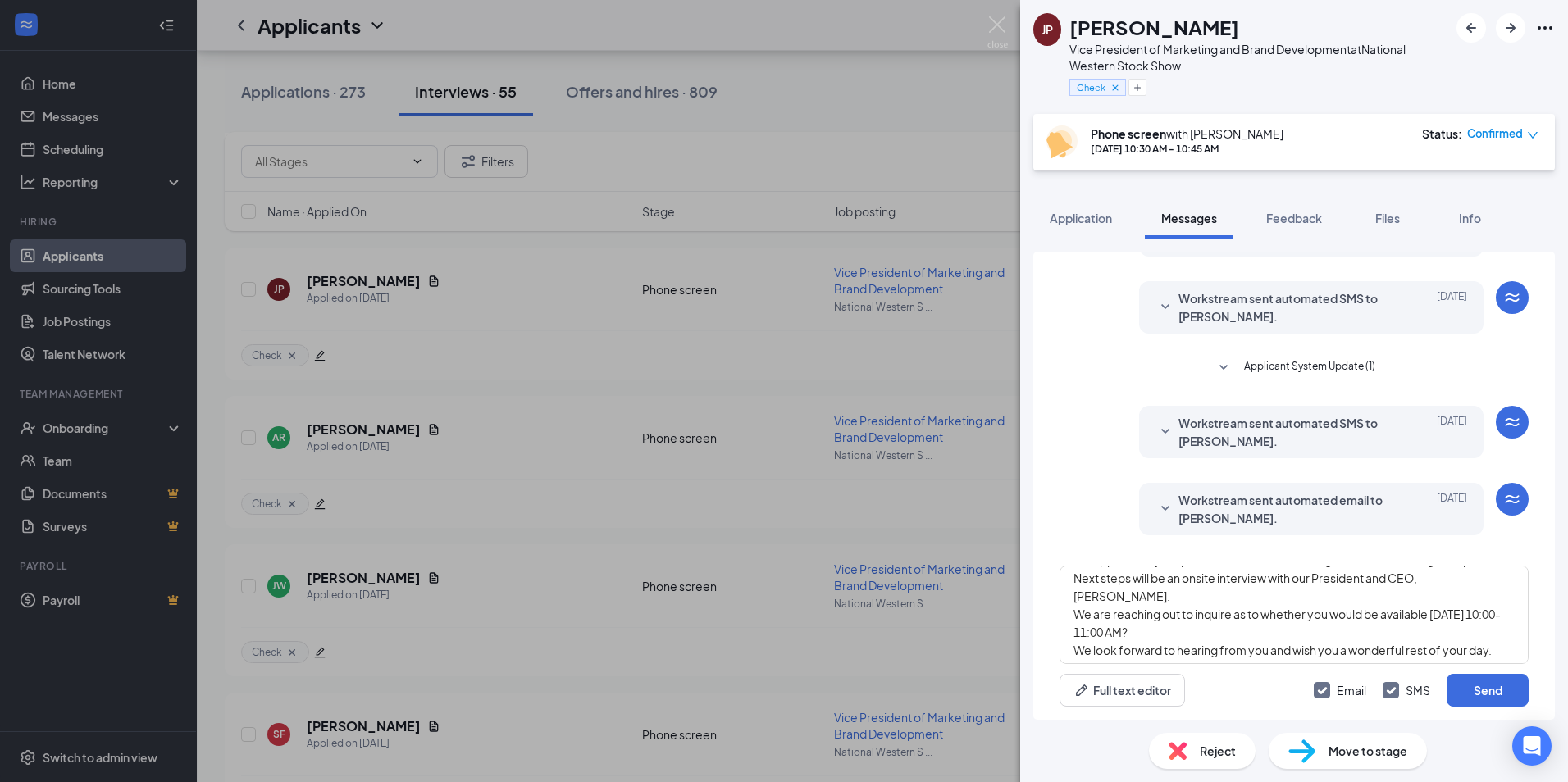
checkbox input "false"
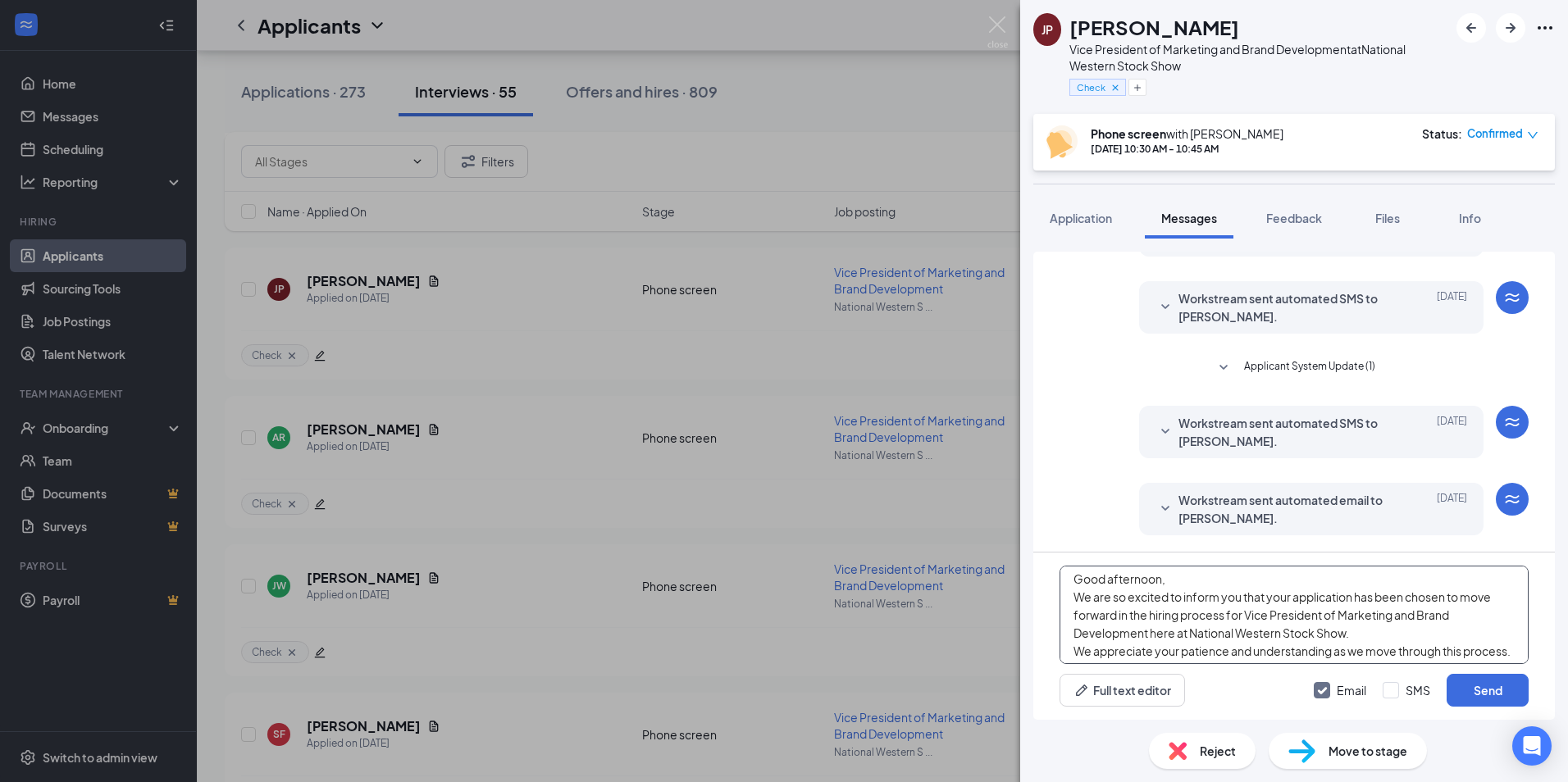
scroll to position [0, 0]
click at [1501, 693] on button "Send" at bounding box center [1487, 691] width 82 height 32
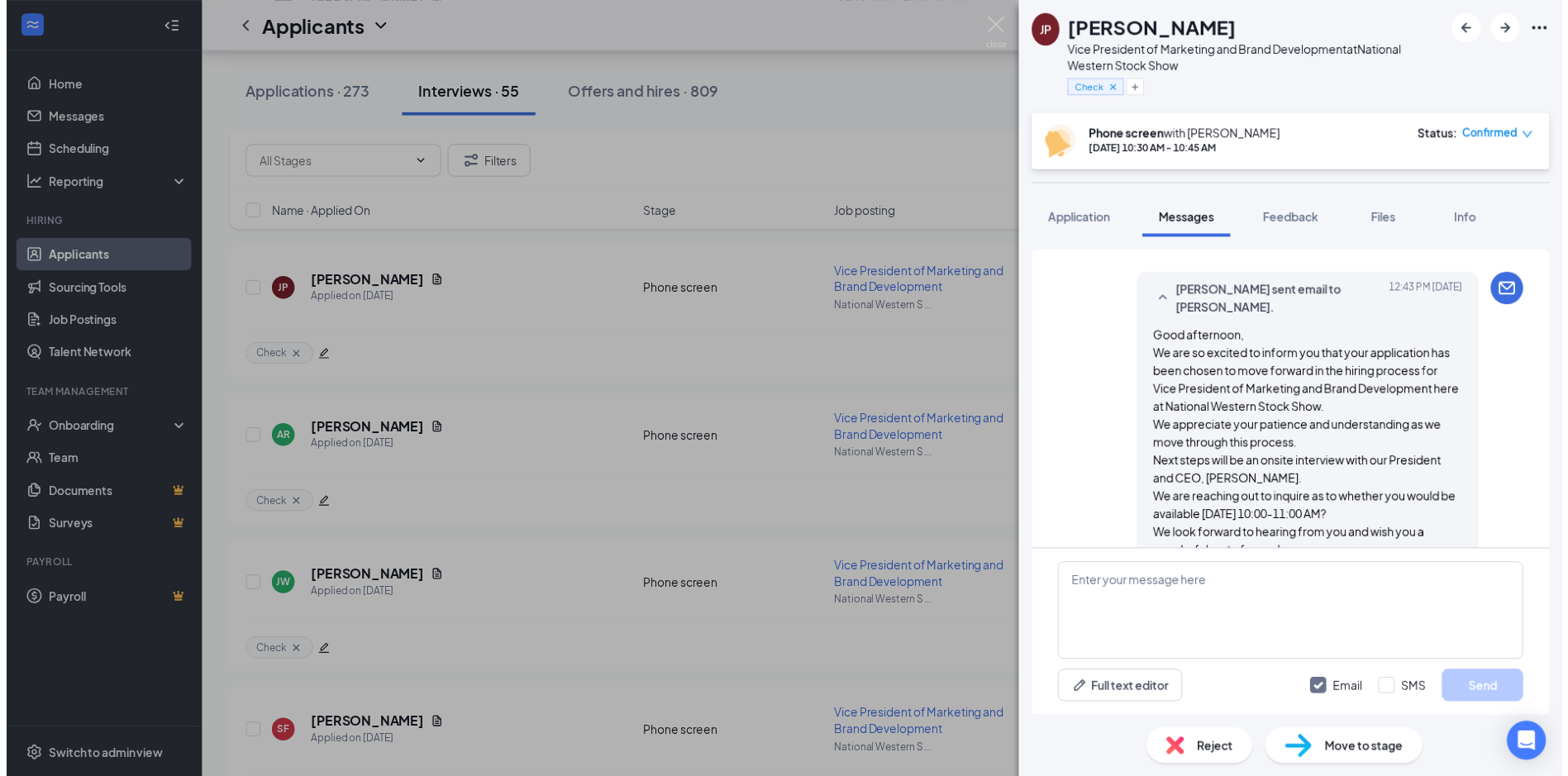
scroll to position [704, 0]
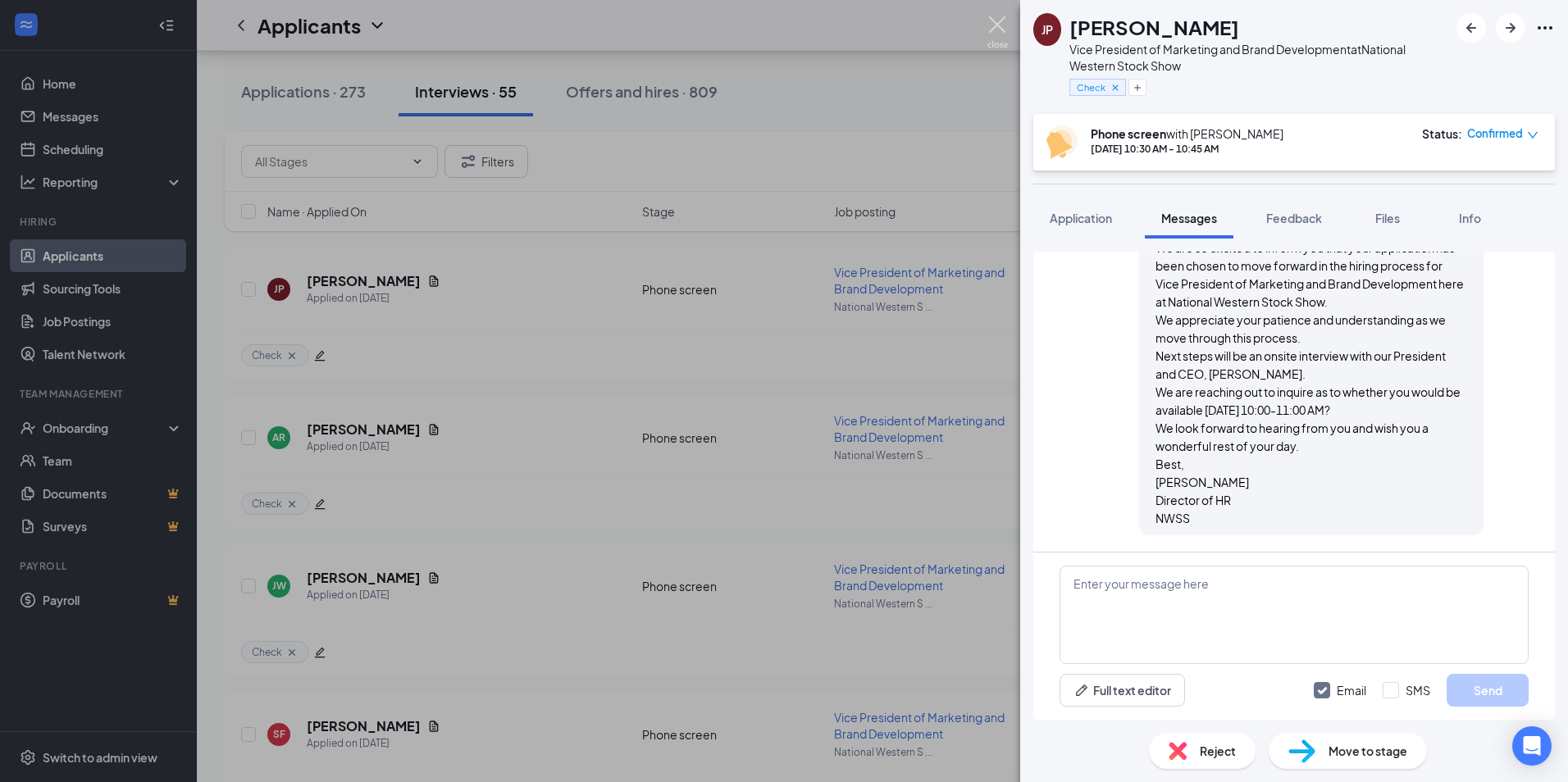
click at [995, 26] on img at bounding box center [998, 32] width 20 height 32
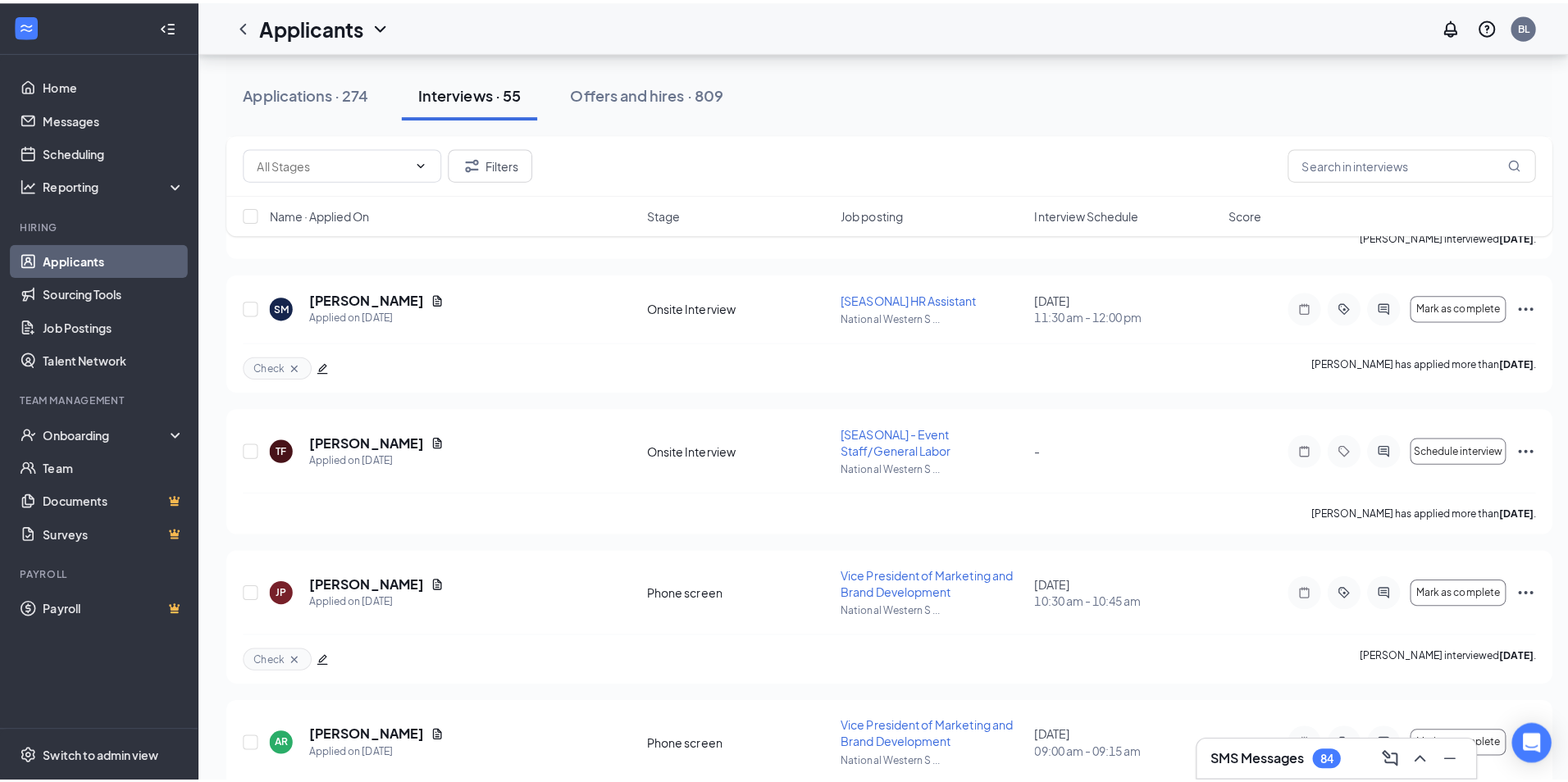
scroll to position [6936, 0]
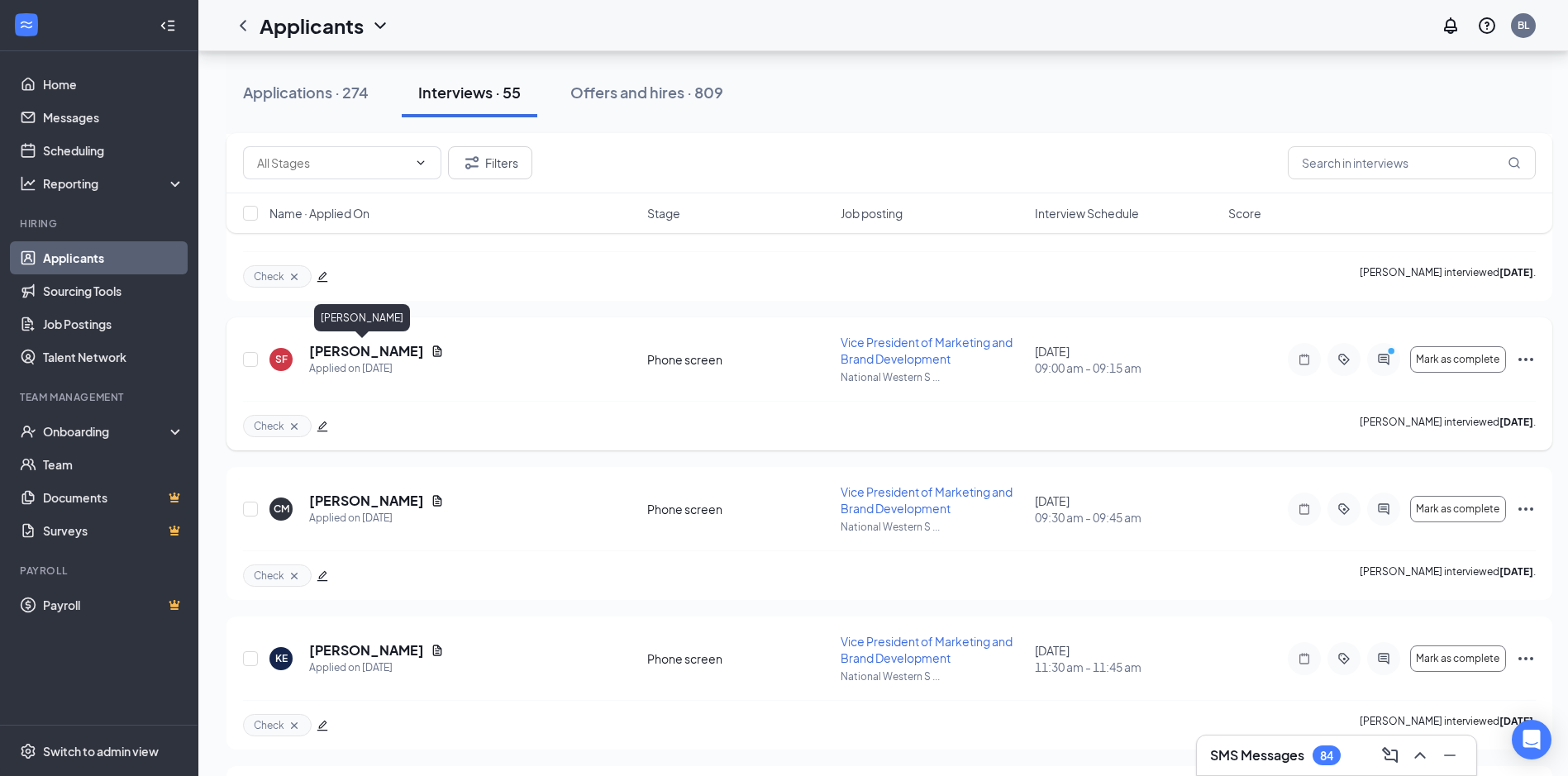
click at [323, 351] on h5 "[PERSON_NAME]" at bounding box center [367, 351] width 115 height 18
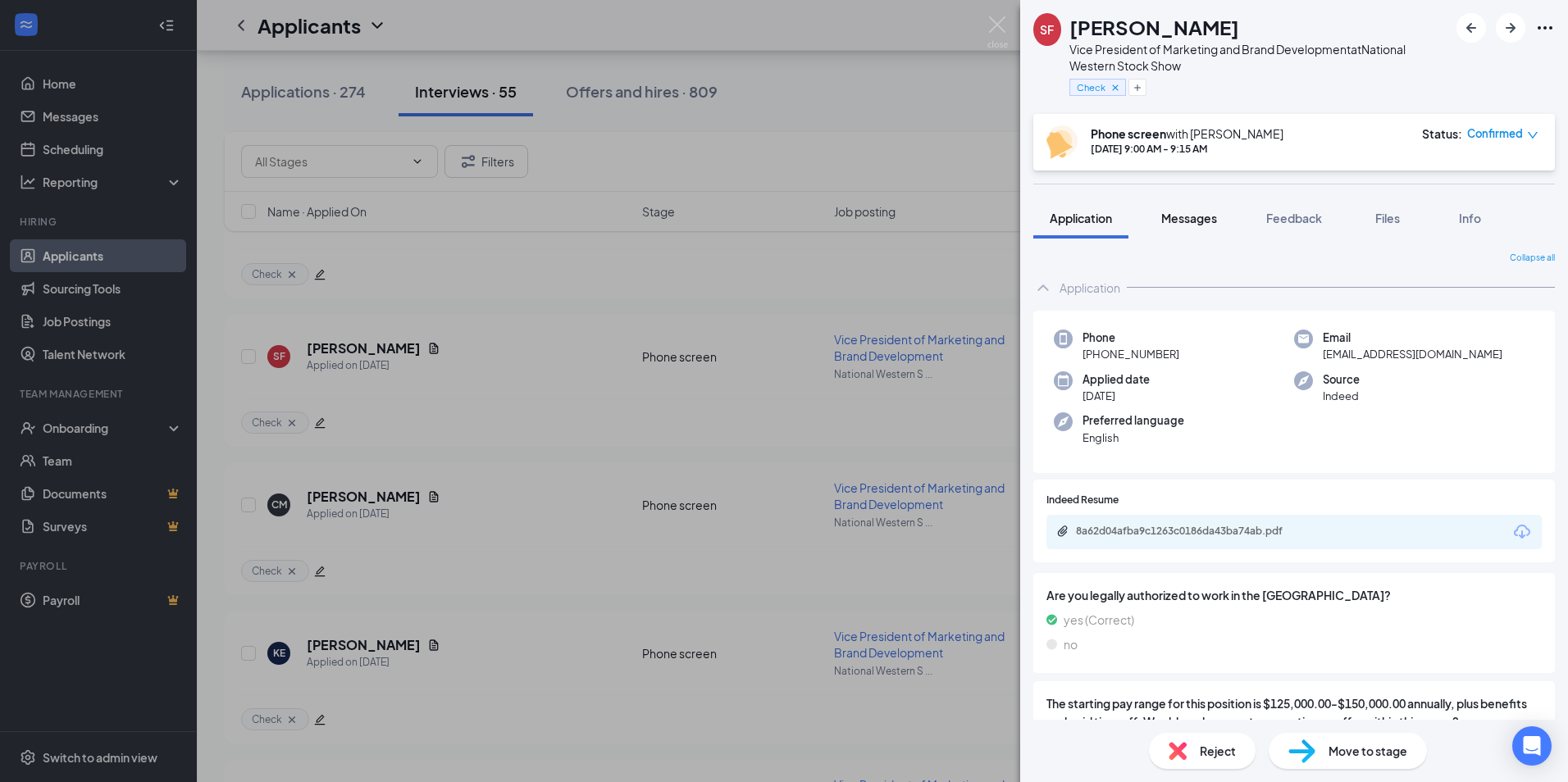
click at [1181, 220] on span "Messages" at bounding box center [1188, 218] width 55 height 15
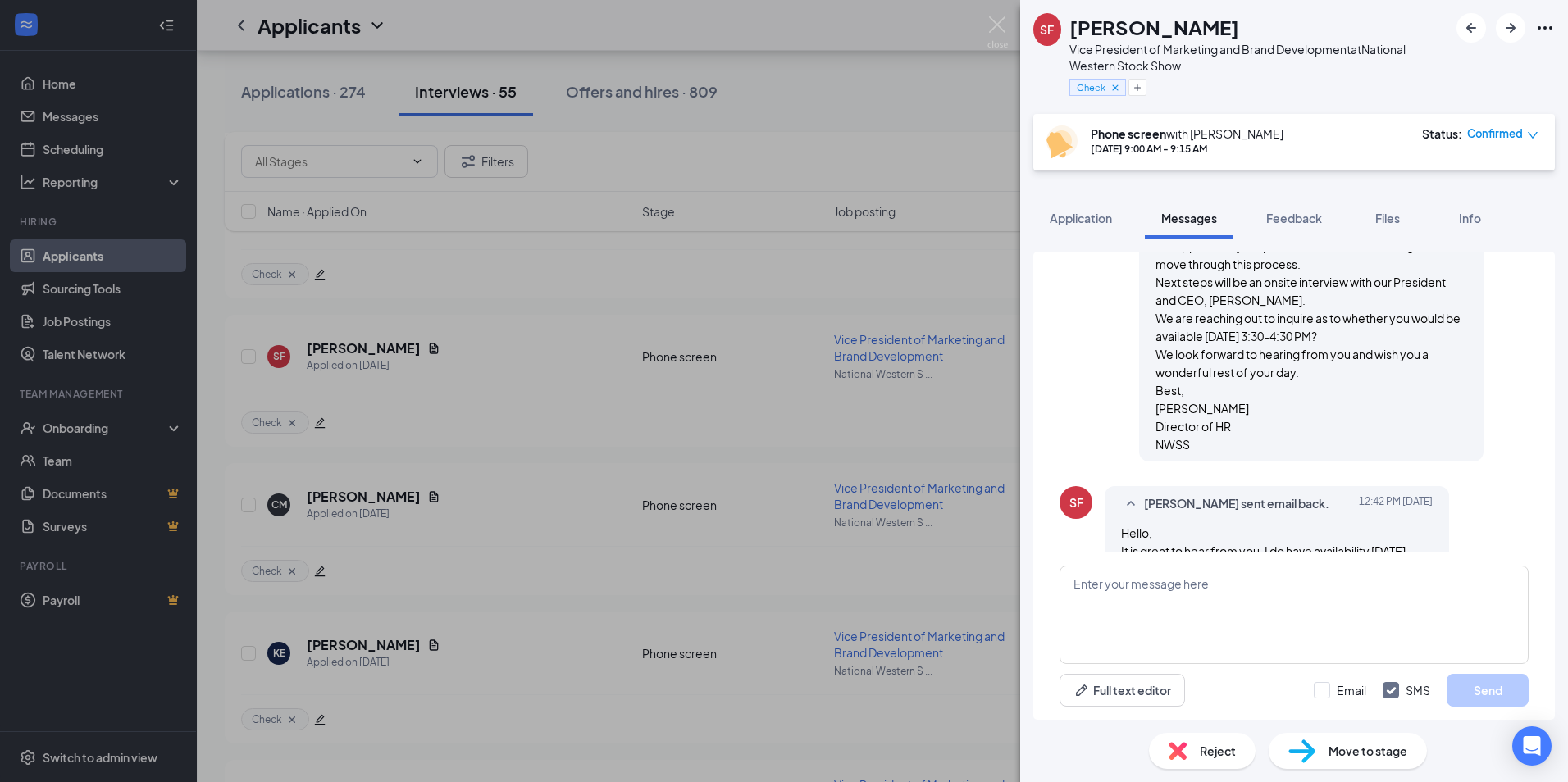
scroll to position [668, 0]
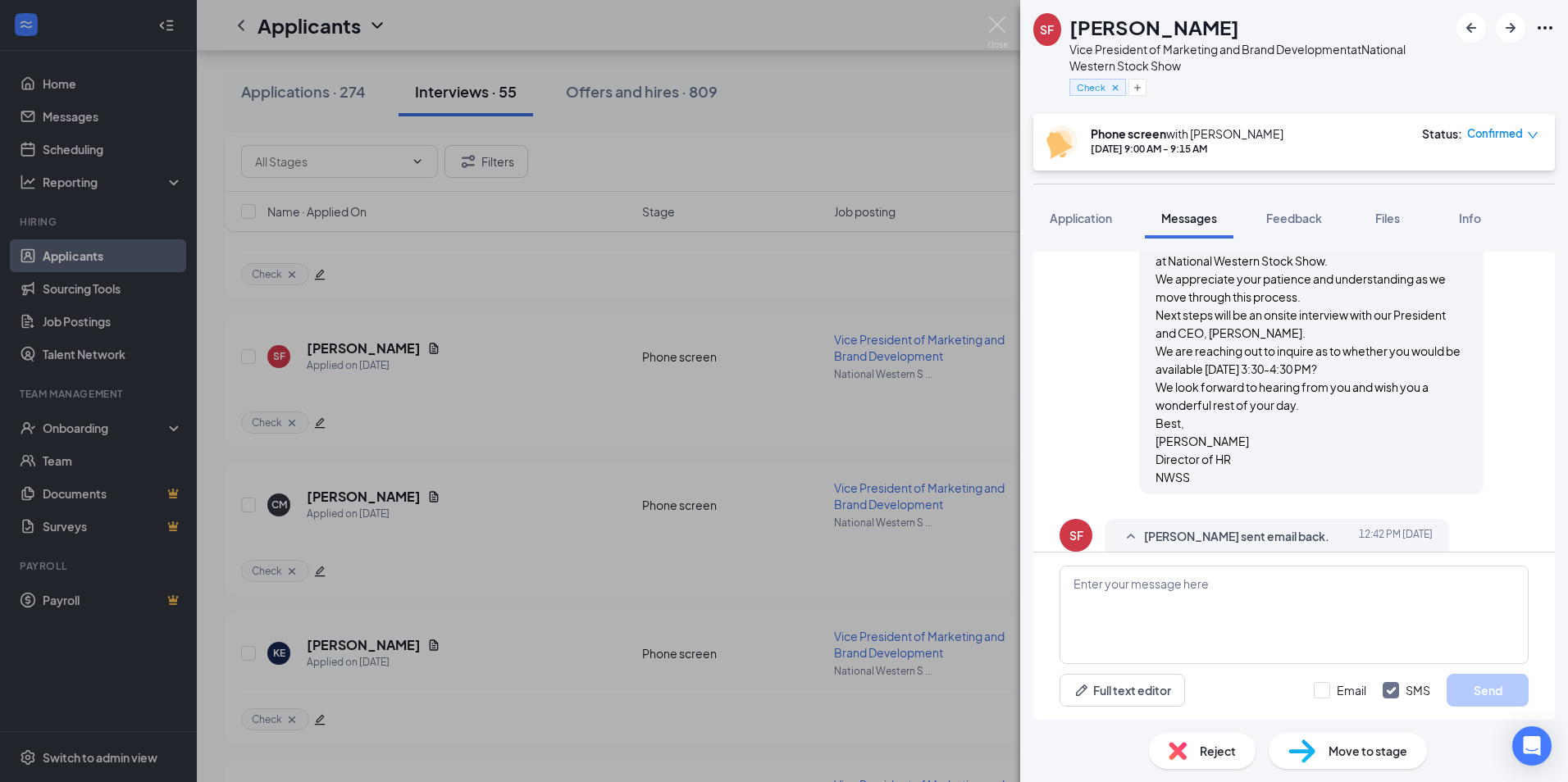
click at [1362, 756] on span "Move to stage" at bounding box center [1367, 750] width 79 height 18
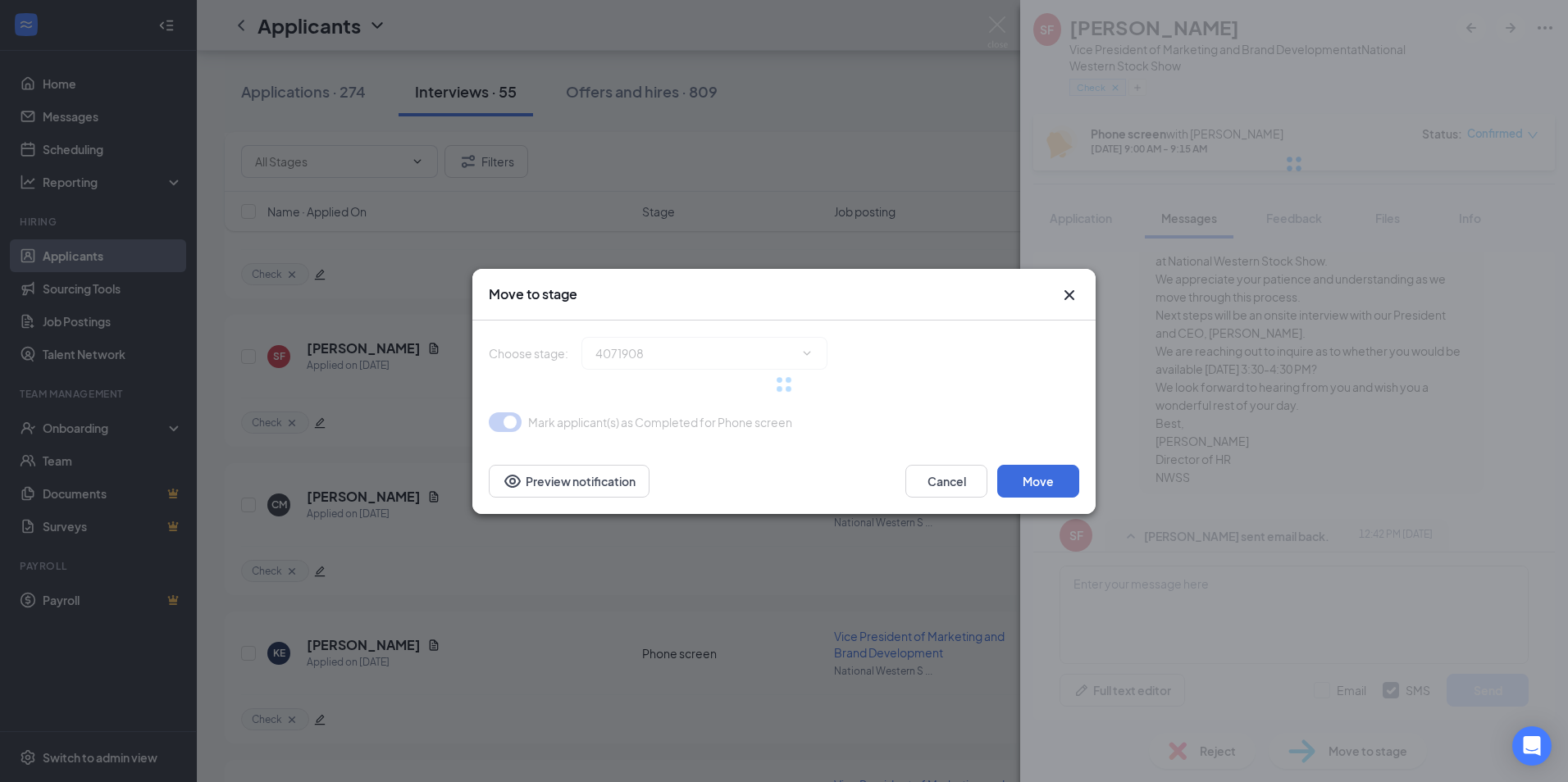
type input "In-Person Interview (next stage)"
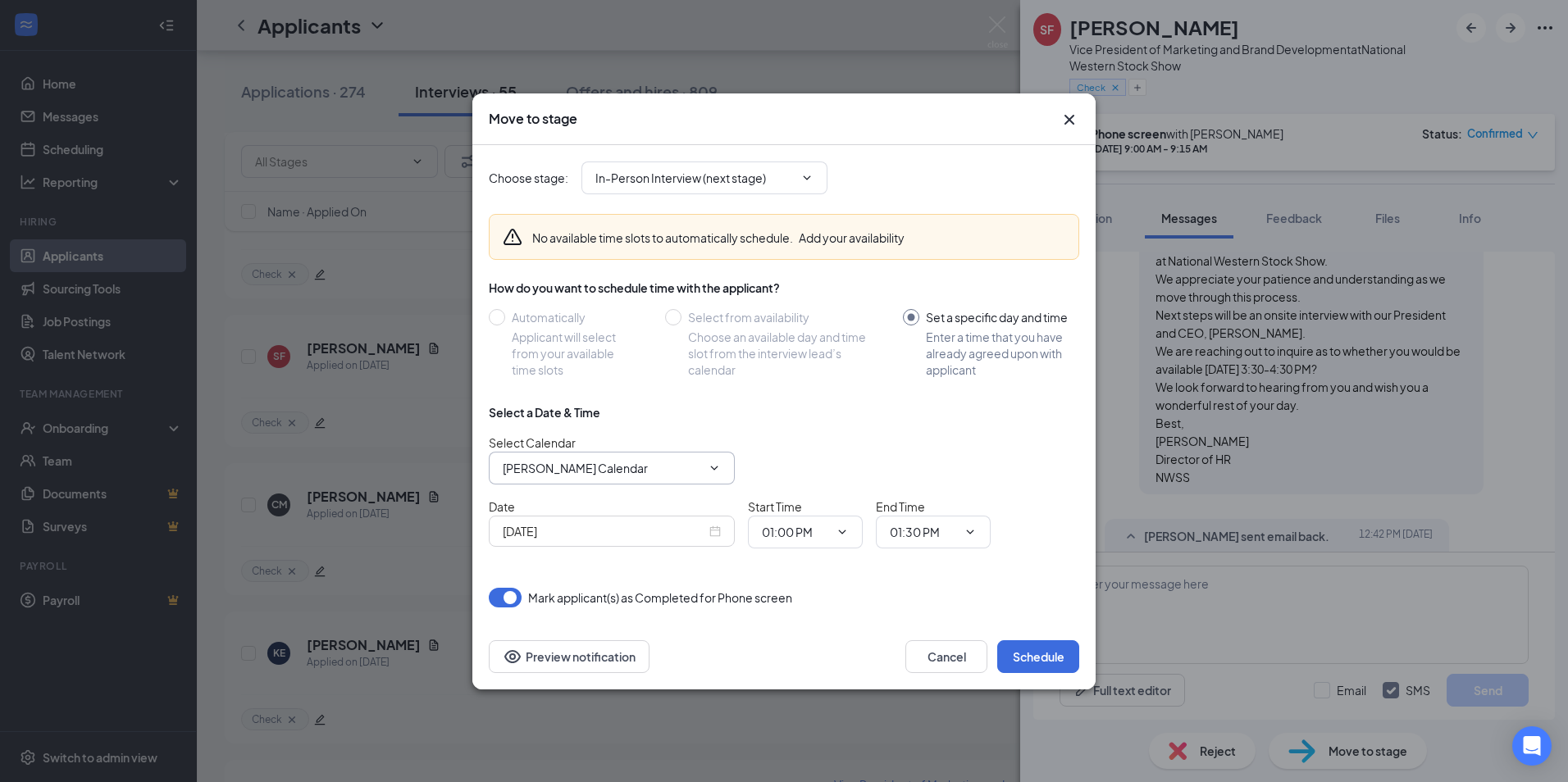
click at [718, 465] on icon "ChevronDown" at bounding box center [714, 468] width 13 height 13
click at [717, 475] on span "[PERSON_NAME] Calendar" at bounding box center [612, 468] width 246 height 32
click at [1071, 124] on icon "Cross" at bounding box center [1069, 120] width 20 height 20
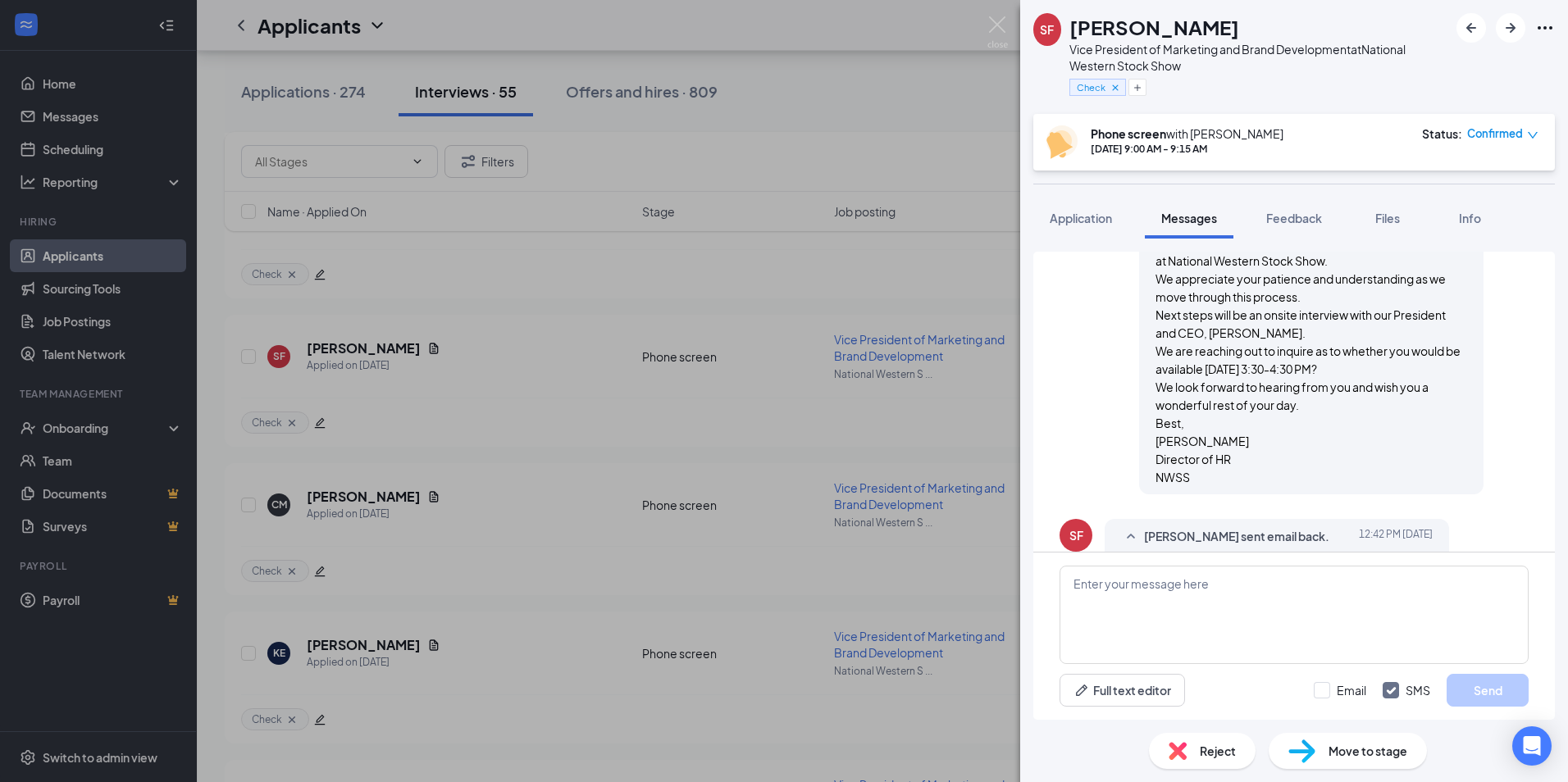
click at [1080, 762] on div "Reject Move to stage" at bounding box center [1294, 750] width 548 height 62
click at [1354, 748] on span "Move to stage" at bounding box center [1367, 750] width 79 height 18
type input "In-Person Interview (next stage)"
type input "[PERSON_NAME] Calendar"
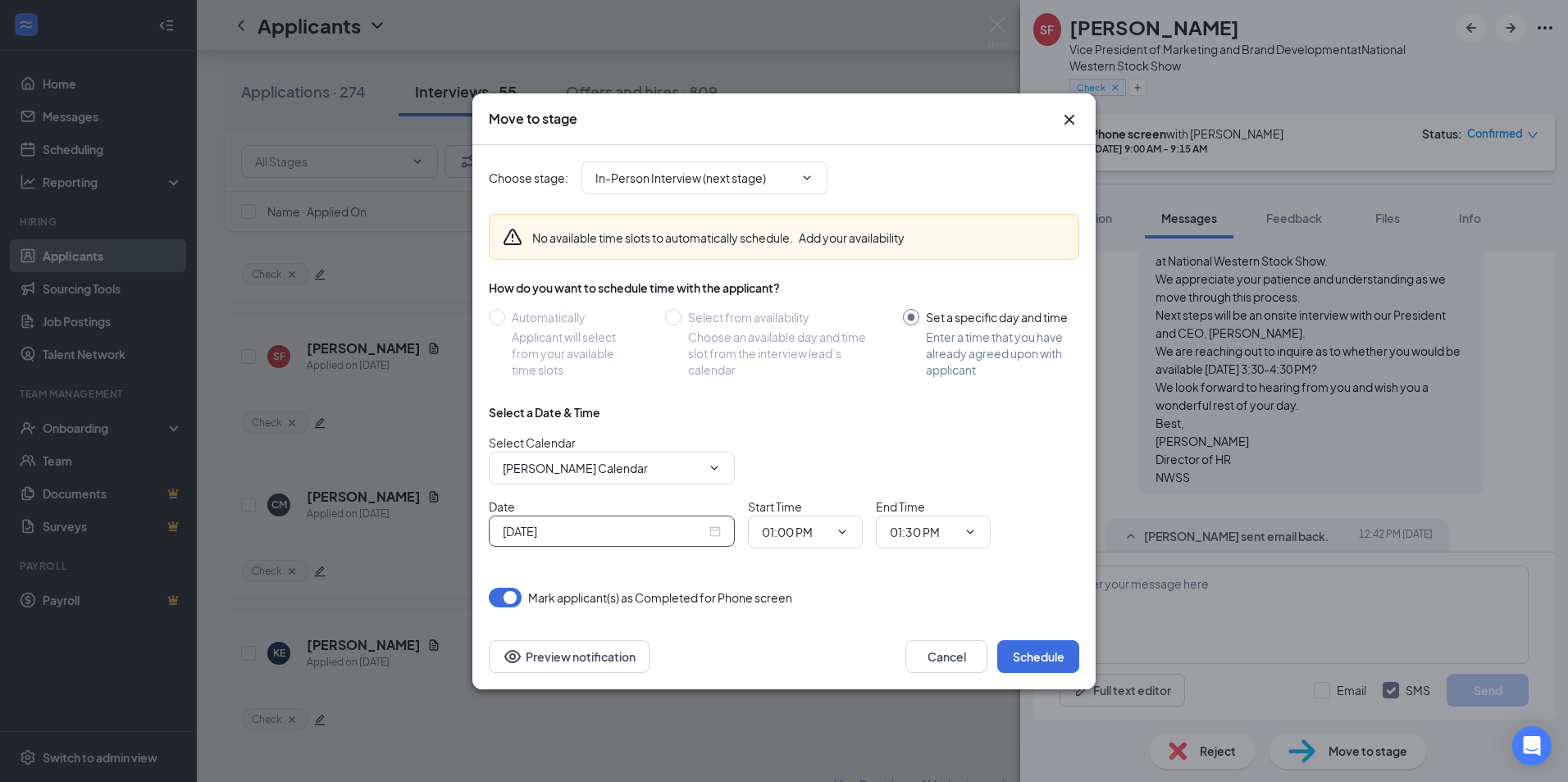
click at [714, 533] on div "[DATE]" at bounding box center [612, 531] width 219 height 18
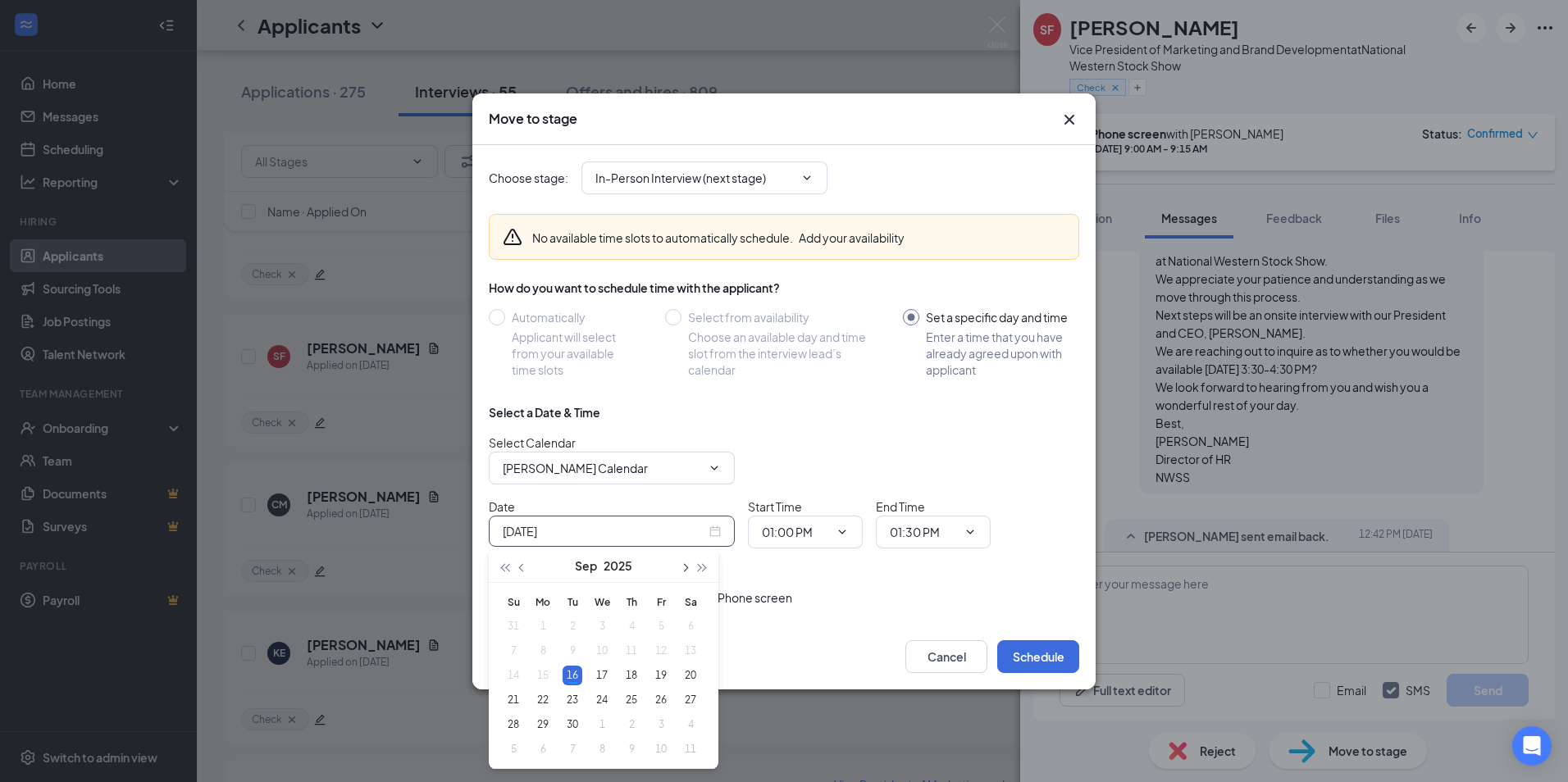
click at [689, 568] on button "button" at bounding box center [684, 566] width 18 height 32
type input "[DATE]"
click at [600, 629] on div "1" at bounding box center [602, 626] width 20 height 20
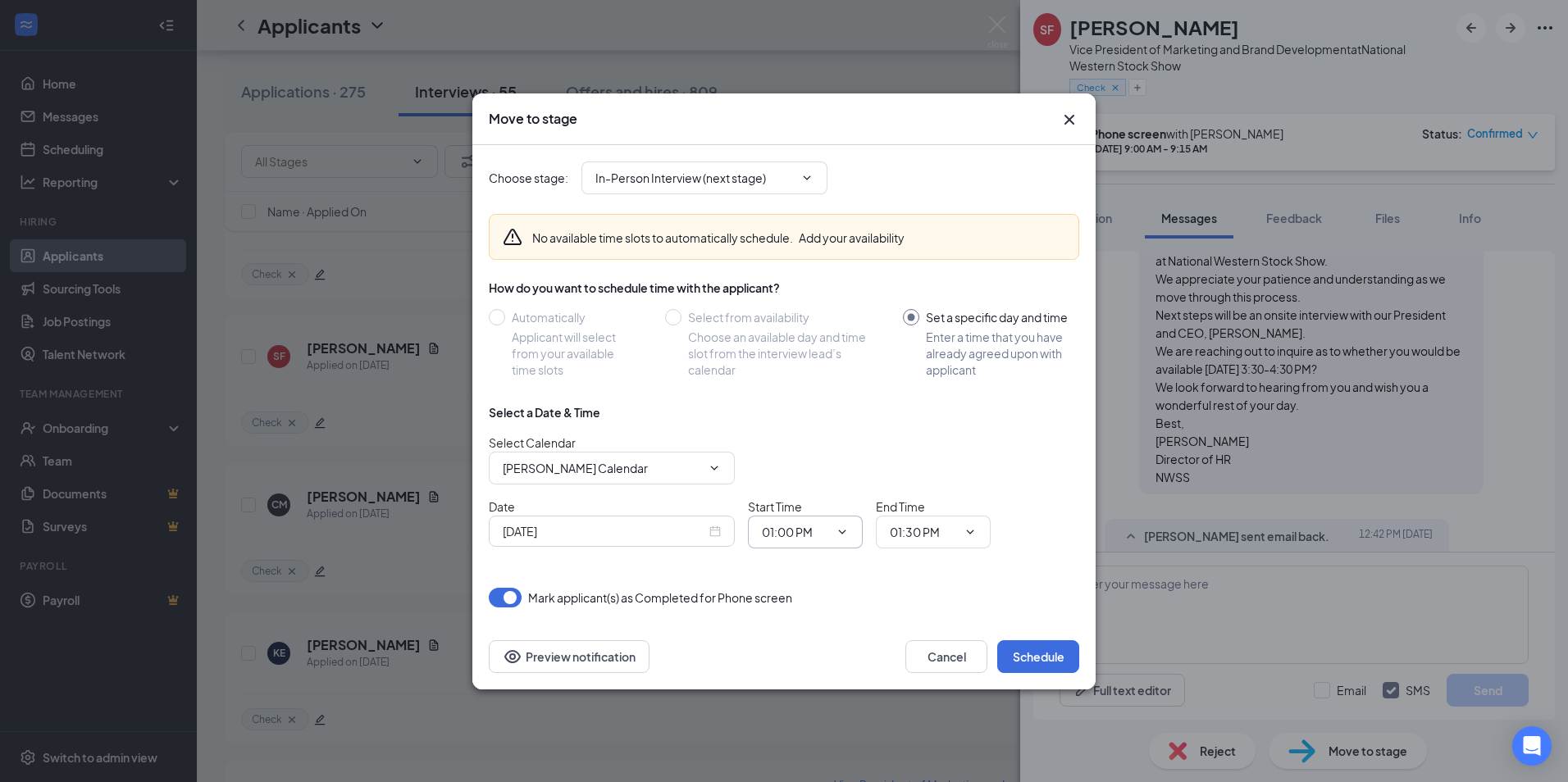
click at [843, 534] on icon "ChevronDown" at bounding box center [842, 532] width 13 height 13
click at [842, 531] on icon "ChevronDown" at bounding box center [842, 532] width 13 height 13
click at [795, 531] on input "01:00 PM" at bounding box center [795, 532] width 67 height 18
click at [822, 484] on div "03:30 PM" at bounding box center [799, 482] width 49 height 18
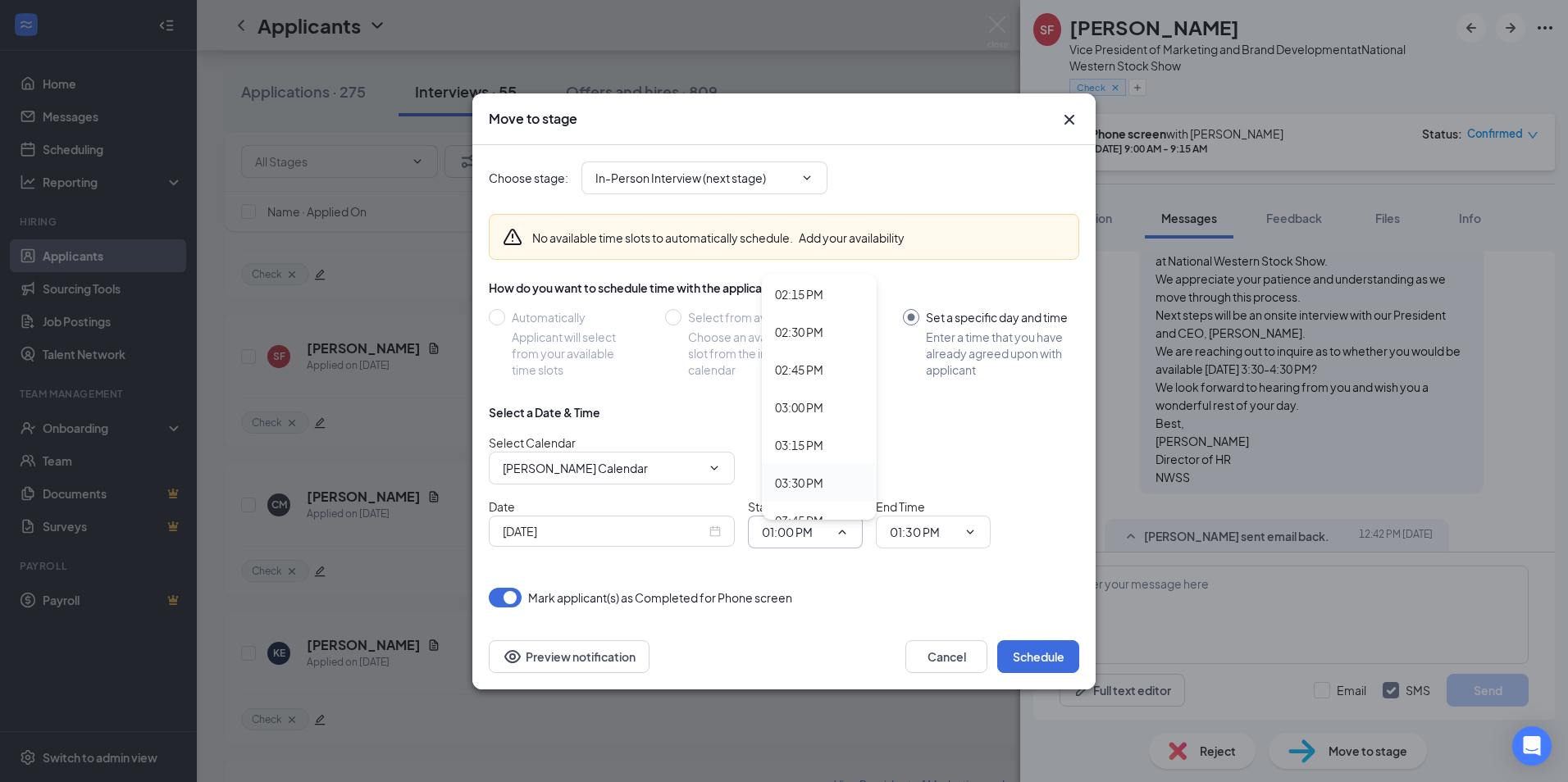
type input "03:30 PM"
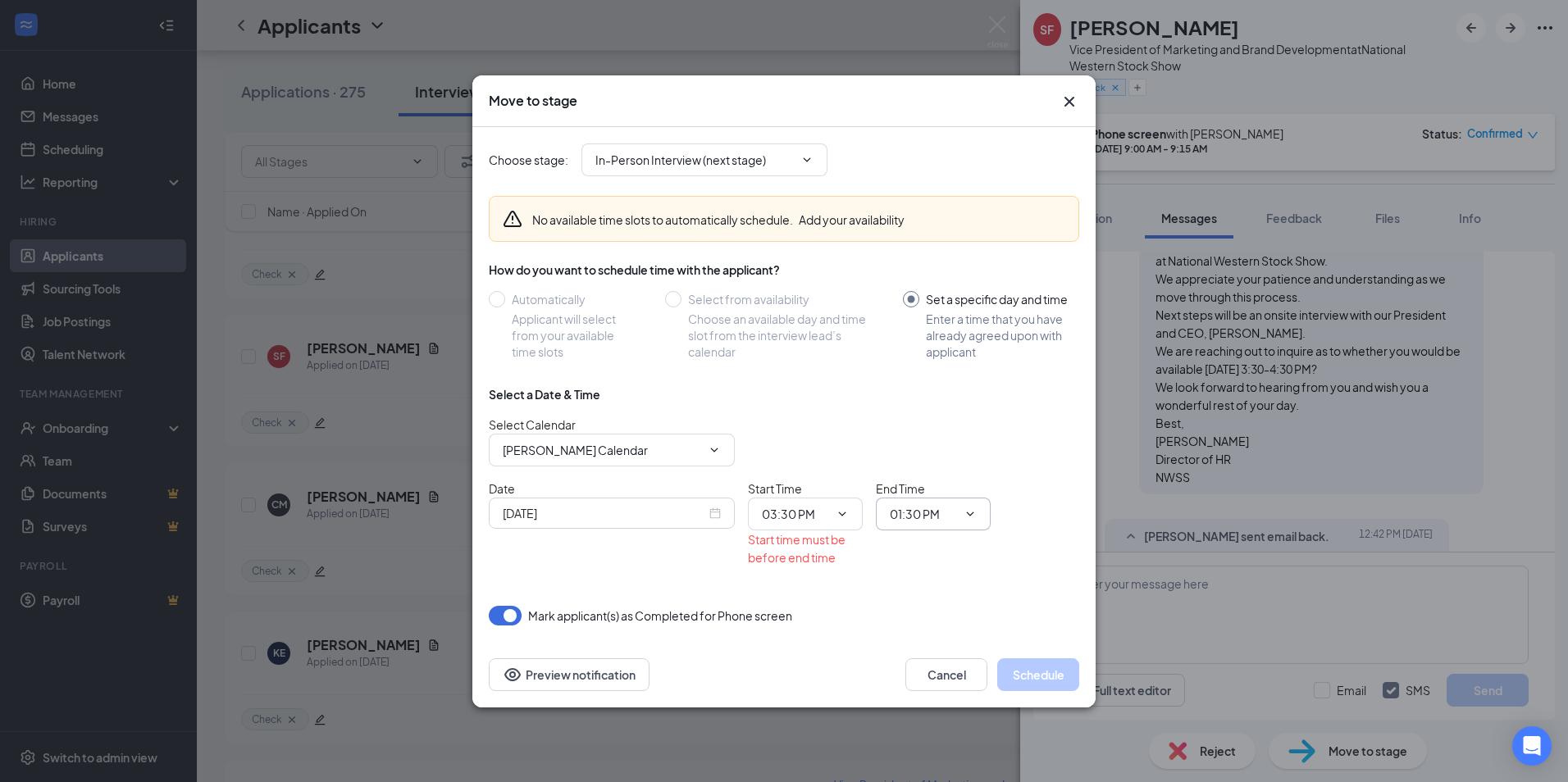
click at [957, 511] on span "01:30 PM" at bounding box center [933, 514] width 114 height 32
click at [937, 512] on input "01:30 PM" at bounding box center [923, 514] width 67 height 18
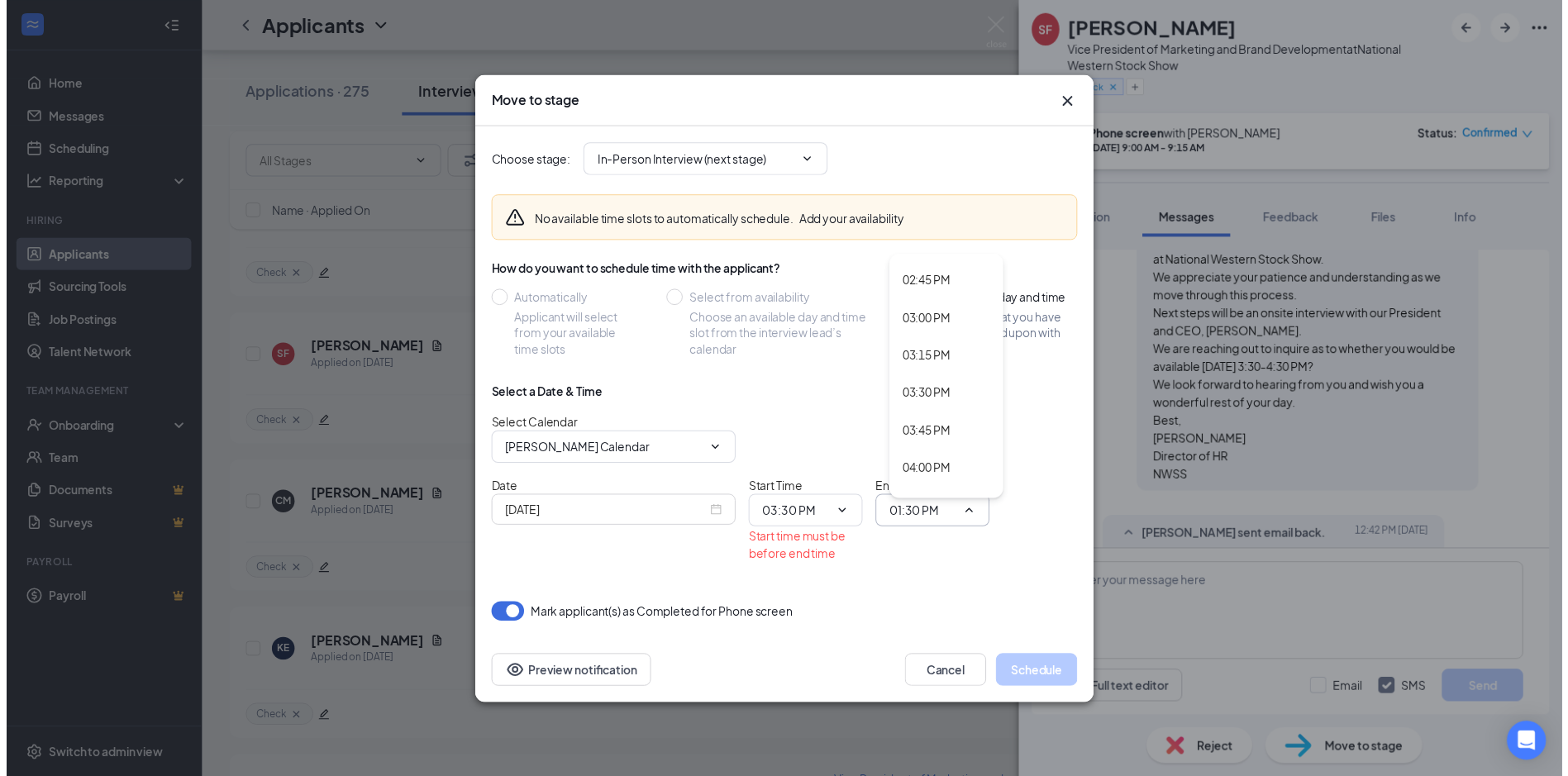
scroll to position [2452, 0]
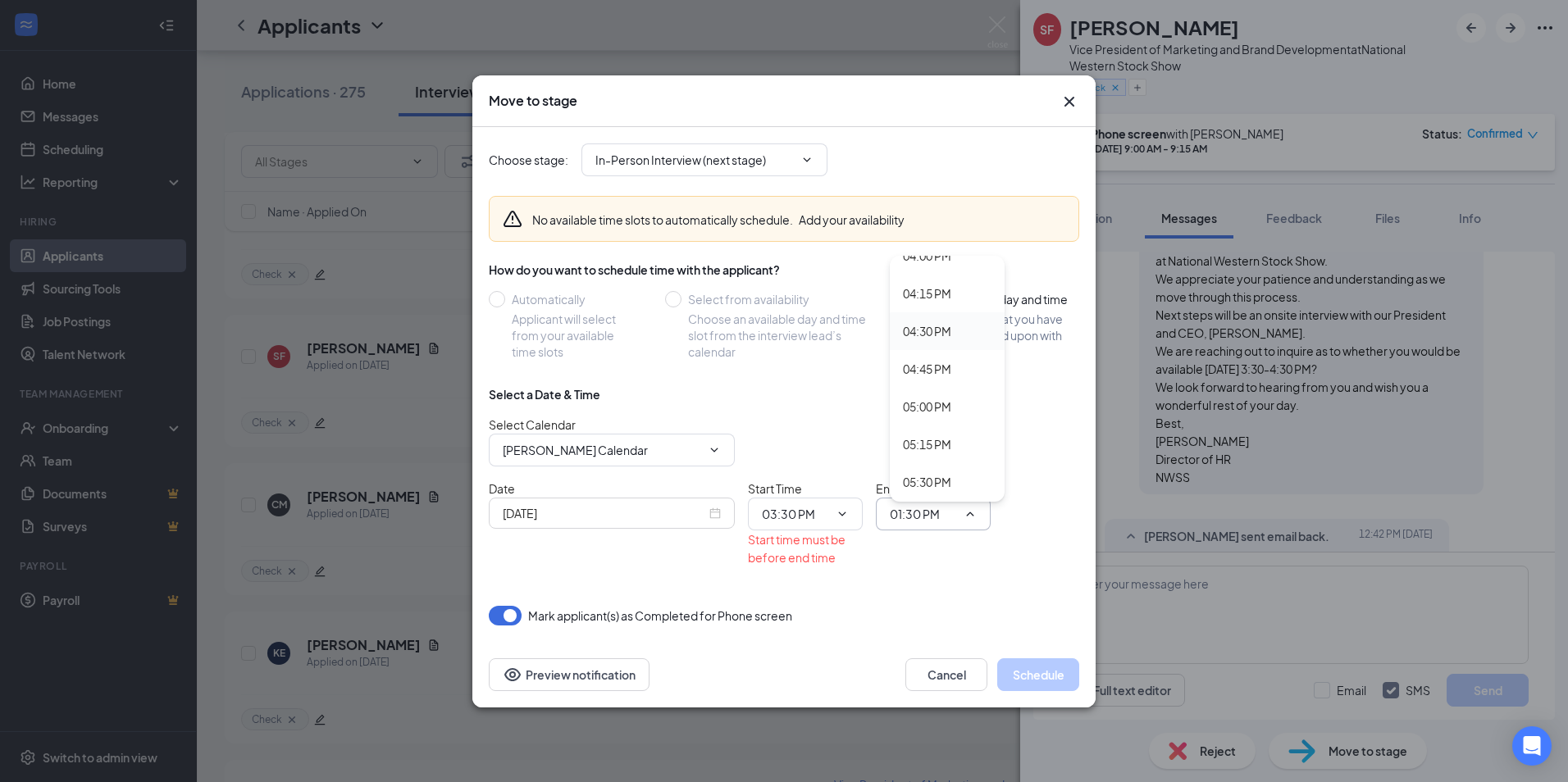
click at [932, 328] on div "04:30 PM" at bounding box center [927, 331] width 49 height 18
type input "04:30 PM"
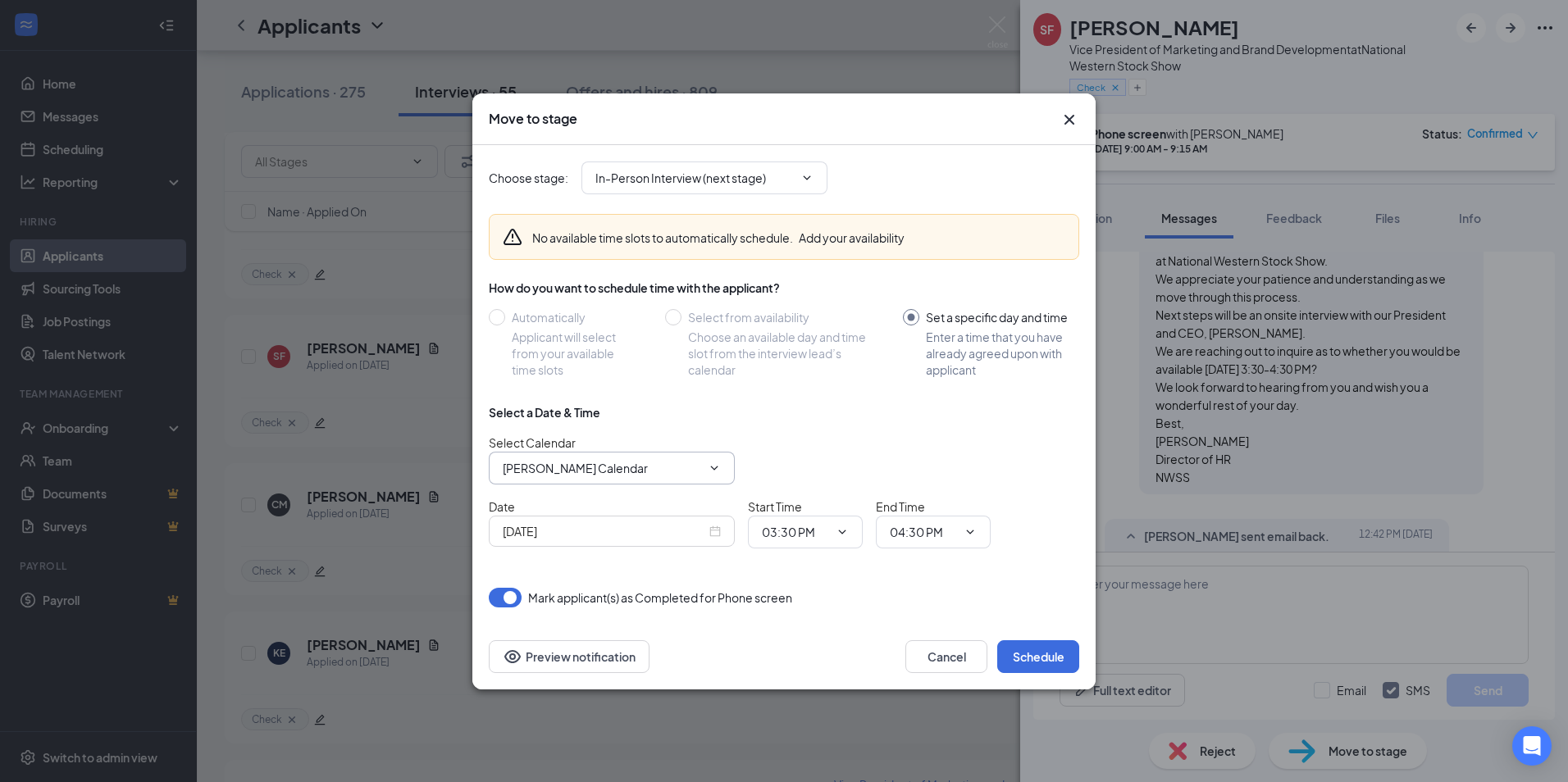
click at [714, 464] on icon "ChevronDown" at bounding box center [714, 468] width 13 height 13
click at [1030, 657] on button "Schedule" at bounding box center [1038, 657] width 82 height 32
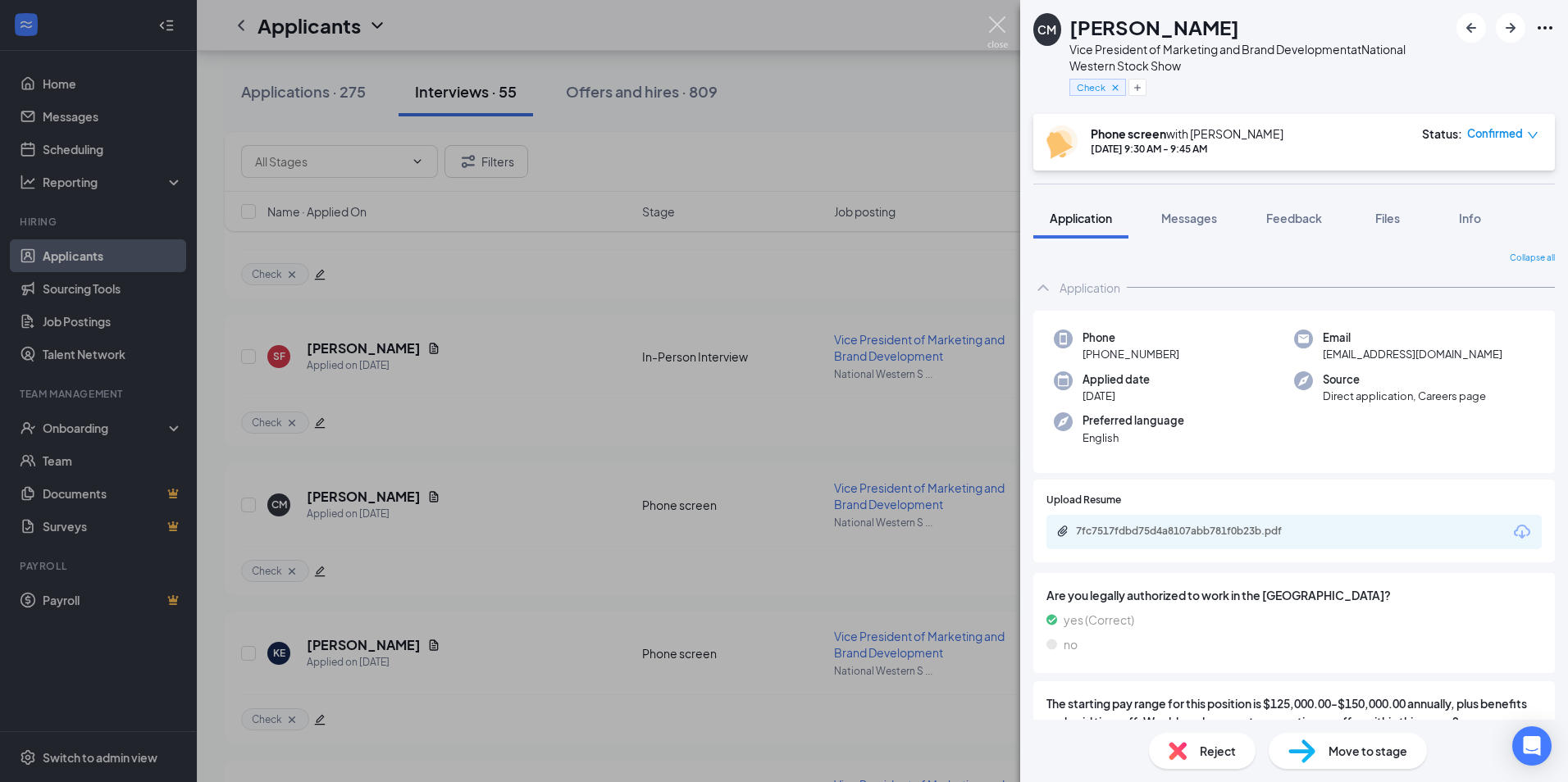
click at [995, 21] on img at bounding box center [998, 32] width 20 height 32
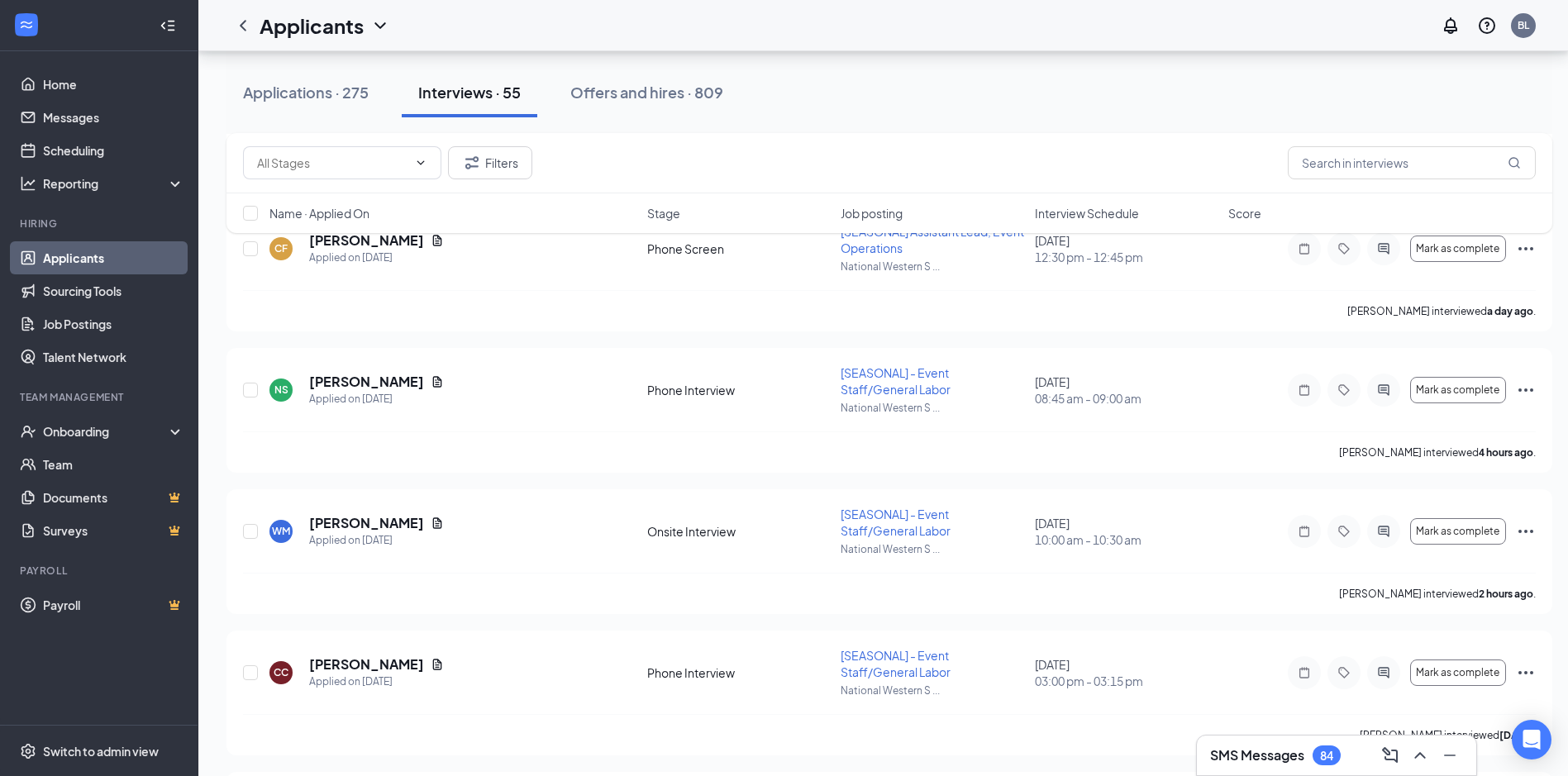
scroll to position [3890, 0]
